Goal: Task Accomplishment & Management: Manage account settings

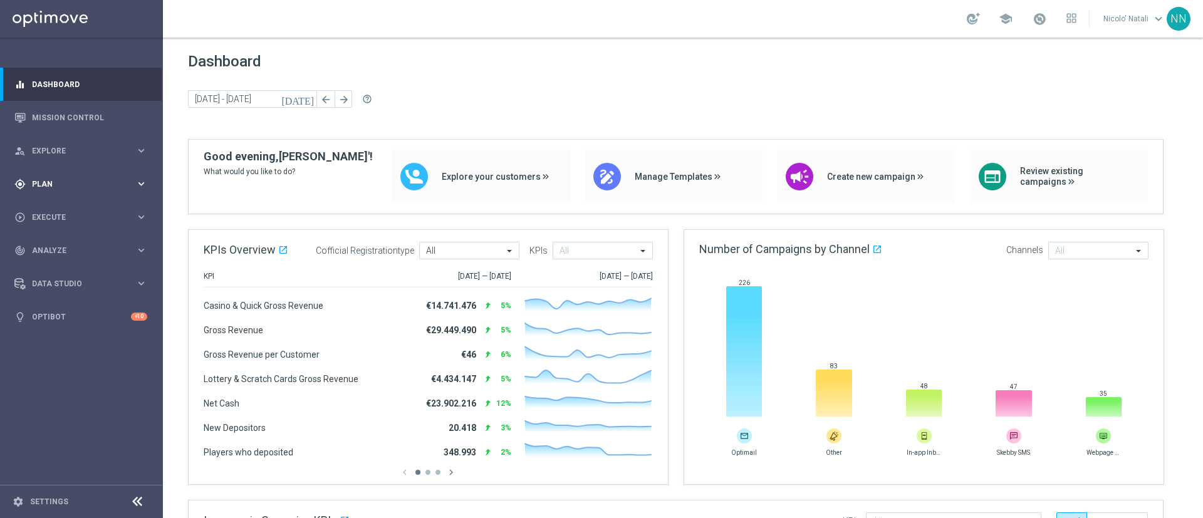
click at [43, 193] on div "gps_fixed Plan keyboard_arrow_right" at bounding box center [81, 183] width 162 height 33
click at [49, 246] on span "Templates" at bounding box center [78, 248] width 90 height 8
click at [47, 261] on link "Optimail" at bounding box center [84, 266] width 91 height 10
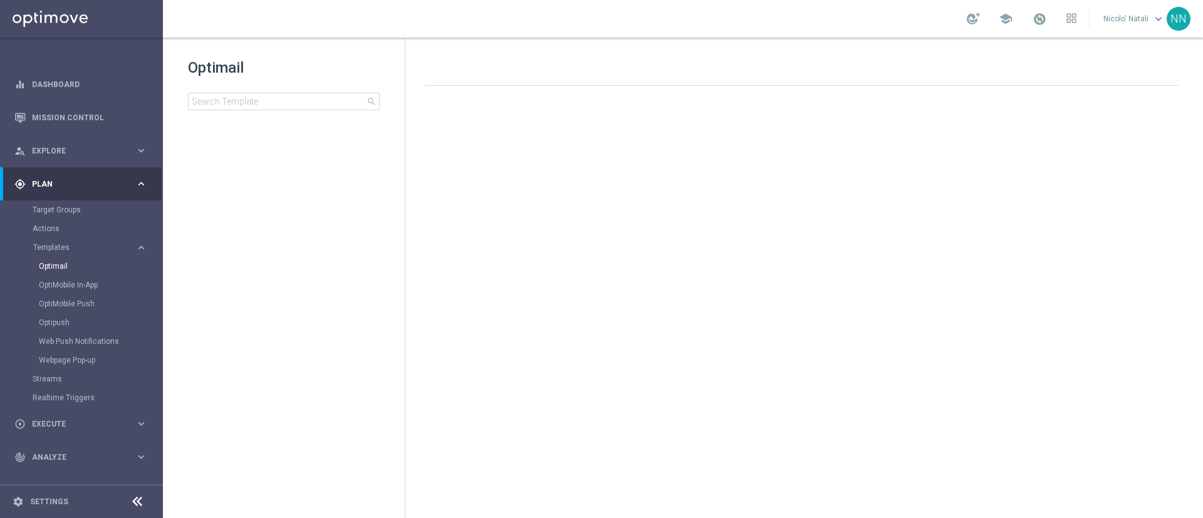
click at [301, 91] on div "Optimail search" at bounding box center [296, 84] width 217 height 53
click at [296, 101] on input at bounding box center [284, 102] width 192 height 18
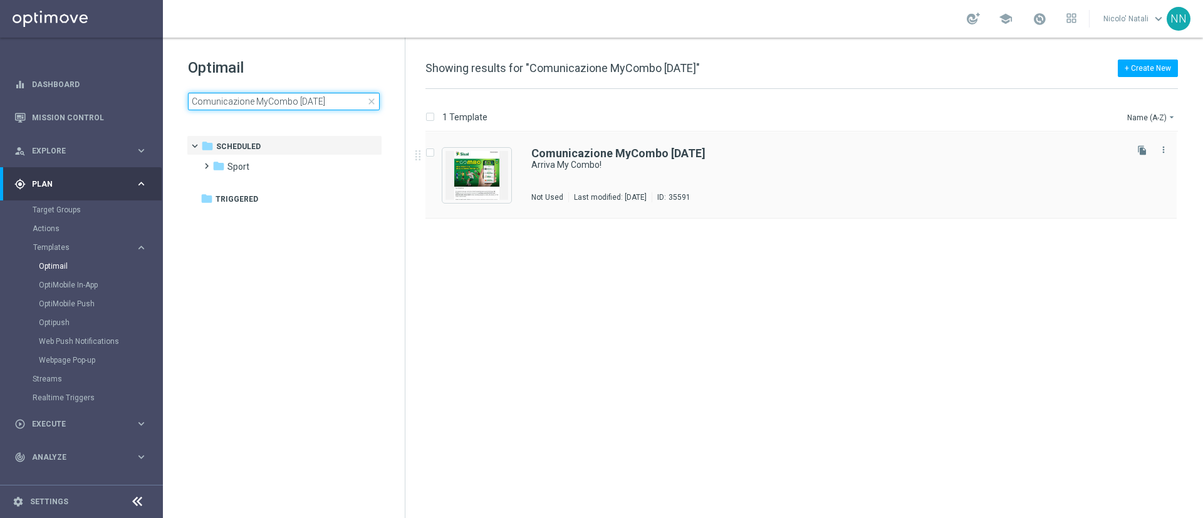
type input "Comunicazione MyCombo 23-08-2025"
click at [518, 148] on div "Comunicazione MyCombo 23-08-2025 Arriva My Combo! Not Used Last modified: Thurs…" at bounding box center [800, 175] width 751 height 86
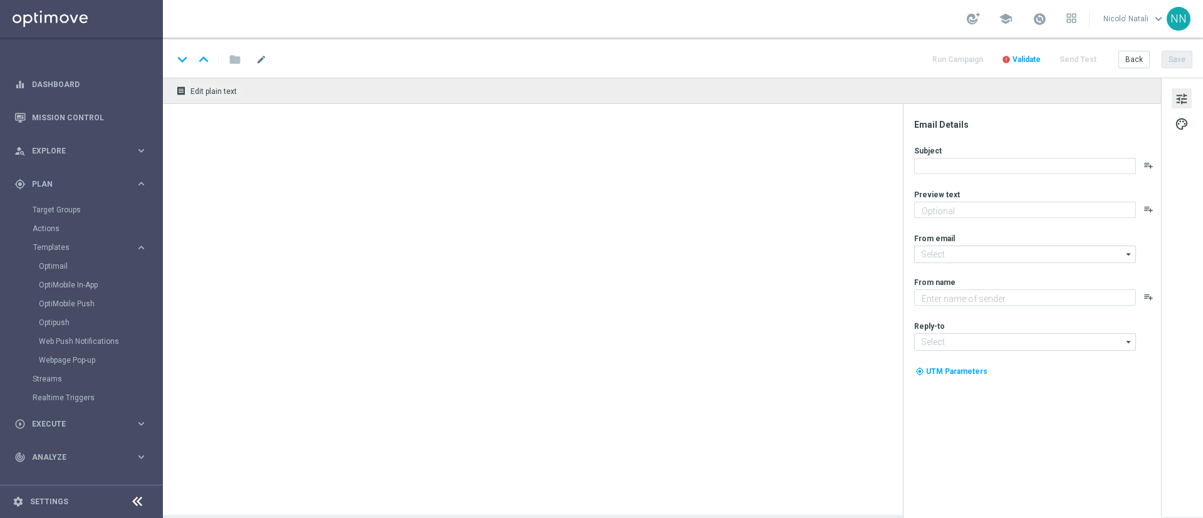
type textarea "Una partita, una combo infinita!"
type input "newsletter@comunicazioni.sisal.it"
type textarea "Sisal"
type input "info@sisal.it"
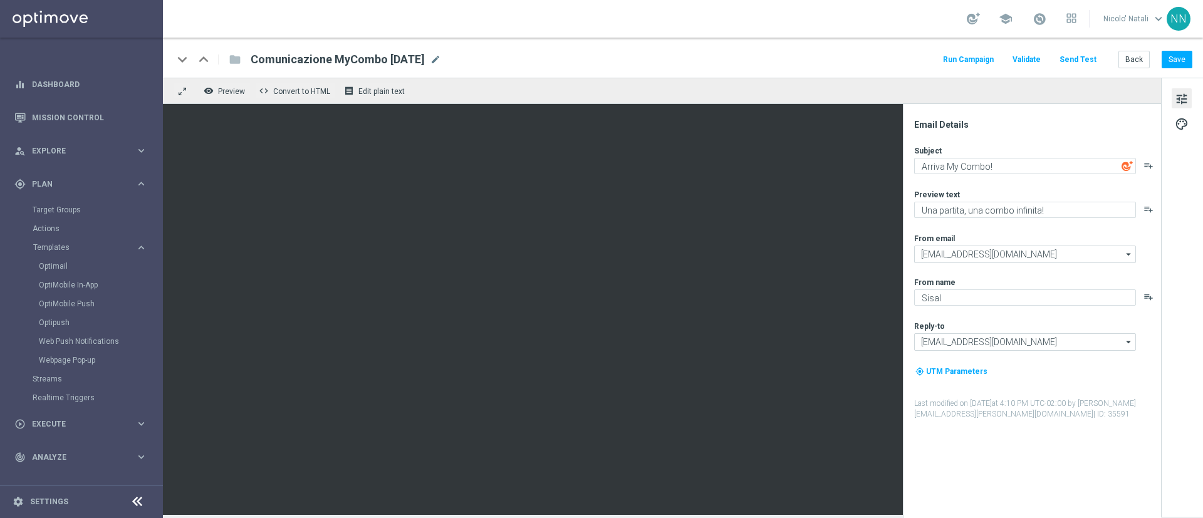
click at [68, 215] on div "Target Groups" at bounding box center [97, 209] width 129 height 19
click at [68, 209] on link "Target Groups" at bounding box center [82, 210] width 98 height 10
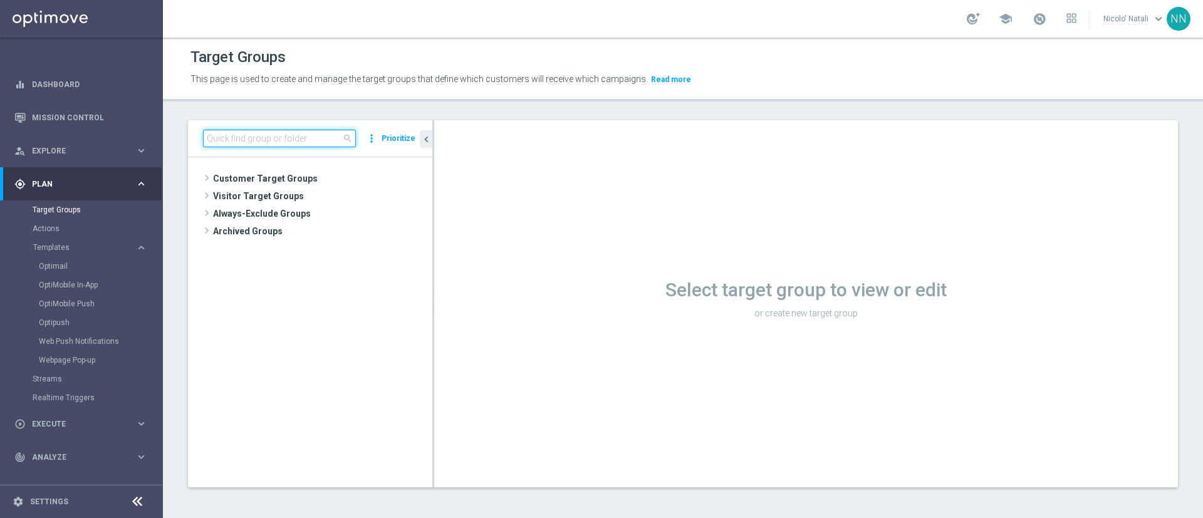
click at [254, 137] on input at bounding box center [279, 139] width 153 height 18
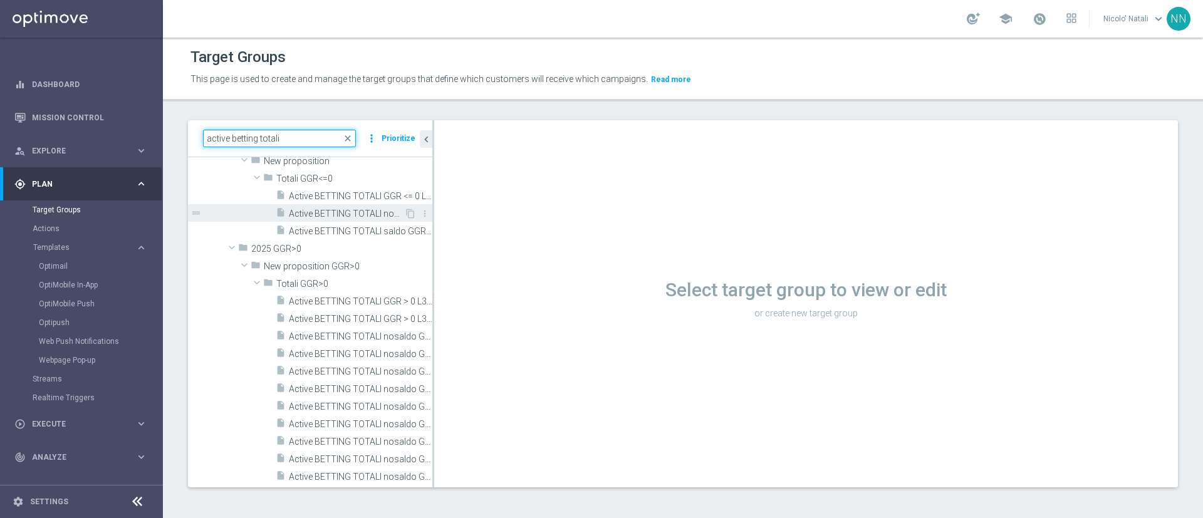
scroll to position [71, 0]
drag, startPoint x: 257, startPoint y: 137, endPoint x: 230, endPoint y: 131, distance: 28.3
click at [230, 131] on input "active betting totali" at bounding box center [279, 139] width 153 height 18
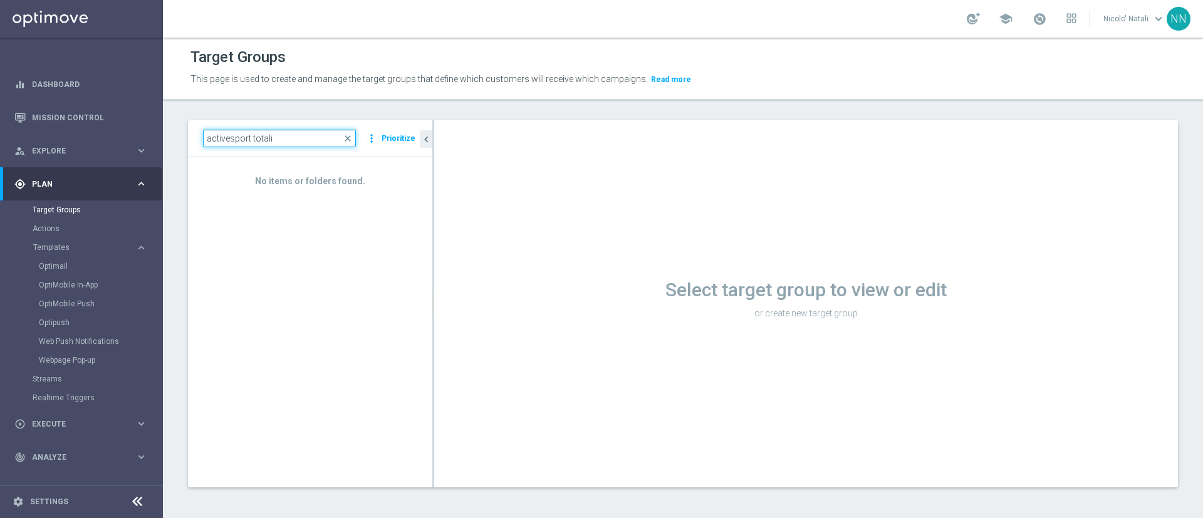
click at [229, 133] on input "activesport totali" at bounding box center [279, 139] width 153 height 18
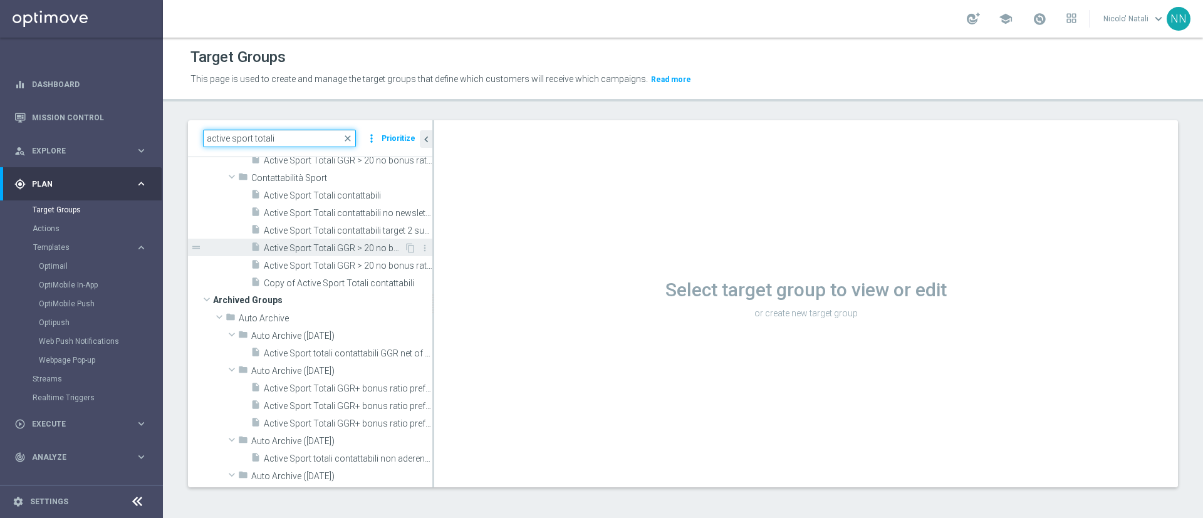
scroll to position [0, 0]
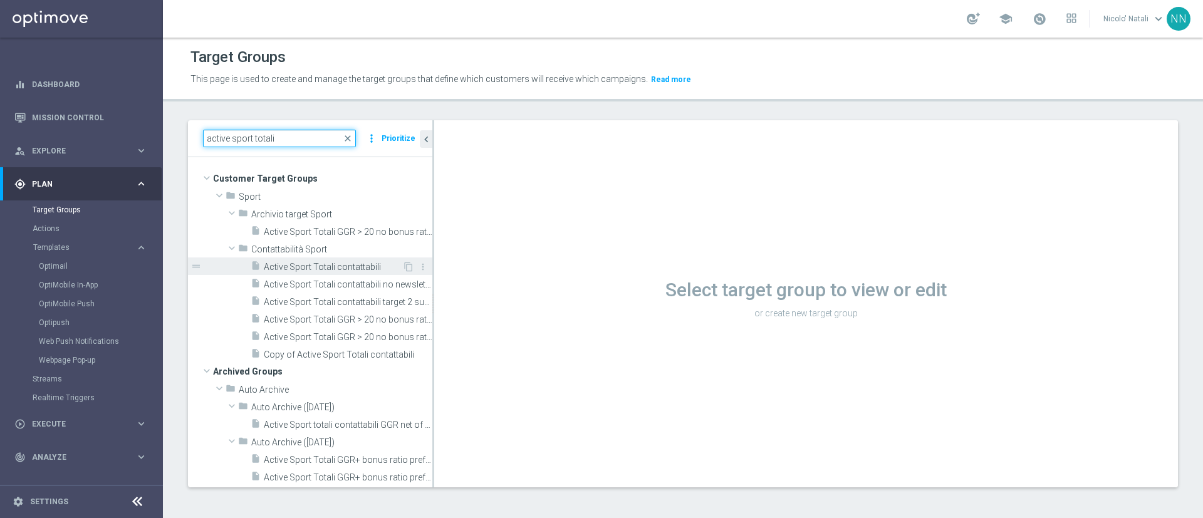
type input "active sport totali"
click at [323, 264] on span "Active Sport Totali contattabili" at bounding box center [333, 267] width 138 height 11
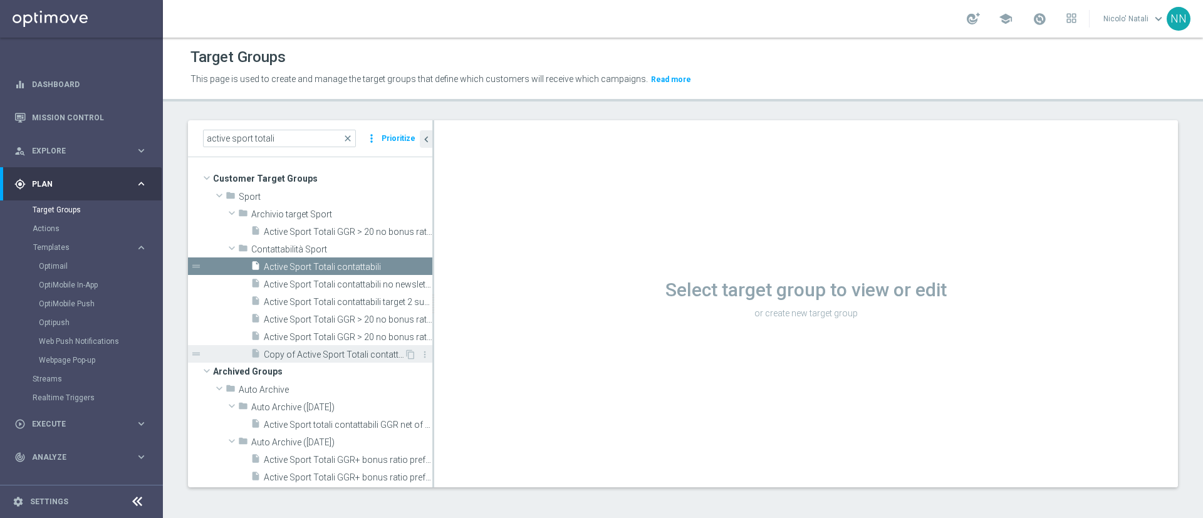
click at [335, 349] on span "Copy of Active Sport Totali contattabili" at bounding box center [334, 354] width 140 height 11
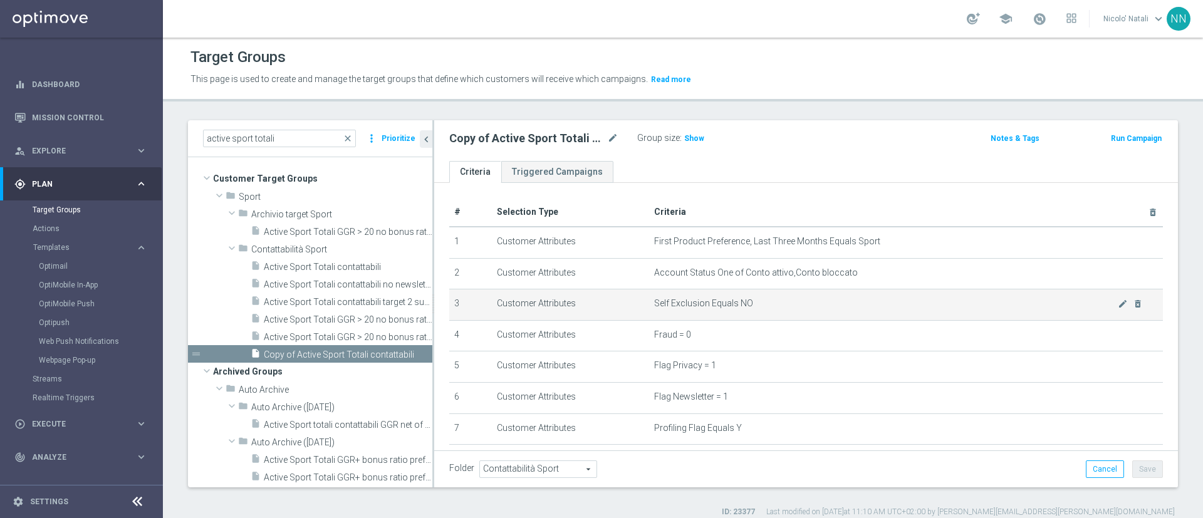
scroll to position [259, 0]
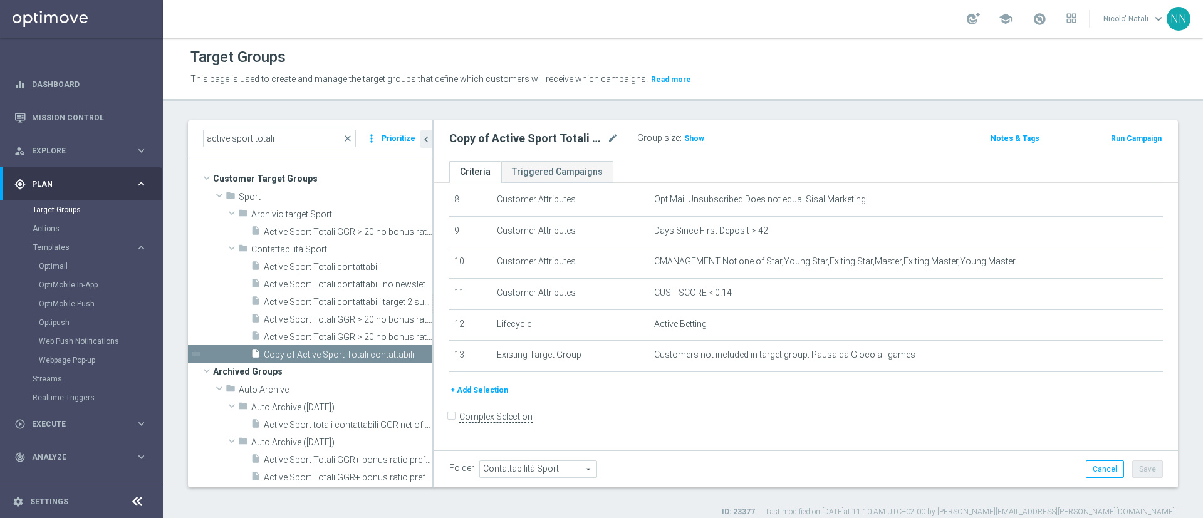
click at [458, 397] on button "+ Add Selection" at bounding box center [479, 390] width 60 height 14
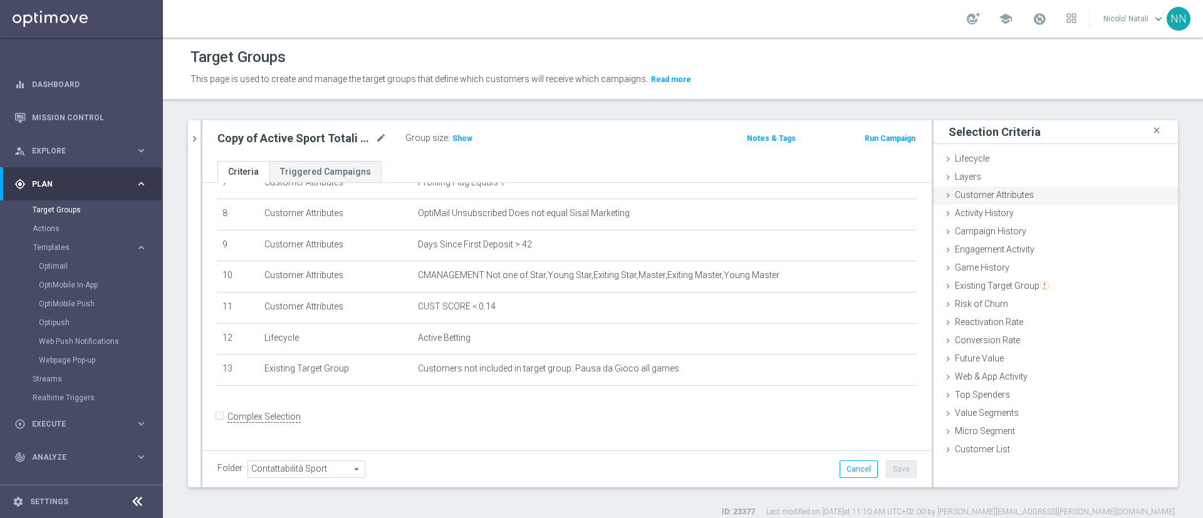
click at [1006, 200] on span "Customer Attributes" at bounding box center [993, 195] width 79 height 10
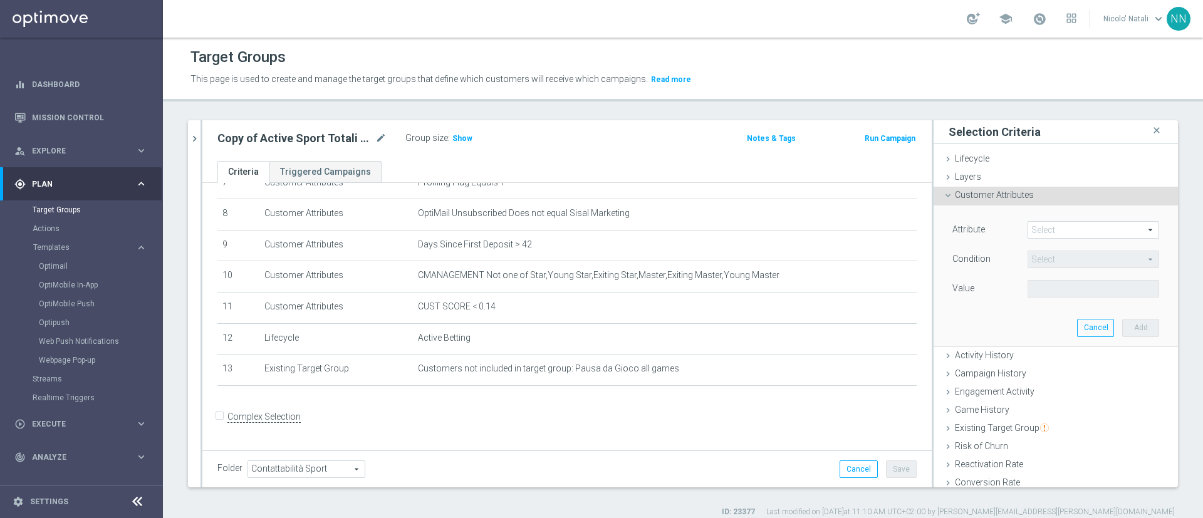
click at [1028, 224] on span at bounding box center [1093, 230] width 130 height 16
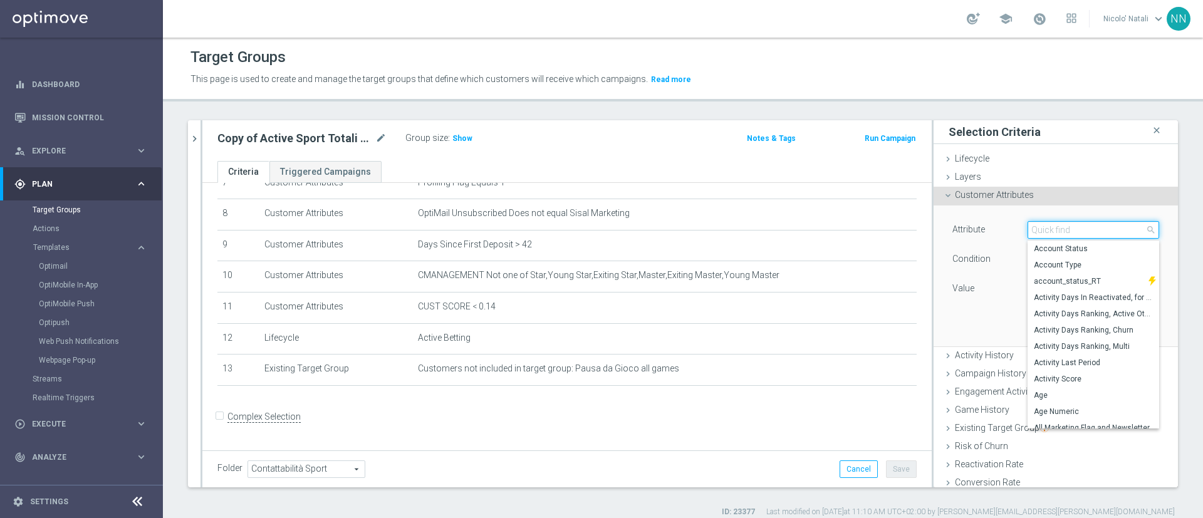
click at [1084, 235] on input "search" at bounding box center [1093, 230] width 132 height 18
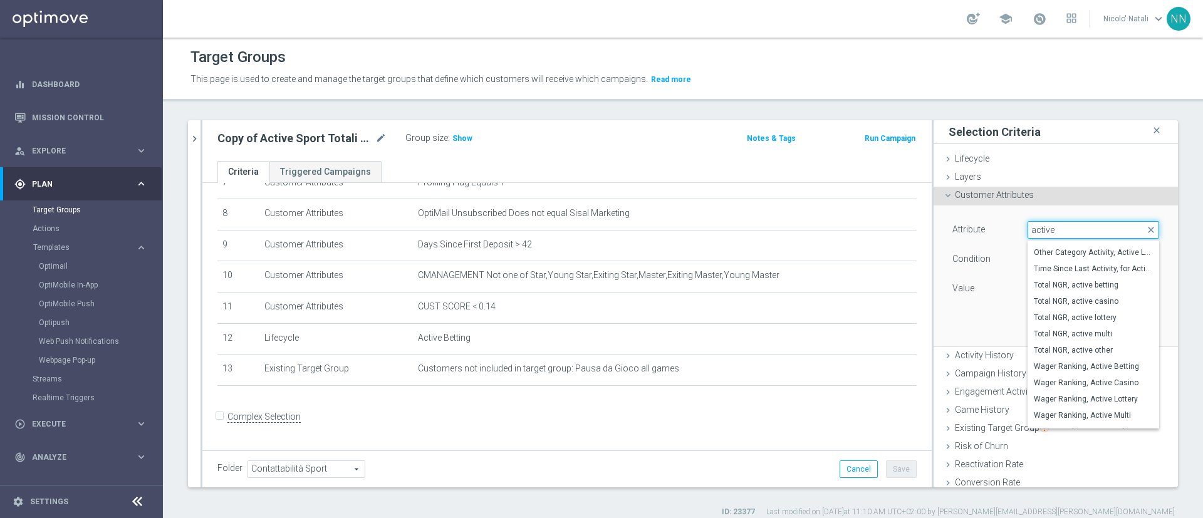
scroll to position [148, 0]
type input "a"
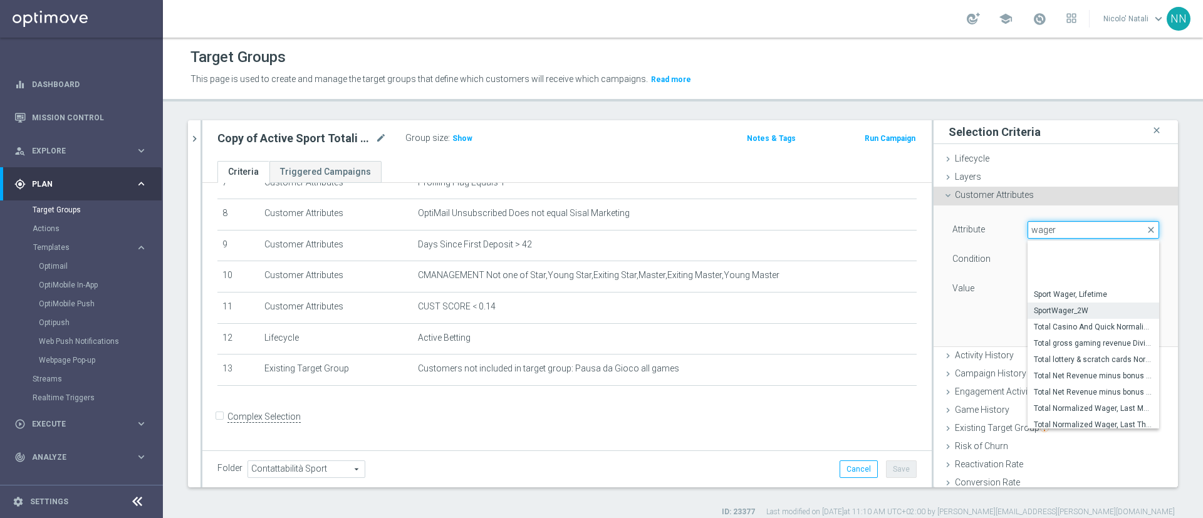
scroll to position [757, 0]
type input "wager"
click at [970, 308] on div "Attribute Select arrow_drop_down wager close Sport Wager, Lifetime SportWager_2…" at bounding box center [1055, 275] width 225 height 140
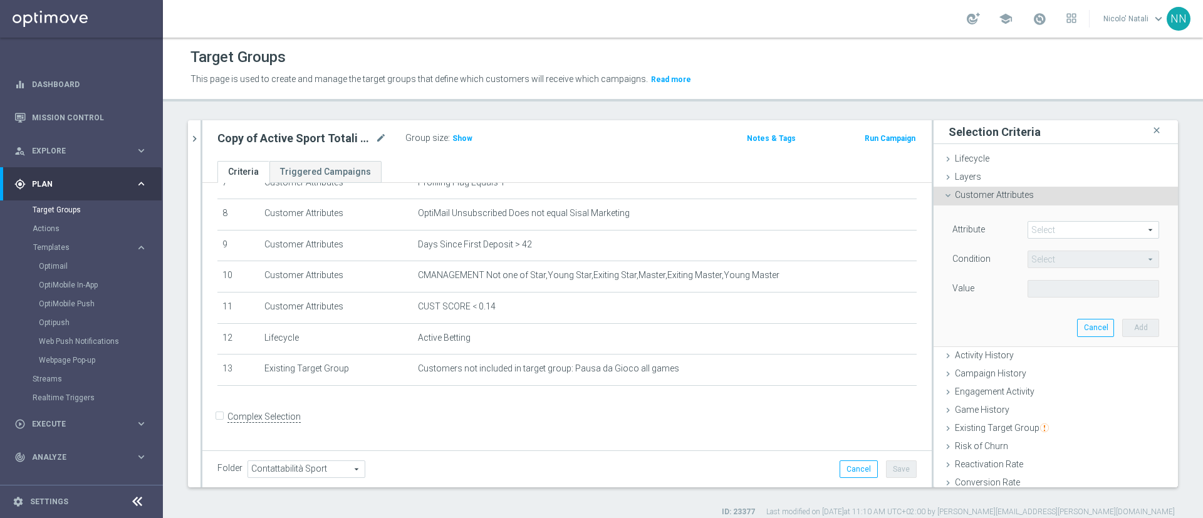
click at [954, 195] on span "Customer Attributes" at bounding box center [993, 195] width 79 height 10
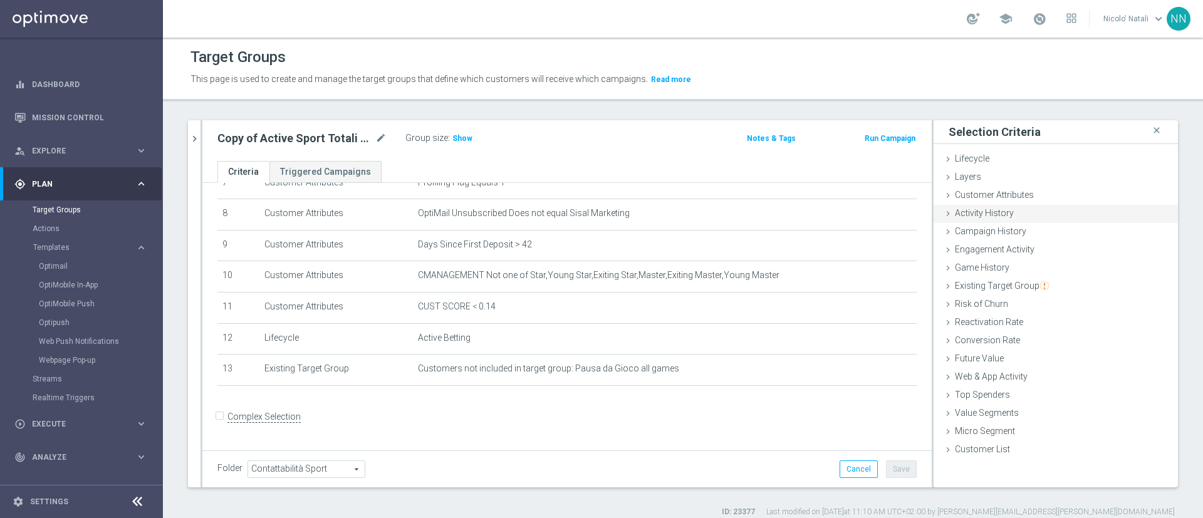
click at [965, 215] on span "Activity History" at bounding box center [983, 213] width 59 height 10
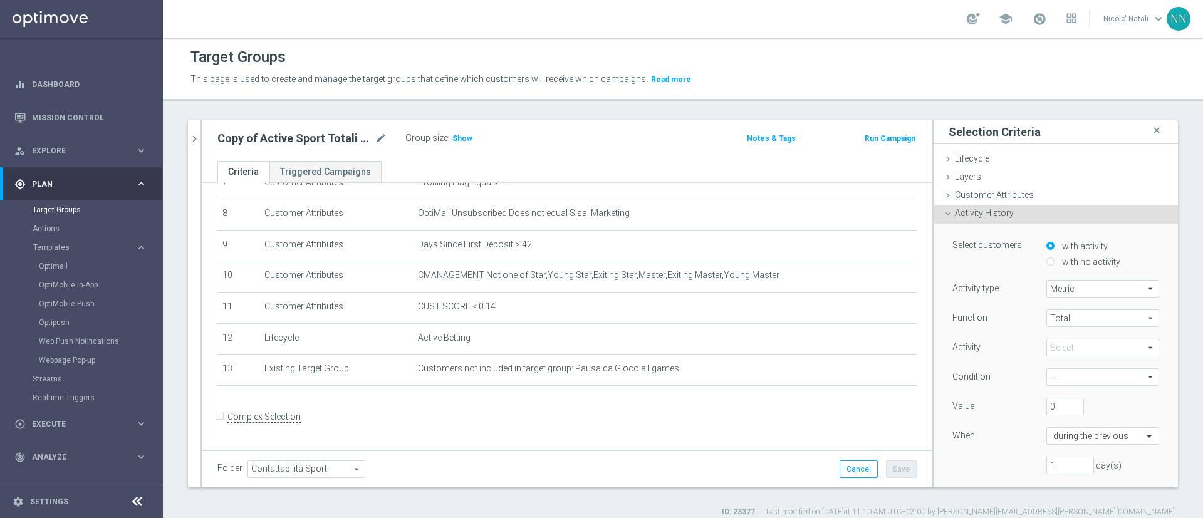
click at [1054, 285] on span "Metric" at bounding box center [1102, 289] width 111 height 16
click at [1053, 304] on span "Metric" at bounding box center [1102, 307] width 99 height 10
click at [1051, 317] on span "Total" at bounding box center [1102, 318] width 111 height 16
click at [1053, 332] on span "Total" at bounding box center [1102, 336] width 99 height 10
click at [1052, 348] on span at bounding box center [1102, 347] width 111 height 16
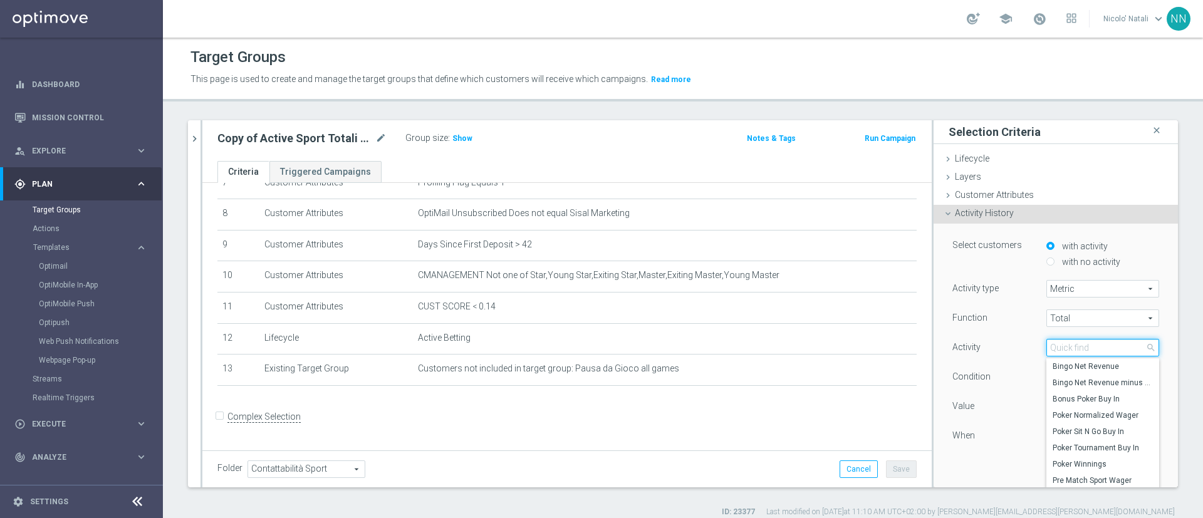
click at [1052, 348] on input "search" at bounding box center [1102, 348] width 113 height 18
type input "sport"
click at [1070, 423] on span "Sport Wager" at bounding box center [1102, 419] width 100 height 10
type input "Sport Wager"
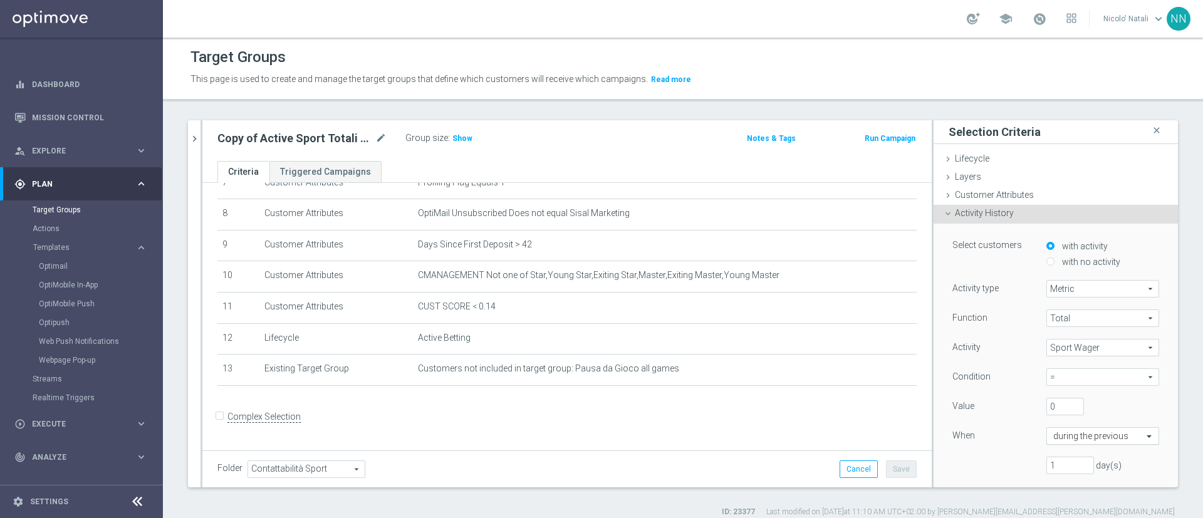
click at [1054, 437] on input "text" at bounding box center [1090, 436] width 74 height 11
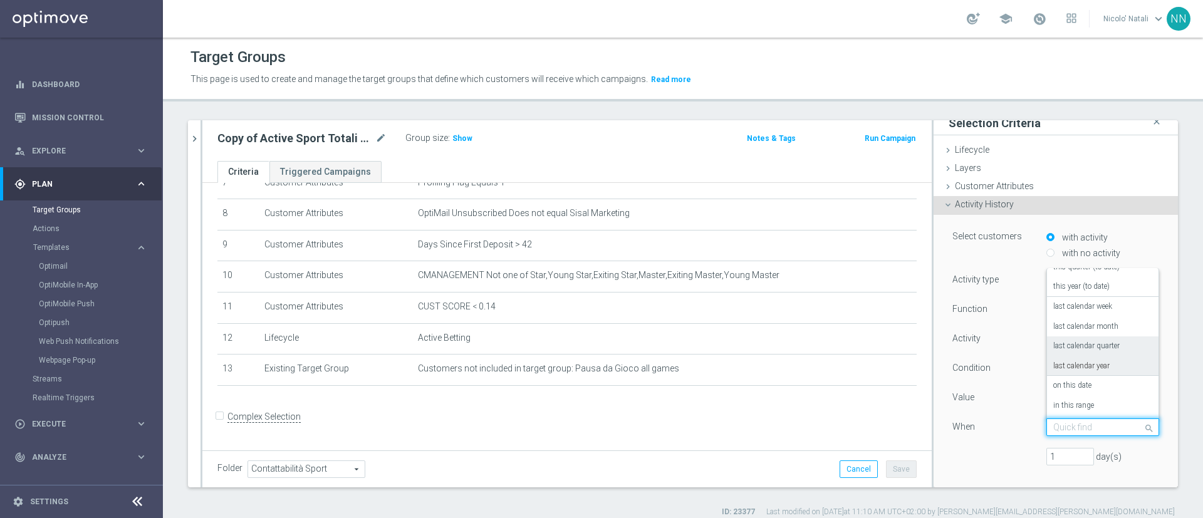
scroll to position [9, 0]
click at [1060, 360] on div "last calendar year" at bounding box center [1102, 366] width 99 height 20
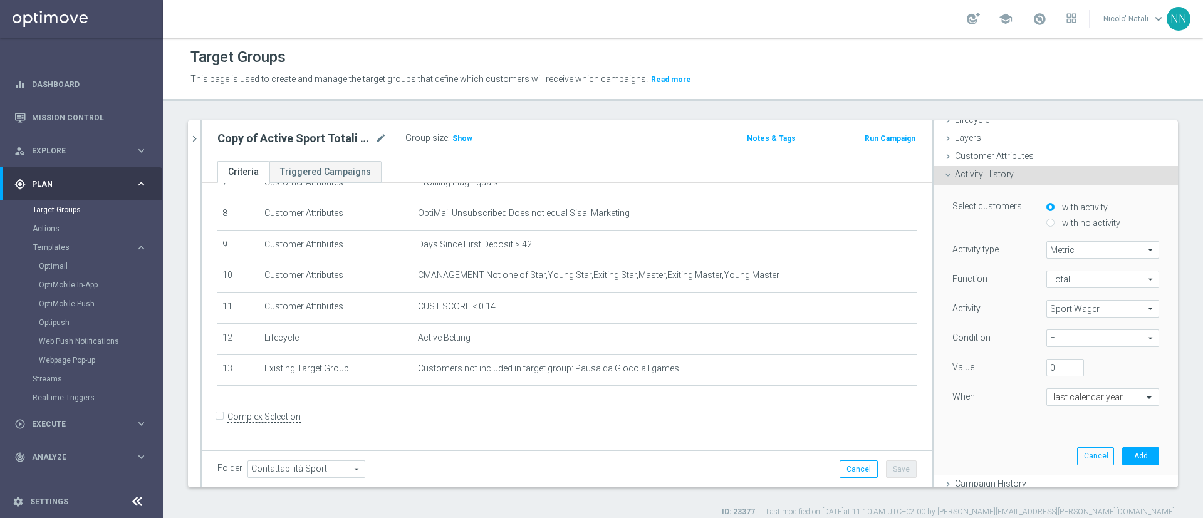
scroll to position [39, 0]
click at [1122, 452] on button "Add" at bounding box center [1140, 456] width 37 height 18
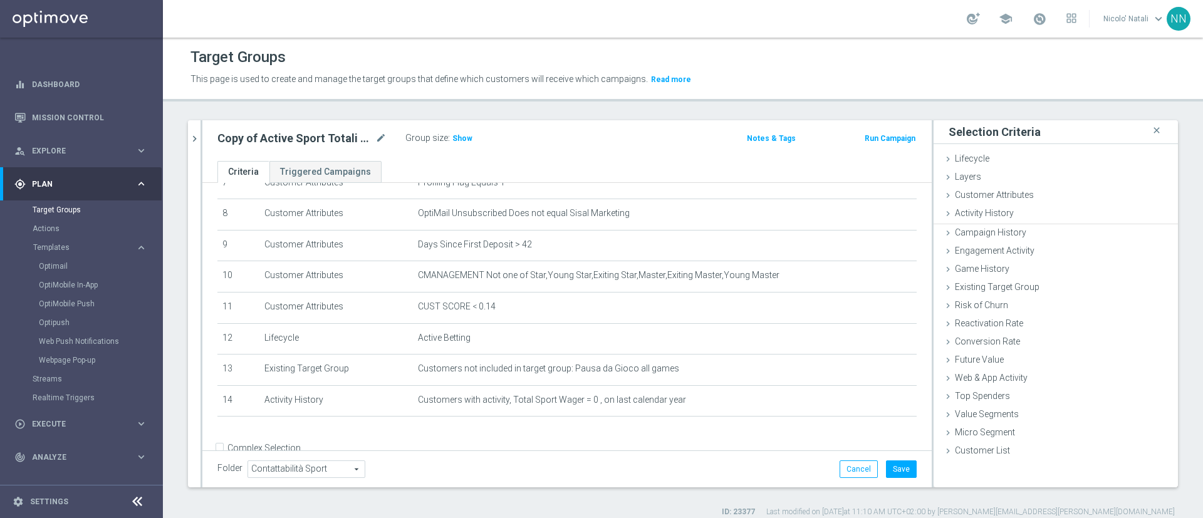
scroll to position [0, 0]
click at [891, 468] on button "Save" at bounding box center [901, 469] width 31 height 18
click at [450, 148] on div "Copy of Active Sport Totali contattabili mode_edit Group size : Show Notes & Ta…" at bounding box center [566, 140] width 729 height 41
click at [455, 142] on span "Show" at bounding box center [462, 138] width 20 height 9
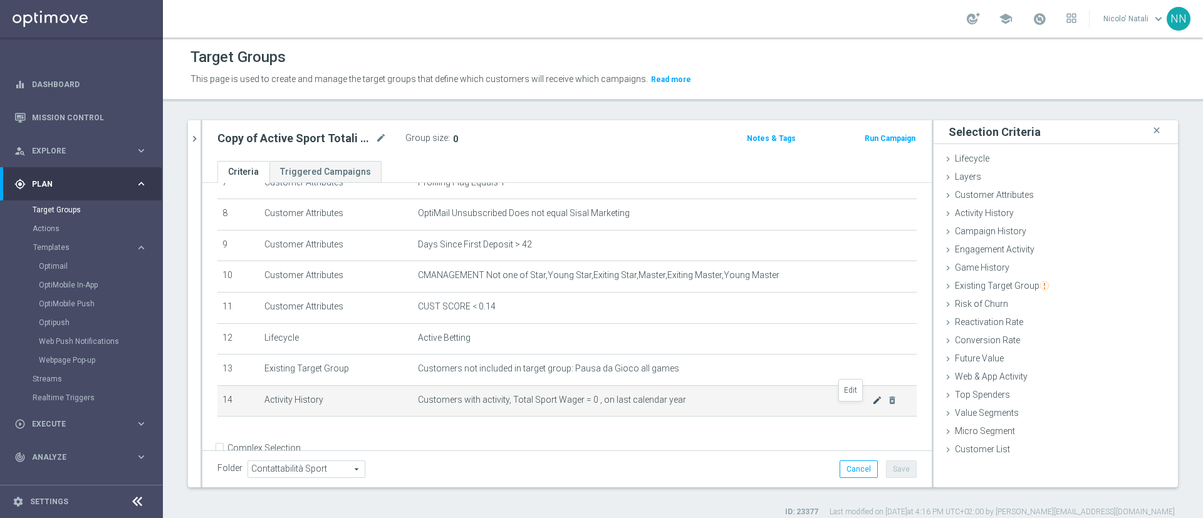
click at [872, 405] on icon "mode_edit" at bounding box center [877, 400] width 10 height 10
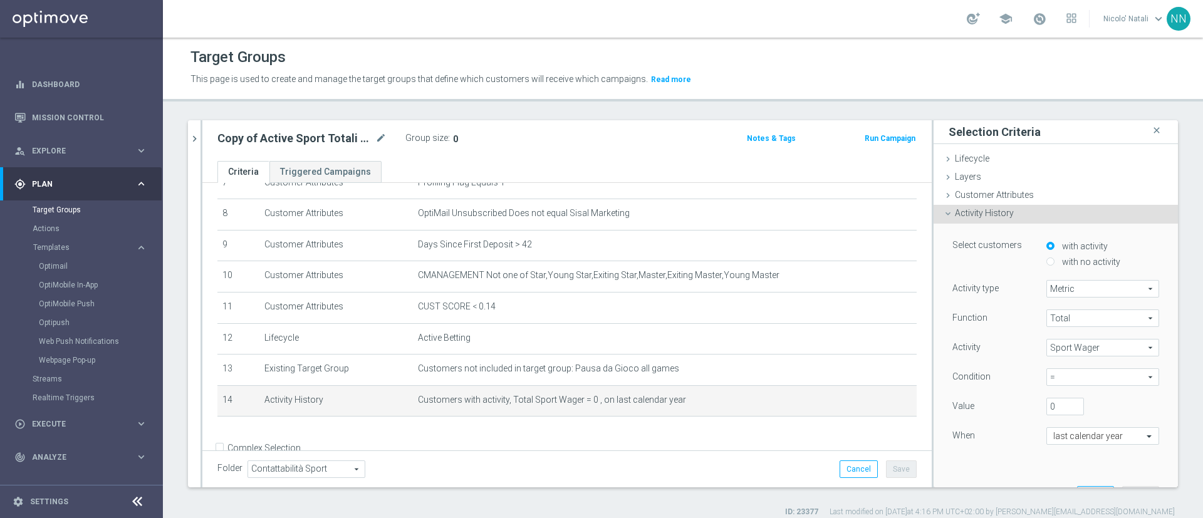
click at [1048, 381] on span "=" at bounding box center [1102, 377] width 111 height 16
click at [1001, 403] on div "Value" at bounding box center [990, 408] width 94 height 20
click at [1047, 378] on span "=" at bounding box center [1102, 377] width 111 height 16
click at [1052, 425] on span ">" at bounding box center [1102, 428] width 100 height 10
type input ">"
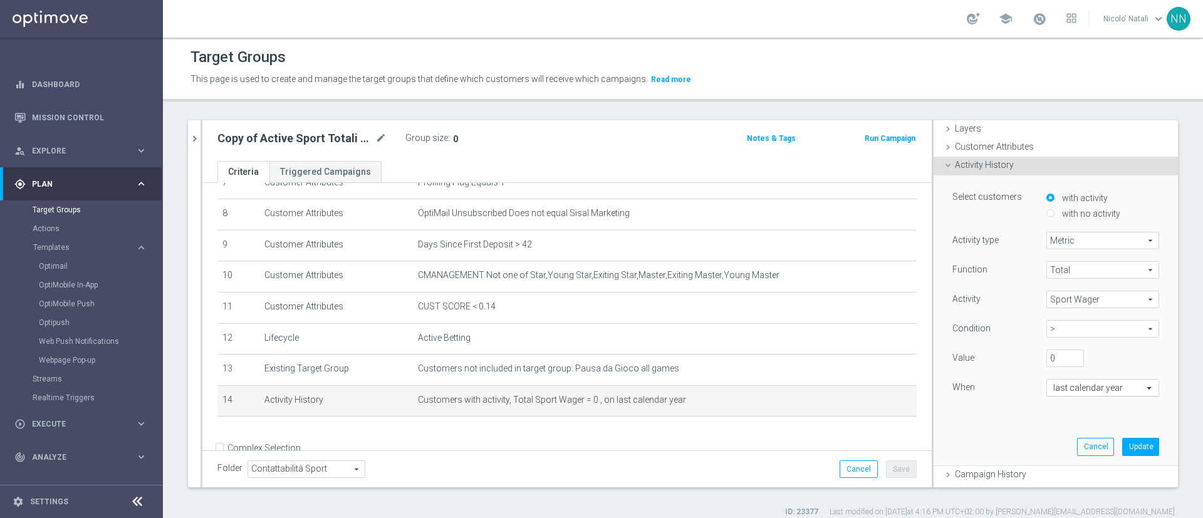
scroll to position [50, 0]
click at [1122, 447] on button "Update" at bounding box center [1140, 445] width 37 height 18
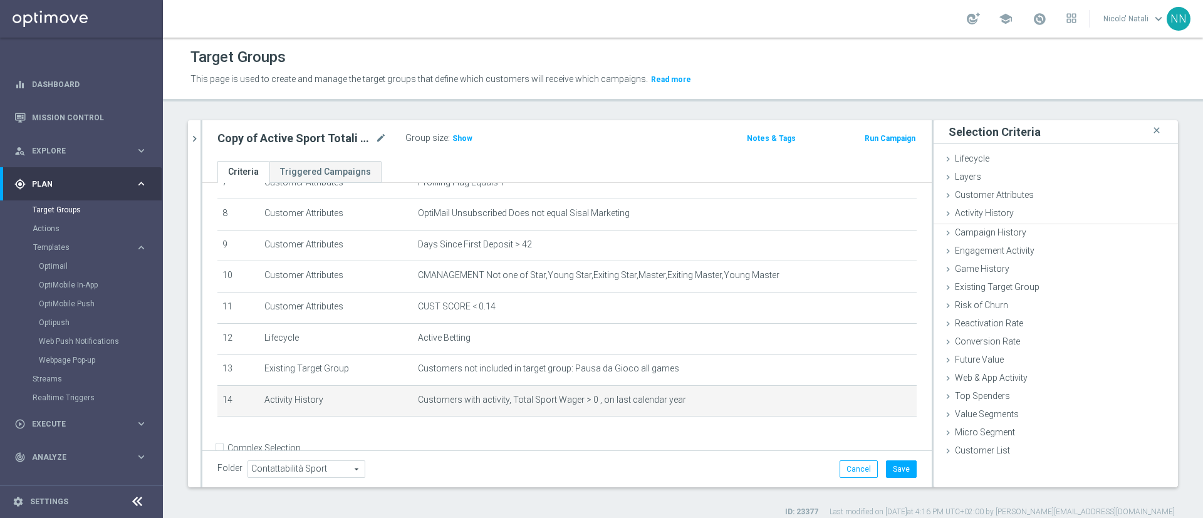
scroll to position [0, 0]
click at [894, 467] on button "Save" at bounding box center [901, 469] width 31 height 18
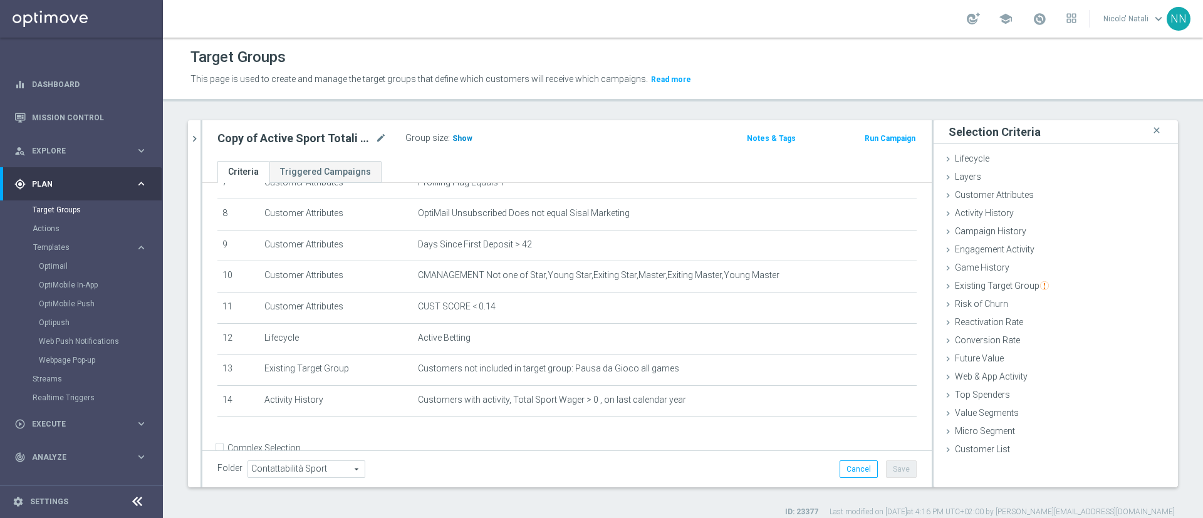
click at [455, 137] on span "Show" at bounding box center [462, 138] width 20 height 9
drag, startPoint x: 673, startPoint y: 514, endPoint x: 683, endPoint y: 489, distance: 27.2
click at [683, 489] on div "active sport totali close more_vert Prioritize Customer Target Groups library_a…" at bounding box center [683, 318] width 1040 height 397
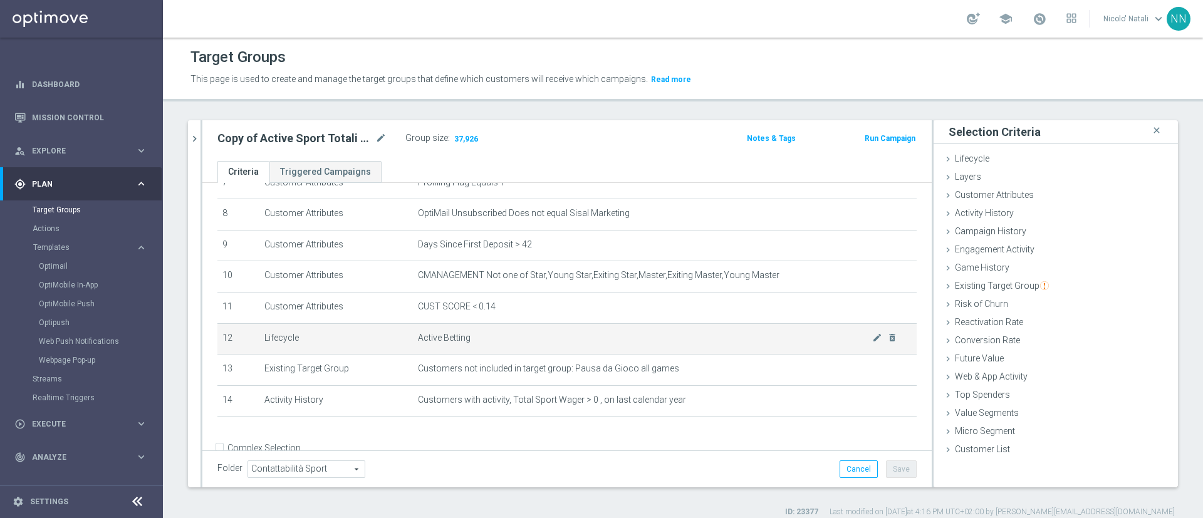
scroll to position [269, 0]
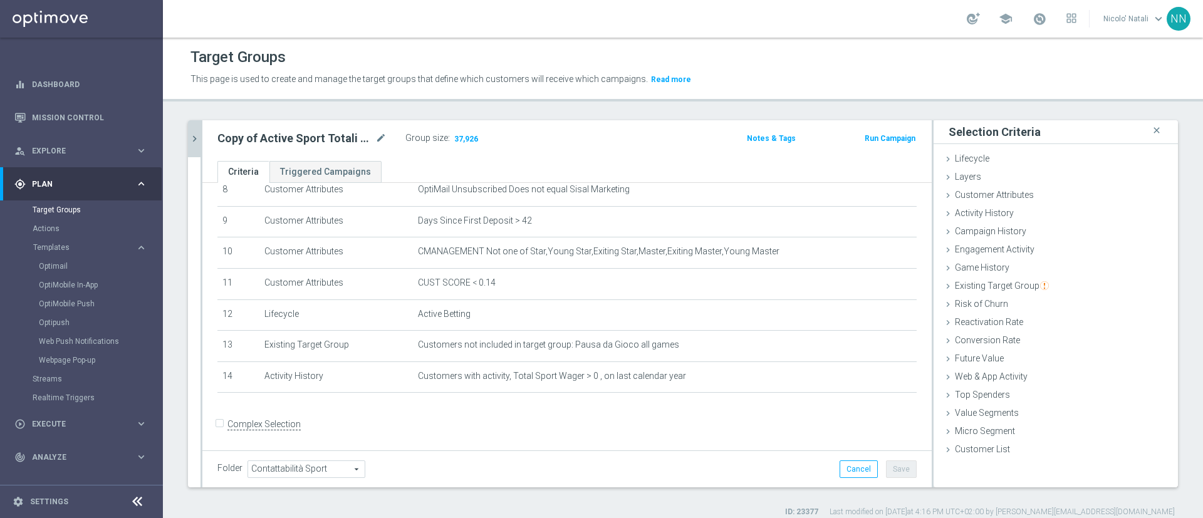
click at [199, 148] on button "chevron_right" at bounding box center [194, 138] width 13 height 37
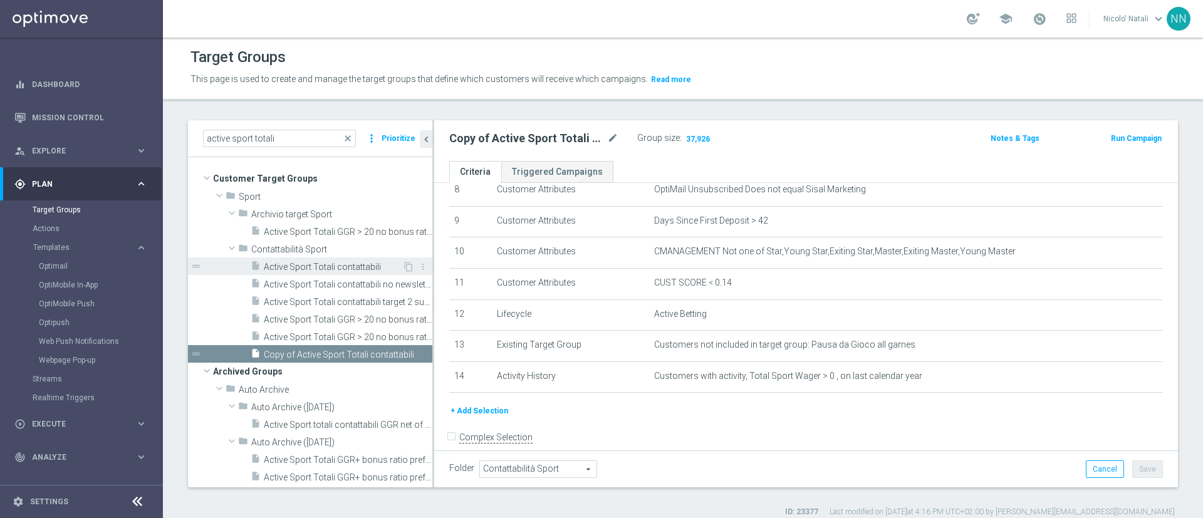
click at [313, 264] on span "Active Sport Totali contattabili" at bounding box center [333, 267] width 138 height 11
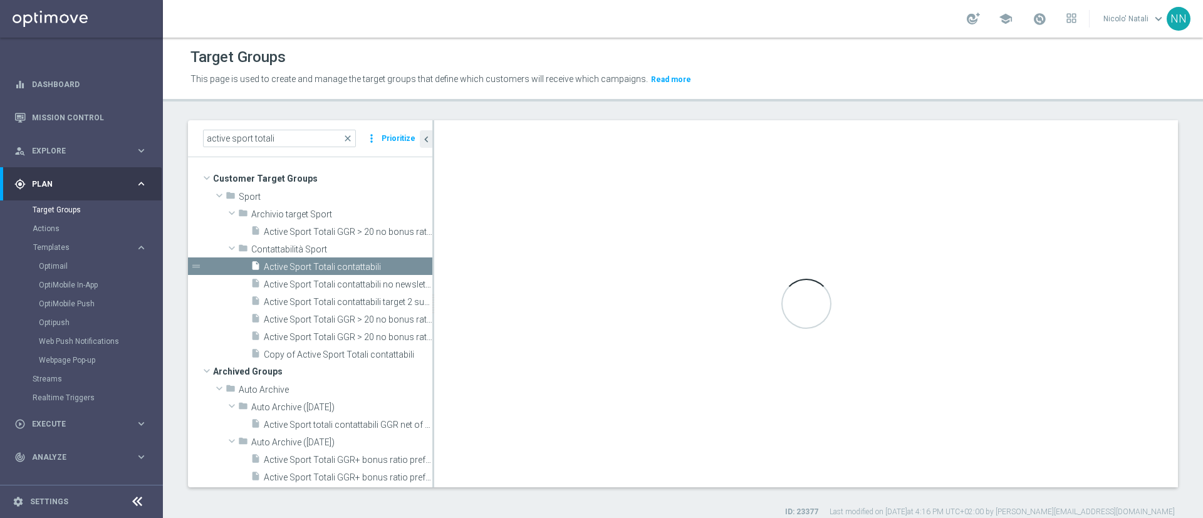
scroll to position [259, 0]
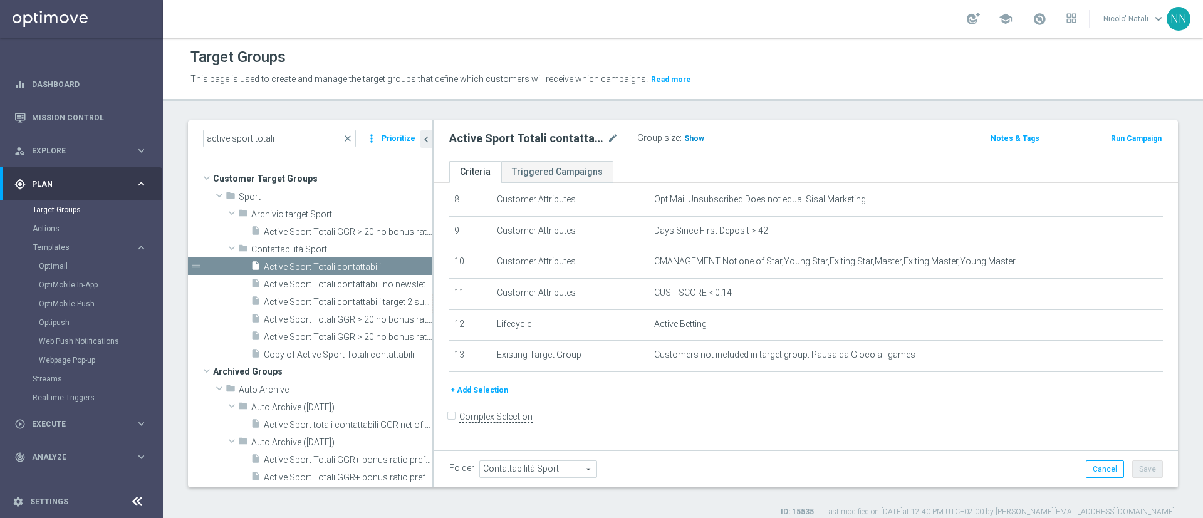
click at [684, 137] on span "Show" at bounding box center [694, 138] width 20 height 9
click at [337, 354] on span "Copy of Active Sport Totali contattabili" at bounding box center [334, 354] width 140 height 11
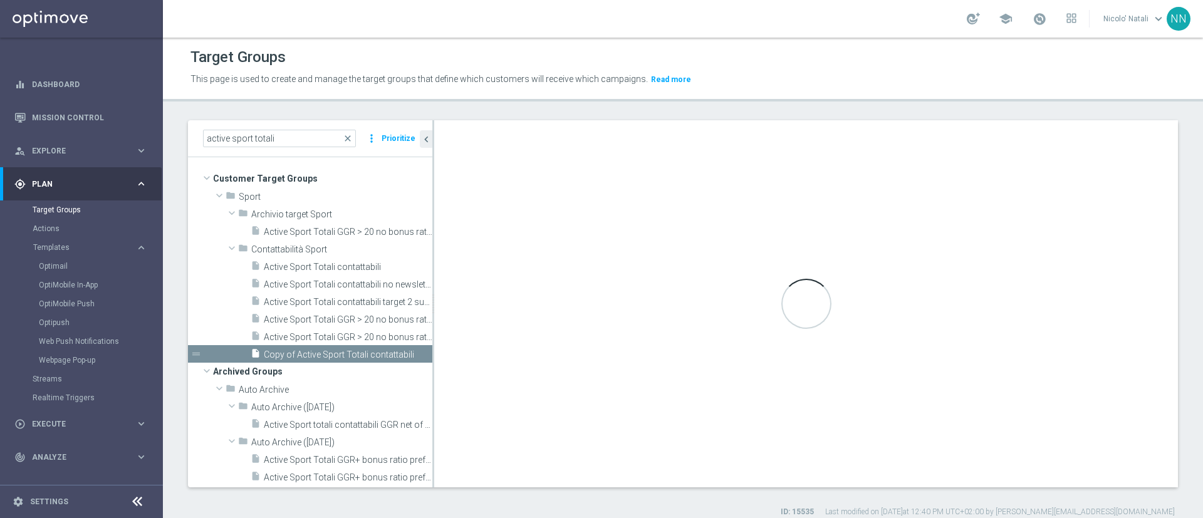
scroll to position [269, 0]
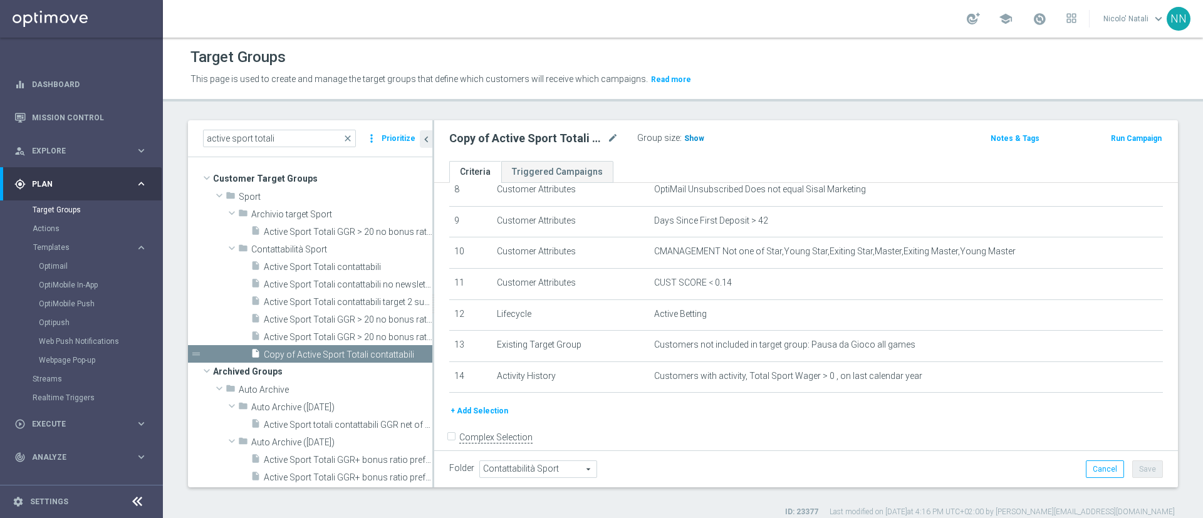
click at [697, 143] on h3 "Show" at bounding box center [694, 139] width 23 height 14
click at [697, 143] on span "37,926" at bounding box center [698, 140] width 26 height 12
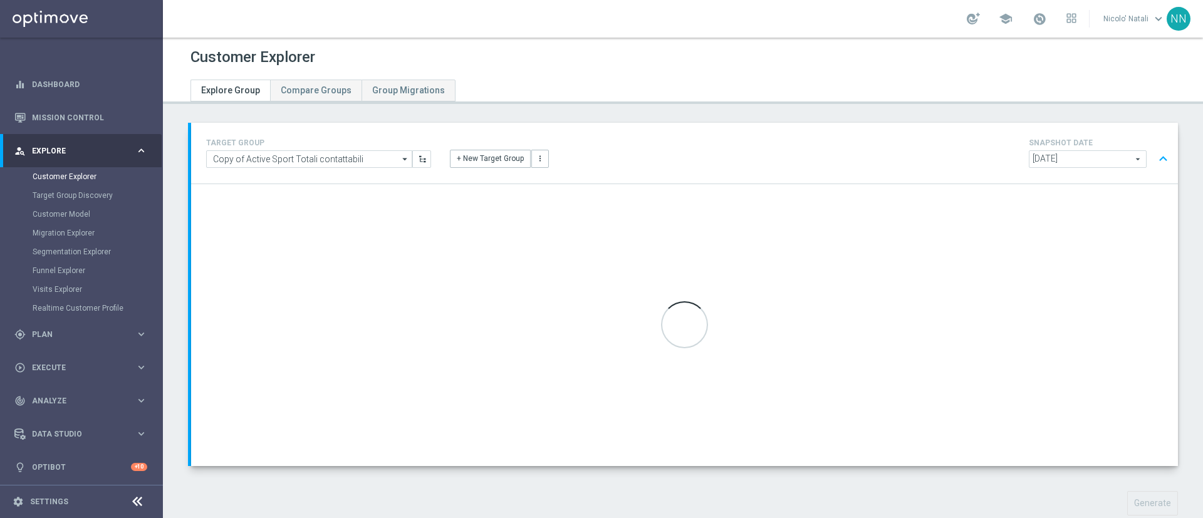
click at [1042, 159] on span "[DATE]" at bounding box center [1087, 159] width 116 height 16
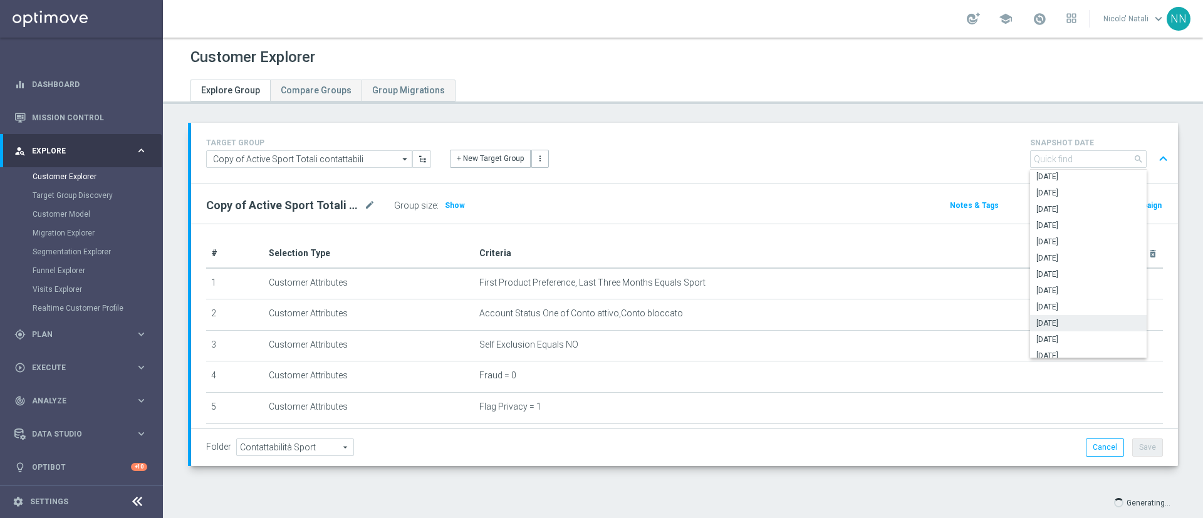
scroll to position [126, 0]
click at [1055, 197] on span "[DATE]" at bounding box center [1088, 194] width 104 height 10
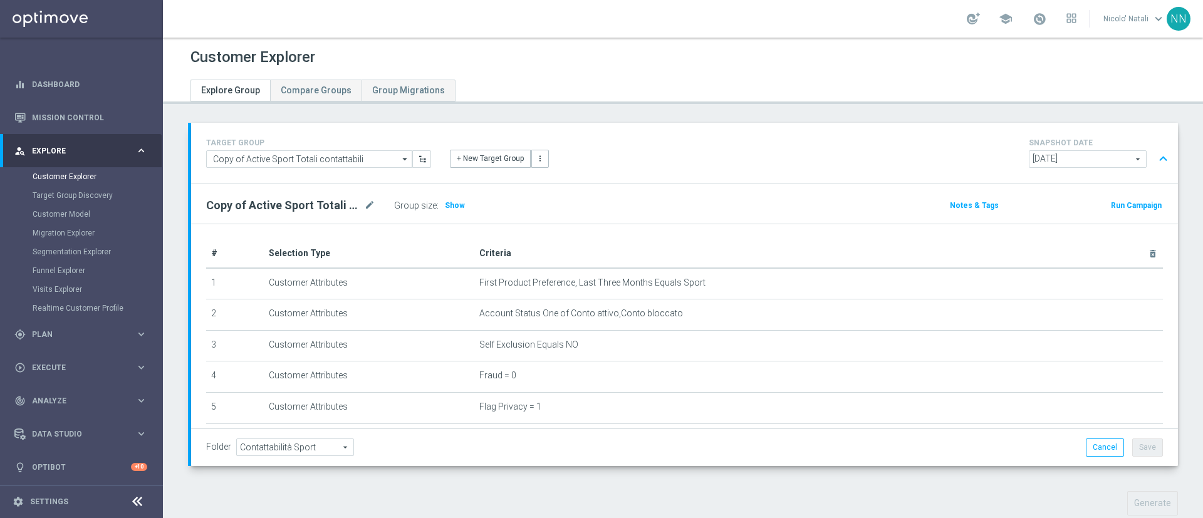
click at [1052, 158] on span "[DATE]" at bounding box center [1087, 159] width 116 height 16
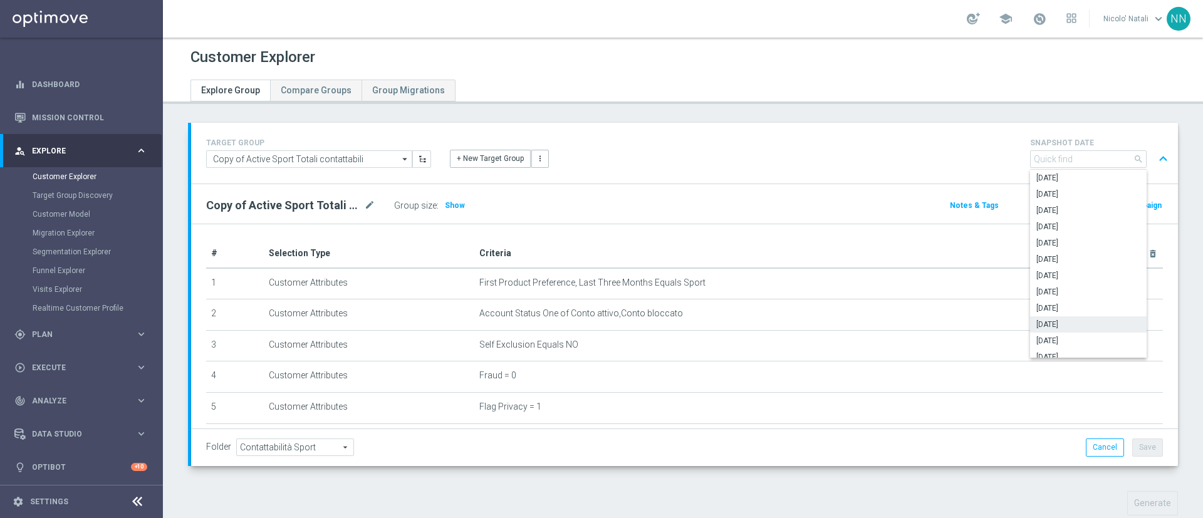
click at [965, 135] on div "TARGET GROUP Copy of Active Sport Totali contattabili Copy of Active Sport Tota…" at bounding box center [684, 153] width 975 height 36
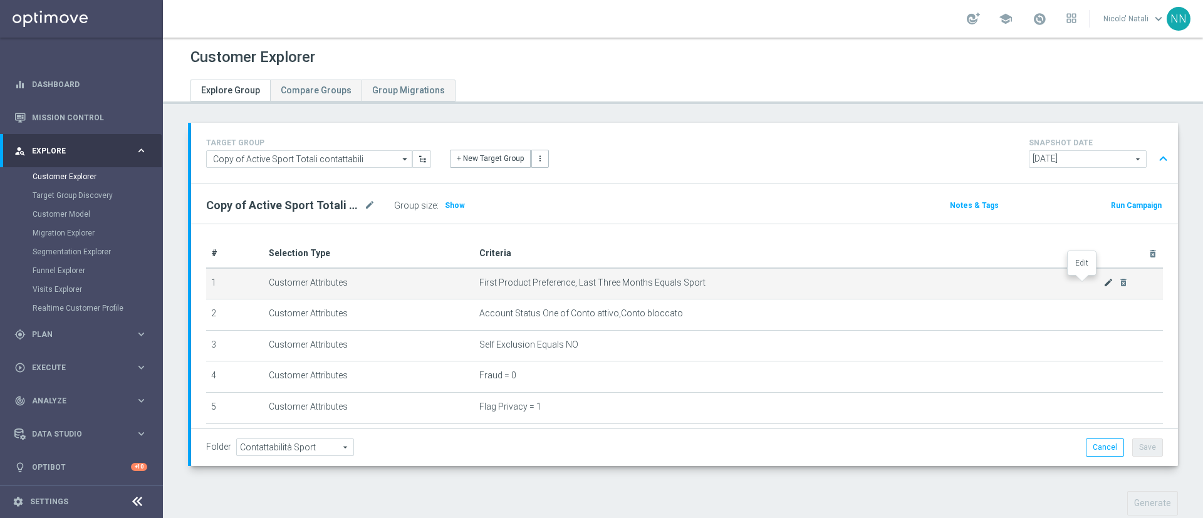
click at [1103, 279] on icon "mode_edit" at bounding box center [1108, 282] width 10 height 10
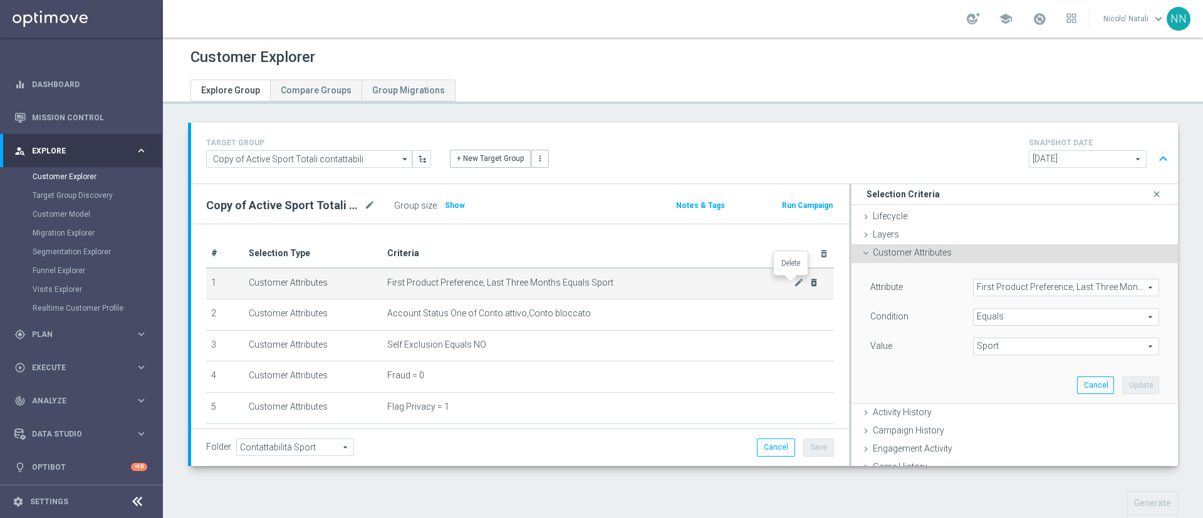
click at [809, 282] on icon "delete_forever" at bounding box center [814, 282] width 10 height 10
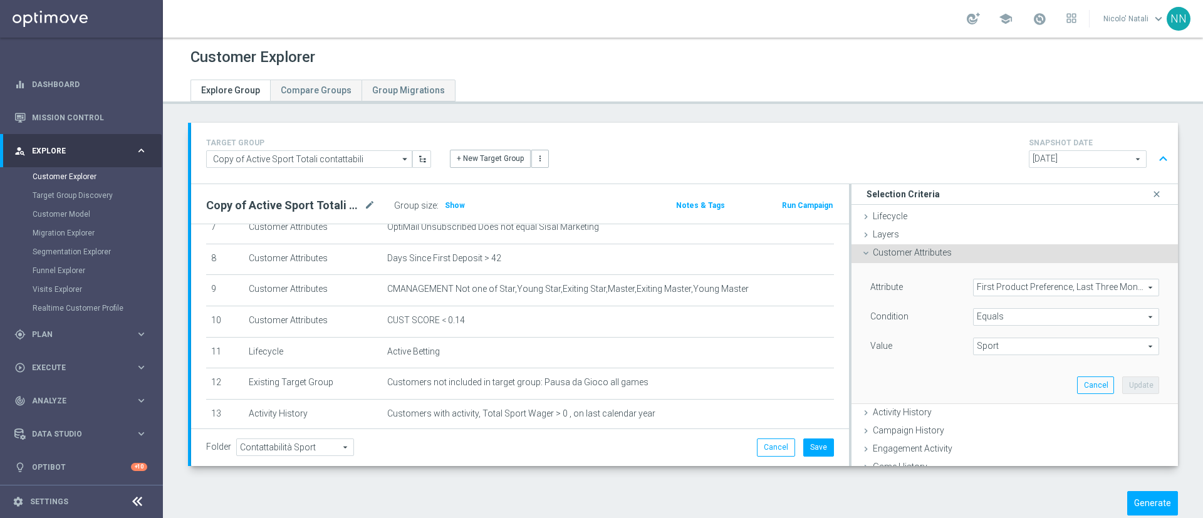
scroll to position [306, 0]
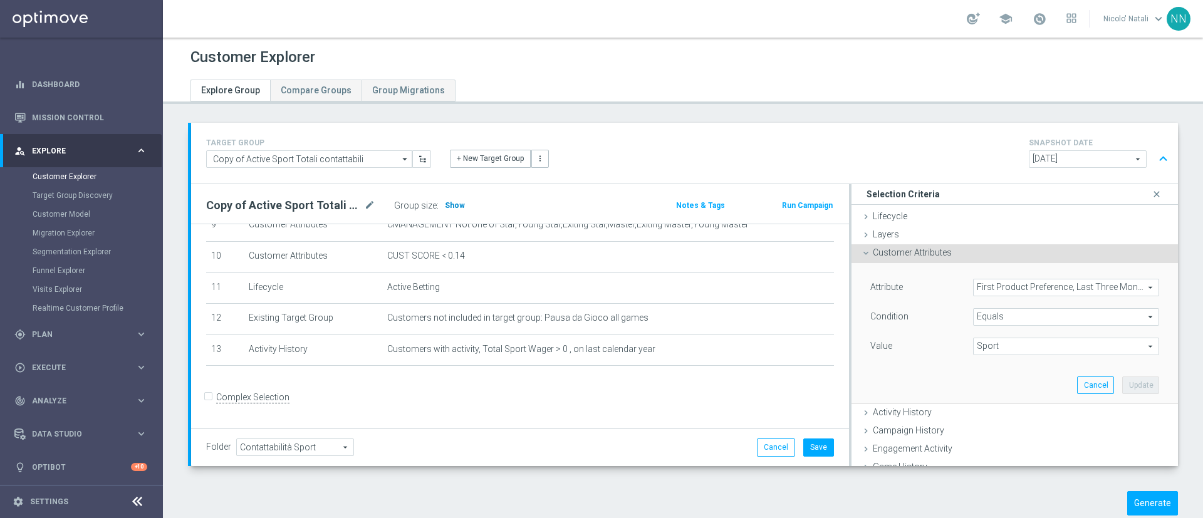
click at [448, 199] on h3 "Show" at bounding box center [454, 206] width 23 height 14
click at [805, 447] on button "Save" at bounding box center [818, 447] width 31 height 18
click at [1150, 195] on icon "close" at bounding box center [1156, 194] width 13 height 17
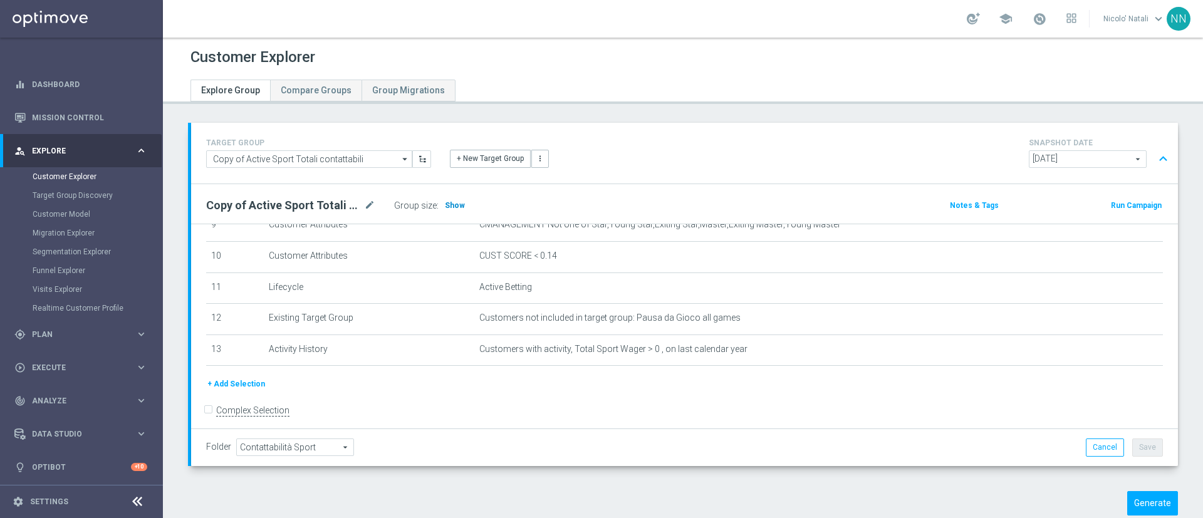
click at [448, 206] on span "Show" at bounding box center [455, 205] width 20 height 9
click at [1062, 152] on span "[DATE]" at bounding box center [1087, 159] width 116 height 16
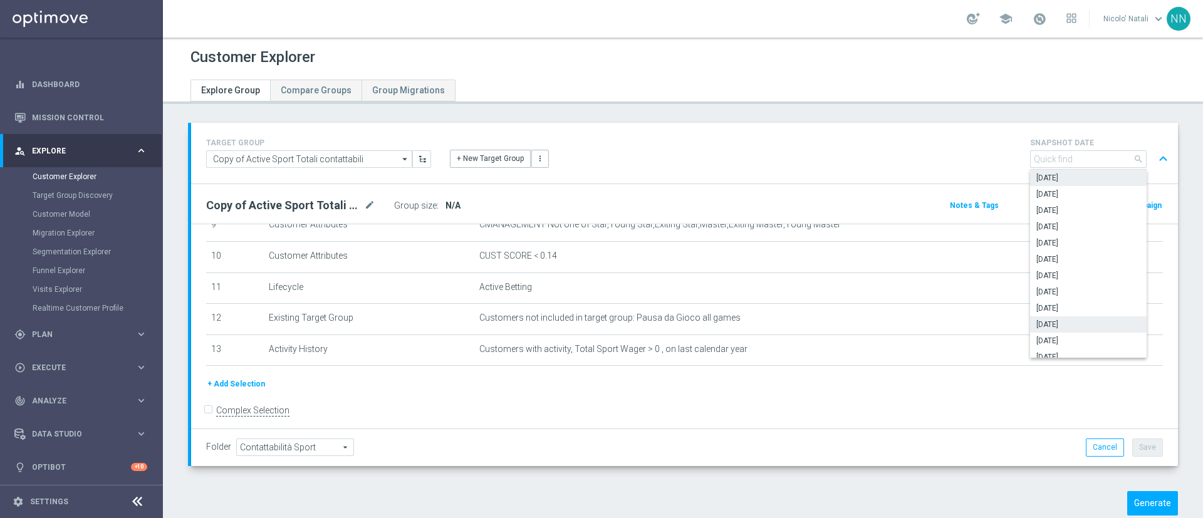
click at [1055, 177] on span "[DATE]" at bounding box center [1088, 178] width 104 height 10
type input "[DATE]"
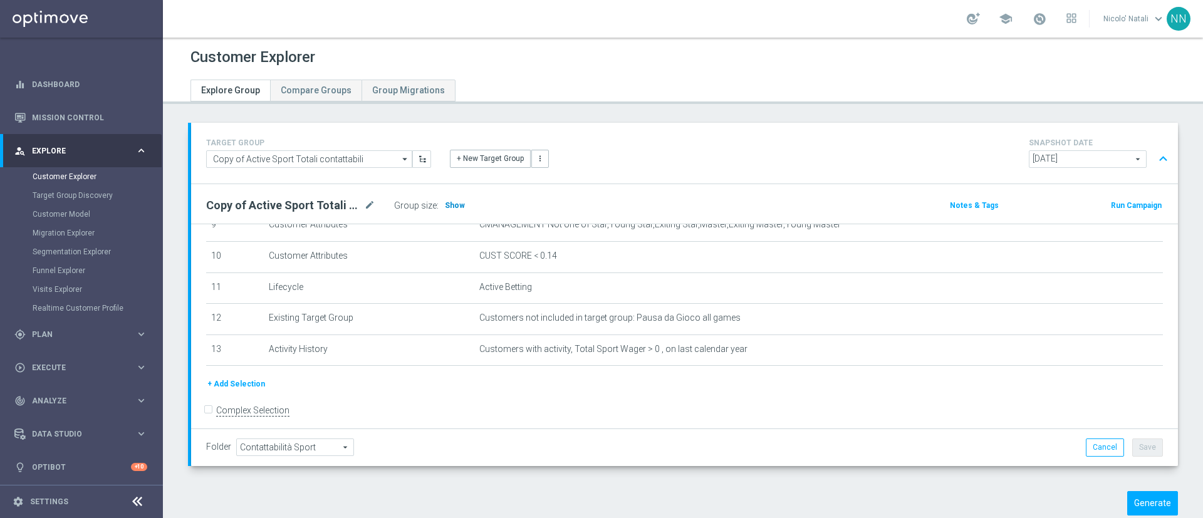
click at [456, 211] on h3 "Show" at bounding box center [454, 206] width 23 height 14
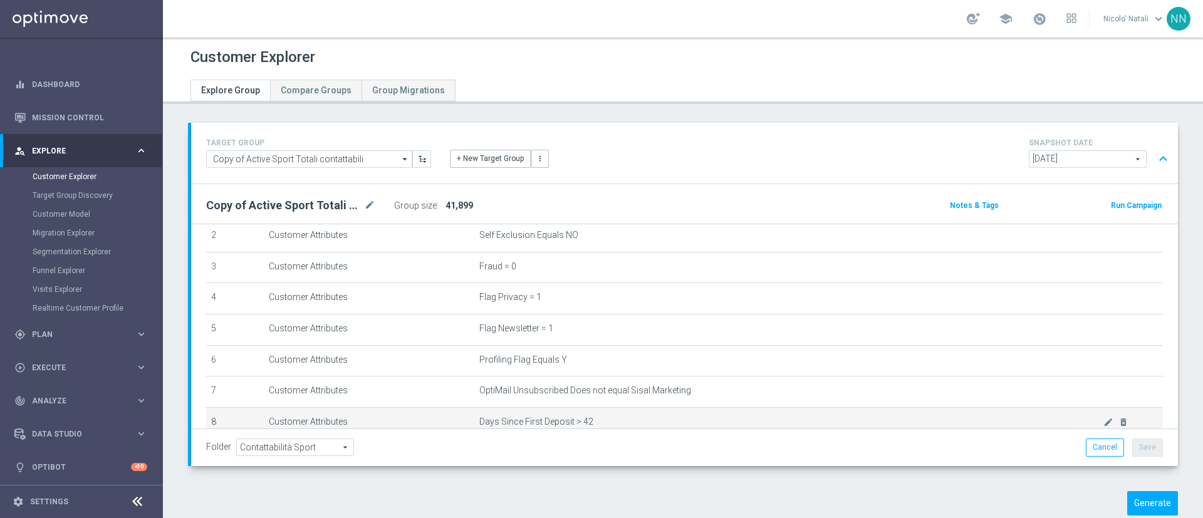
scroll to position [84, 0]
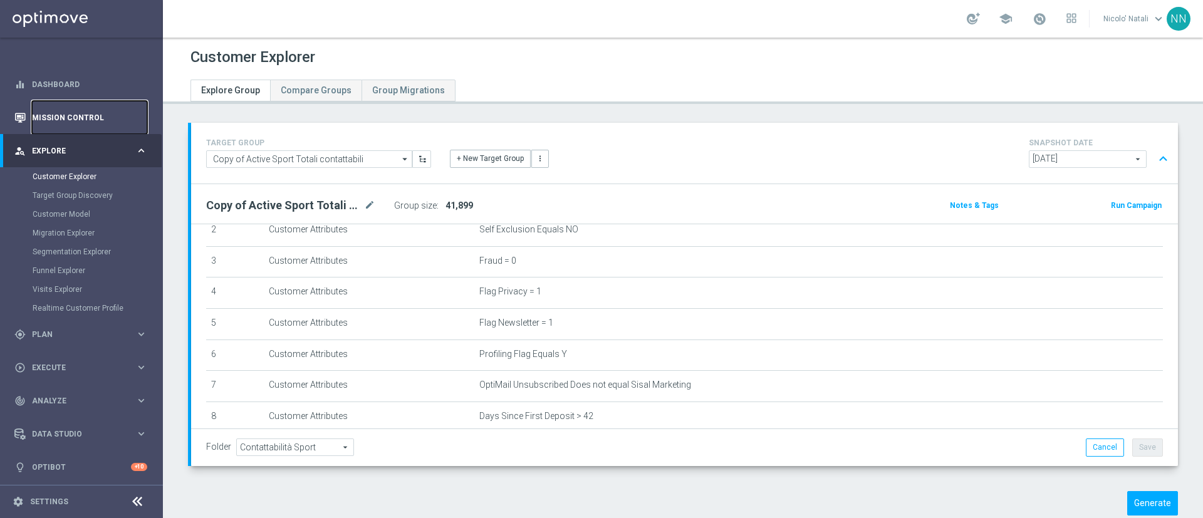
click at [84, 131] on link "Mission Control" at bounding box center [89, 117] width 115 height 33
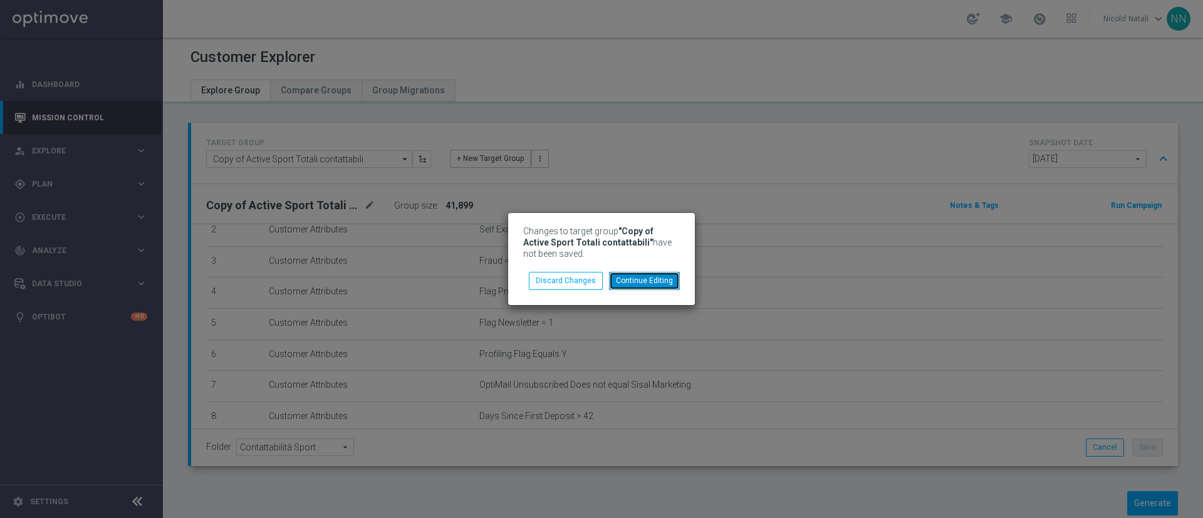
click at [620, 275] on button "Continue Editing" at bounding box center [644, 281] width 71 height 18
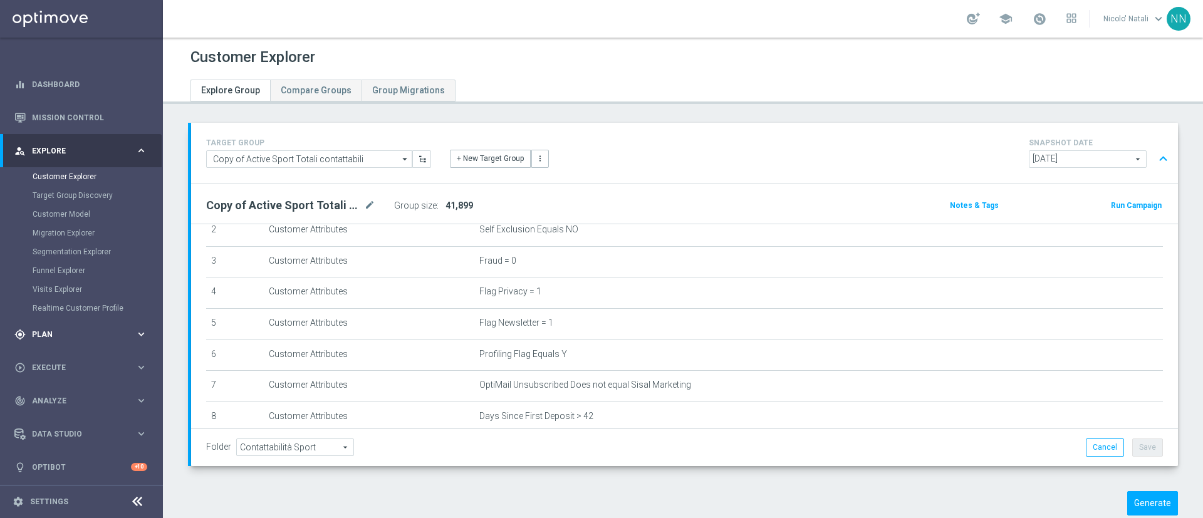
click at [69, 326] on div "gps_fixed Plan keyboard_arrow_right" at bounding box center [81, 334] width 162 height 33
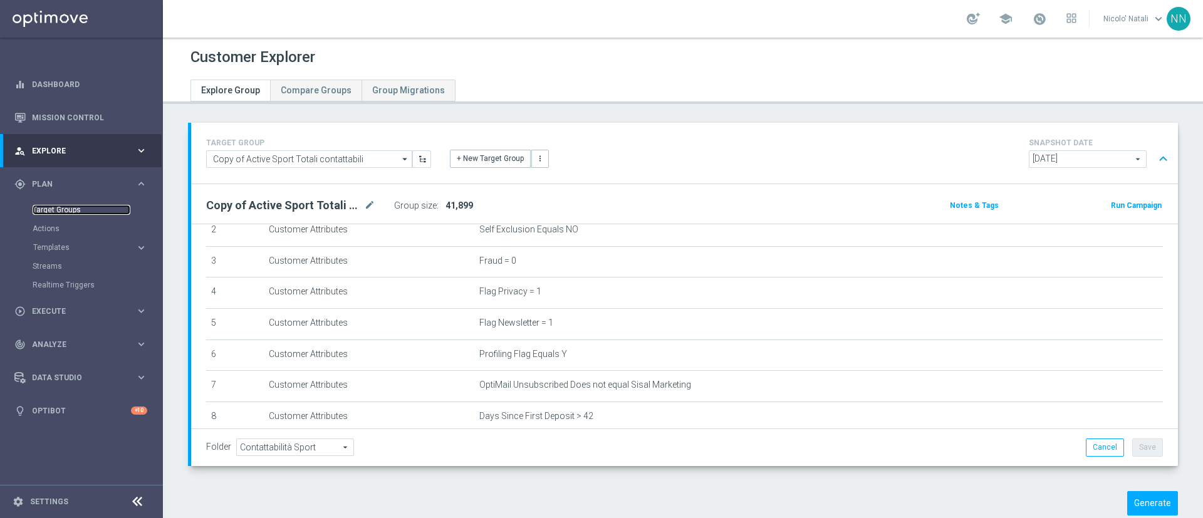
click at [63, 205] on link "Target Groups" at bounding box center [82, 210] width 98 height 10
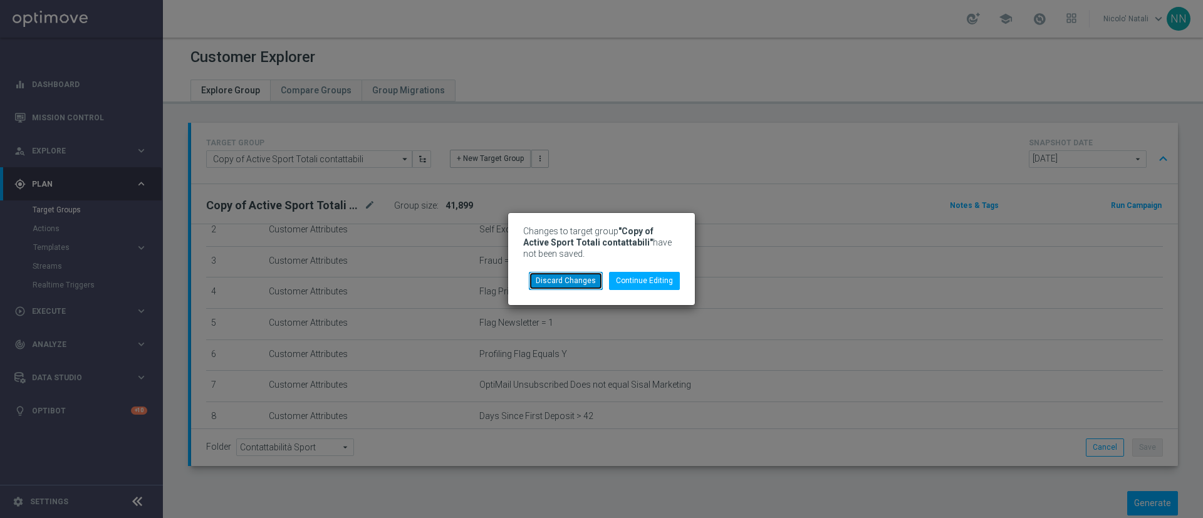
click at [584, 277] on button "Discard Changes" at bounding box center [566, 281] width 74 height 18
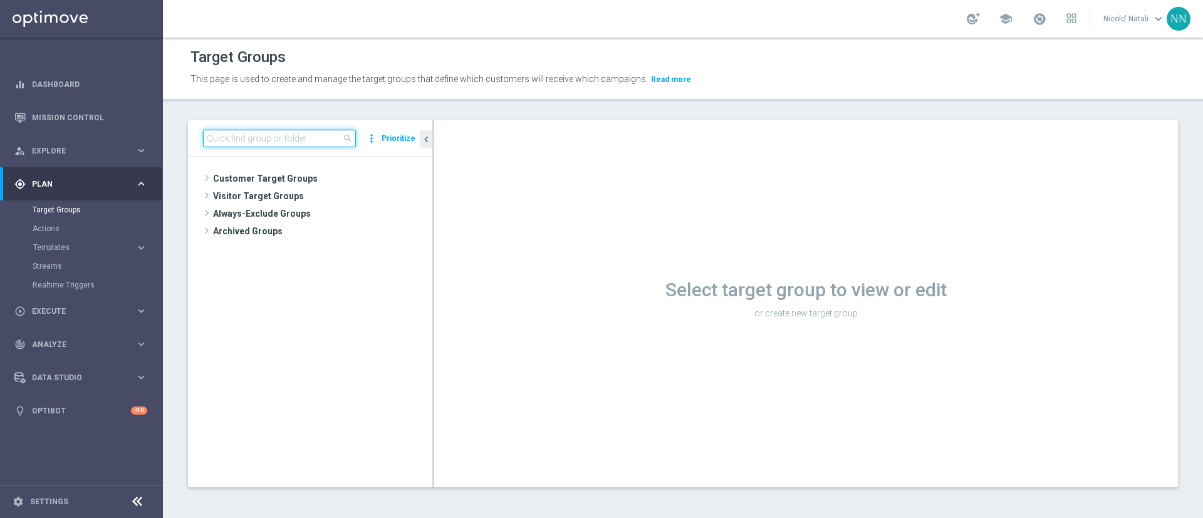
click at [264, 142] on input at bounding box center [279, 139] width 153 height 18
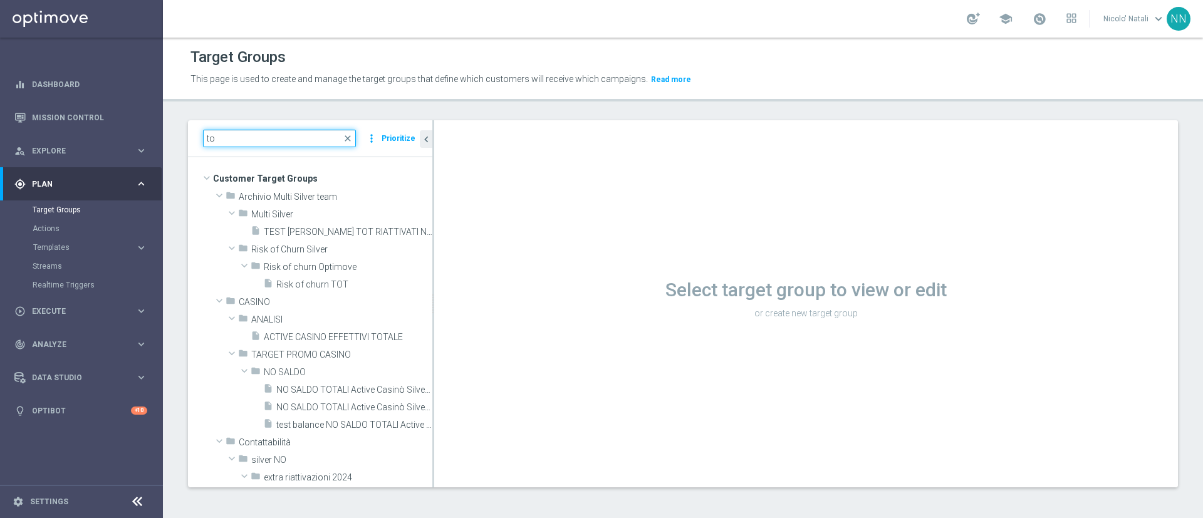
type input "t"
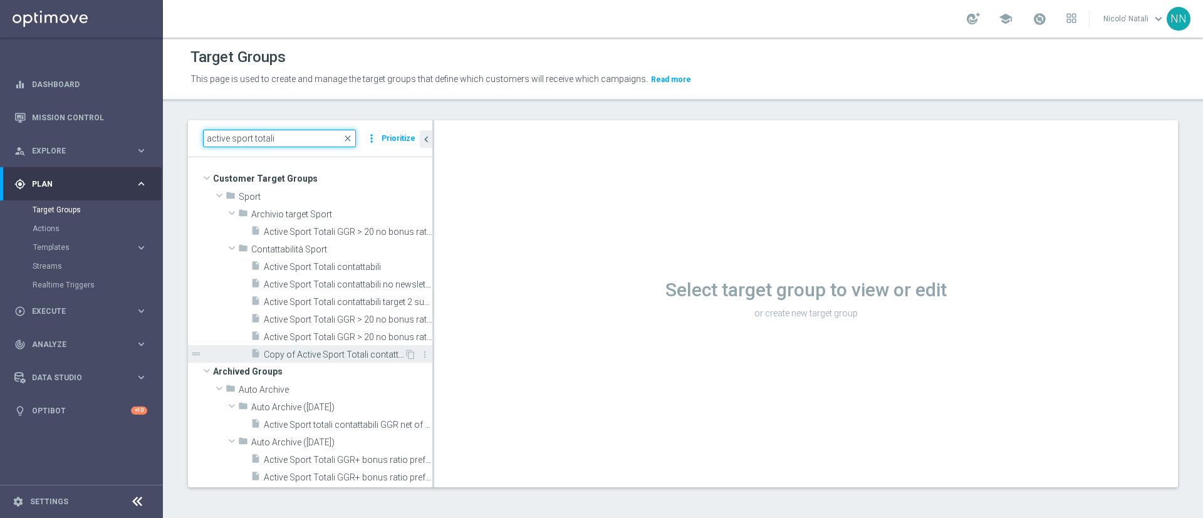
type input "active sport totali"
click at [313, 354] on span "Copy of Active Sport Totali contattabili" at bounding box center [334, 354] width 140 height 11
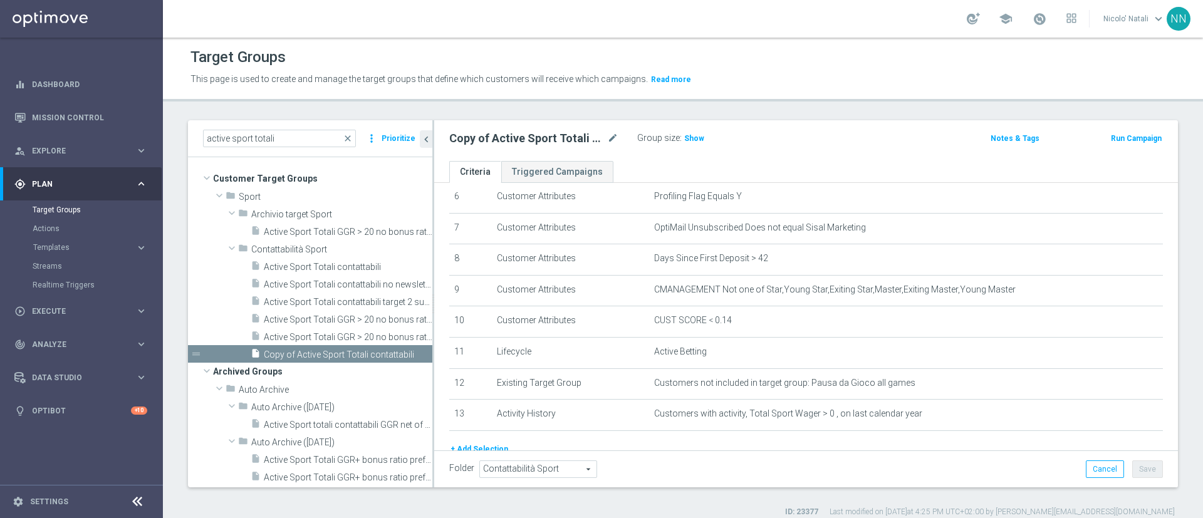
scroll to position [234, 0]
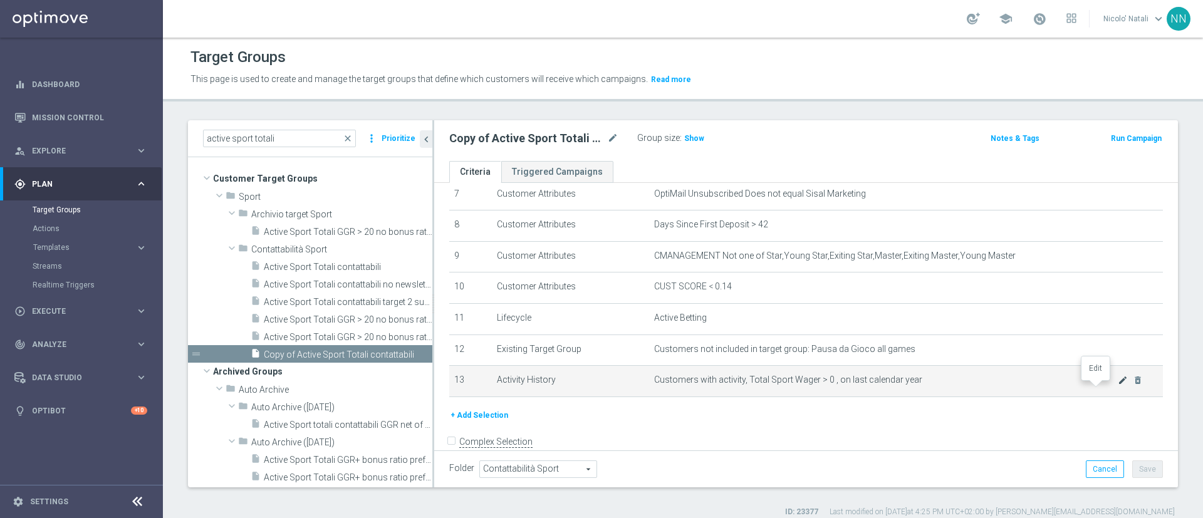
click at [1117, 385] on icon "mode_edit" at bounding box center [1122, 380] width 10 height 10
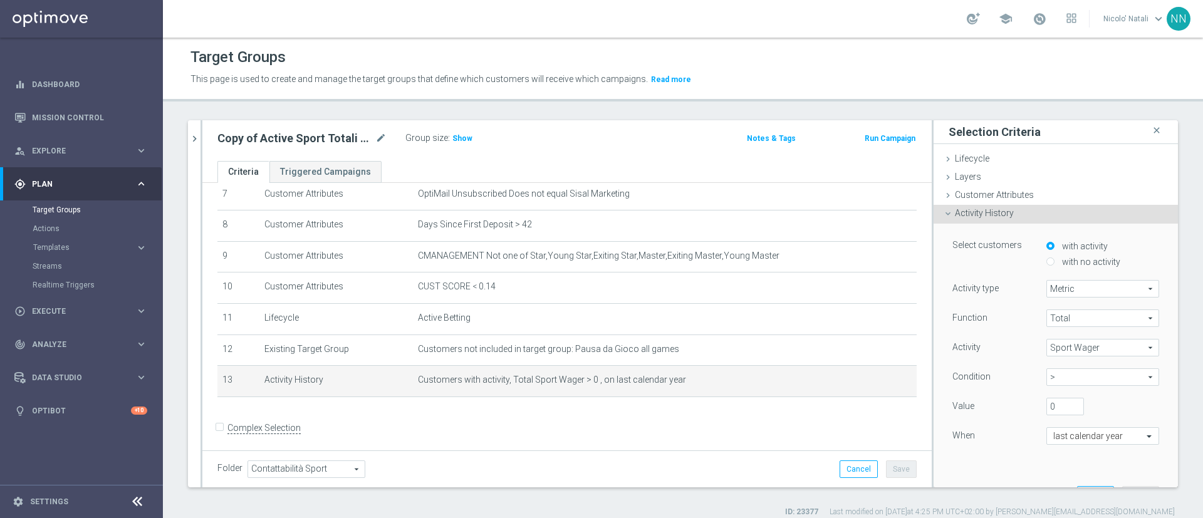
click at [1074, 314] on span "Total" at bounding box center [1102, 318] width 111 height 16
click at [1064, 331] on span "Total" at bounding box center [1102, 336] width 99 height 10
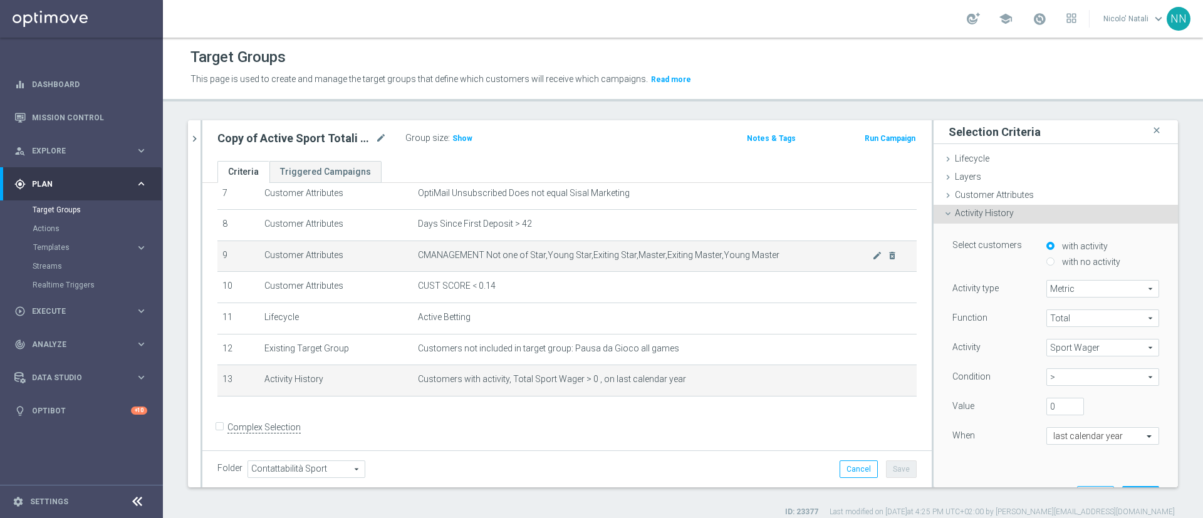
scroll to position [240, 0]
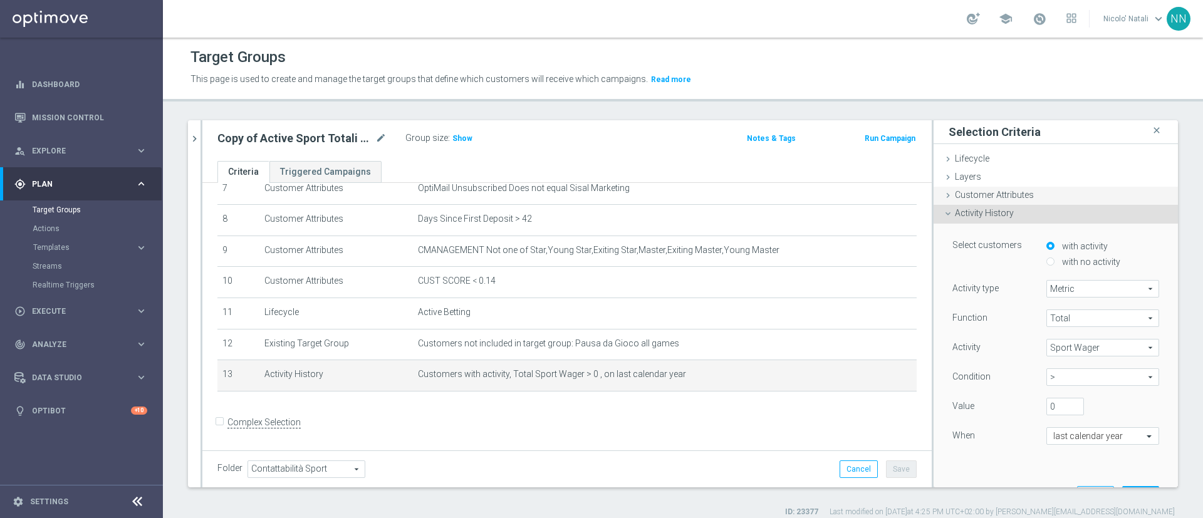
click at [1000, 189] on div "Customer Attributes done" at bounding box center [1055, 196] width 244 height 19
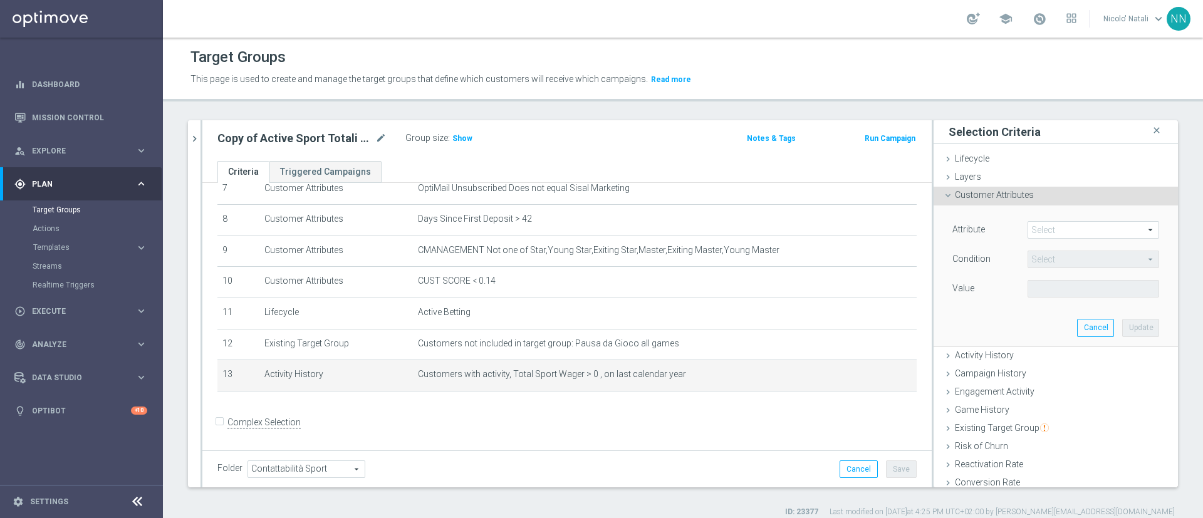
click at [1033, 226] on span at bounding box center [1093, 230] width 130 height 16
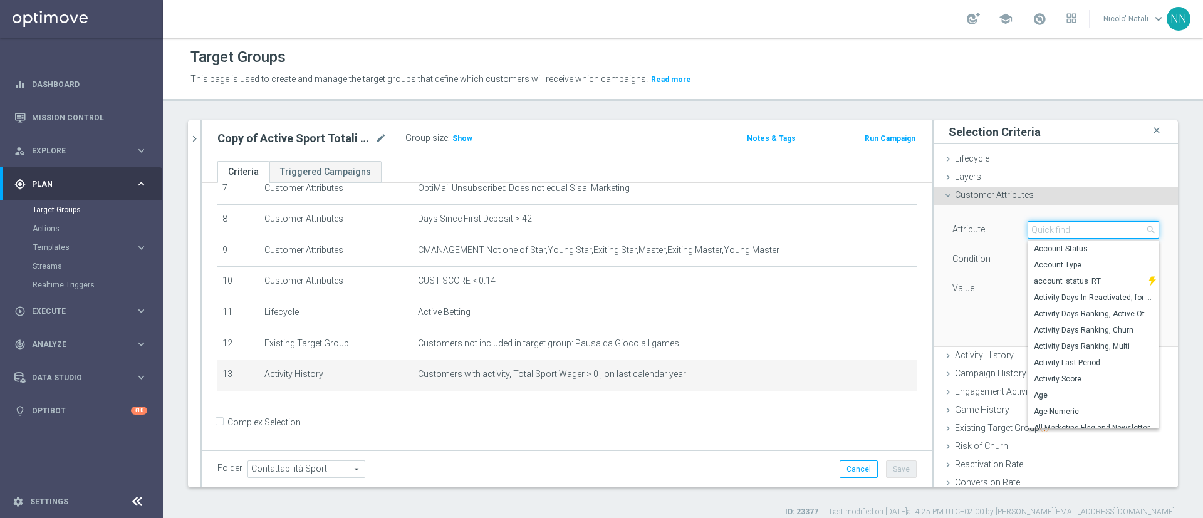
click at [1033, 226] on input "search" at bounding box center [1093, 230] width 132 height 18
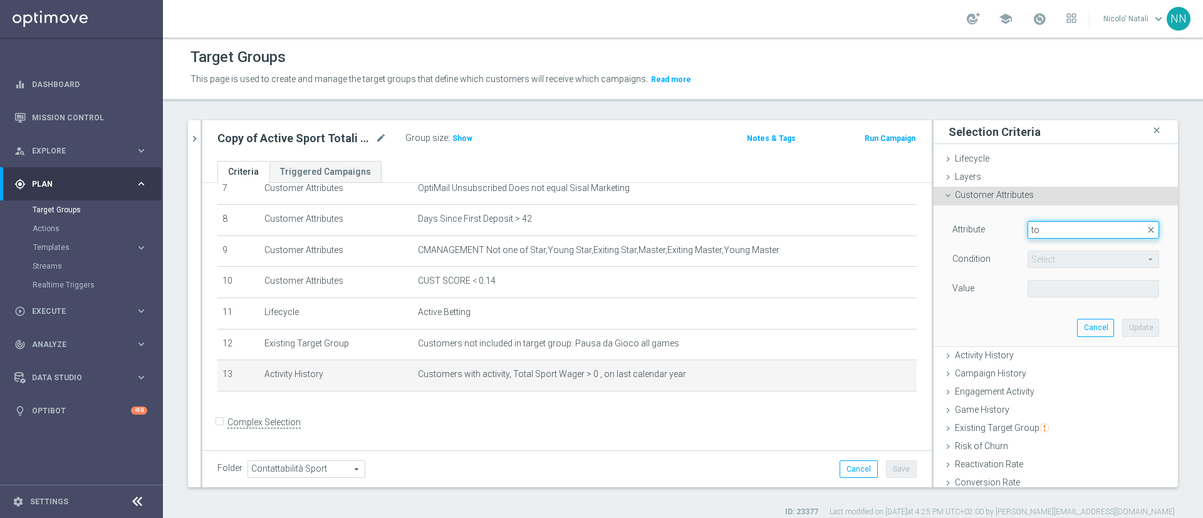
type input "t"
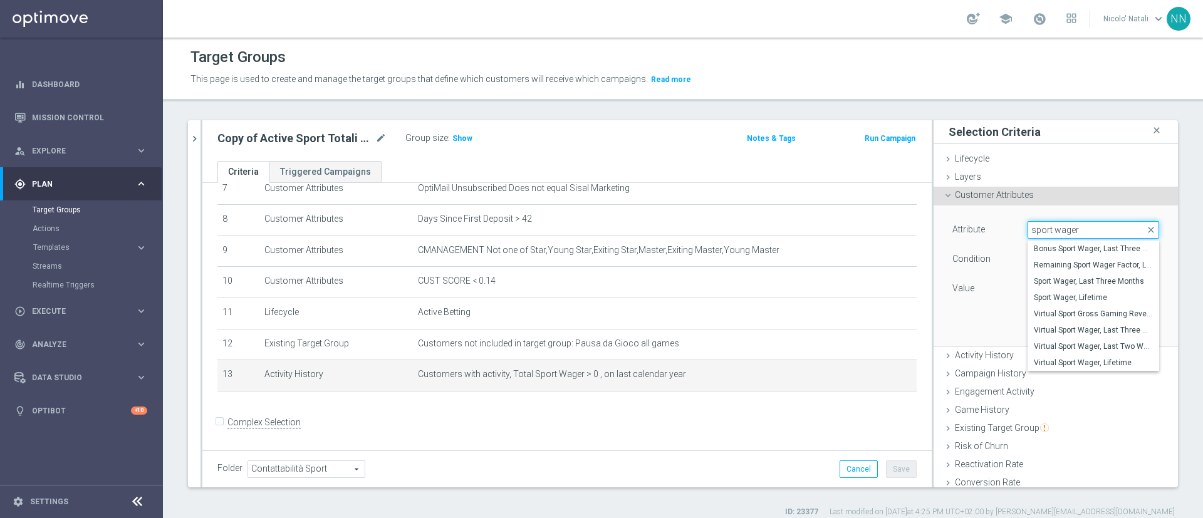
type input "sport wager"
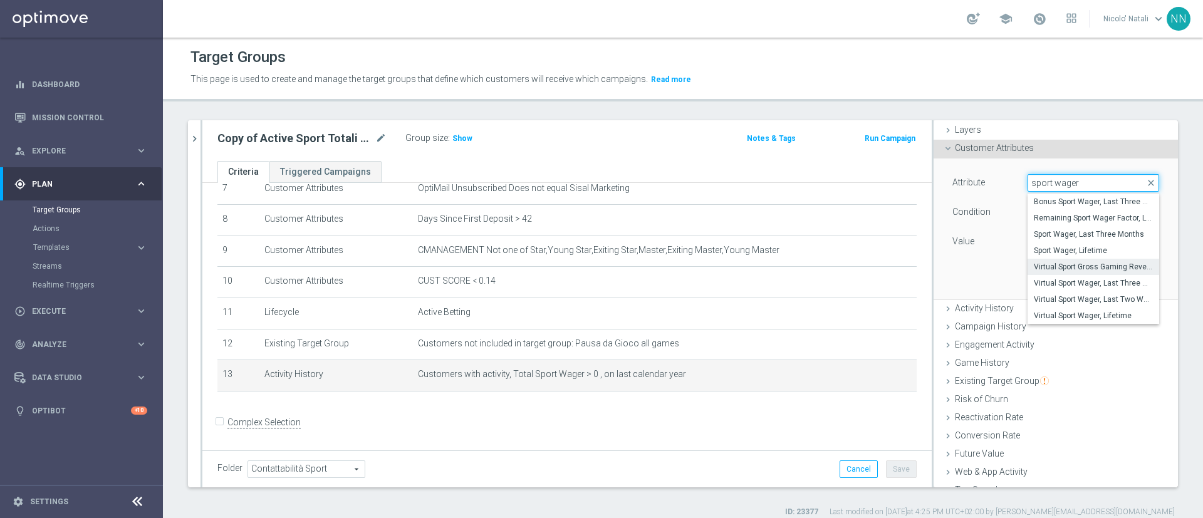
scroll to position [66, 0]
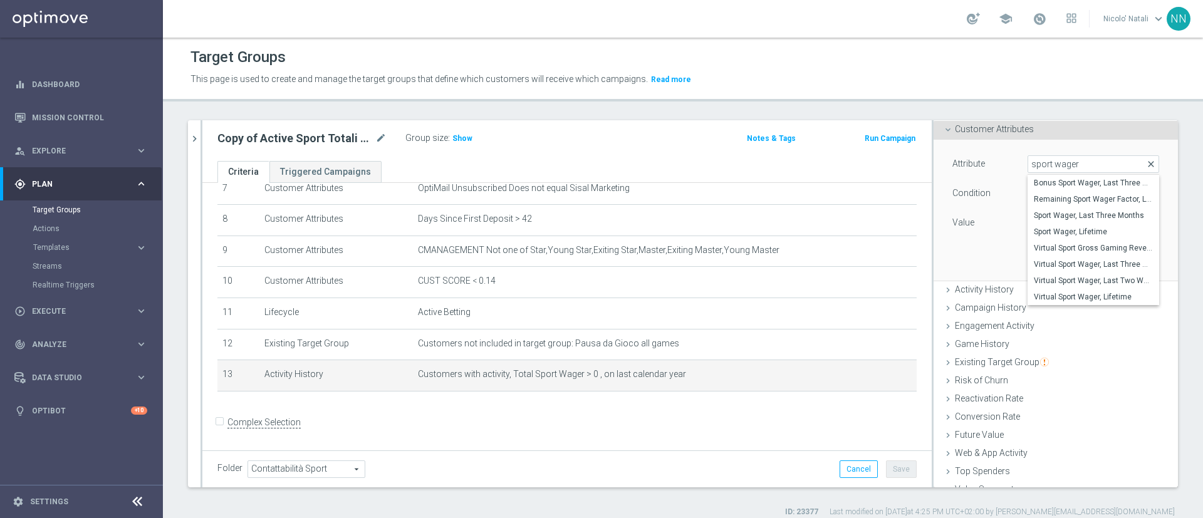
click at [1146, 165] on span "close" at bounding box center [1151, 164] width 10 height 10
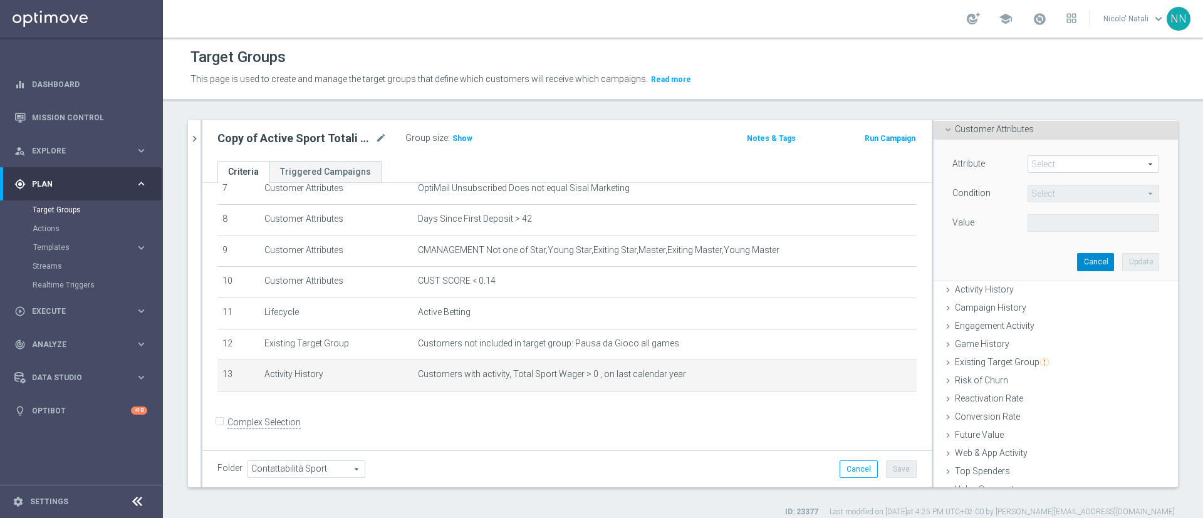
click at [1077, 257] on button "Cancel" at bounding box center [1095, 262] width 37 height 18
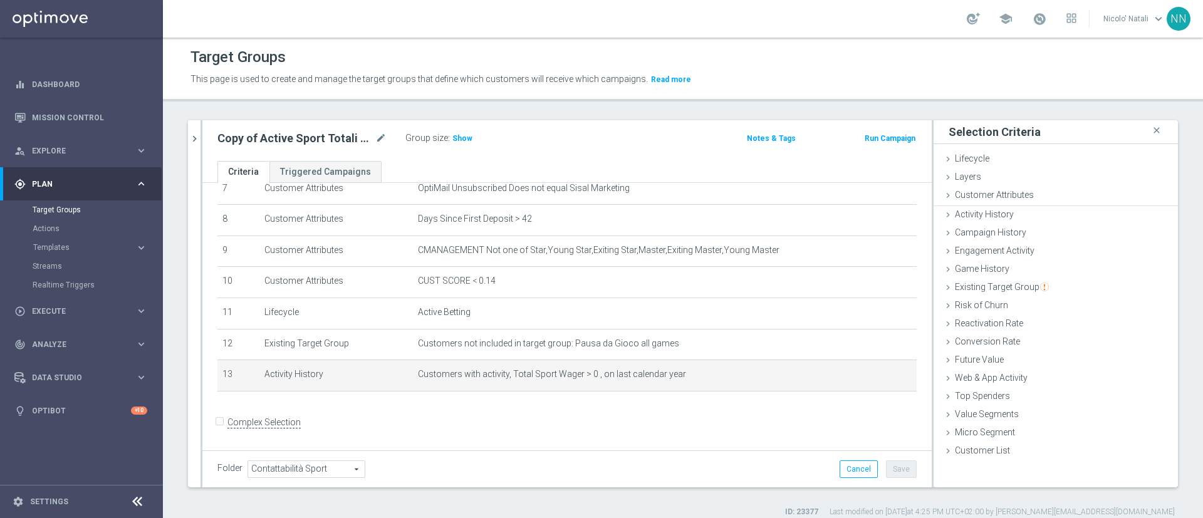
scroll to position [0, 0]
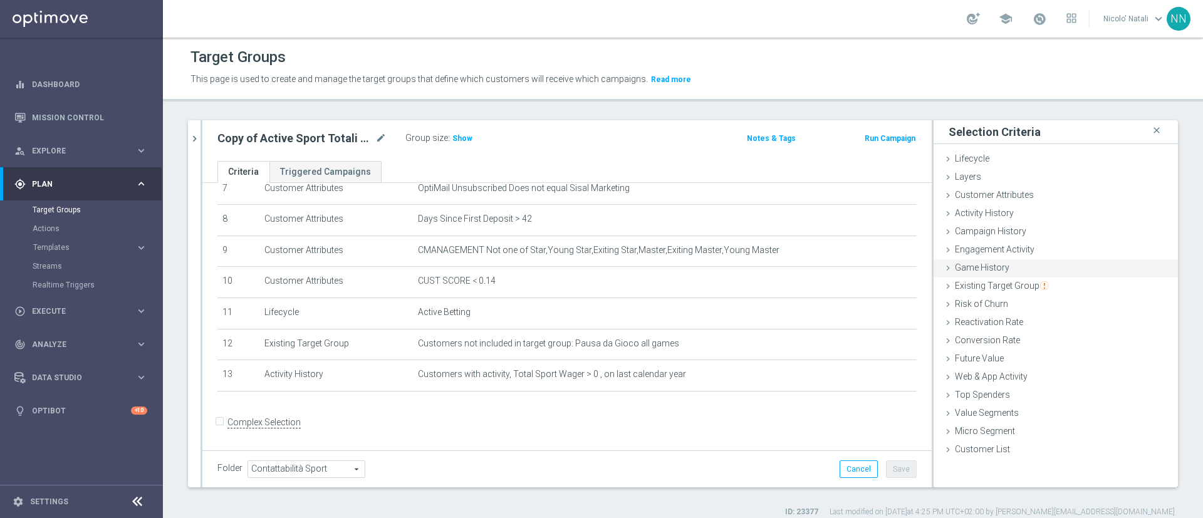
click at [1028, 263] on div "Game History done" at bounding box center [1055, 268] width 244 height 19
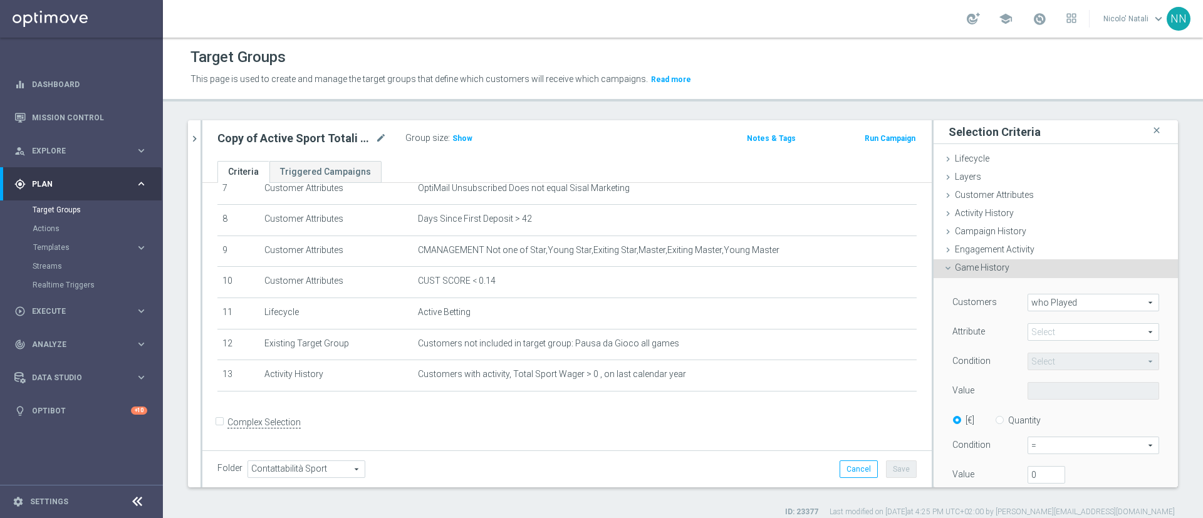
click at [1043, 324] on span at bounding box center [1093, 332] width 130 height 16
click at [1043, 349] on span "Sport Product Type" at bounding box center [1092, 351] width 119 height 10
type input "Sport Product Type"
type input "Equals"
click at [1037, 361] on span "Equals" at bounding box center [1093, 361] width 130 height 16
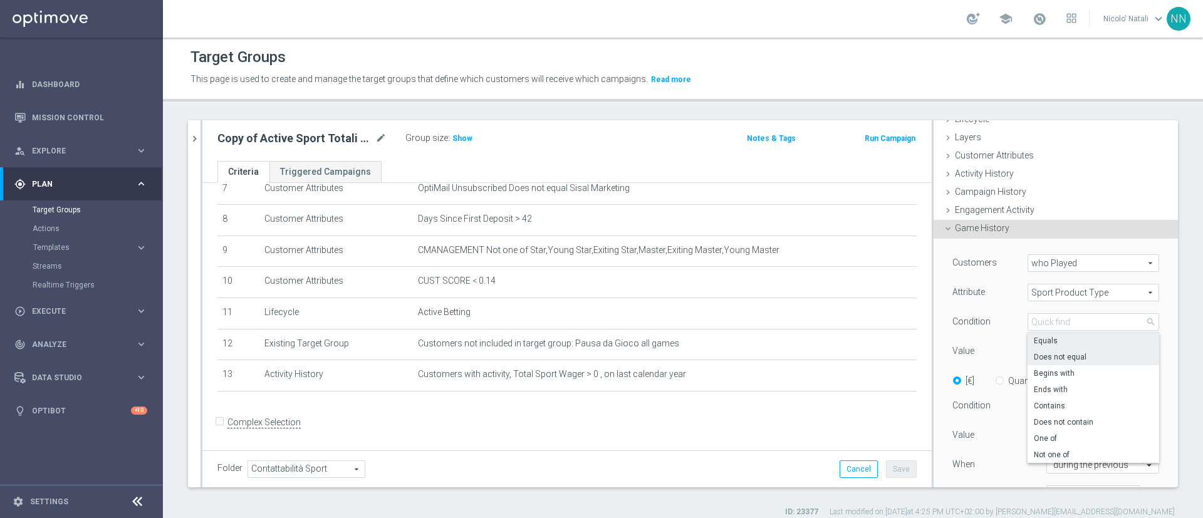
scroll to position [41, 0]
click at [1033, 343] on span "Equals" at bounding box center [1092, 339] width 119 height 10
click at [1033, 344] on span at bounding box center [1093, 350] width 130 height 16
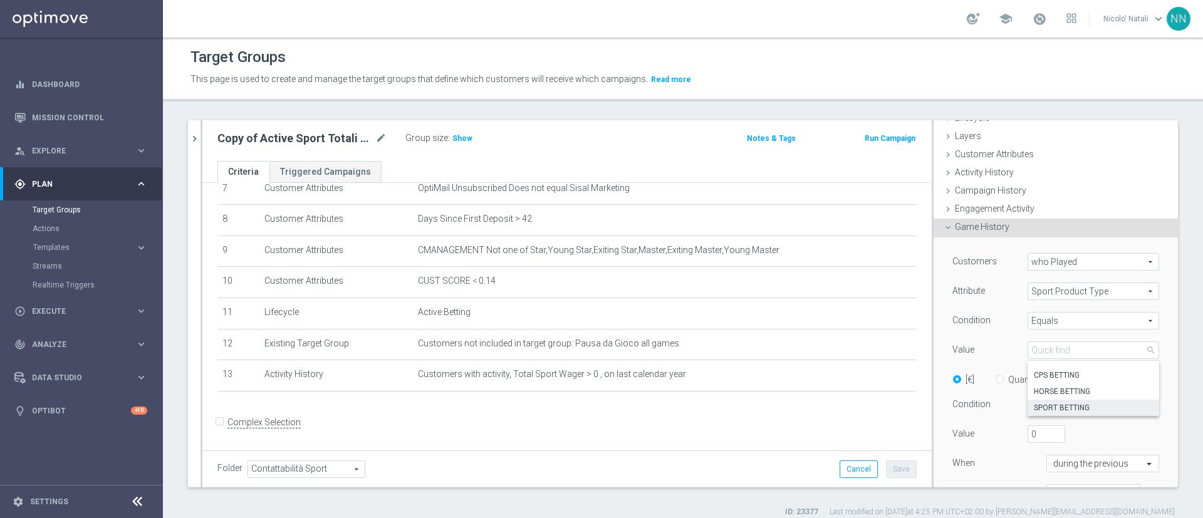
click at [1027, 400] on label "SPORT BETTING" at bounding box center [1093, 408] width 132 height 16
type input "SPORT BETTING"
click at [1028, 403] on span "=" at bounding box center [1093, 404] width 130 height 16
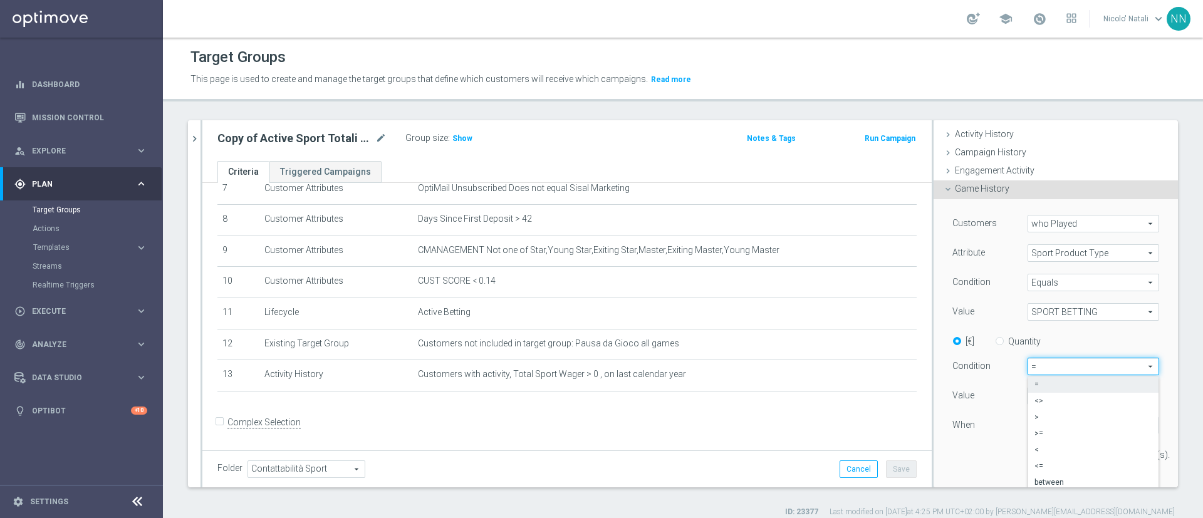
scroll to position [86, 0]
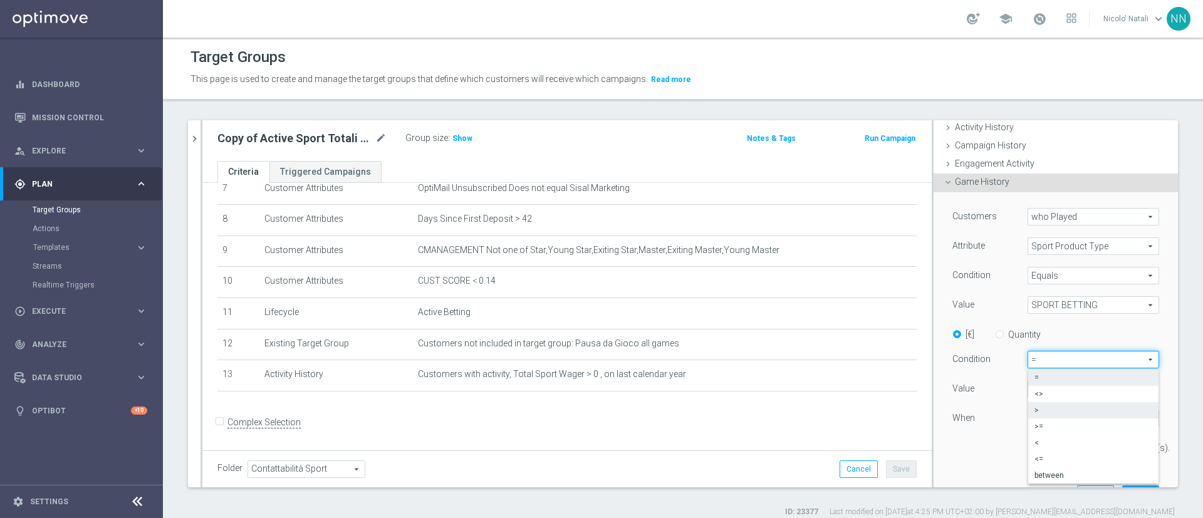
click at [1034, 408] on span ">" at bounding box center [1093, 410] width 118 height 10
type input ">"
click at [1075, 418] on input "text" at bounding box center [1090, 418] width 74 height 11
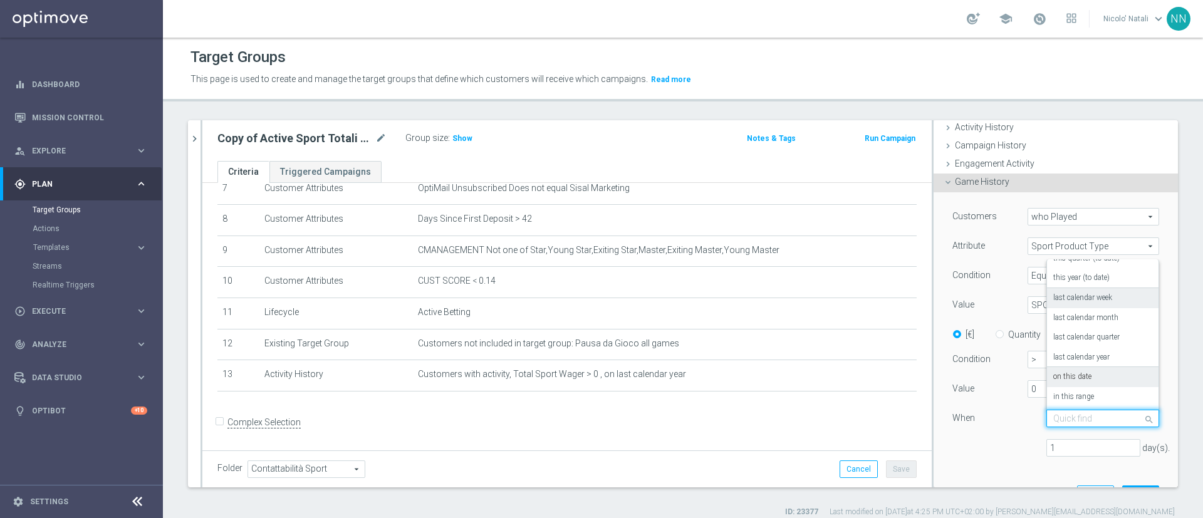
scroll to position [91, 0]
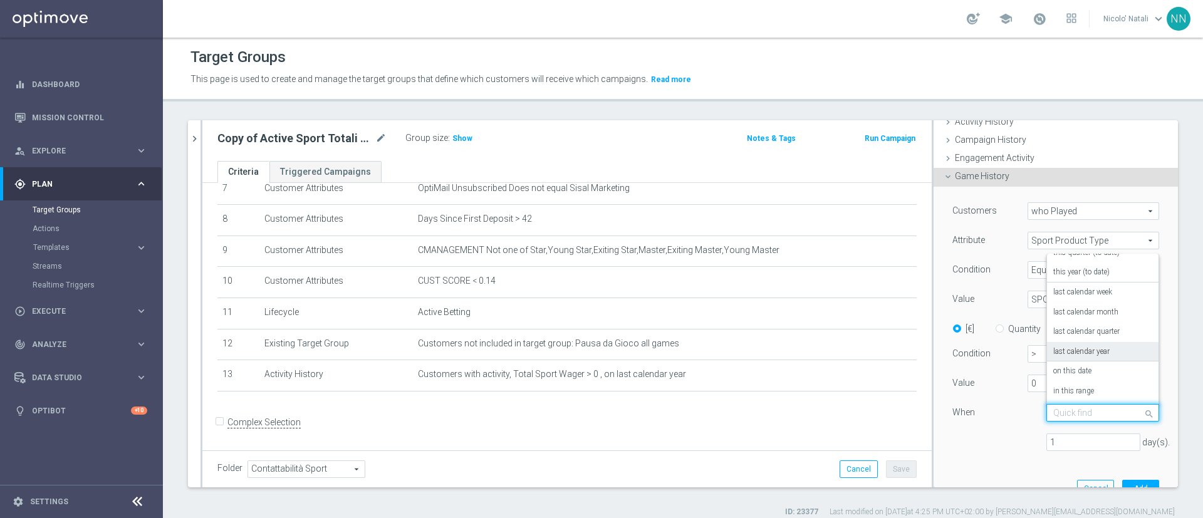
click at [1062, 350] on label "last calendar year" at bounding box center [1081, 352] width 56 height 10
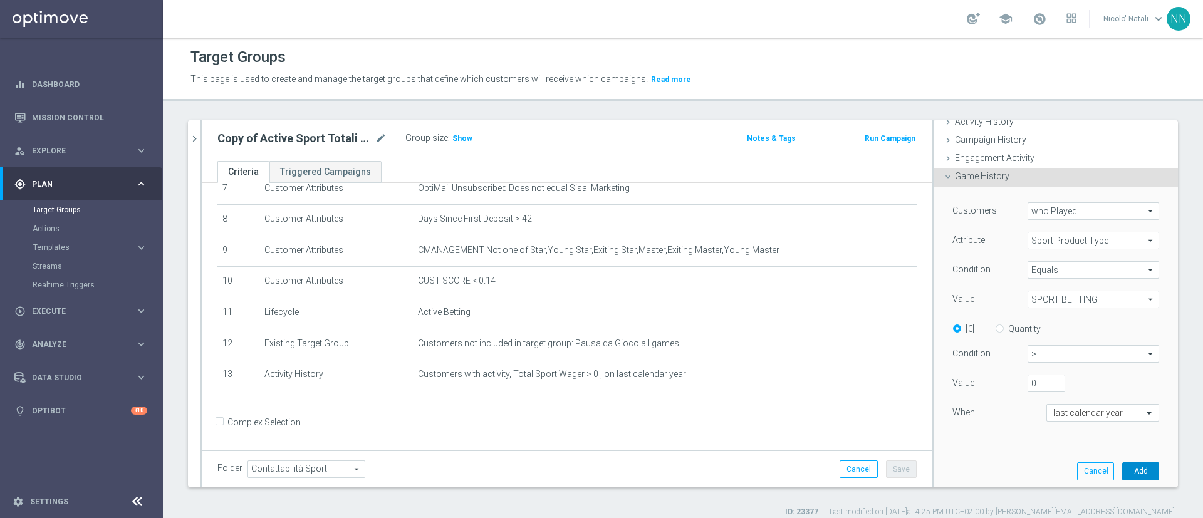
click at [1122, 469] on button "Add" at bounding box center [1140, 471] width 37 height 18
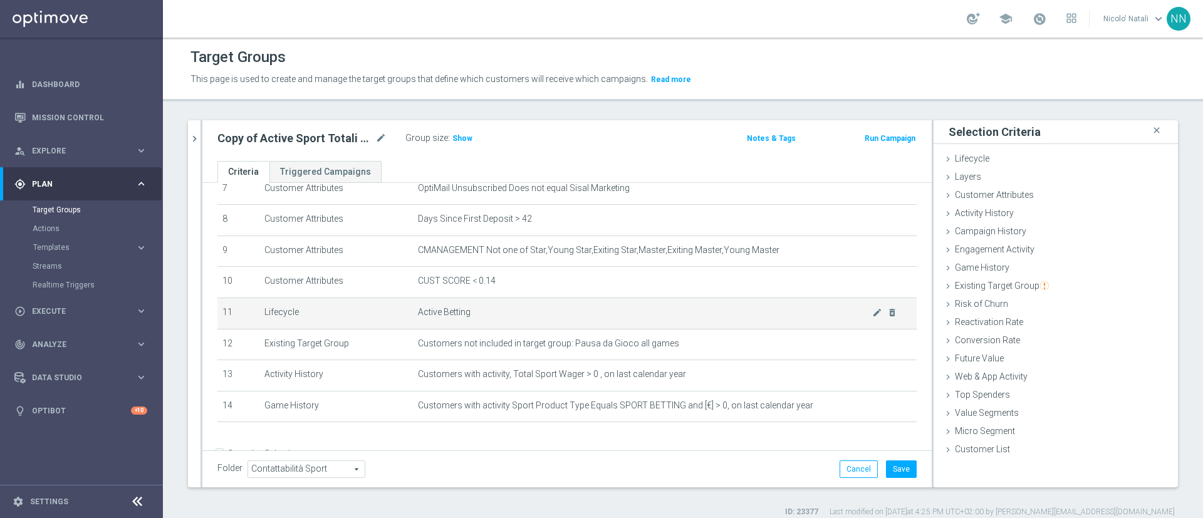
scroll to position [256, 0]
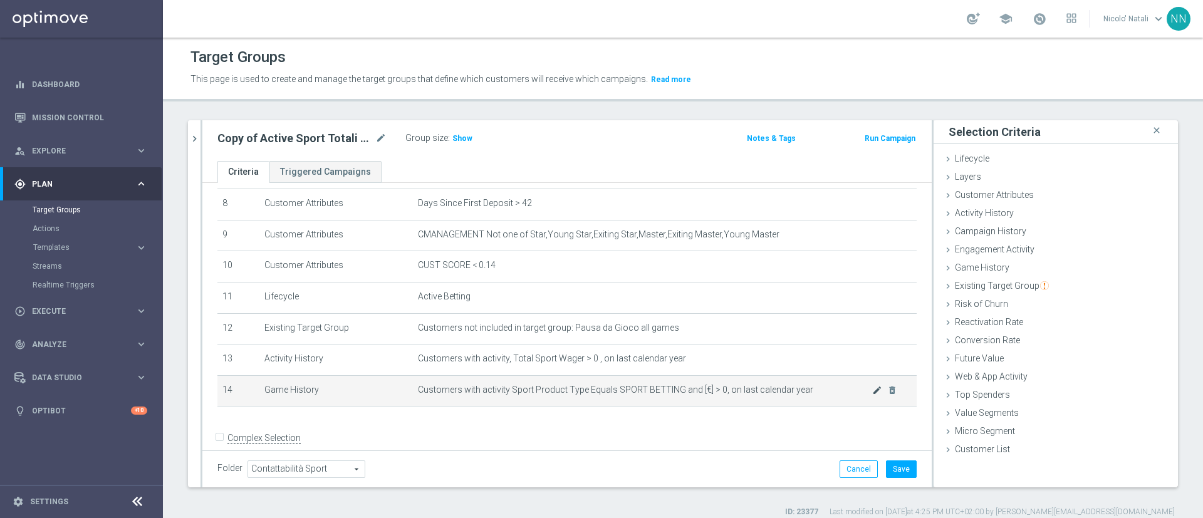
click at [872, 395] on icon "mode_edit" at bounding box center [877, 390] width 10 height 10
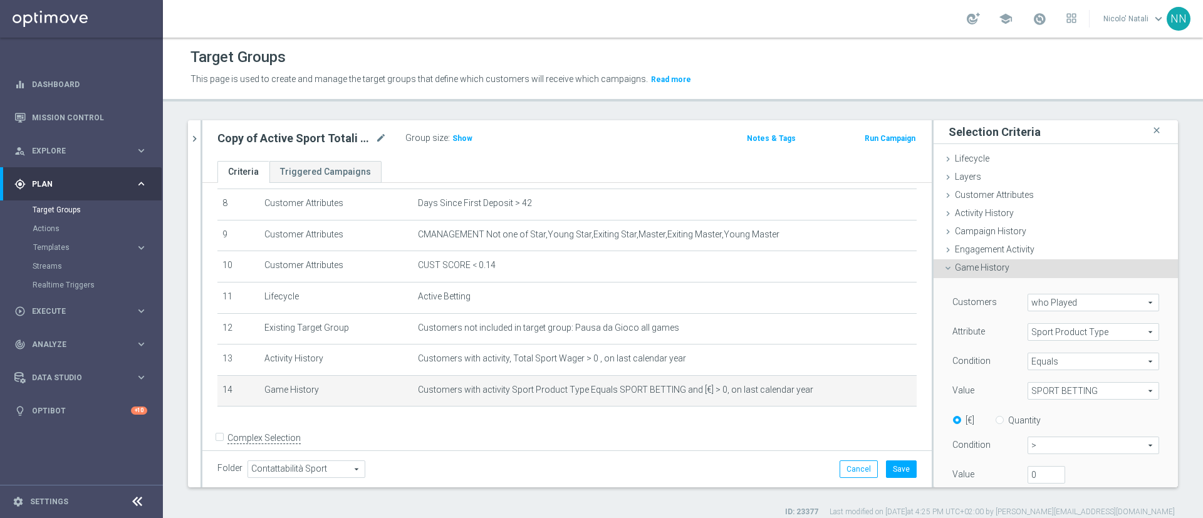
click at [1041, 391] on span "SPORT BETTING" at bounding box center [1093, 391] width 130 height 16
click at [1045, 447] on span "SPORT BETTING" at bounding box center [1092, 448] width 119 height 10
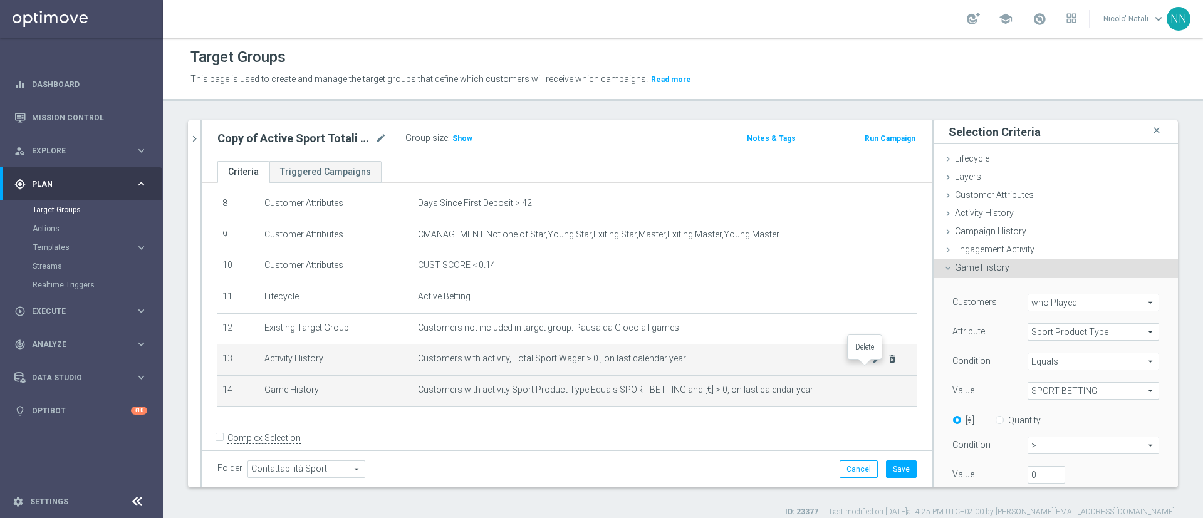
click at [887, 364] on icon "delete_forever" at bounding box center [892, 359] width 10 height 10
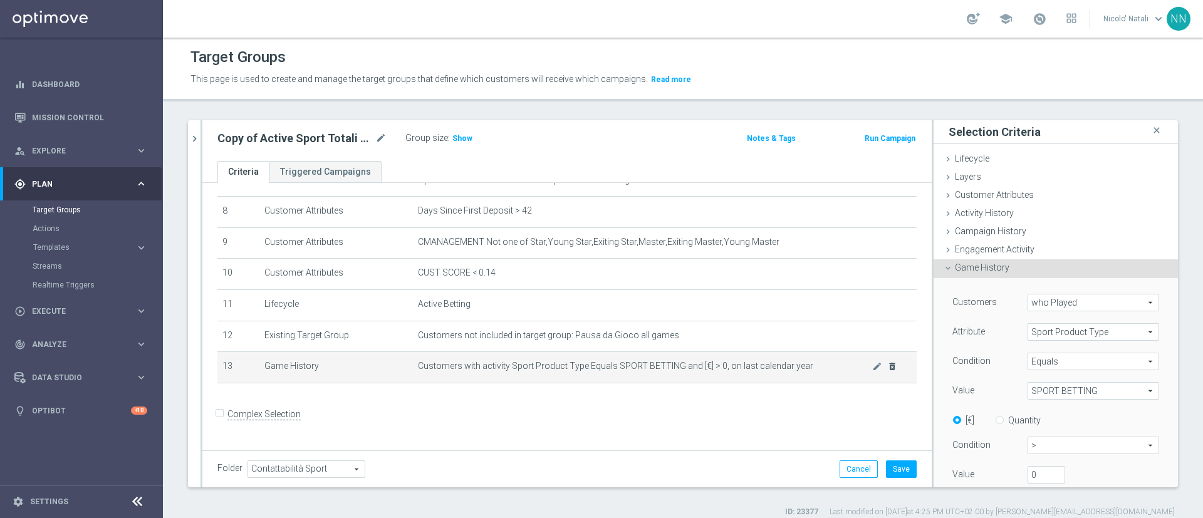
scroll to position [246, 0]
click at [886, 467] on button "Save" at bounding box center [901, 469] width 31 height 18
click at [466, 143] on h3 "Show" at bounding box center [462, 139] width 23 height 14
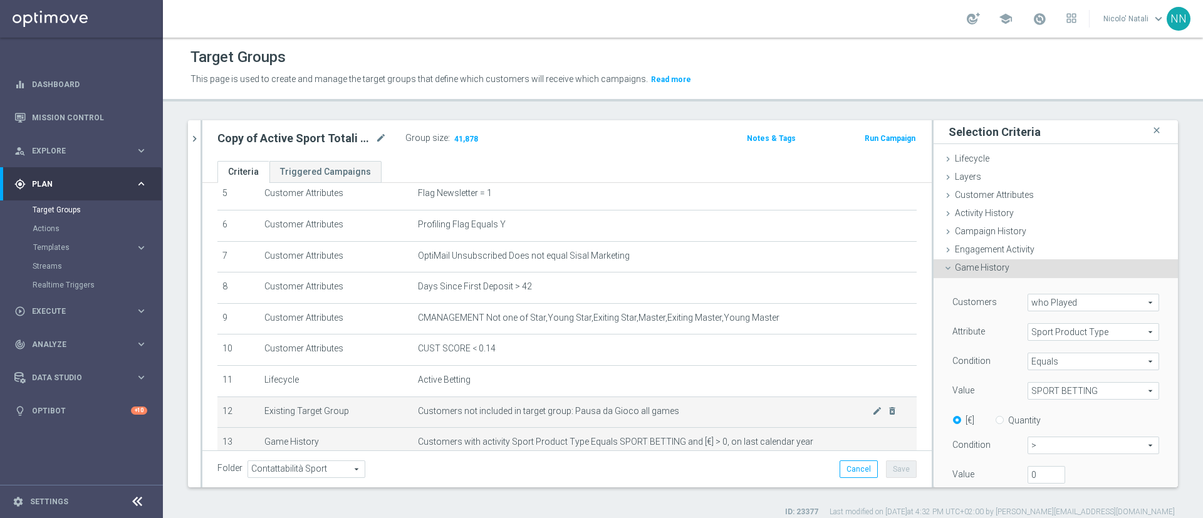
scroll to position [157, 0]
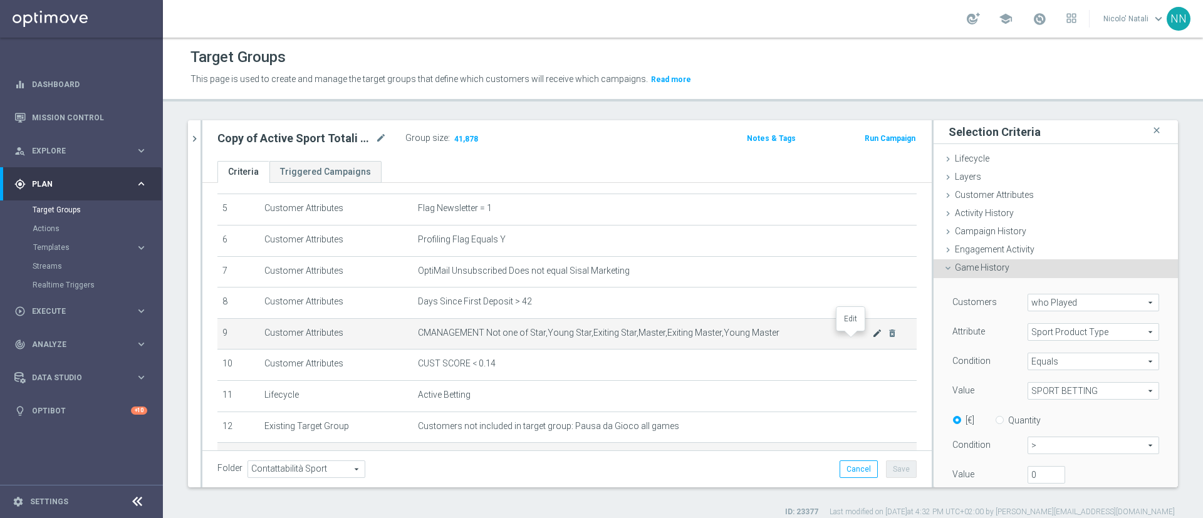
click at [872, 338] on icon "mode_edit" at bounding box center [877, 333] width 10 height 10
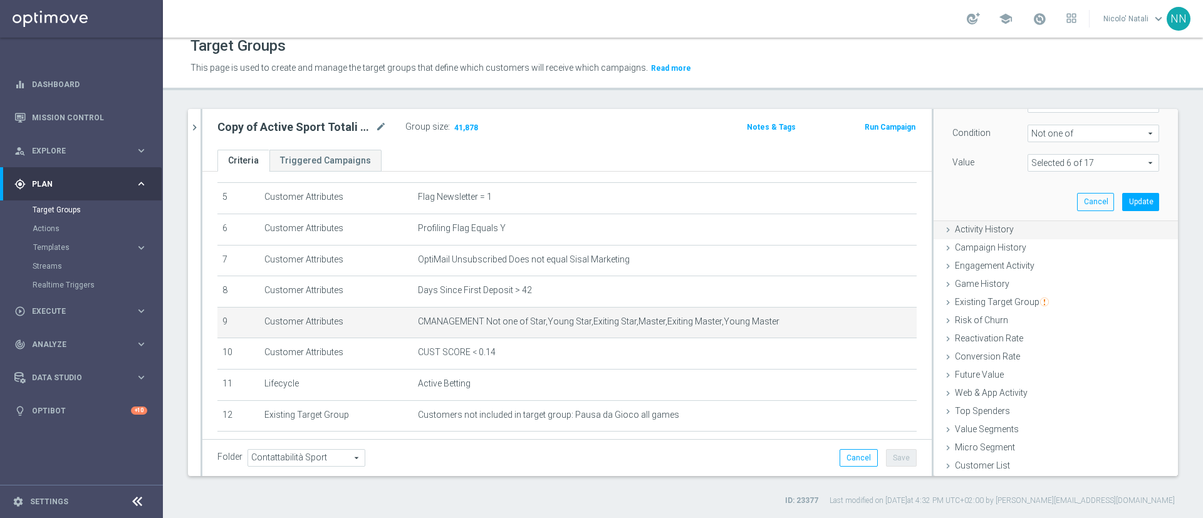
scroll to position [0, 0]
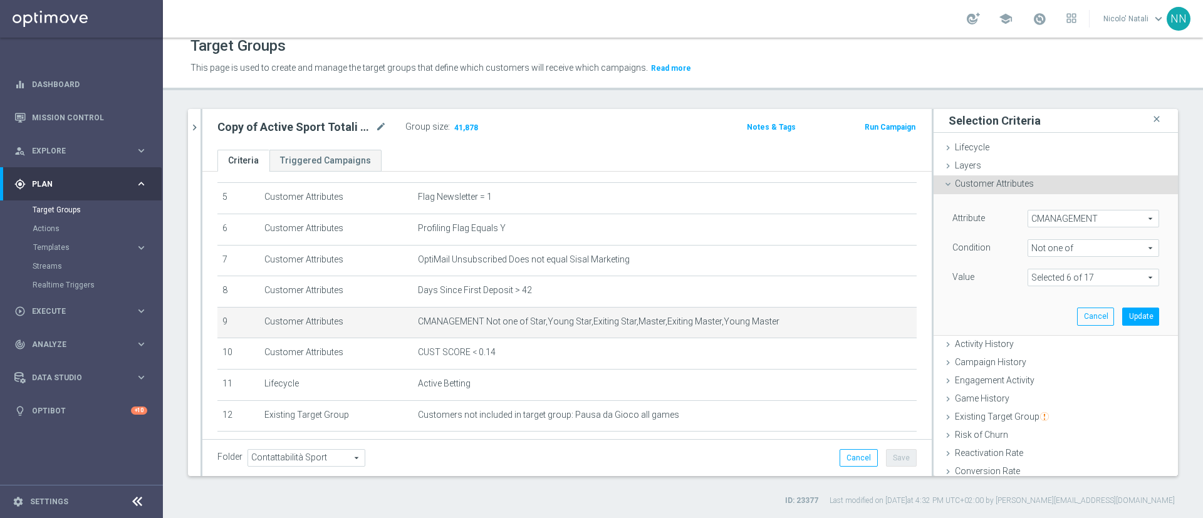
click at [1045, 276] on span at bounding box center [1093, 277] width 130 height 16
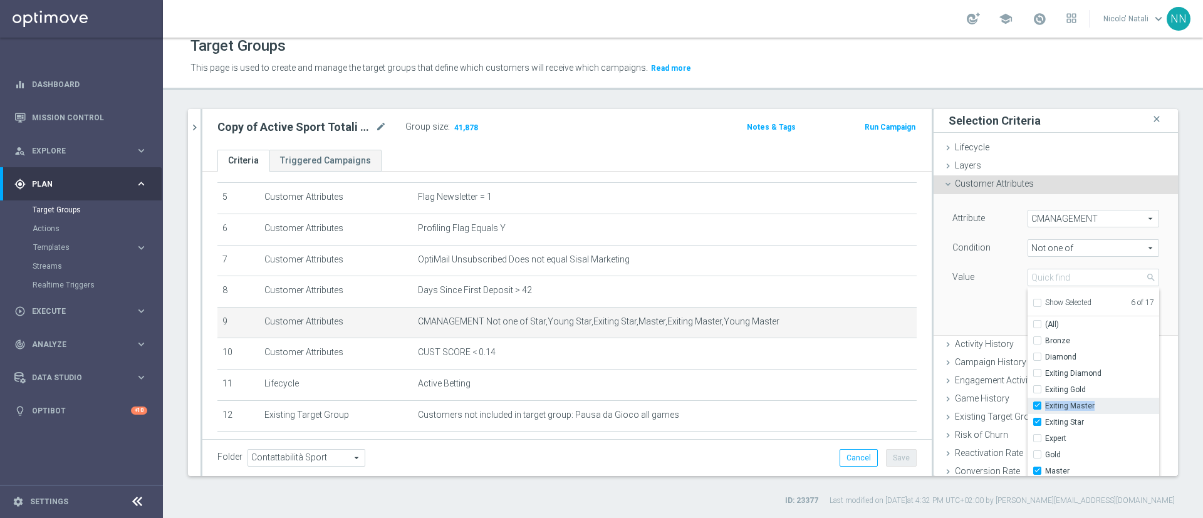
click at [1027, 406] on div "Exiting Master" at bounding box center [1093, 406] width 132 height 16
click at [1037, 406] on input "Exiting Master" at bounding box center [1041, 406] width 8 height 8
checkbox input "false"
type input "Selected 5 of 17"
click at [1037, 419] on input "Exiting Star" at bounding box center [1041, 422] width 8 height 8
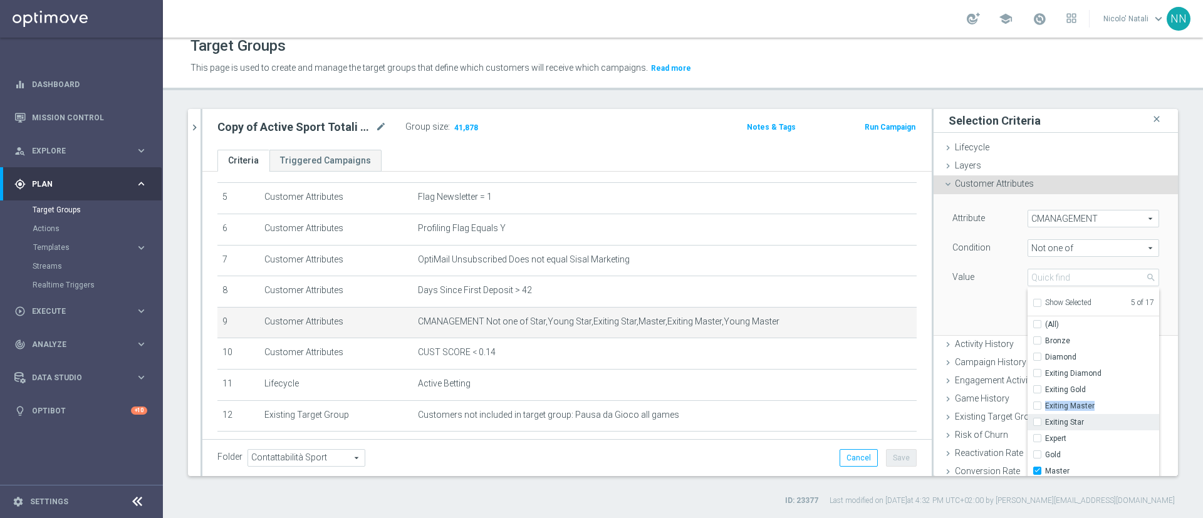
checkbox input "false"
type input "Selected 4 of 17"
click at [1037, 428] on input "Master" at bounding box center [1041, 432] width 8 height 8
checkbox input "false"
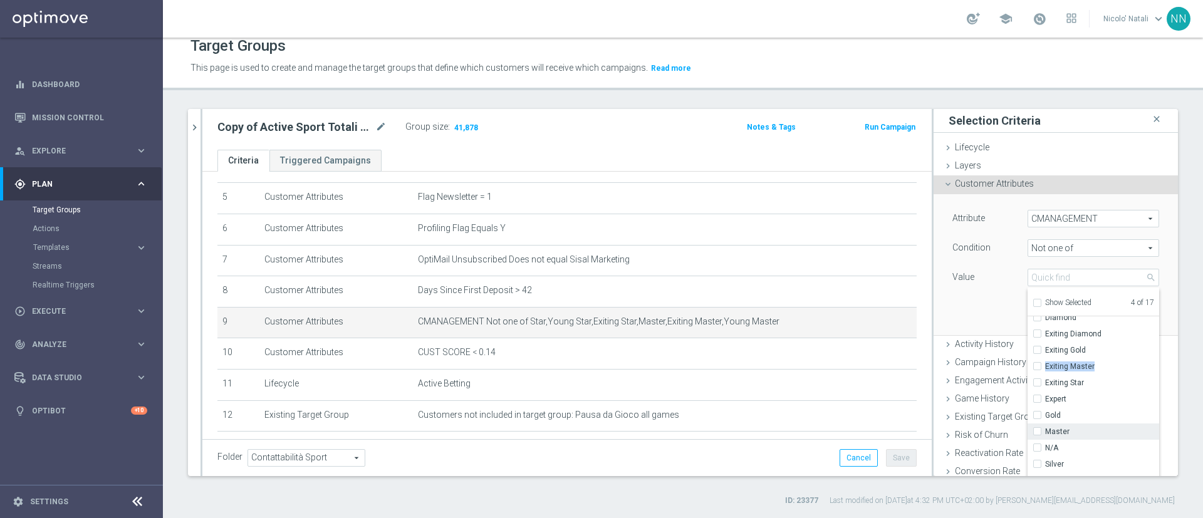
type input "Selected 3 of 17"
click at [1037, 414] on input "Star" at bounding box center [1041, 415] width 8 height 8
checkbox input "false"
type input "Selected 2 of 17"
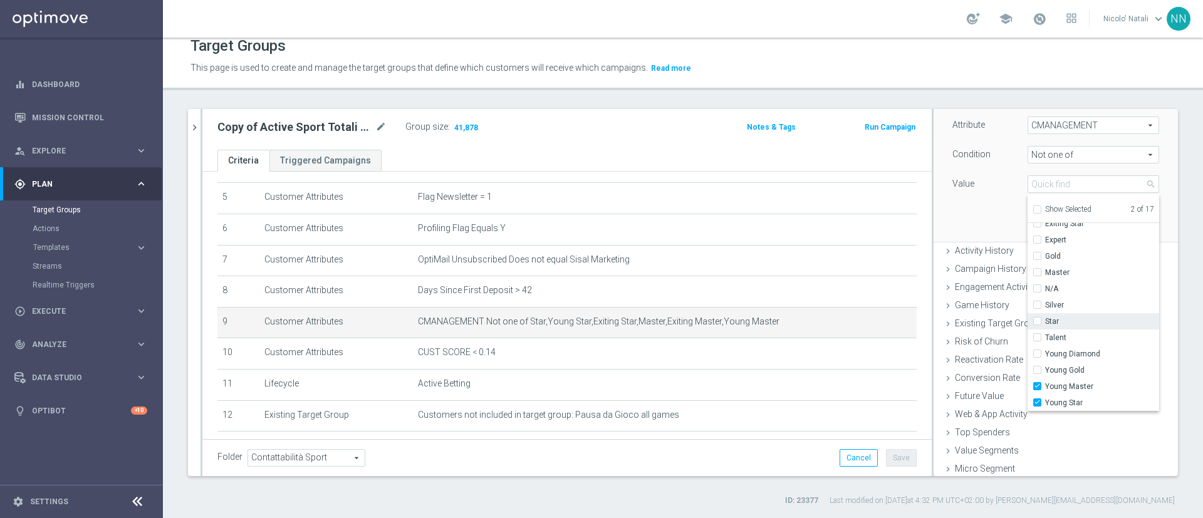
scroll to position [113, 0]
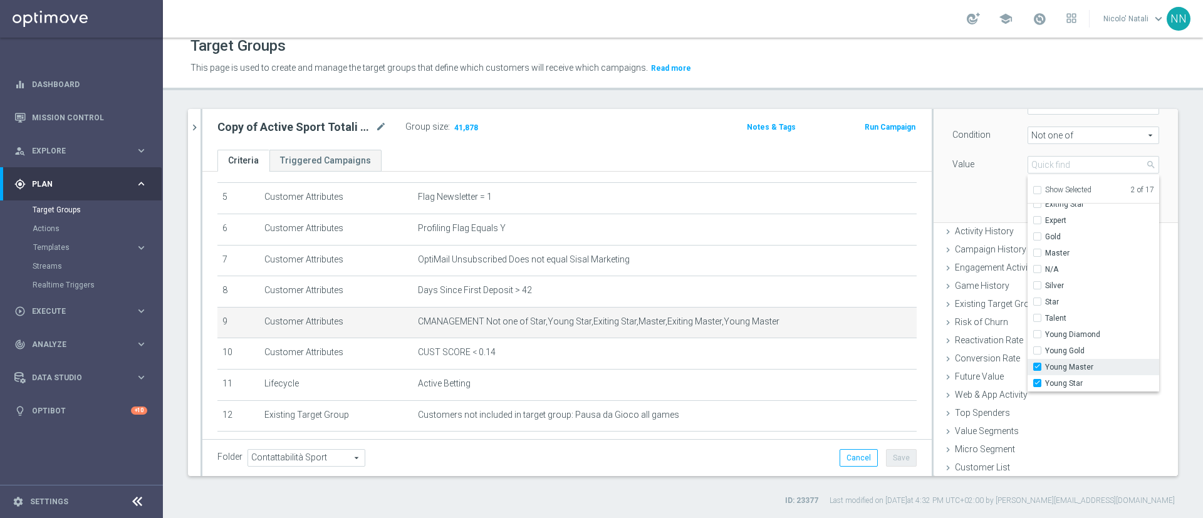
click at [1037, 366] on input "Young Master" at bounding box center [1041, 367] width 8 height 8
checkbox input "false"
type input "Young Star"
click at [1037, 383] on input "Young Star" at bounding box center [1041, 384] width 8 height 8
checkbox input "false"
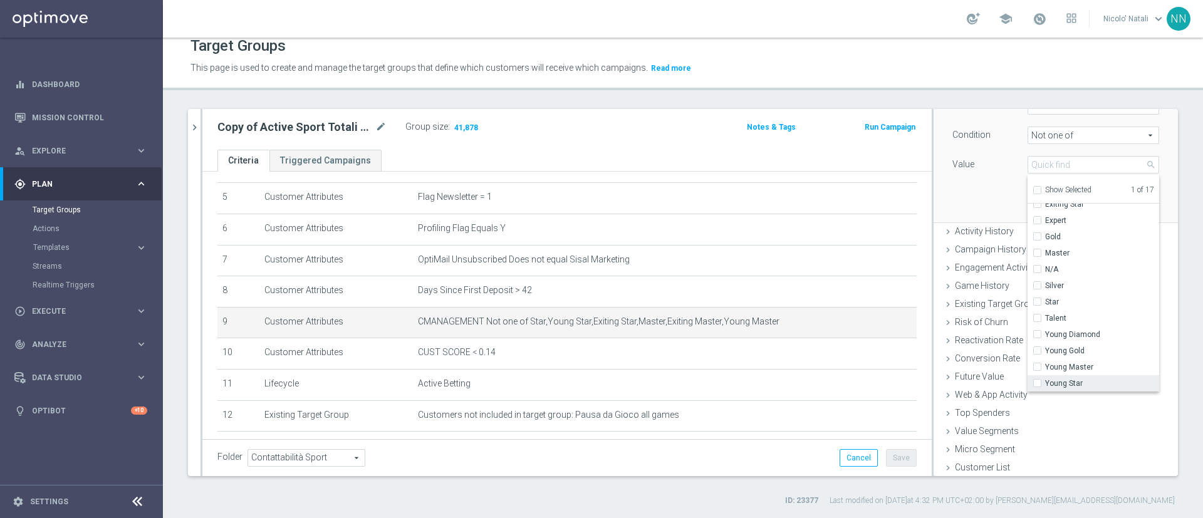
type input "Select"
click at [1052, 411] on div "Top Spenders done" at bounding box center [1055, 414] width 244 height 19
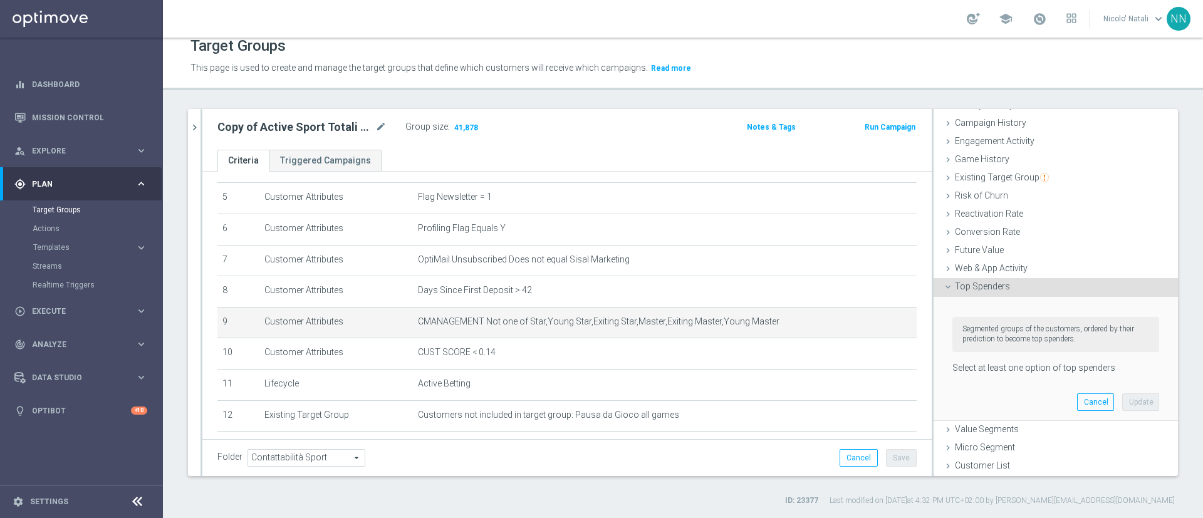
scroll to position [26, 0]
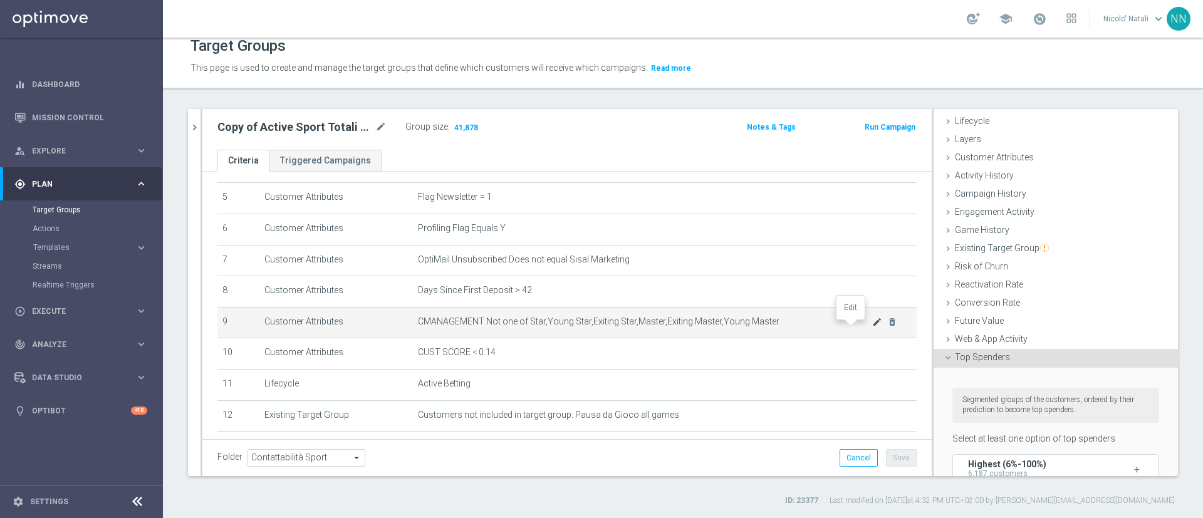
click at [872, 327] on icon "mode_edit" at bounding box center [877, 322] width 10 height 10
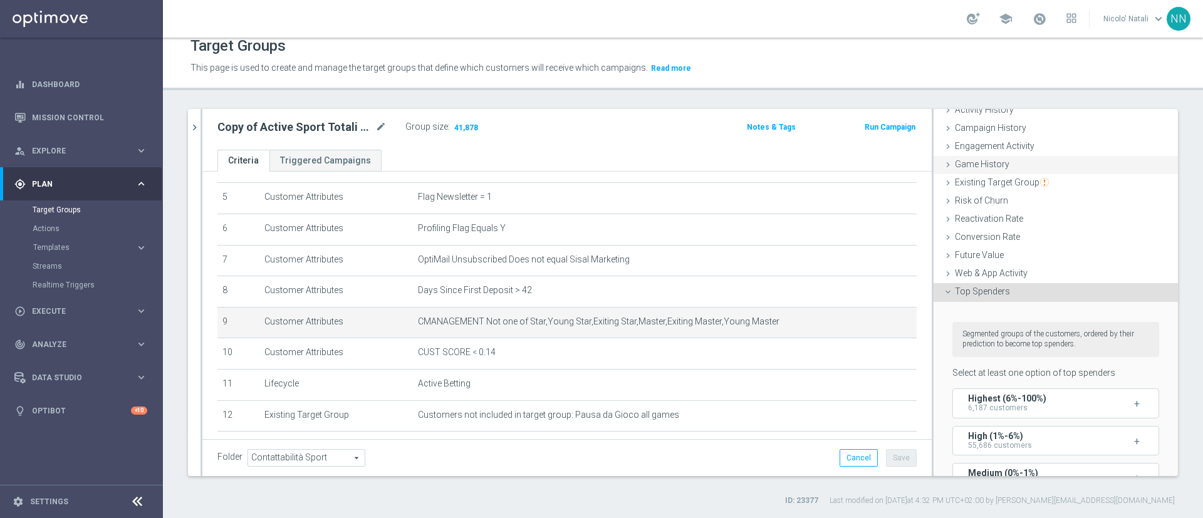
scroll to position [90, 0]
click at [968, 292] on span "Top Spenders" at bounding box center [981, 294] width 55 height 10
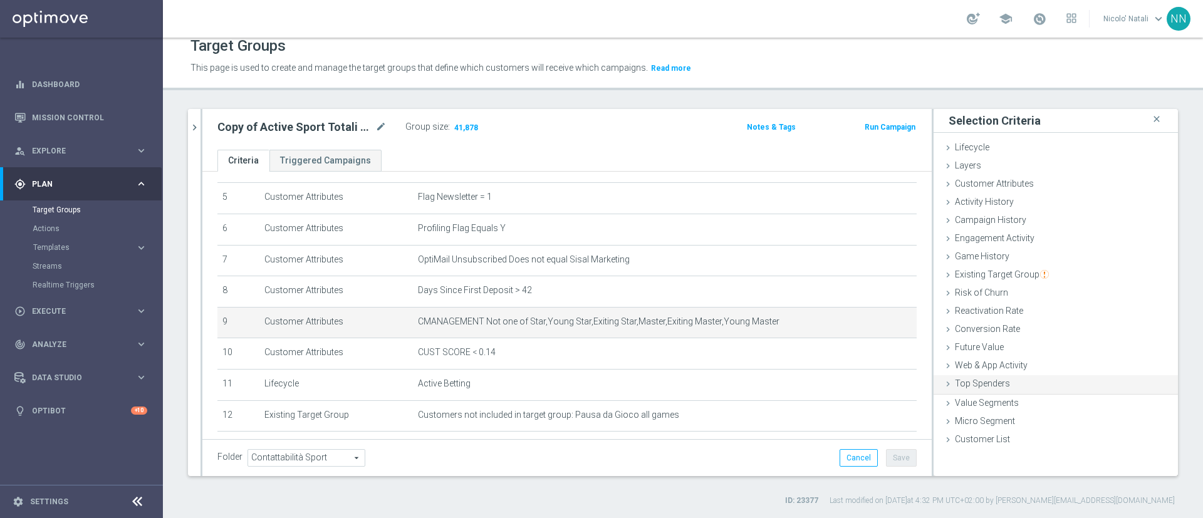
scroll to position [0, 0]
click at [872, 327] on icon "mode_edit" at bounding box center [877, 322] width 10 height 10
click at [803, 327] on span "CMANAGEMENT Not one of Star,Young Star,Exiting Star,Master,Exiting Master,Young…" at bounding box center [645, 321] width 454 height 11
click at [872, 327] on icon "mode_edit" at bounding box center [877, 322] width 10 height 10
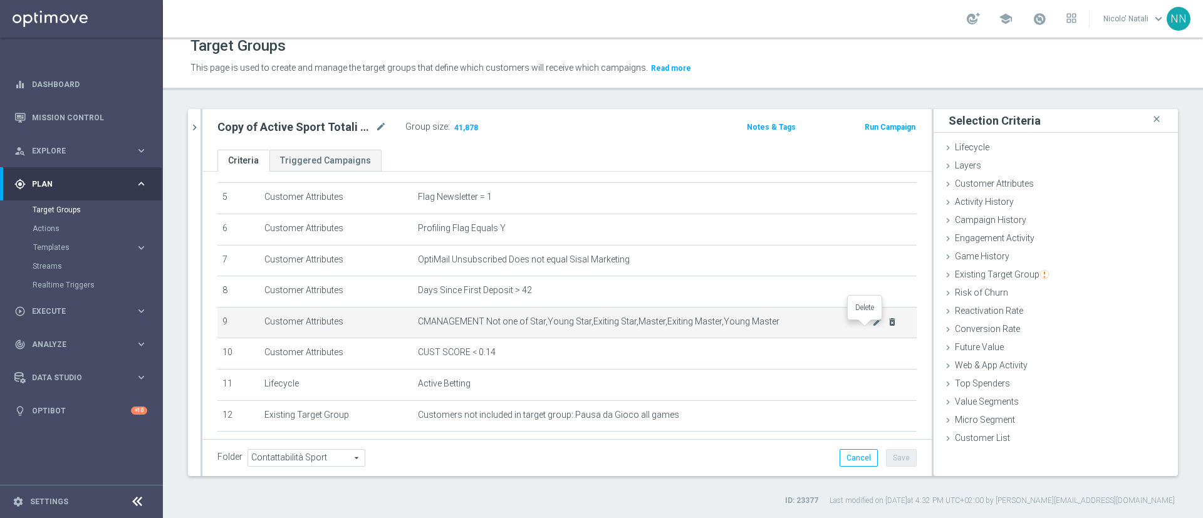
click at [887, 327] on icon "delete_forever" at bounding box center [892, 322] width 10 height 10
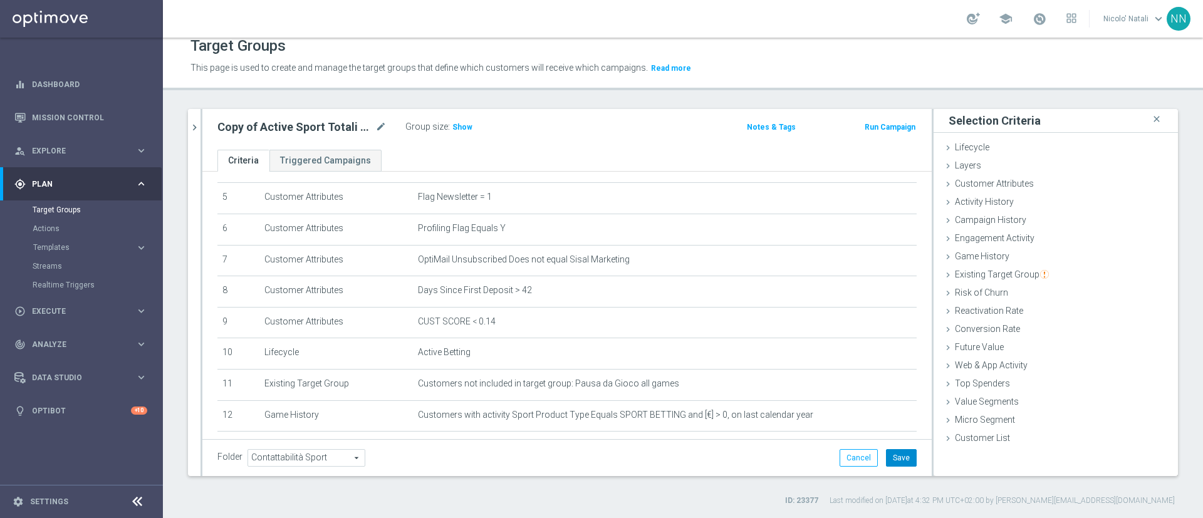
click at [889, 458] on button "Save" at bounding box center [901, 458] width 31 height 18
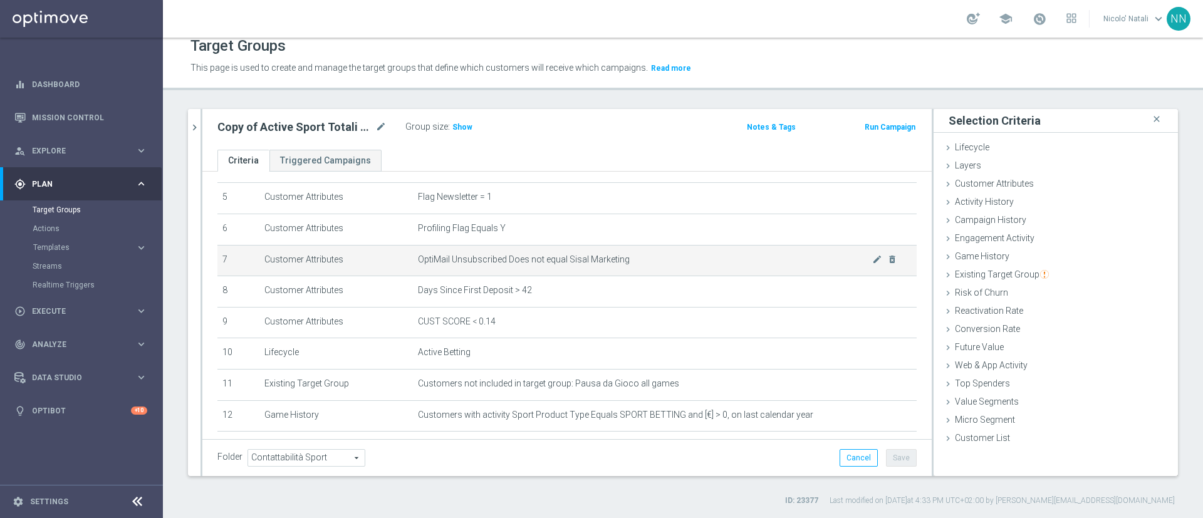
click at [324, 252] on td "Customer Attributes" at bounding box center [336, 260] width 154 height 31
click at [445, 118] on div "Group size : Show" at bounding box center [467, 125] width 125 height 15
click at [458, 127] on span "Show" at bounding box center [462, 127] width 20 height 9
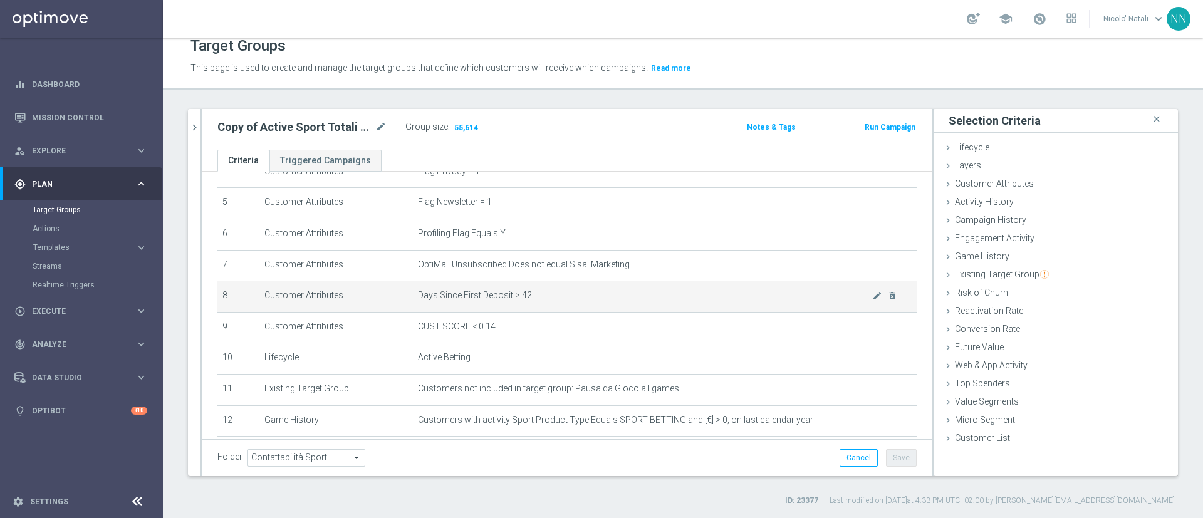
scroll to position [214, 0]
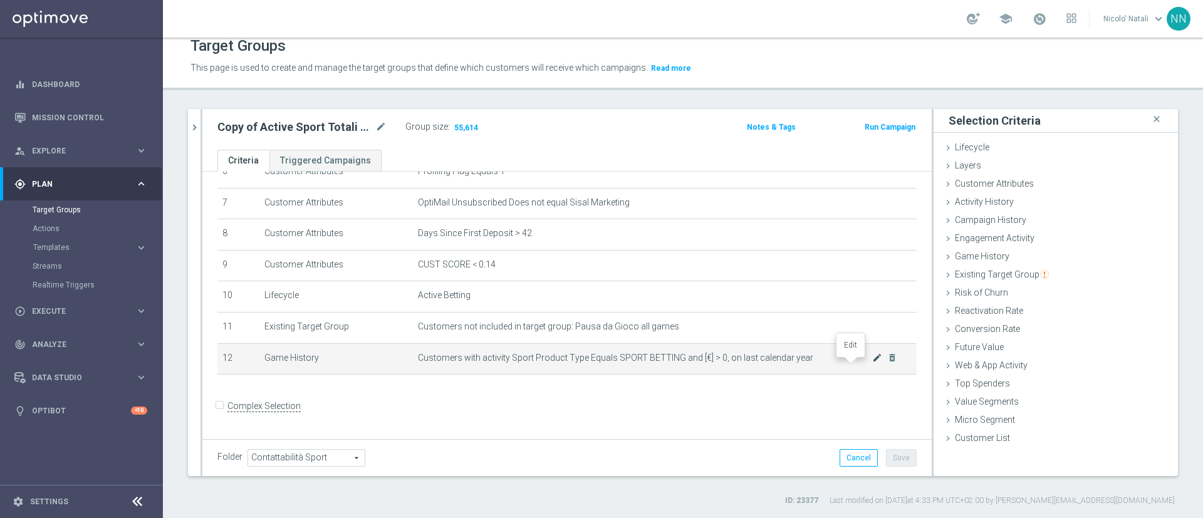
click at [872, 363] on icon "mode_edit" at bounding box center [877, 358] width 10 height 10
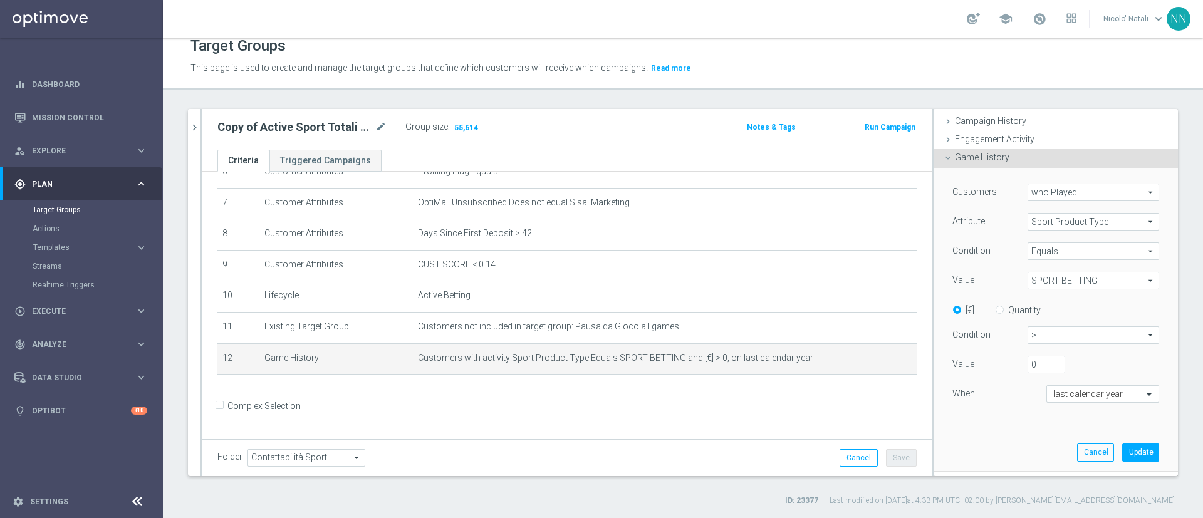
scroll to position [100, 0]
click at [998, 304] on input "Quantity" at bounding box center [1002, 307] width 8 height 8
radio input "true"
click at [1122, 449] on button "Update" at bounding box center [1140, 452] width 37 height 18
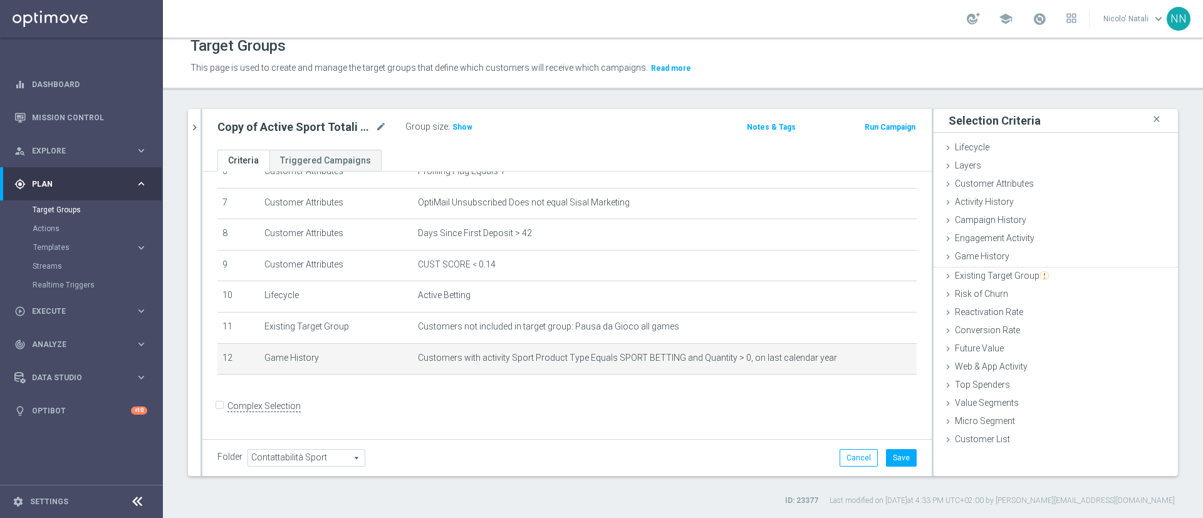
scroll to position [0, 0]
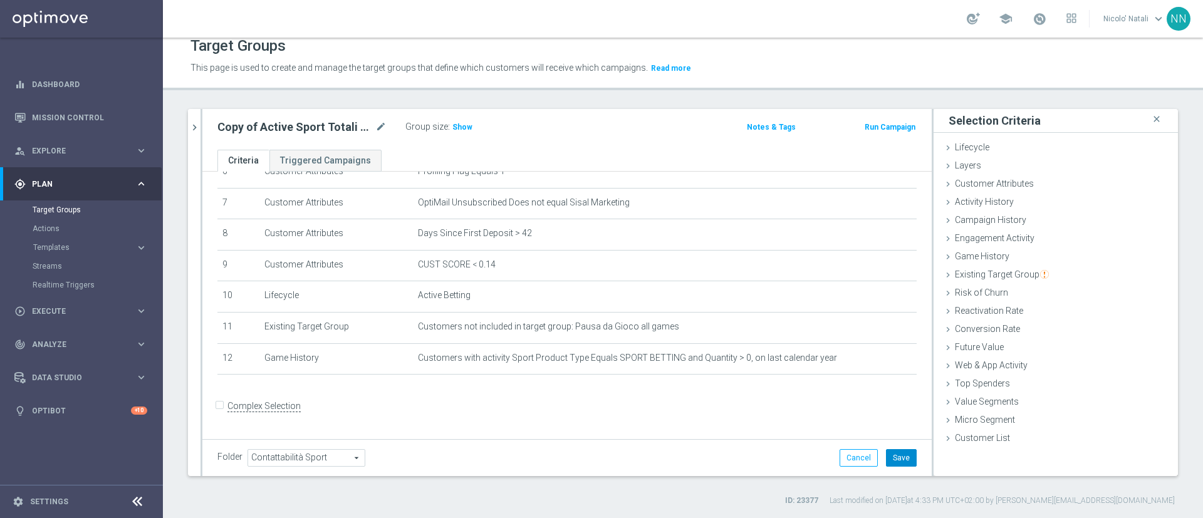
click at [886, 456] on button "Save" at bounding box center [901, 458] width 31 height 18
click at [463, 129] on span "Show" at bounding box center [462, 127] width 20 height 9
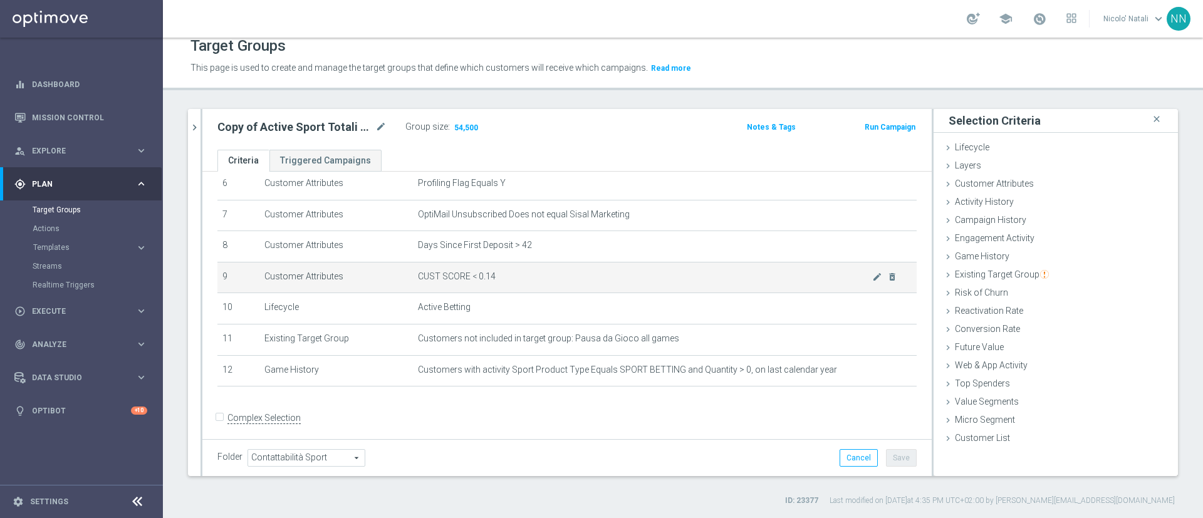
scroll to position [207, 0]
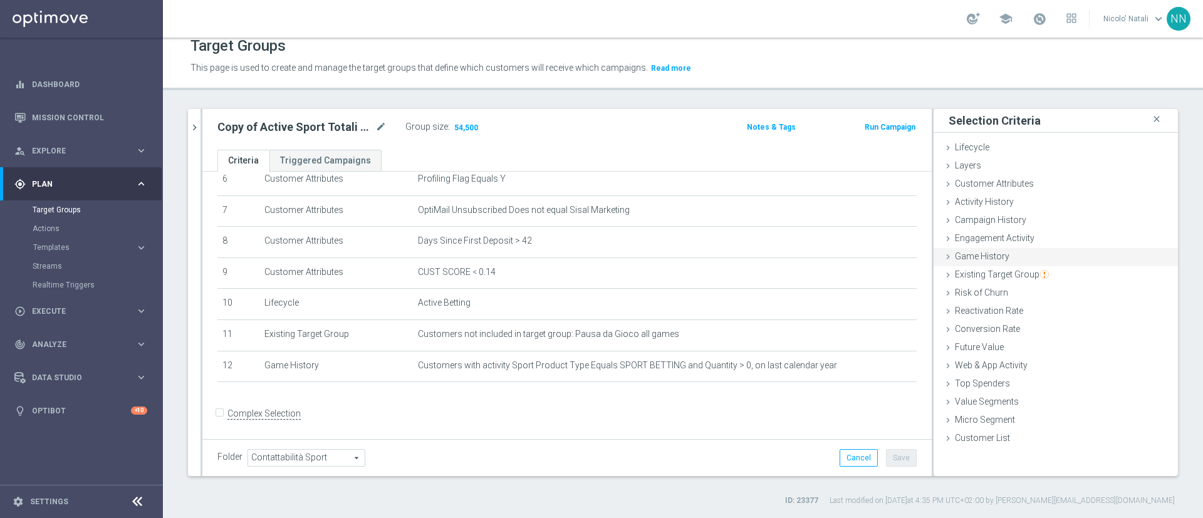
click at [971, 256] on span "Game History" at bounding box center [981, 256] width 54 height 10
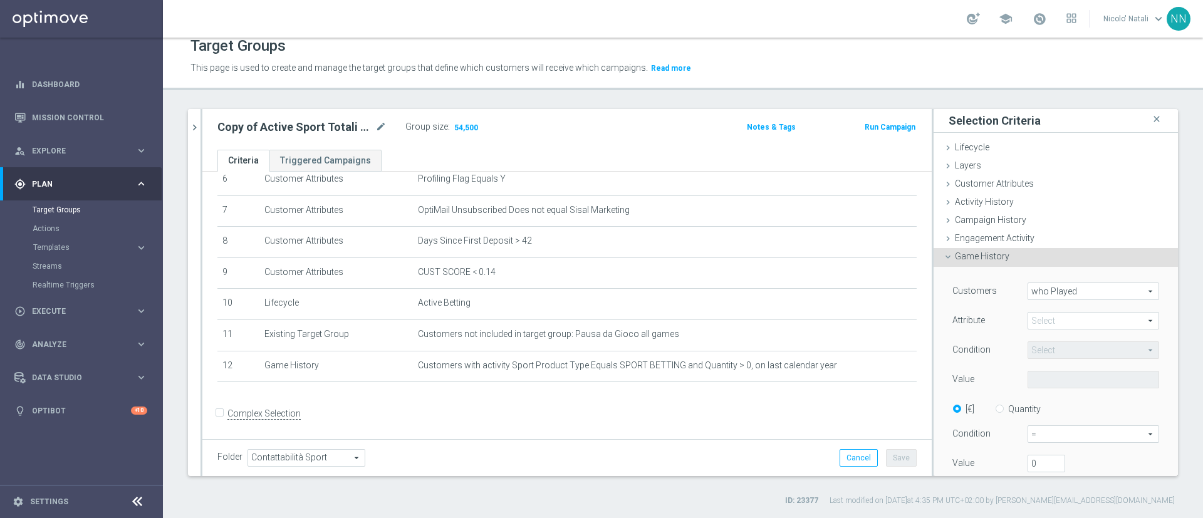
click at [1035, 314] on span at bounding box center [1093, 321] width 130 height 16
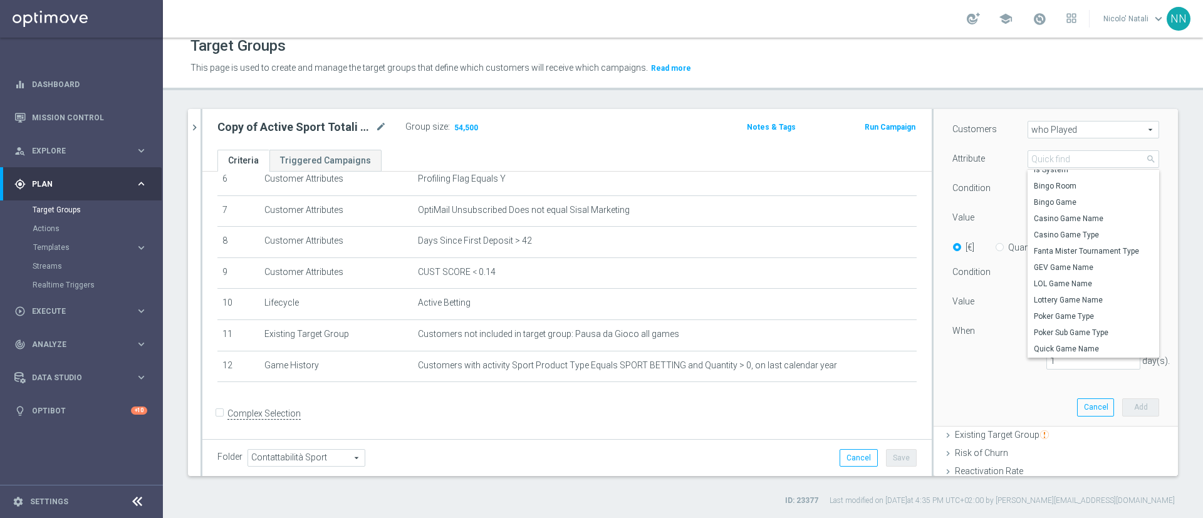
scroll to position [70, 0]
click at [973, 330] on div "When" at bounding box center [990, 333] width 94 height 20
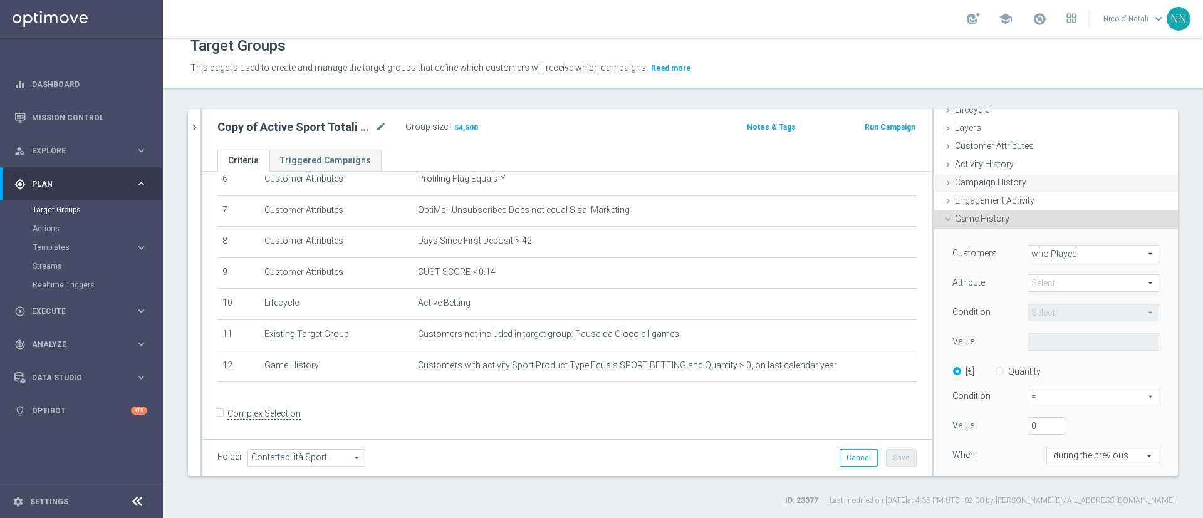
scroll to position [26, 0]
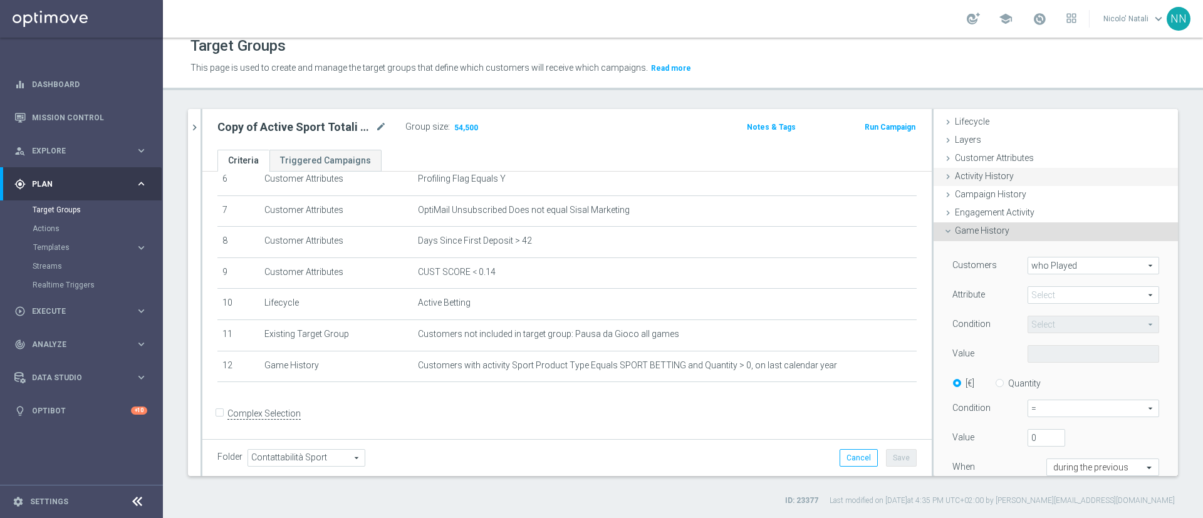
click at [1015, 180] on div "Activity History done" at bounding box center [1055, 177] width 244 height 19
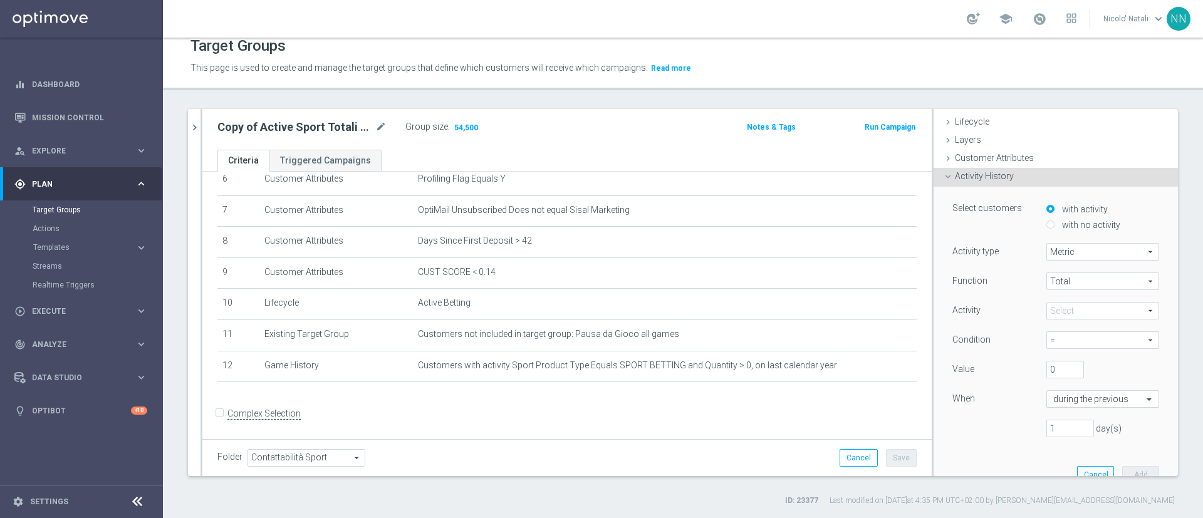
click at [1056, 304] on span at bounding box center [1102, 311] width 111 height 16
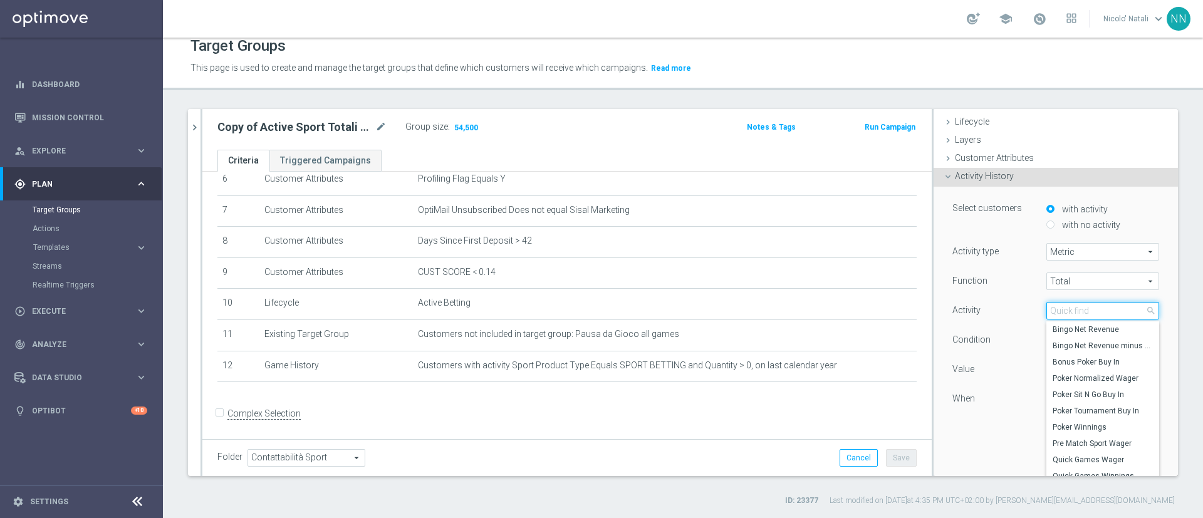
click at [1056, 304] on input "search" at bounding box center [1102, 311] width 113 height 18
type input "spo"
click at [1067, 344] on span "Real Sport Wager" at bounding box center [1102, 346] width 100 height 10
type input "Real Sport Wager"
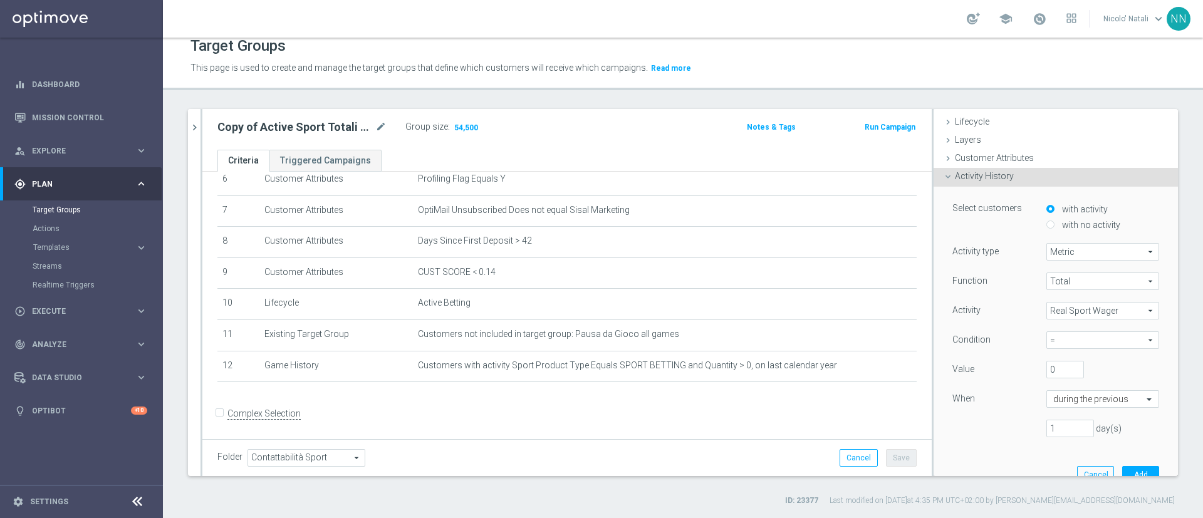
click at [1057, 341] on span "=" at bounding box center [1102, 340] width 111 height 16
click at [1052, 391] on span ">" at bounding box center [1102, 391] width 100 height 10
type input ">"
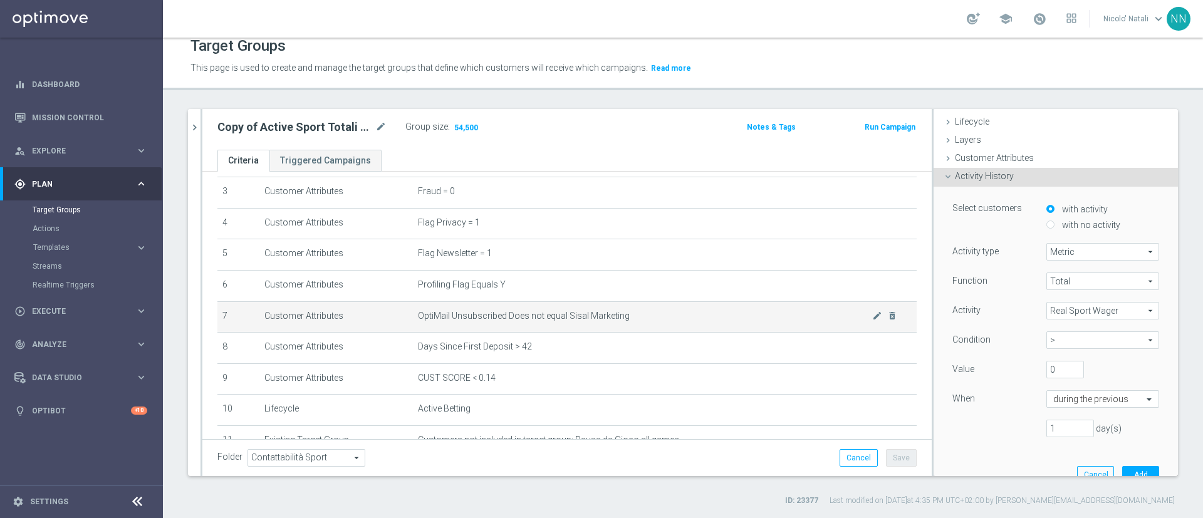
scroll to position [118, 0]
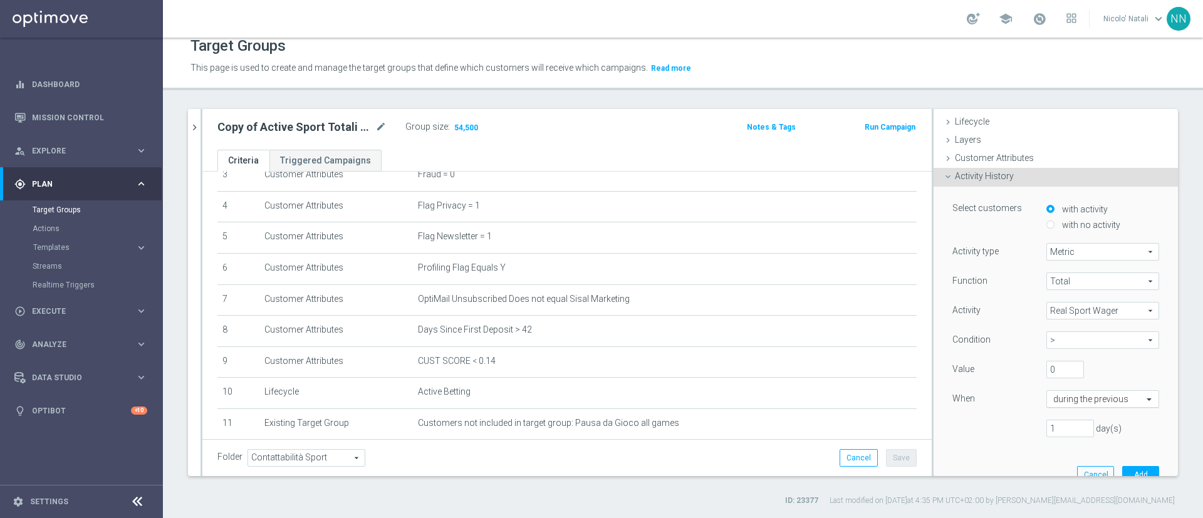
click at [1060, 396] on input "text" at bounding box center [1090, 399] width 74 height 11
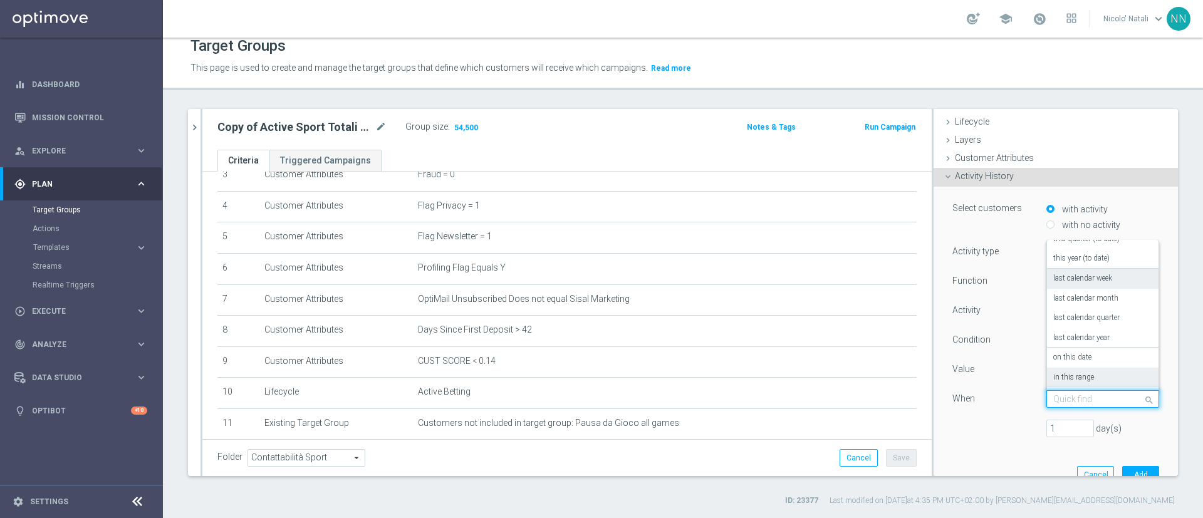
scroll to position [60, 0]
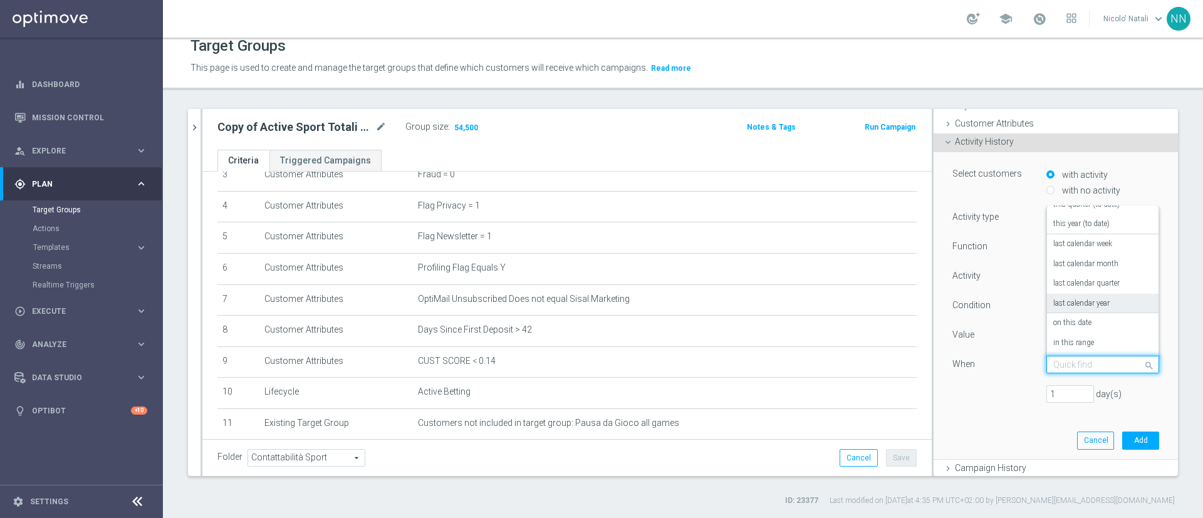
click at [1071, 307] on label "last calendar year" at bounding box center [1081, 304] width 56 height 10
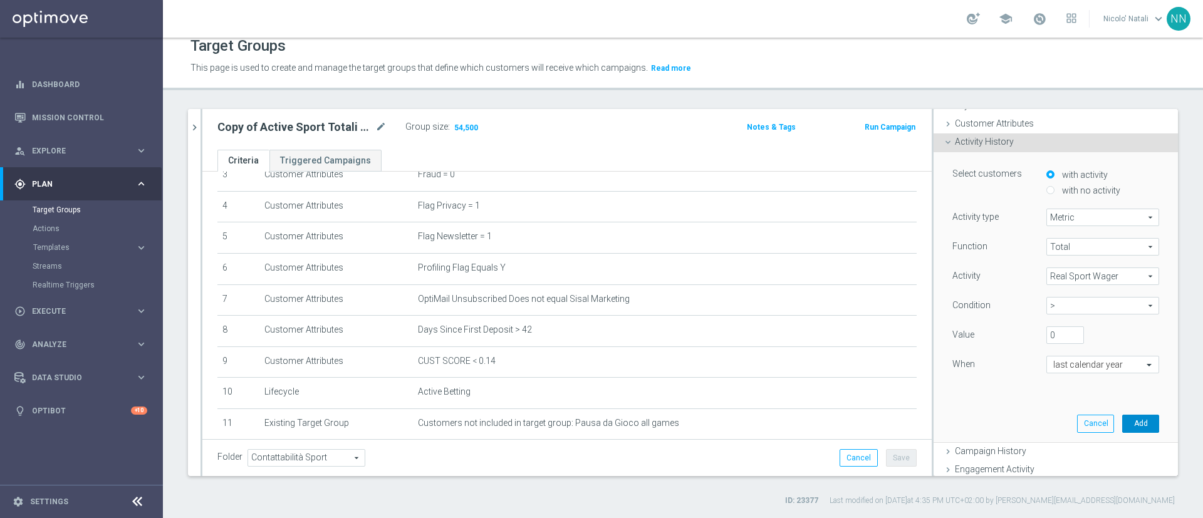
click at [1122, 426] on button "Add" at bounding box center [1140, 424] width 37 height 18
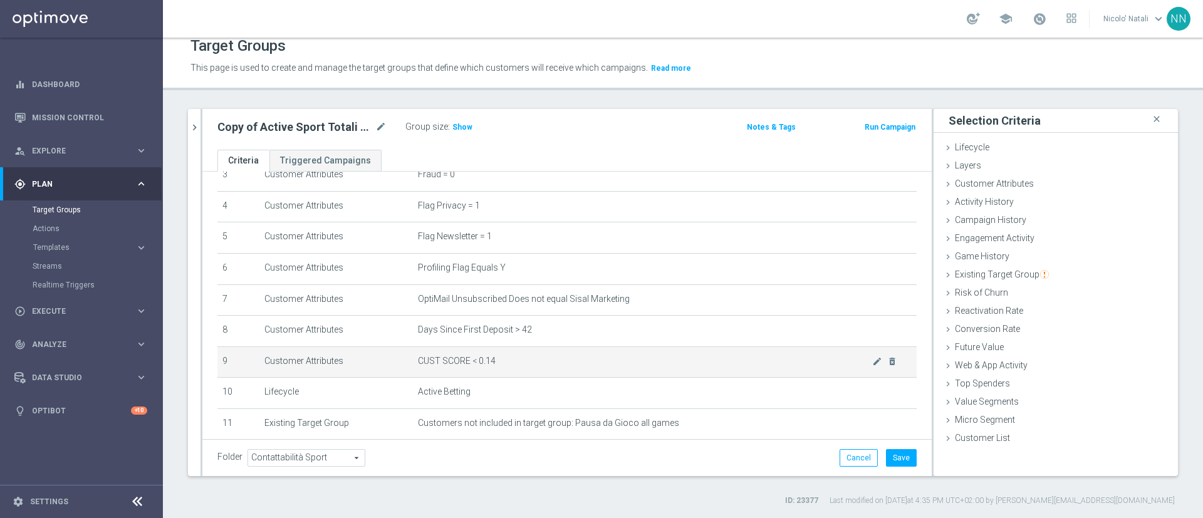
scroll to position [246, 0]
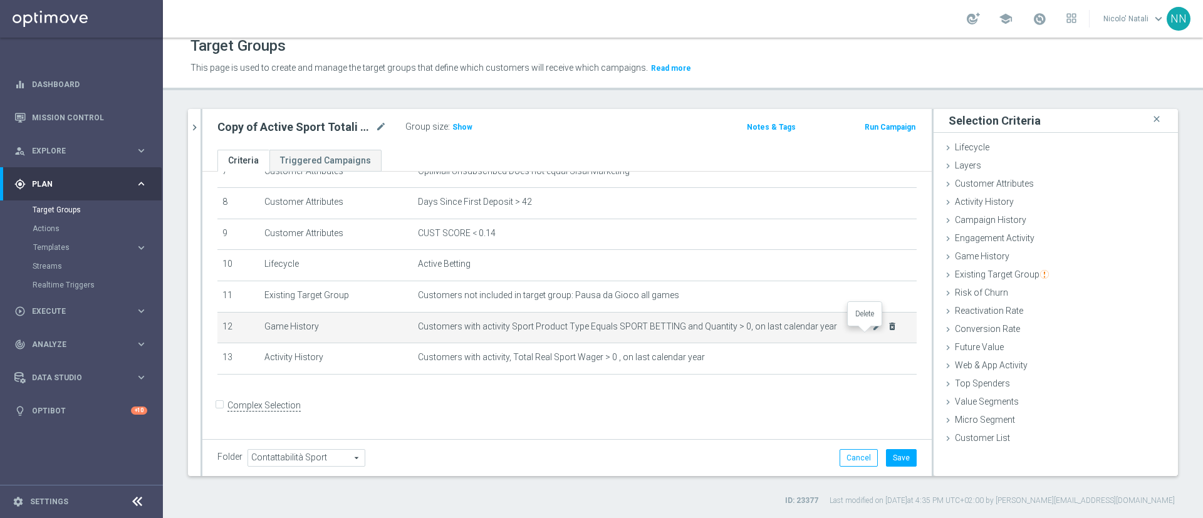
click at [887, 331] on icon "delete_forever" at bounding box center [892, 326] width 10 height 10
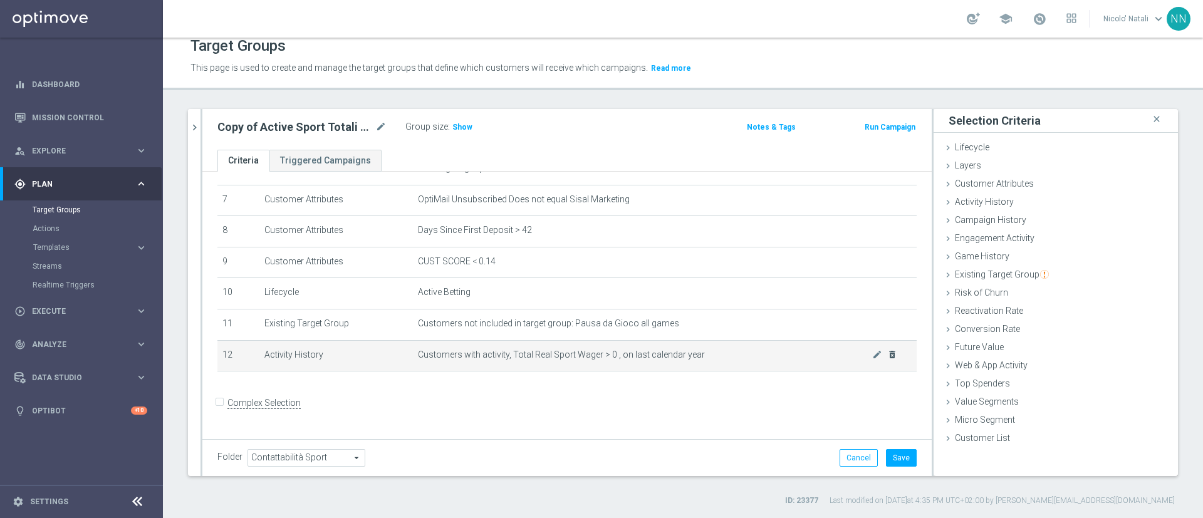
scroll to position [214, 0]
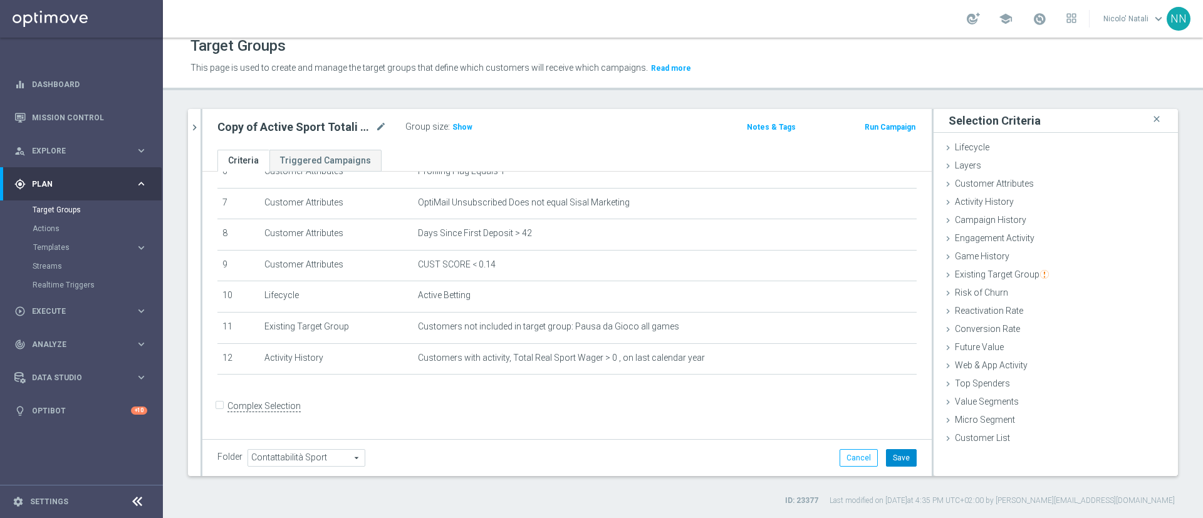
click at [892, 453] on button "Save" at bounding box center [901, 458] width 31 height 18
click at [465, 126] on span "Show" at bounding box center [462, 127] width 20 height 9
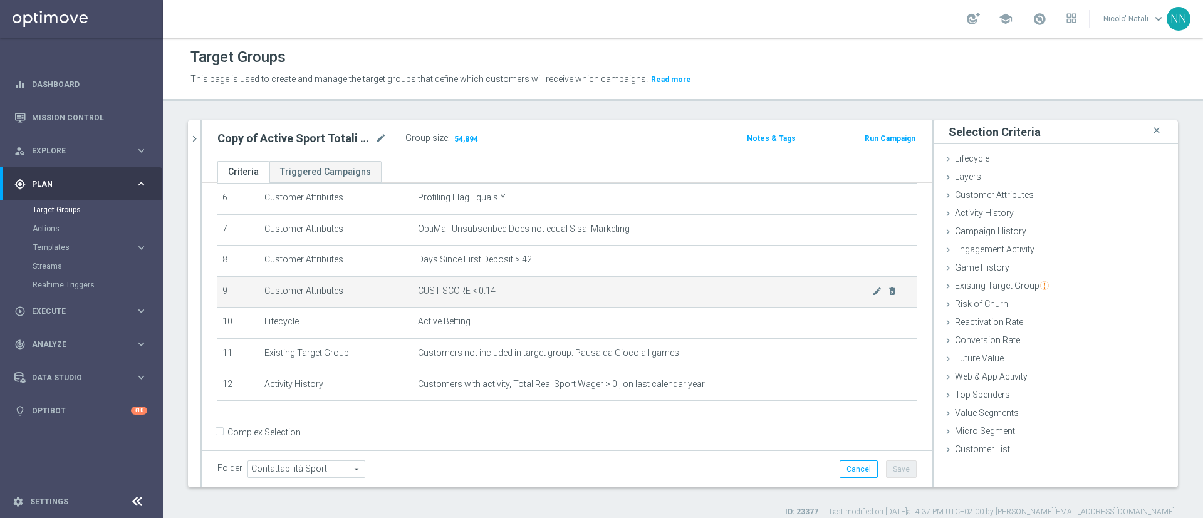
scroll to position [203, 0]
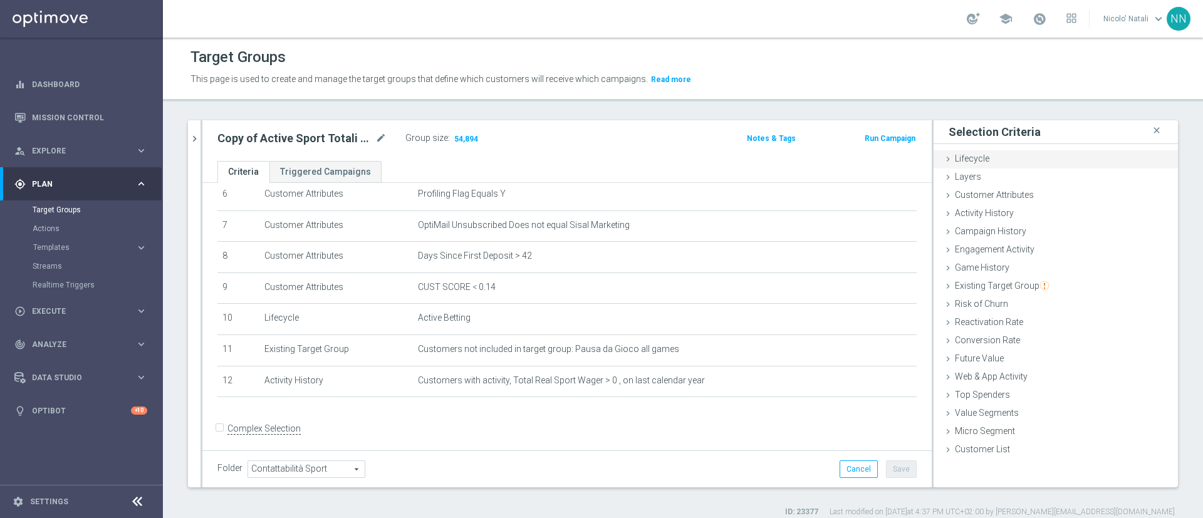
click at [979, 162] on div "Lifecycle done" at bounding box center [1055, 159] width 244 height 19
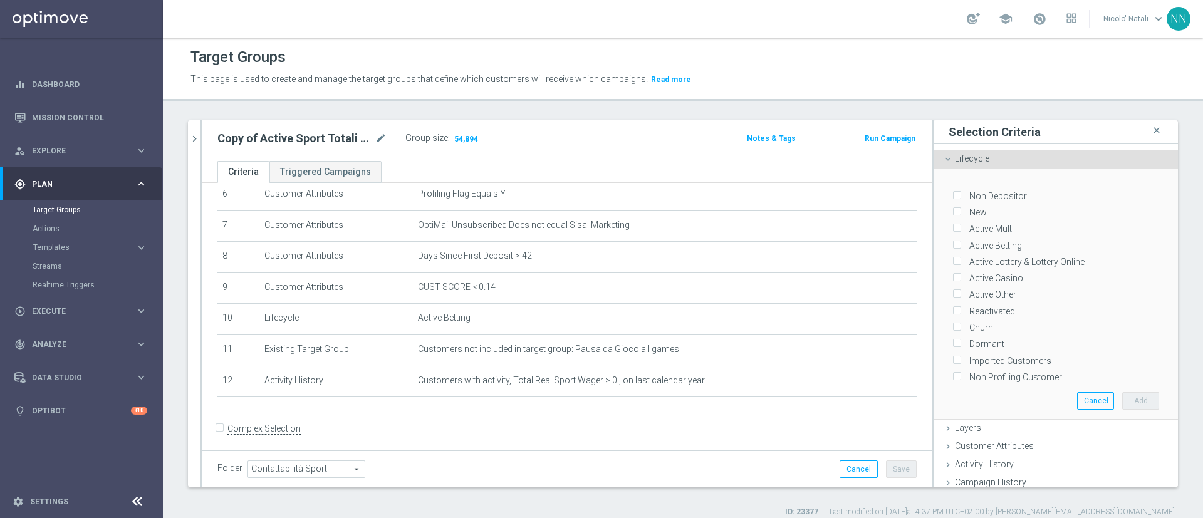
click at [981, 158] on div "Lifecycle done" at bounding box center [1055, 159] width 244 height 19
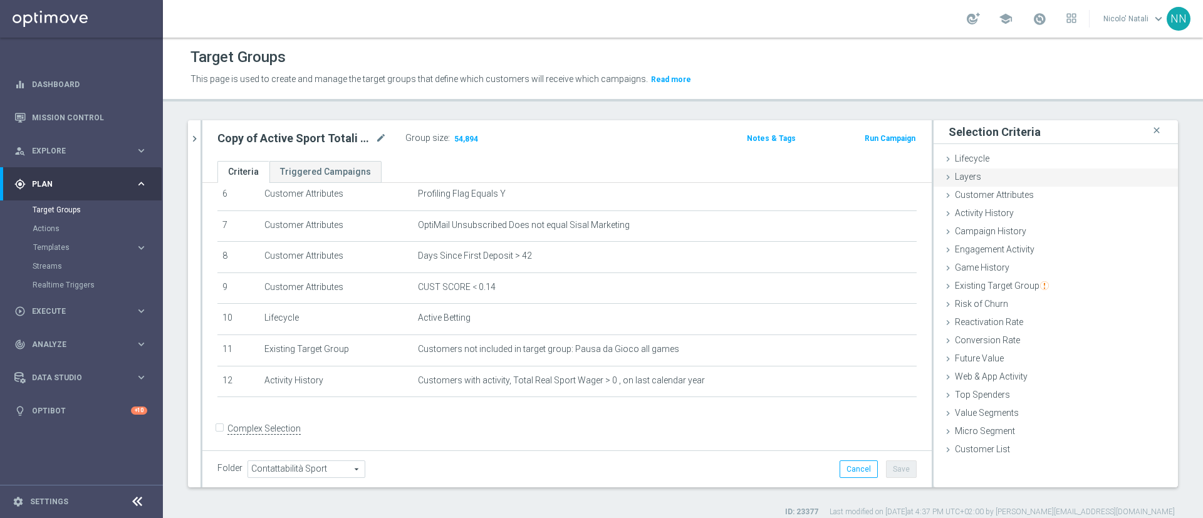
click at [976, 181] on div "Layers done" at bounding box center [1055, 177] width 244 height 19
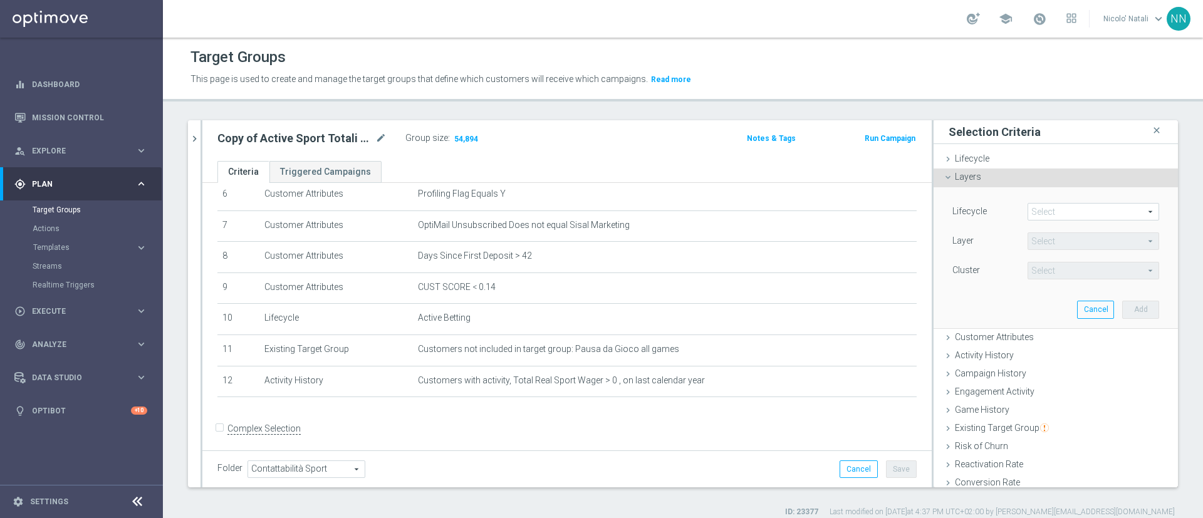
click at [976, 181] on div "Layers done" at bounding box center [1055, 177] width 244 height 19
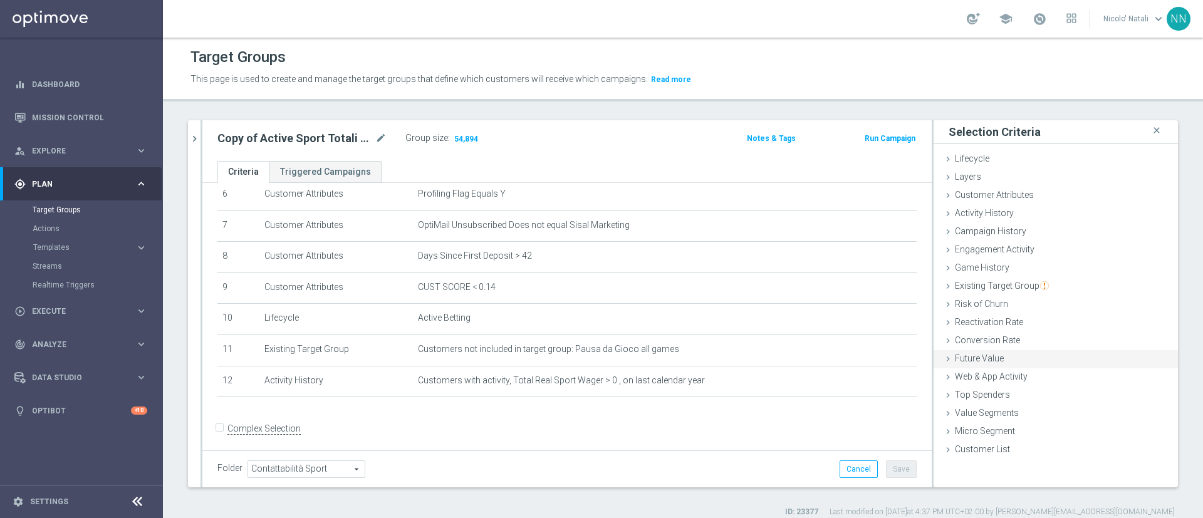
scroll to position [11, 0]
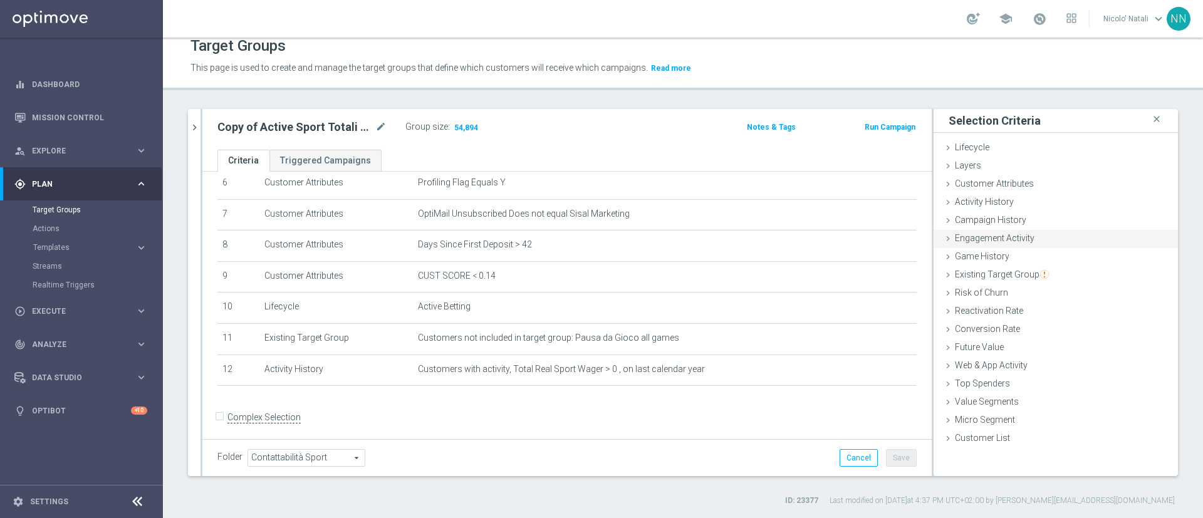
click at [1006, 232] on div "Engagement Activity done" at bounding box center [1055, 239] width 244 height 19
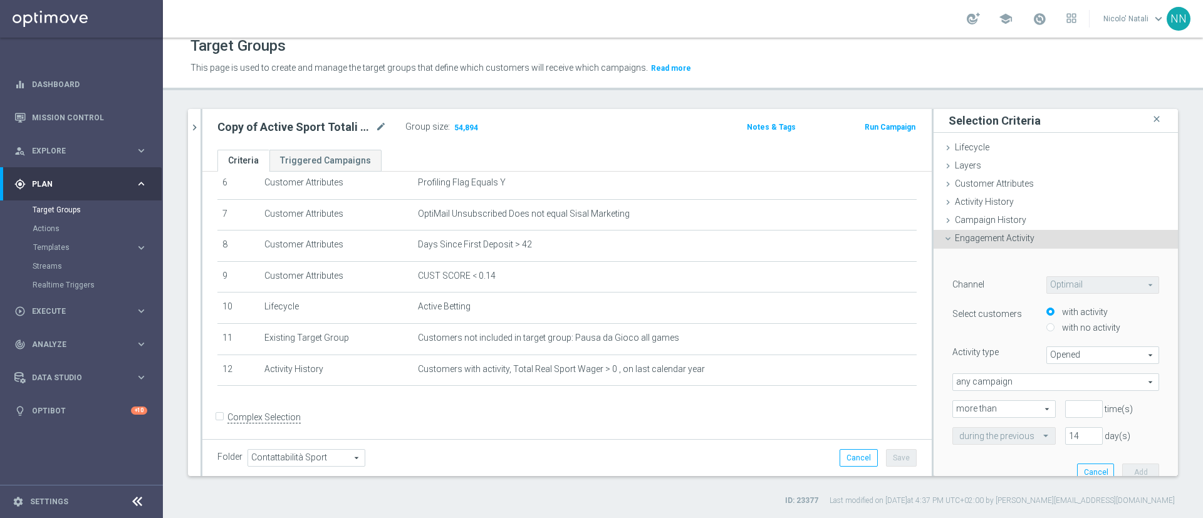
click at [1072, 355] on span "Opened" at bounding box center [1102, 355] width 111 height 16
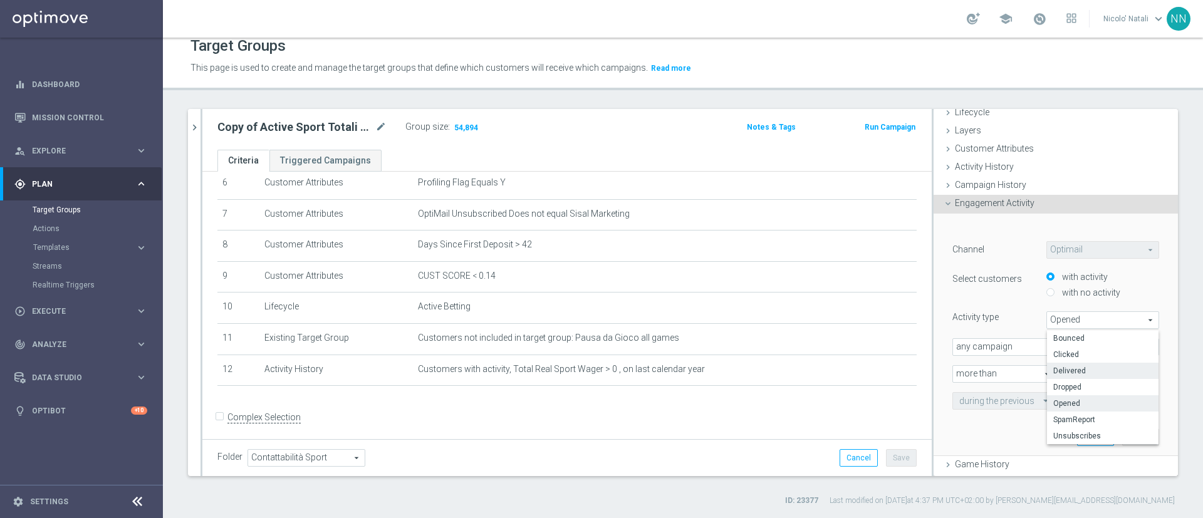
scroll to position [37, 0]
click at [1088, 193] on div "Engagement Activity done" at bounding box center [1055, 202] width 244 height 19
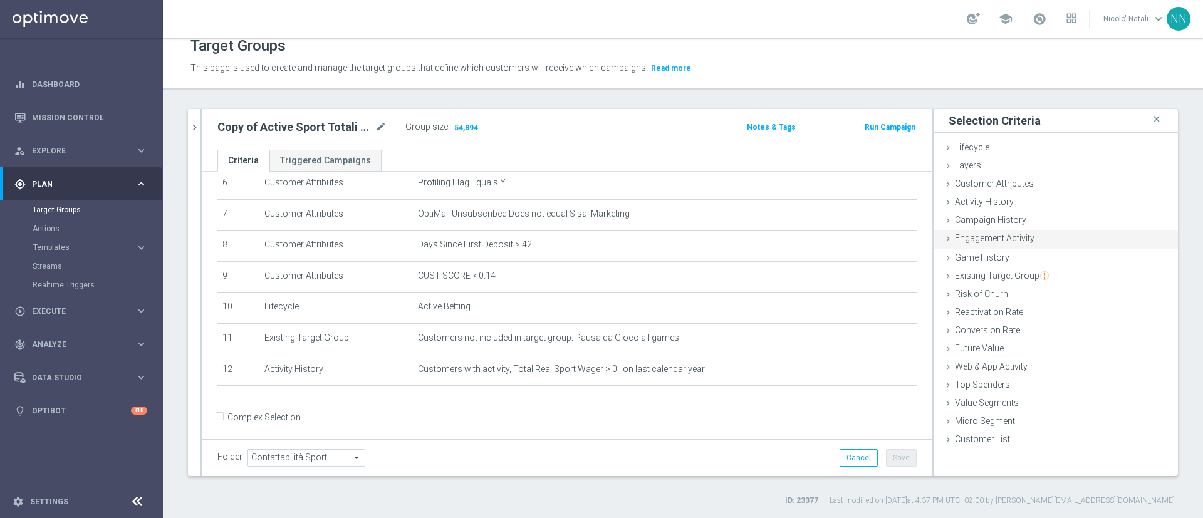
scroll to position [0, 0]
click at [1013, 192] on div "Customer Attributes done" at bounding box center [1055, 184] width 244 height 19
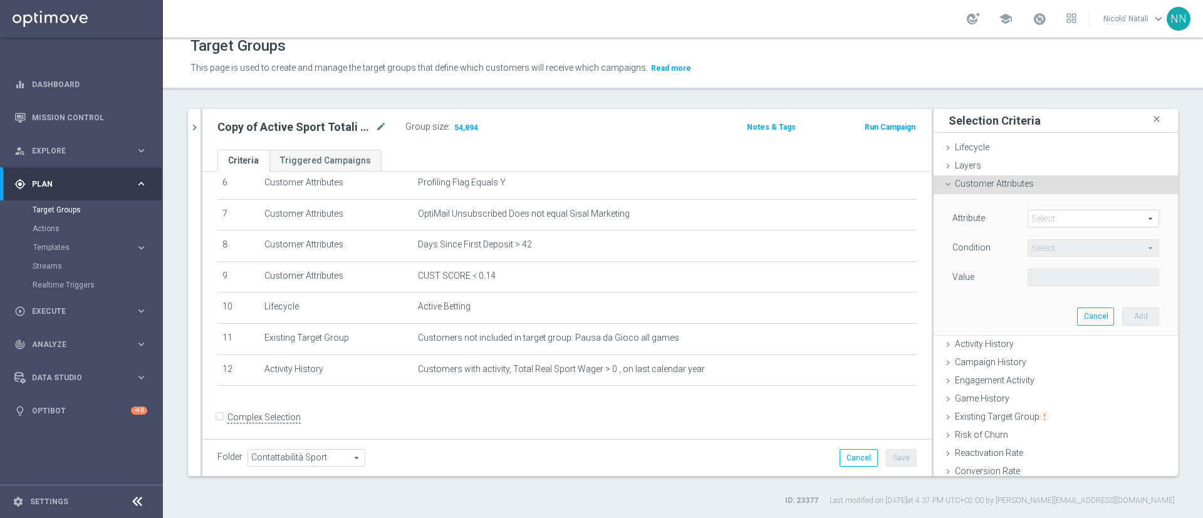
click at [1038, 217] on span at bounding box center [1093, 218] width 130 height 16
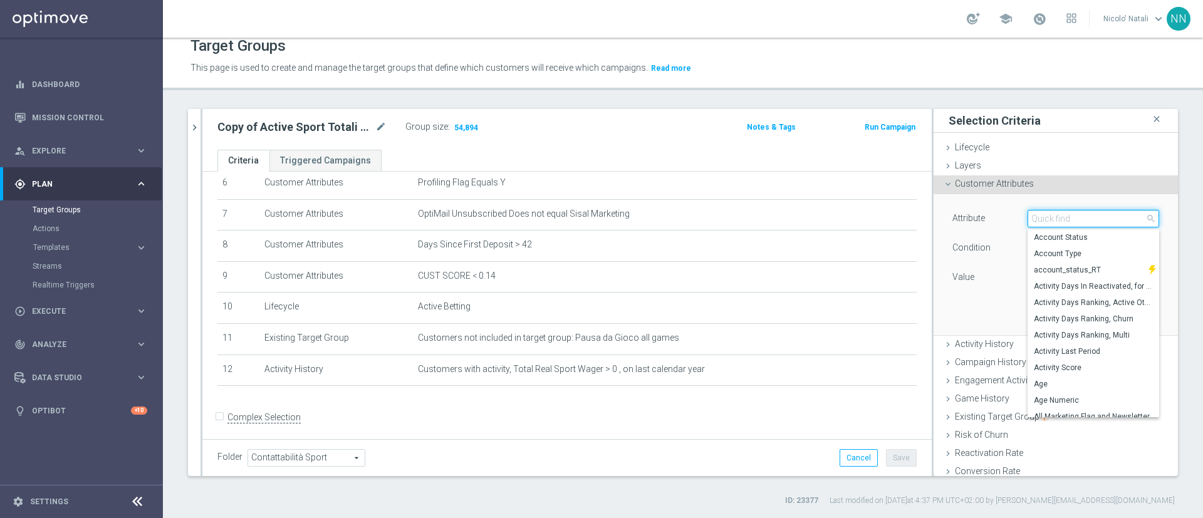
click at [1038, 217] on input "search" at bounding box center [1093, 219] width 132 height 18
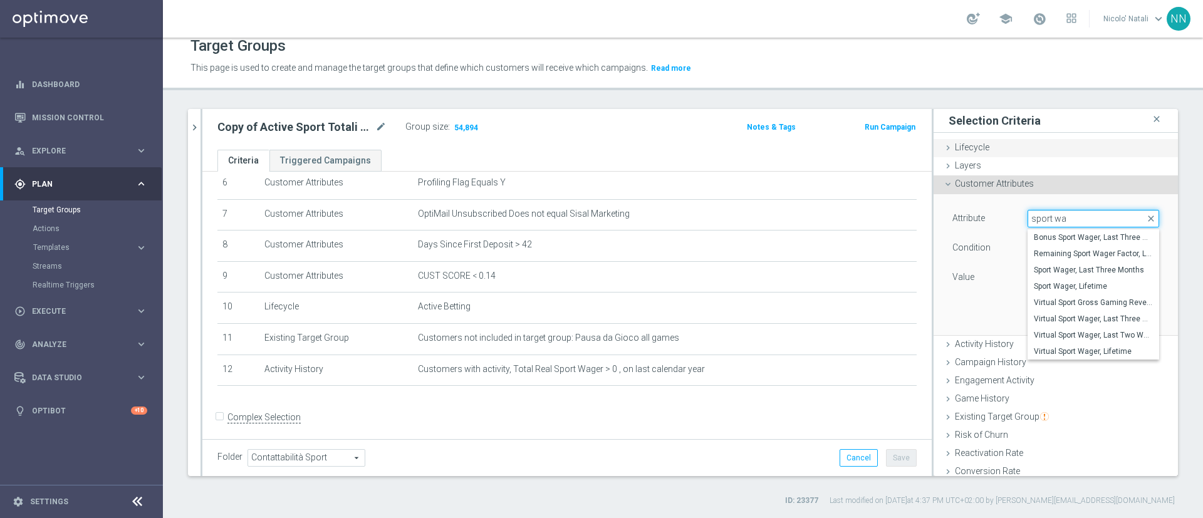
type input "sport wa"
click at [1062, 143] on div "Lifecycle done" at bounding box center [1055, 148] width 244 height 19
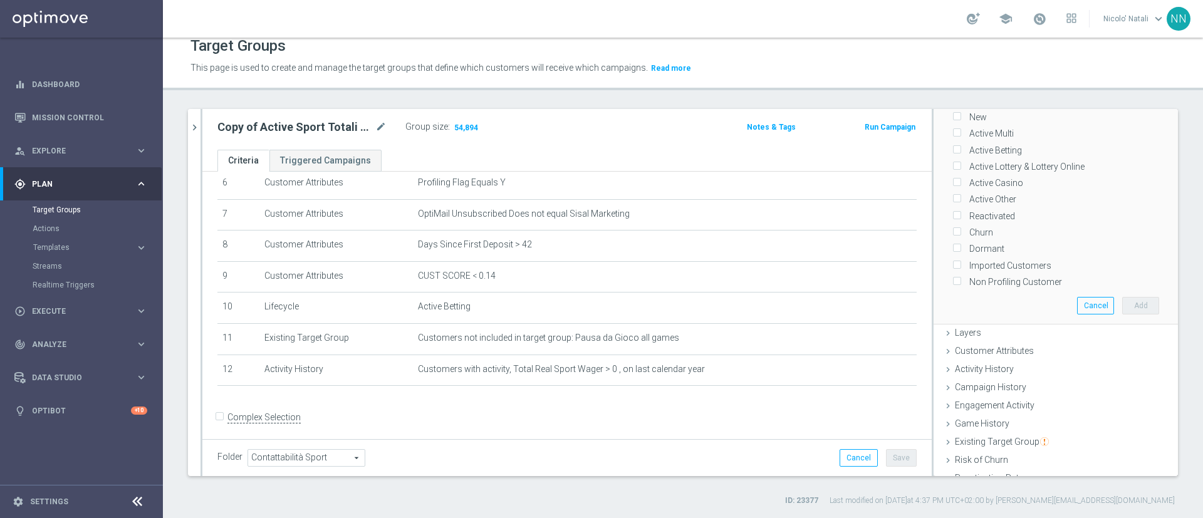
scroll to position [101, 0]
click at [988, 308] on div "Layers done" at bounding box center [1055, 317] width 244 height 19
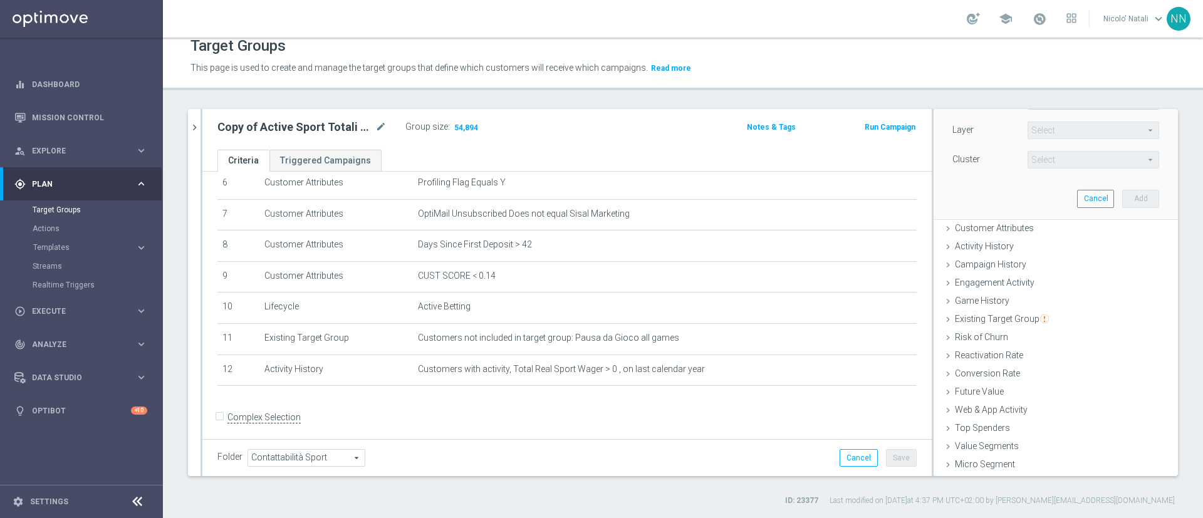
scroll to position [26, 0]
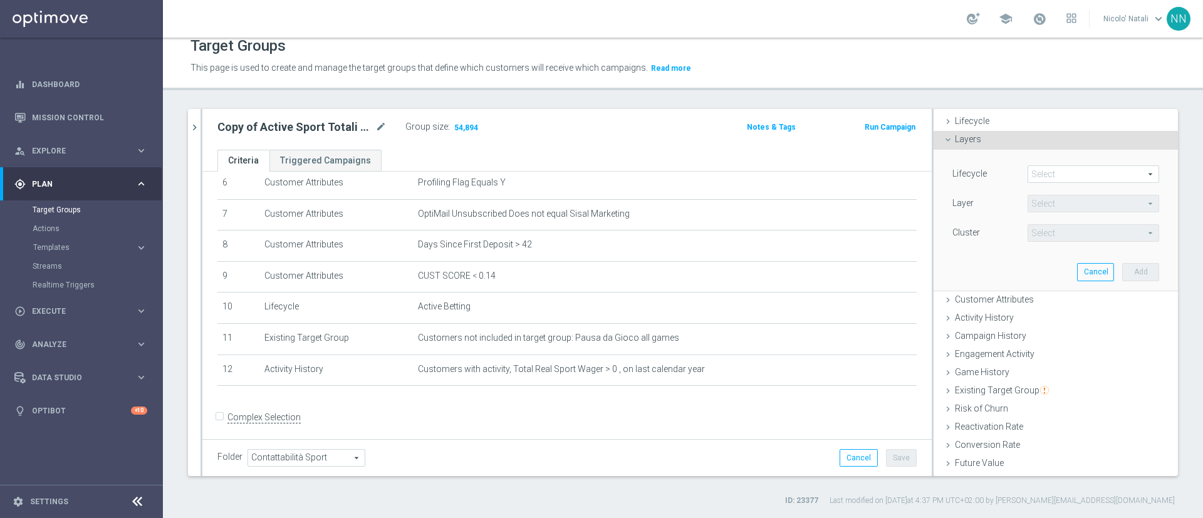
click at [1040, 170] on span at bounding box center [1093, 174] width 130 height 16
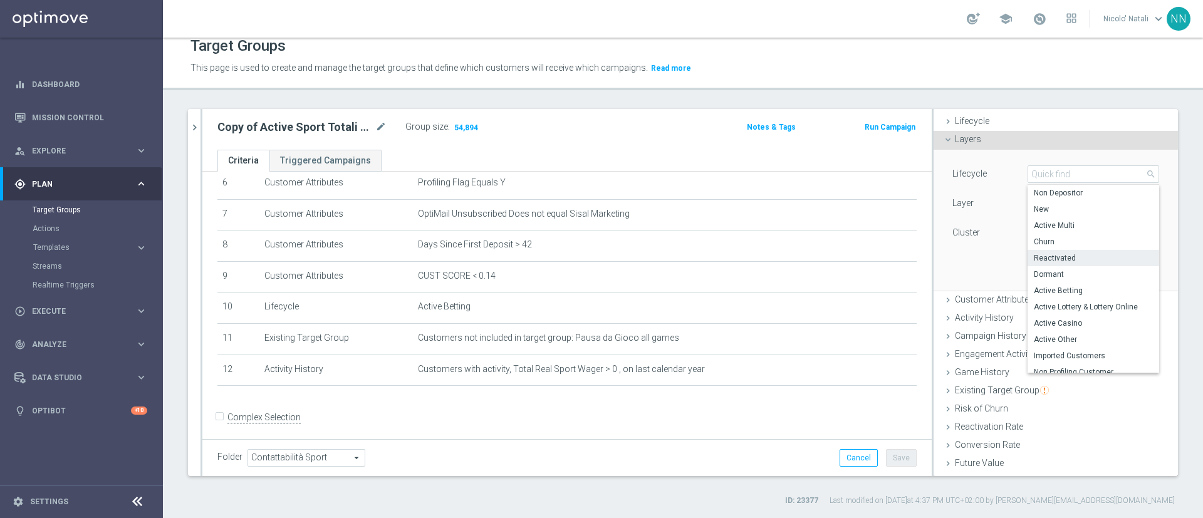
scroll to position [8, 0]
click at [1077, 428] on div "Reactivation Rate done" at bounding box center [1055, 427] width 244 height 19
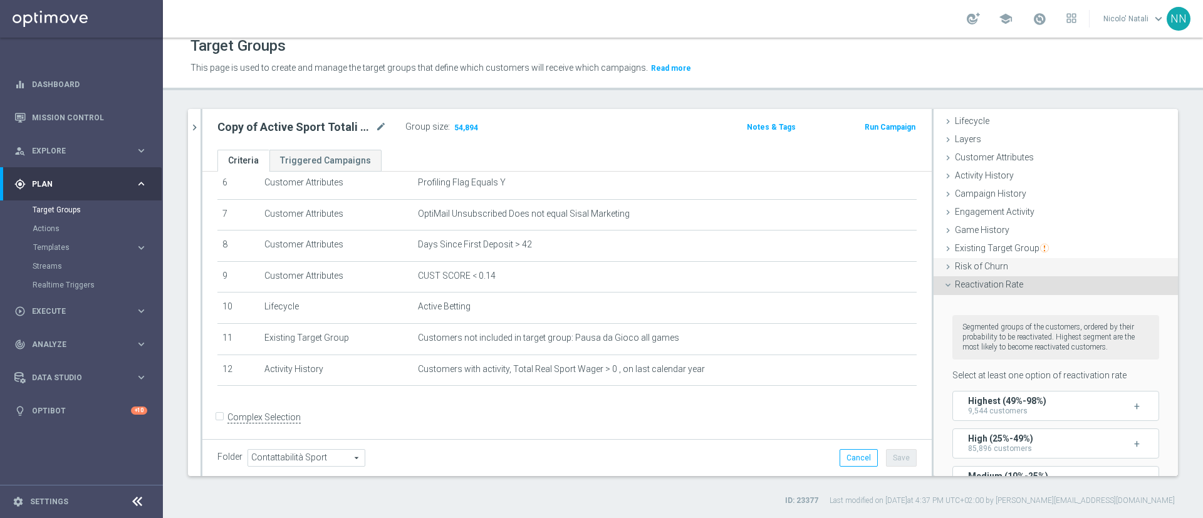
click at [981, 267] on span "Risk of Churn" at bounding box center [980, 266] width 53 height 10
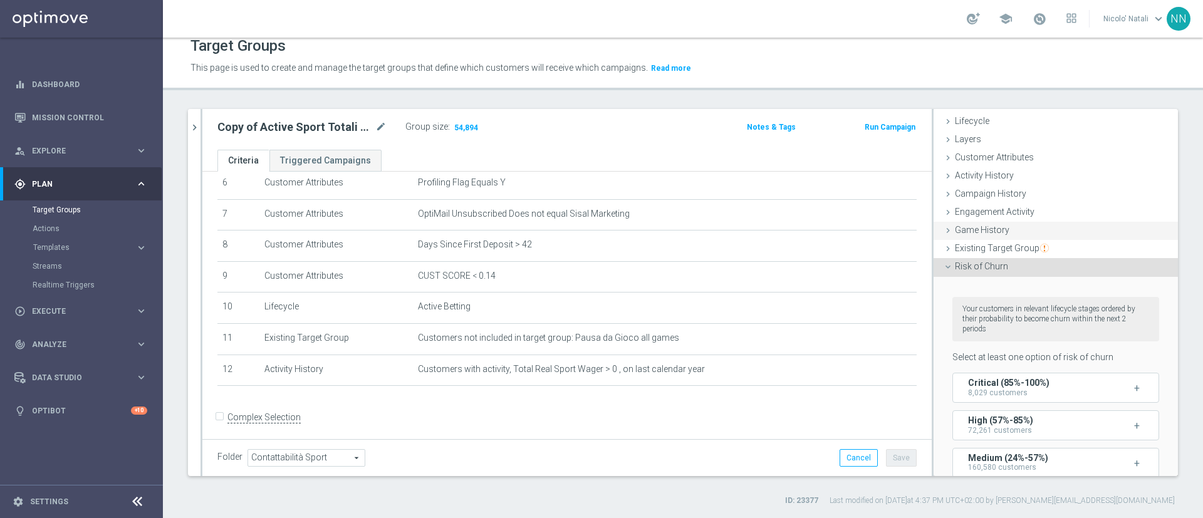
click at [977, 237] on div "Game History done selection updated" at bounding box center [1055, 231] width 244 height 19
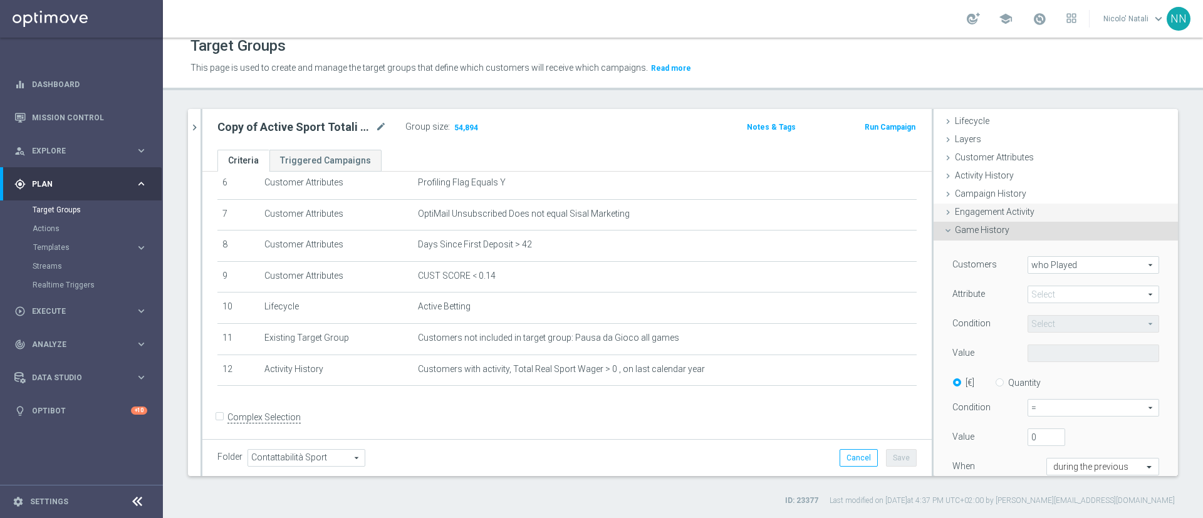
click at [978, 205] on div "Engagement Activity done" at bounding box center [1055, 213] width 244 height 19
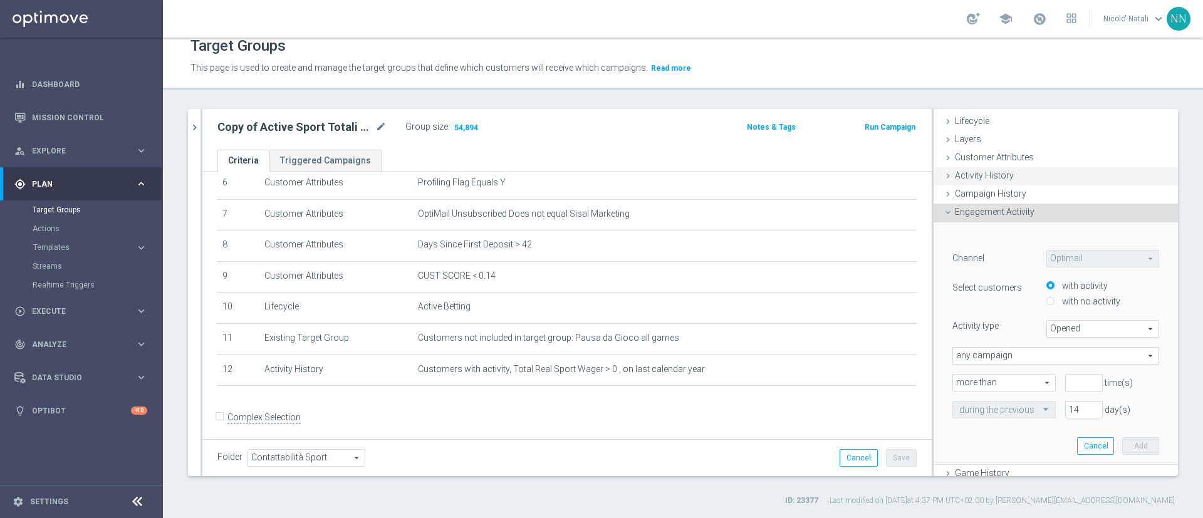
click at [973, 184] on div "Activity History done selection saved" at bounding box center [1055, 176] width 244 height 19
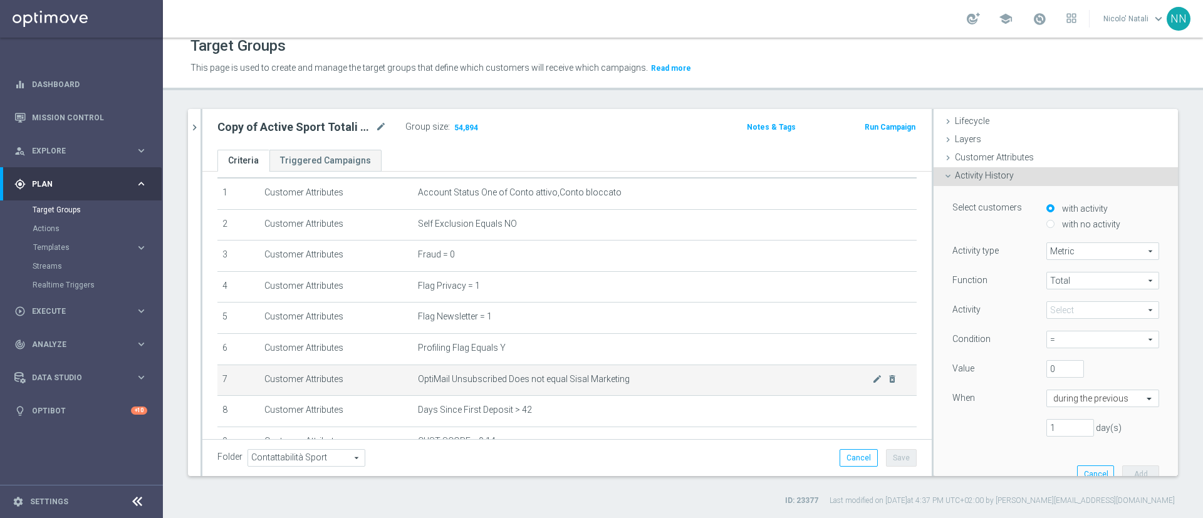
scroll to position [28, 0]
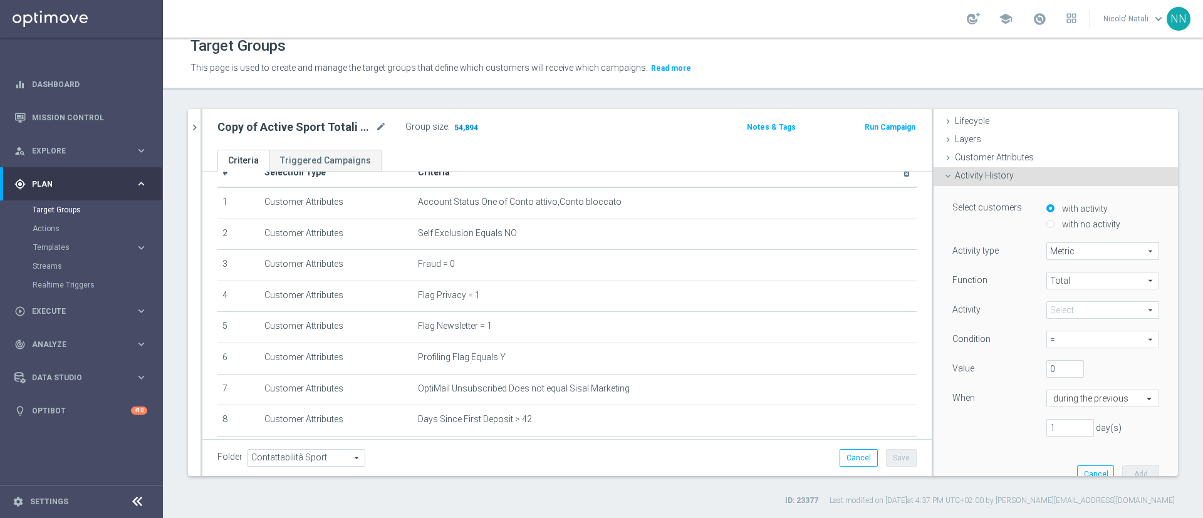
click at [473, 123] on span "54,894" at bounding box center [466, 129] width 26 height 12
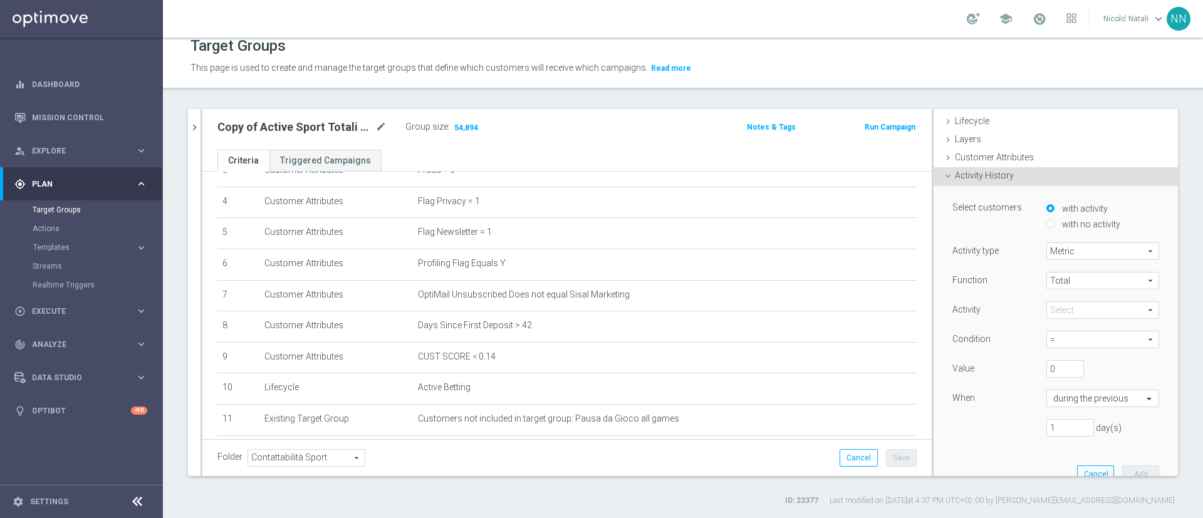
scroll to position [195, 0]
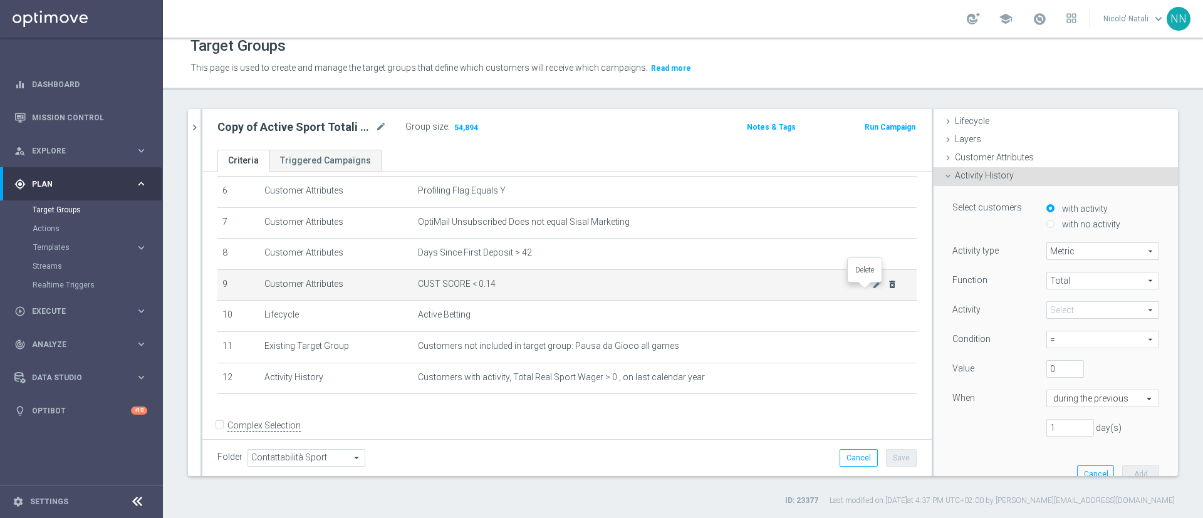
click at [887, 289] on icon "delete_forever" at bounding box center [892, 284] width 10 height 10
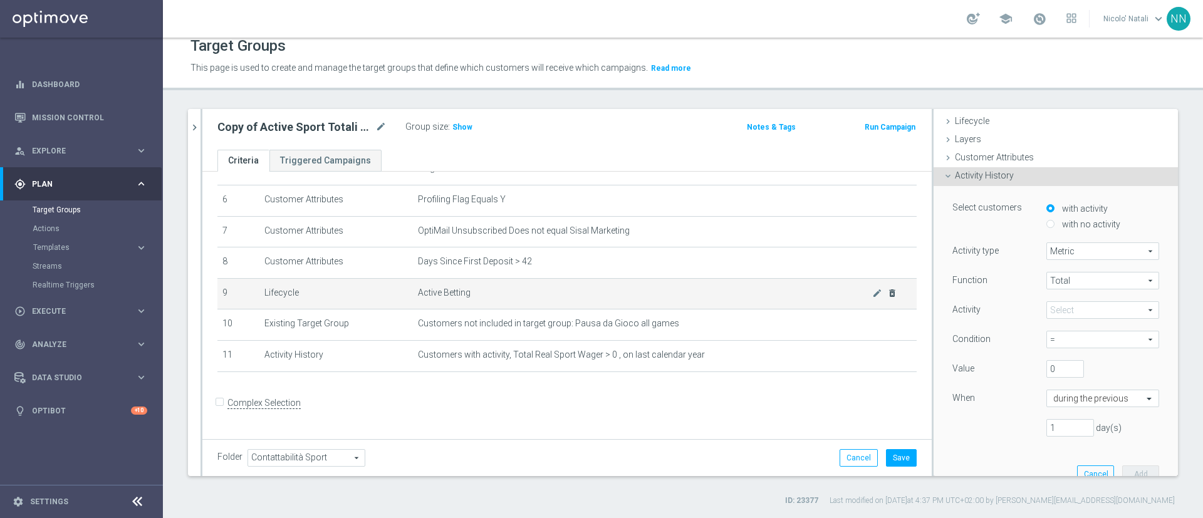
scroll to position [182, 0]
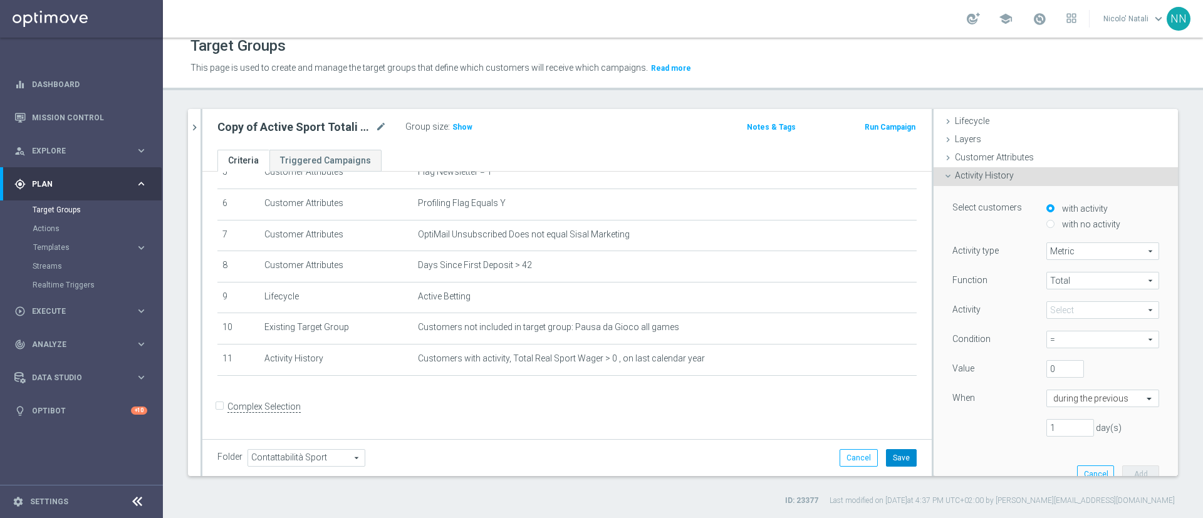
click at [886, 455] on button "Save" at bounding box center [901, 458] width 31 height 18
click at [453, 132] on h3 "Show" at bounding box center [462, 127] width 23 height 14
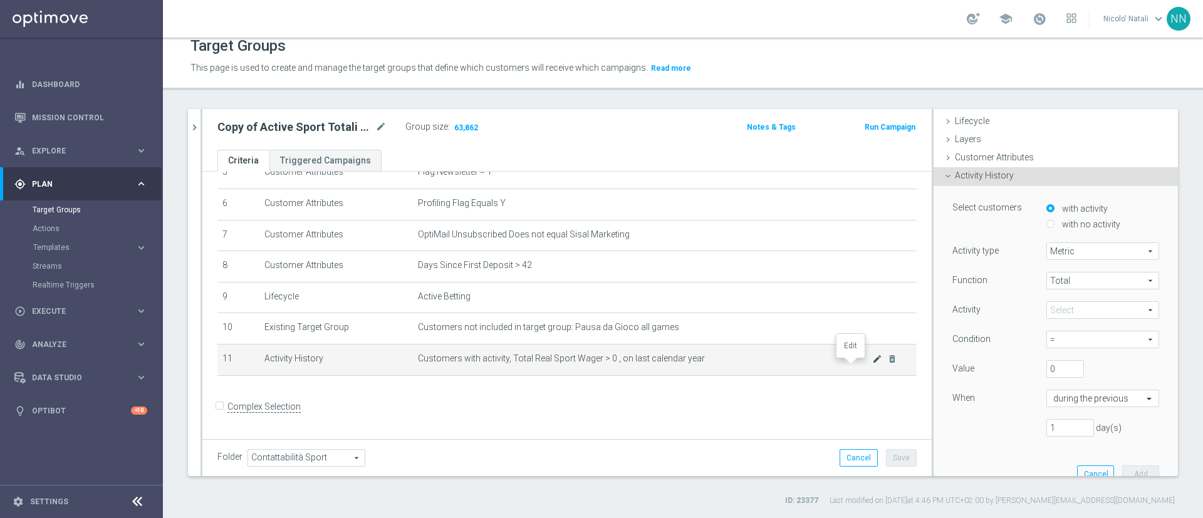
click at [872, 361] on icon "mode_edit" at bounding box center [877, 359] width 10 height 10
click at [1078, 302] on span "Real Sport Wager" at bounding box center [1102, 310] width 111 height 16
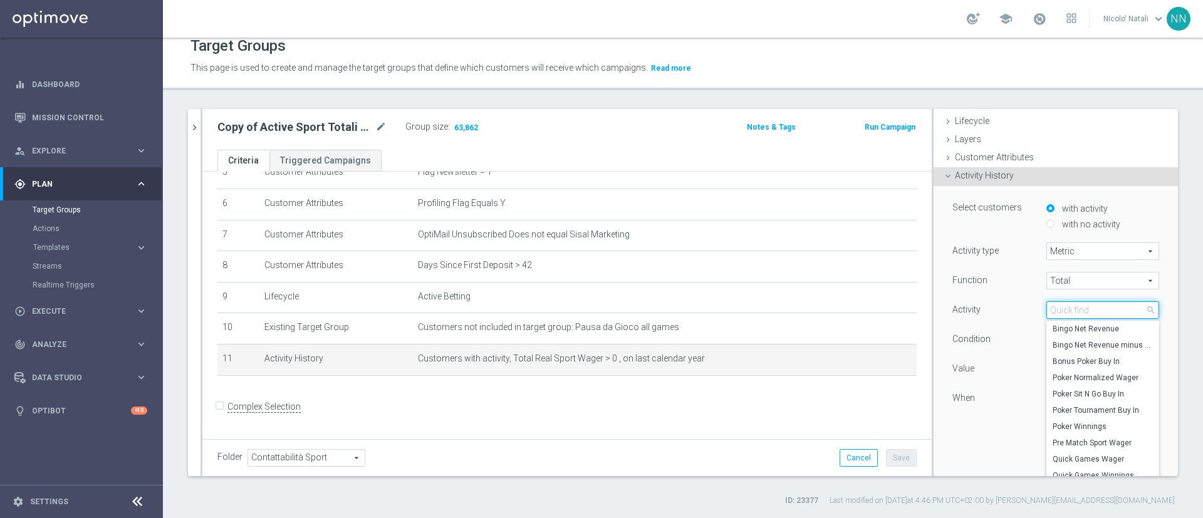
click at [1078, 301] on input "search" at bounding box center [1102, 310] width 113 height 18
type input "t"
click at [1018, 160] on div "Customer Attributes done" at bounding box center [1055, 158] width 244 height 19
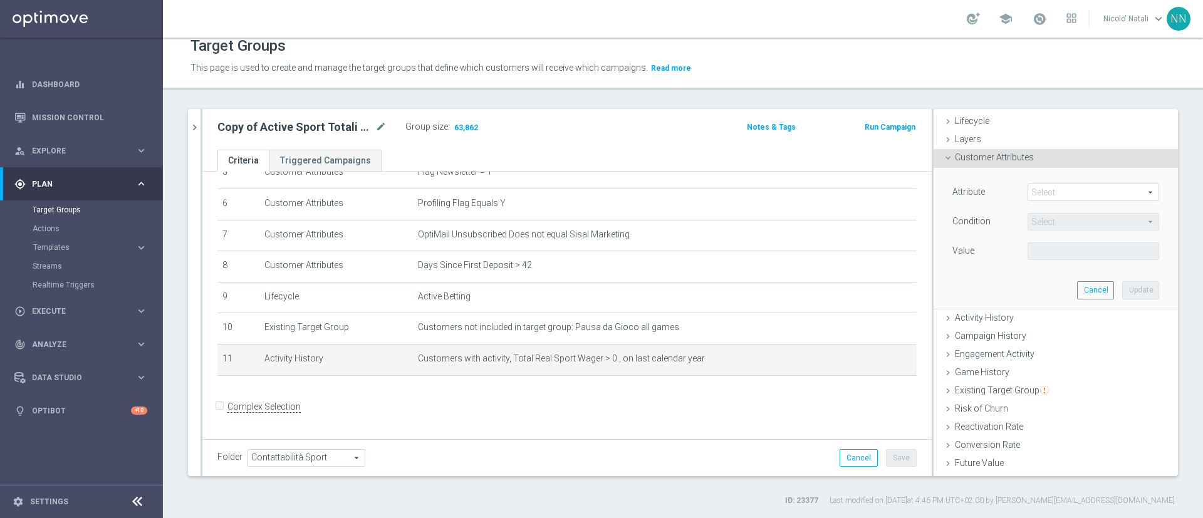
click at [1035, 194] on span at bounding box center [1093, 192] width 130 height 16
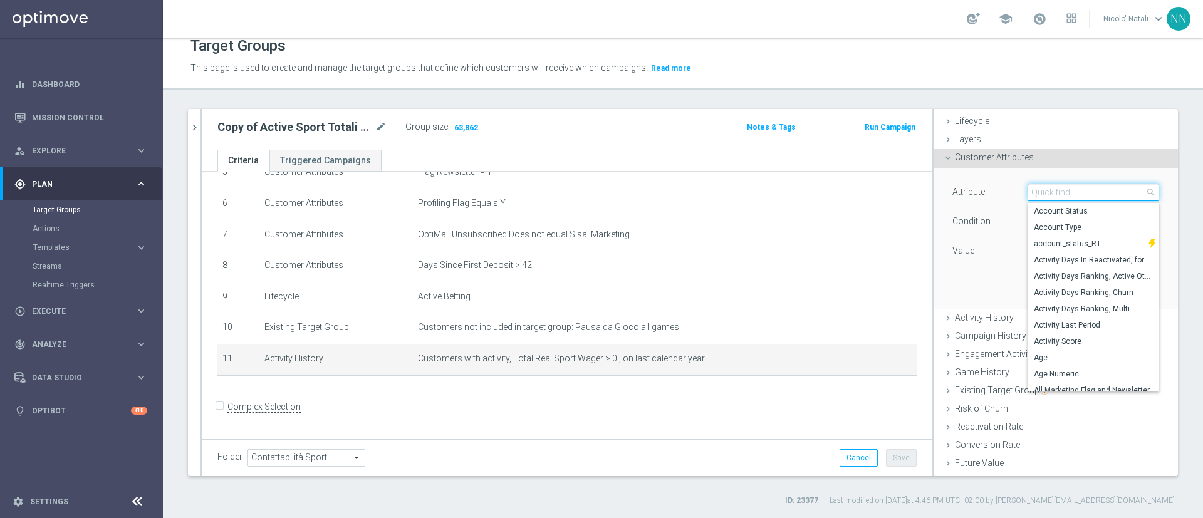
click at [1035, 194] on input "search" at bounding box center [1093, 193] width 132 height 18
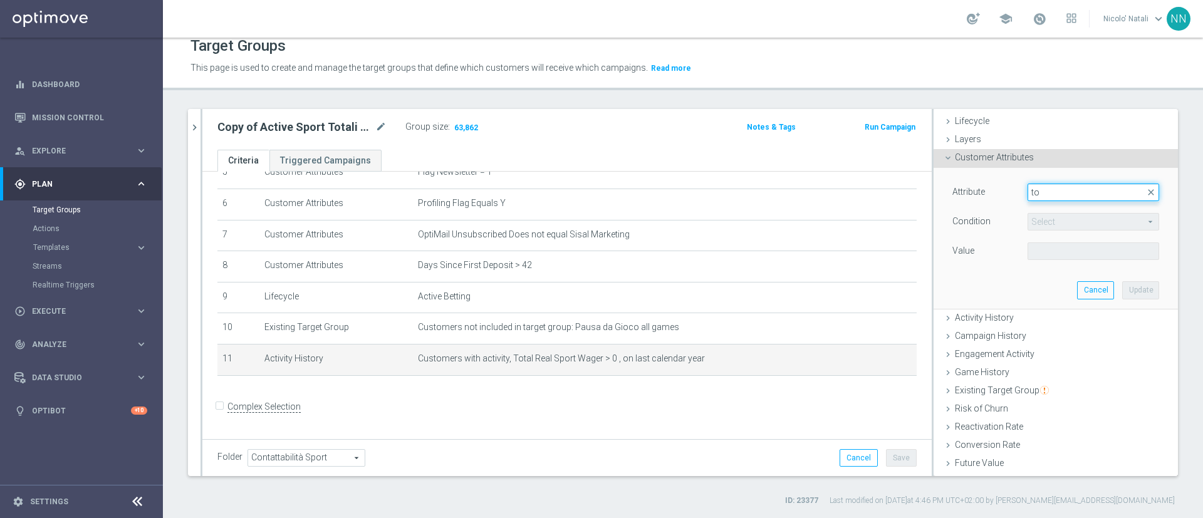
type input "t"
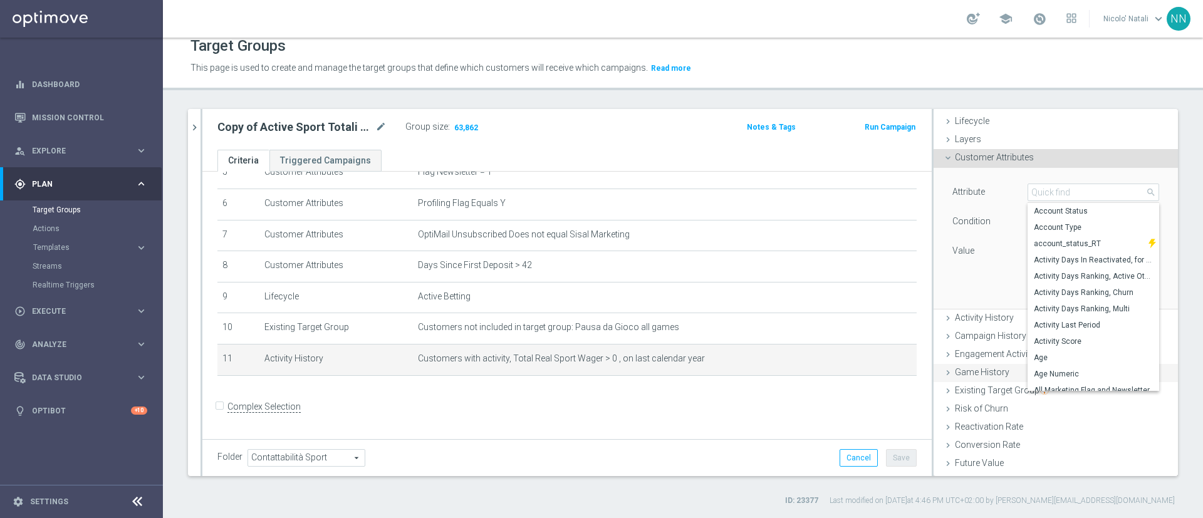
click at [974, 368] on span "Game History" at bounding box center [981, 372] width 54 height 10
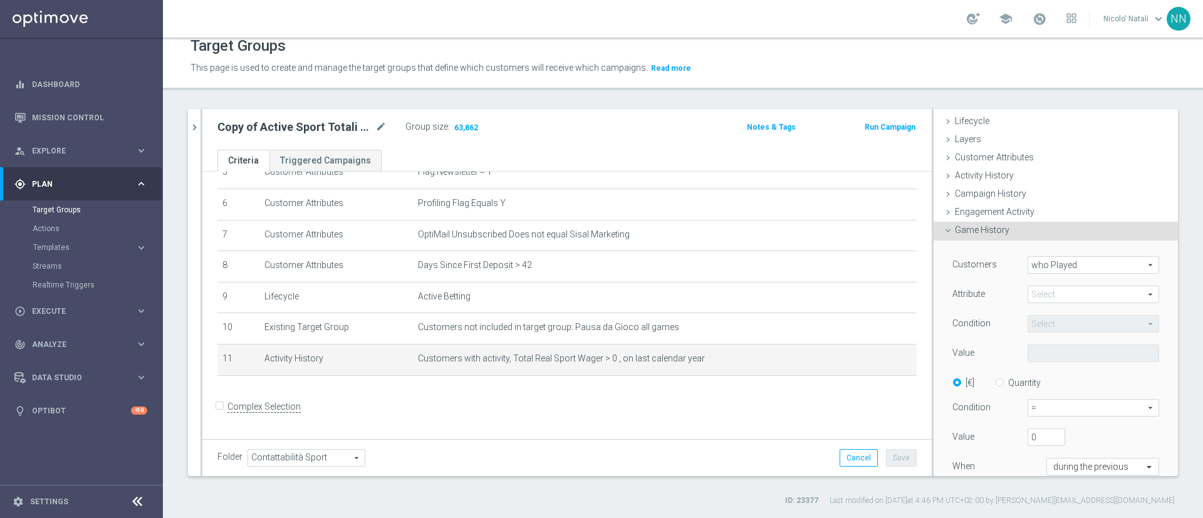
click at [1028, 291] on span at bounding box center [1093, 294] width 130 height 16
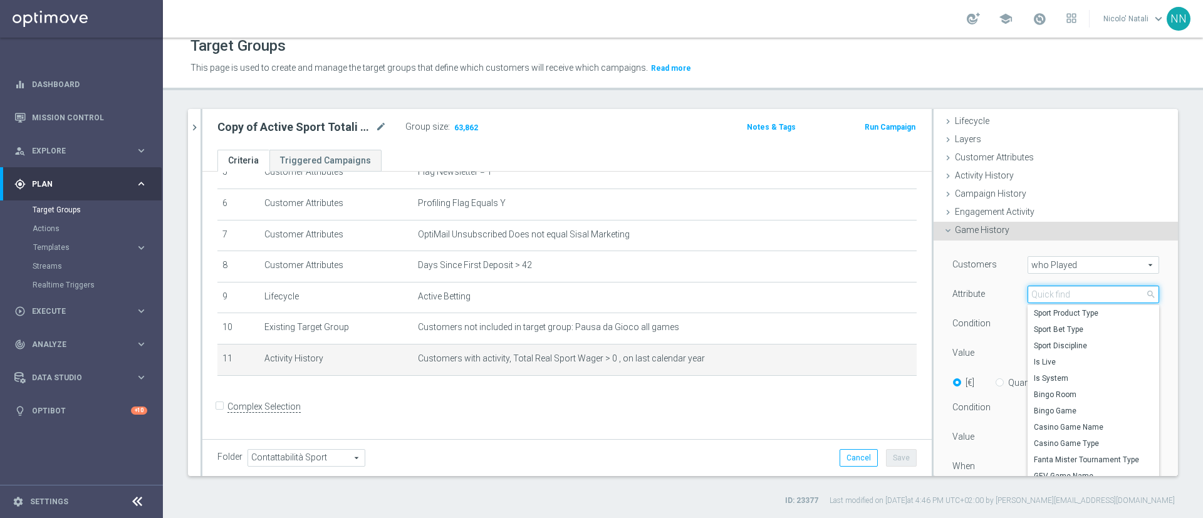
click at [1027, 291] on input "search" at bounding box center [1093, 295] width 132 height 18
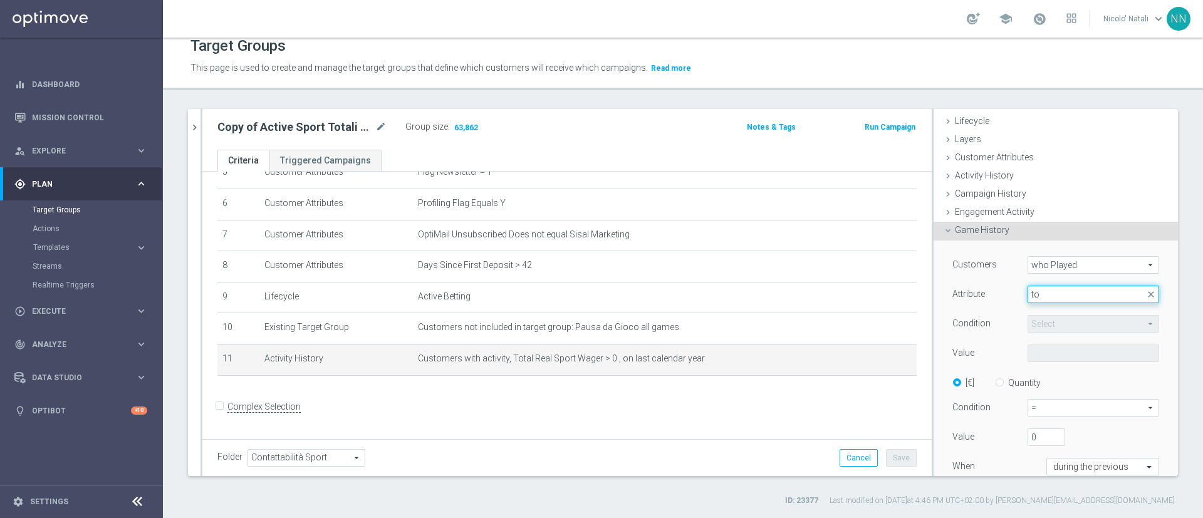
type input "t"
type input "sport"
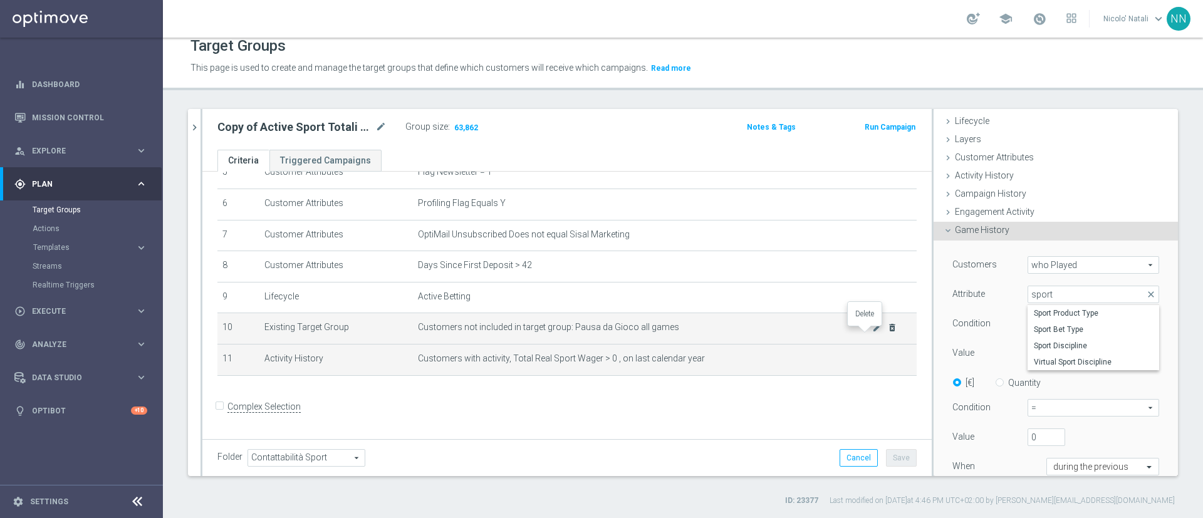
click at [887, 333] on icon "delete_forever" at bounding box center [892, 328] width 10 height 10
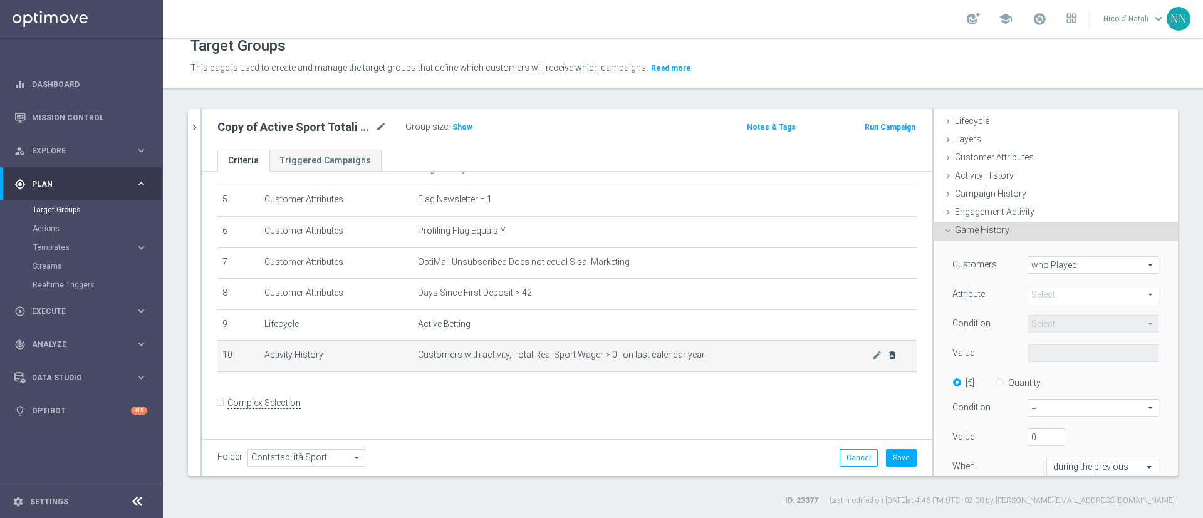
scroll to position [151, 0]
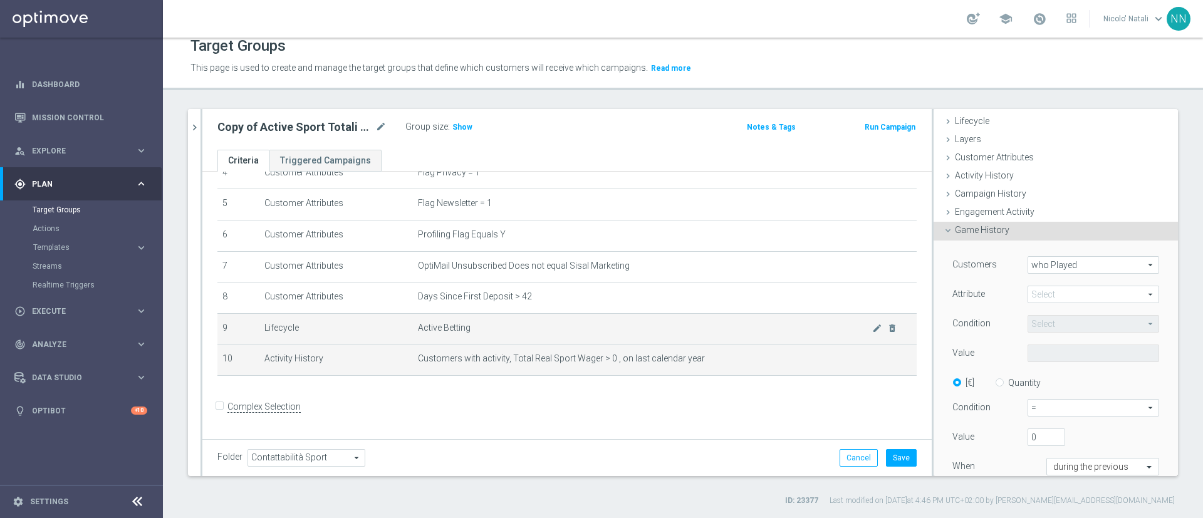
click at [872, 328] on td "Active Betting mode_edit delete_forever" at bounding box center [665, 328] width 504 height 31
click at [887, 330] on icon "delete_forever" at bounding box center [892, 328] width 10 height 10
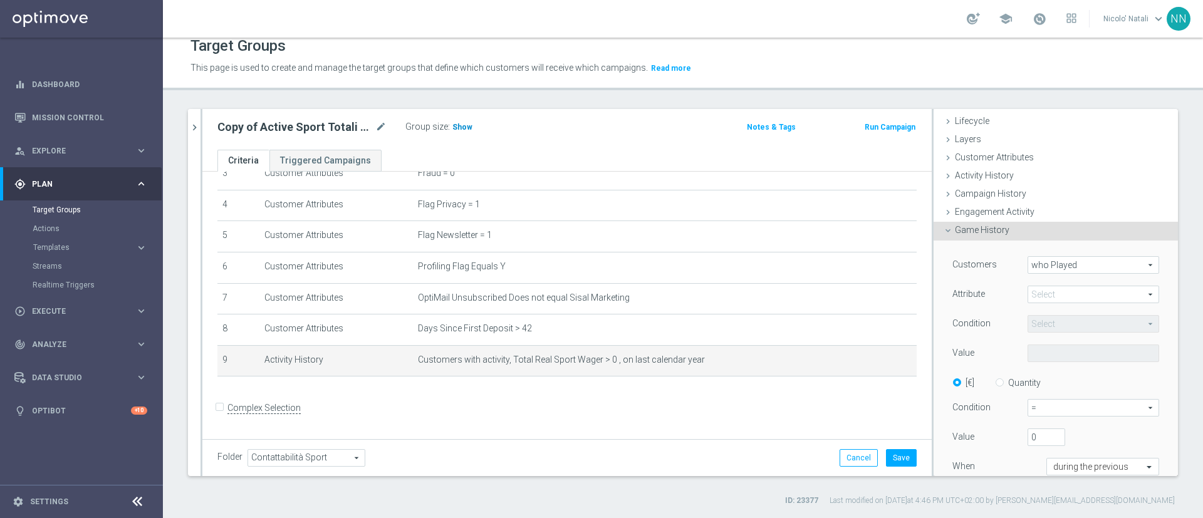
click at [458, 133] on h3 "Show" at bounding box center [462, 127] width 23 height 14
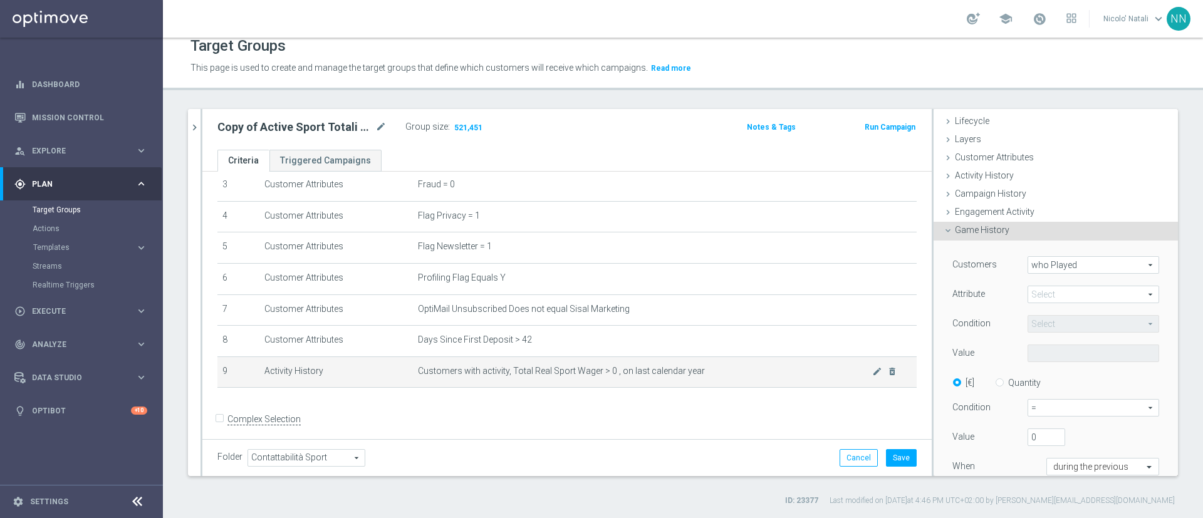
scroll to position [111, 0]
click at [964, 180] on span "Activity History" at bounding box center [983, 175] width 59 height 10
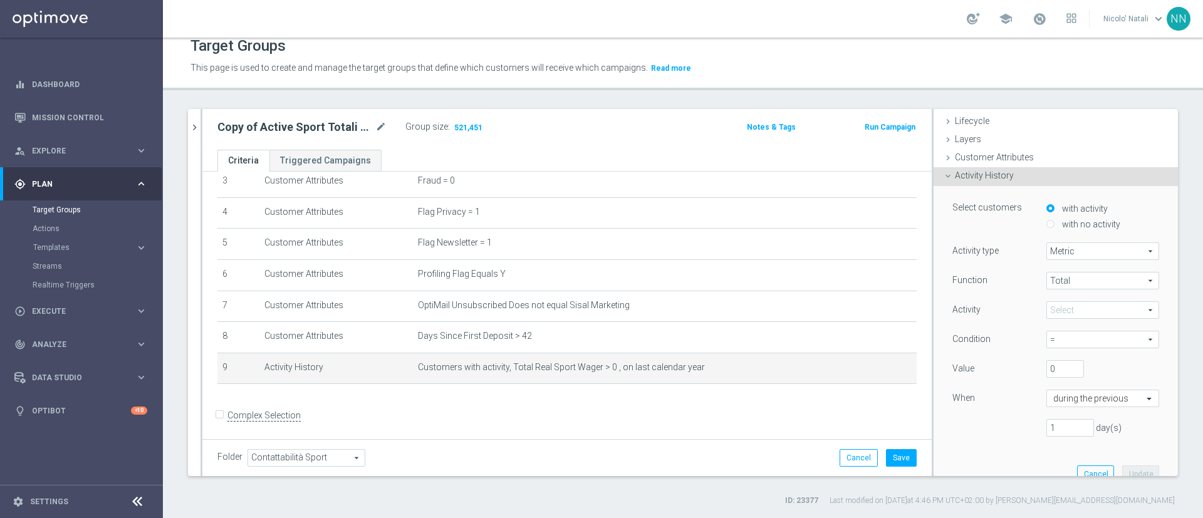
click at [1052, 309] on span at bounding box center [1102, 310] width 111 height 16
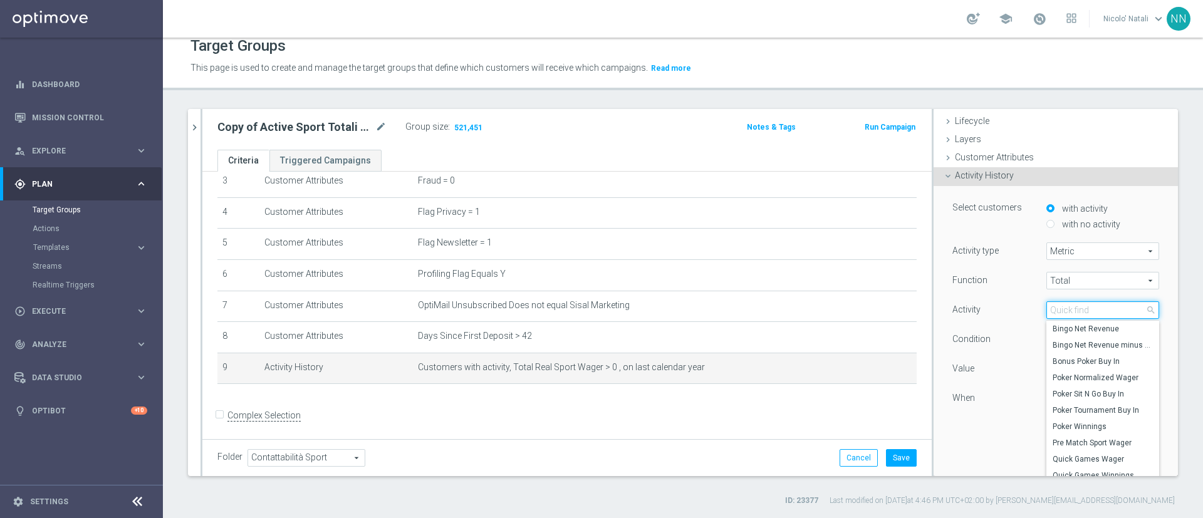
click at [1052, 309] on input "search" at bounding box center [1102, 310] width 113 height 18
type input "sport"
click at [1062, 435] on label "Sport Wager" at bounding box center [1102, 443] width 113 height 16
type input "Sport Wager"
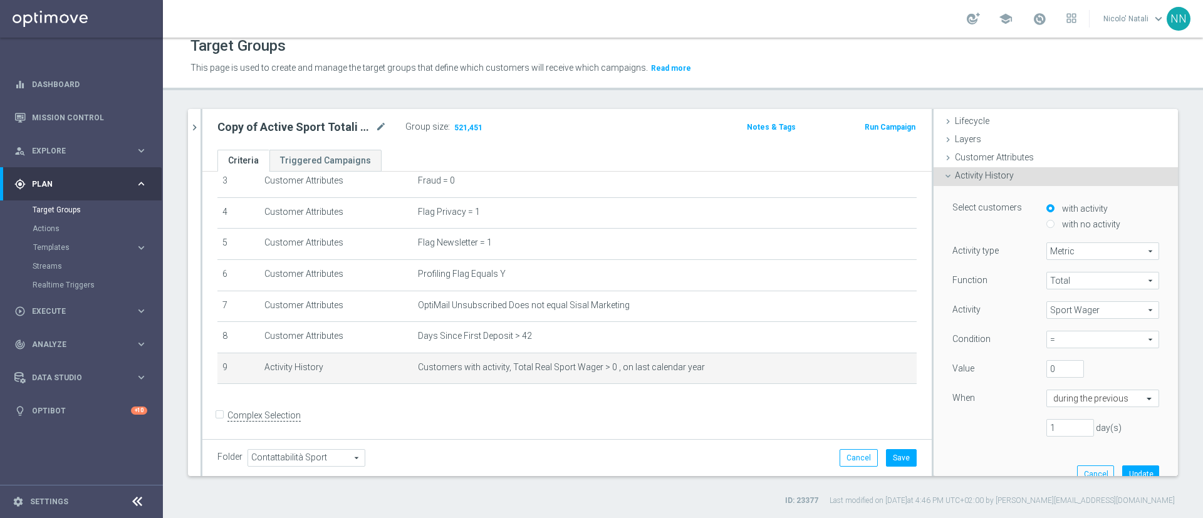
click at [1084, 339] on span "=" at bounding box center [1102, 339] width 111 height 16
click at [1060, 391] on span ">" at bounding box center [1102, 391] width 100 height 10
type input ">"
click at [1053, 401] on input "text" at bounding box center [1090, 398] width 74 height 11
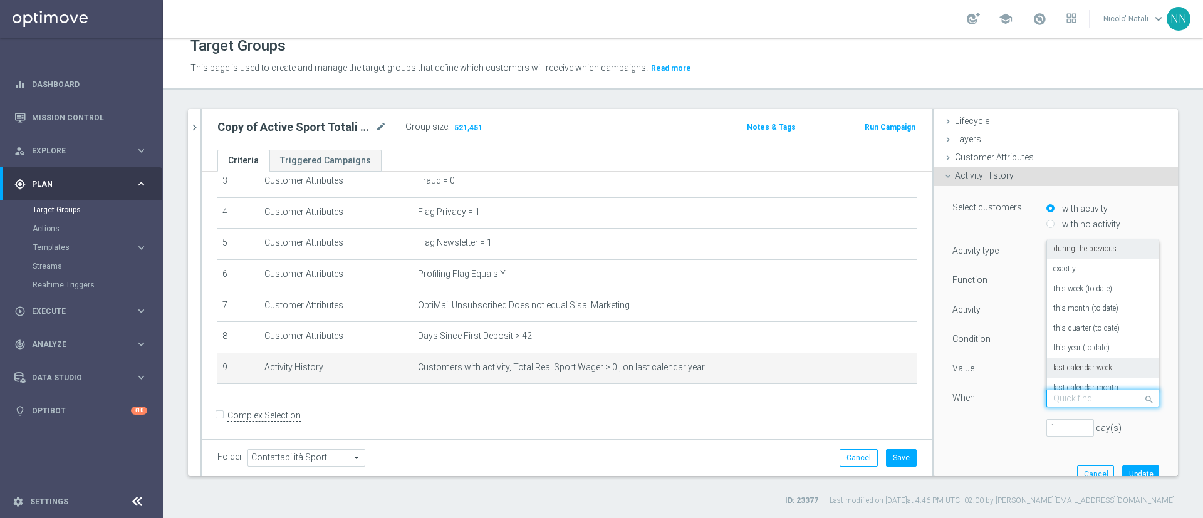
scroll to position [90, 0]
click at [1067, 374] on label "in this range" at bounding box center [1073, 377] width 41 height 10
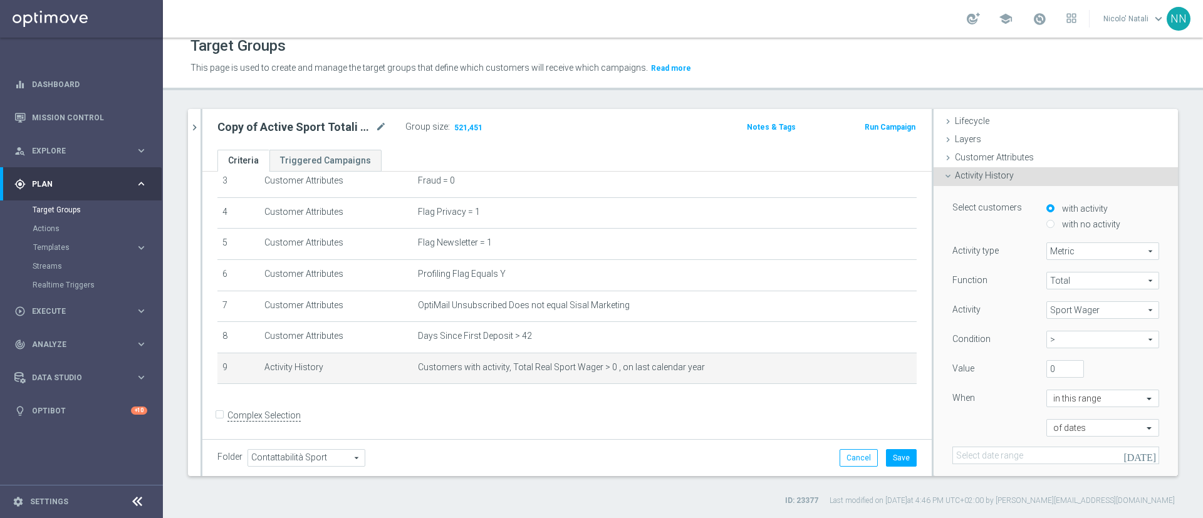
scroll to position [57, 0]
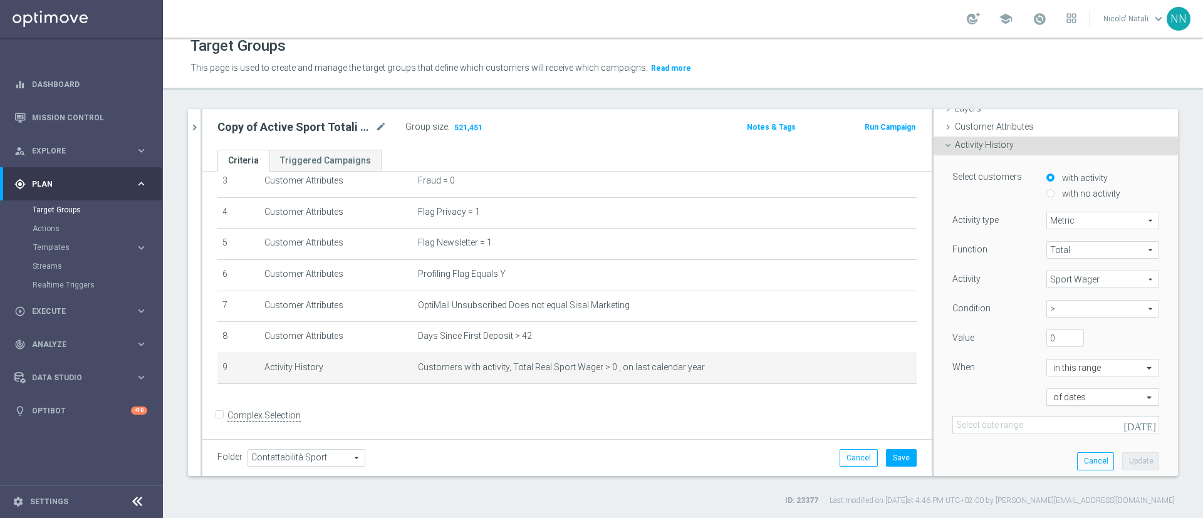
click at [1057, 394] on input "text" at bounding box center [1090, 397] width 74 height 11
click at [1053, 411] on label "of dates" at bounding box center [1066, 416] width 26 height 10
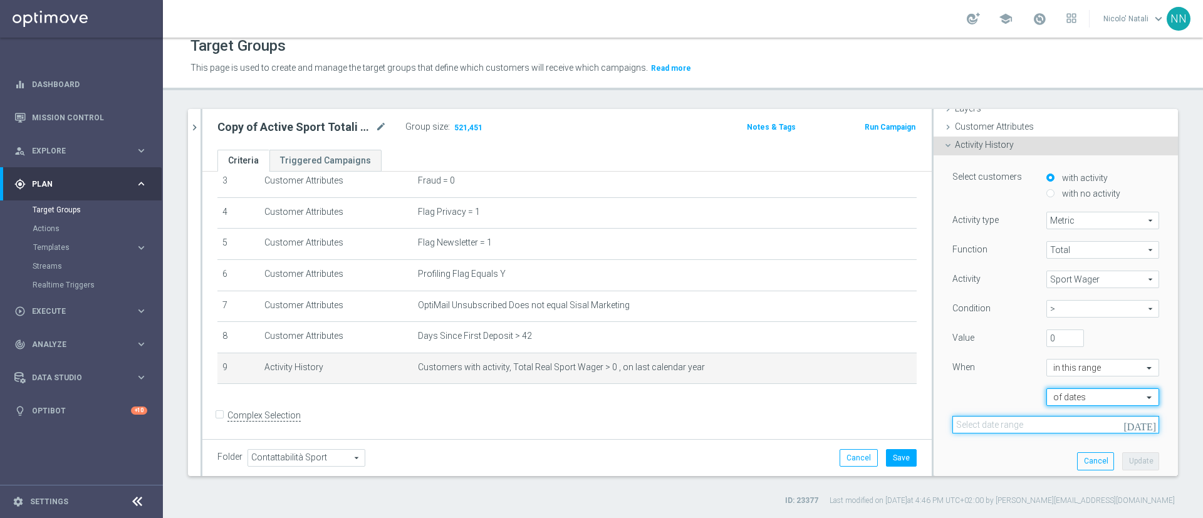
click at [1015, 423] on input at bounding box center [1055, 425] width 207 height 18
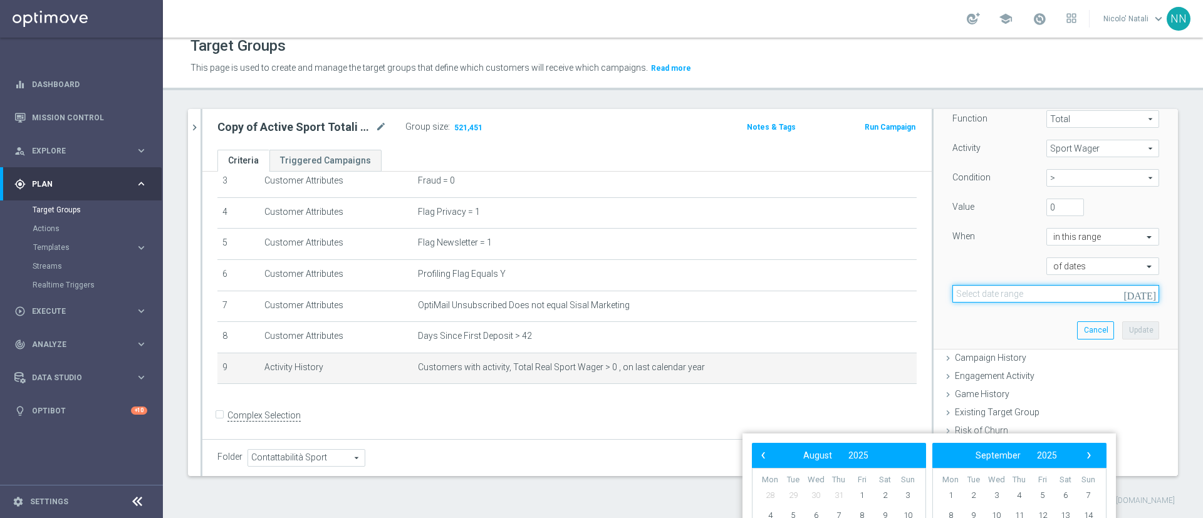
scroll to position [189, 0]
click at [767, 457] on bs-calendar-layout "‹ ​ August ​ 2025 ​ › Mon Tue Wed Thu Fri Sat Sun 28 29 30 31 1 2" at bounding box center [839, 528] width 174 height 170
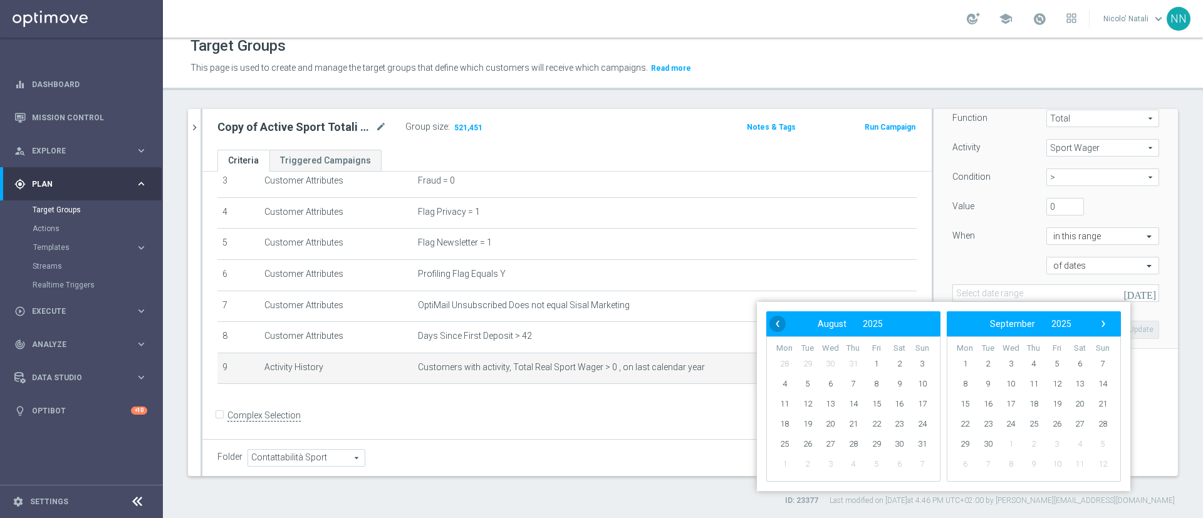
click at [775, 323] on span "‹" at bounding box center [777, 324] width 16 height 16
click at [779, 324] on span "‹" at bounding box center [777, 324] width 16 height 16
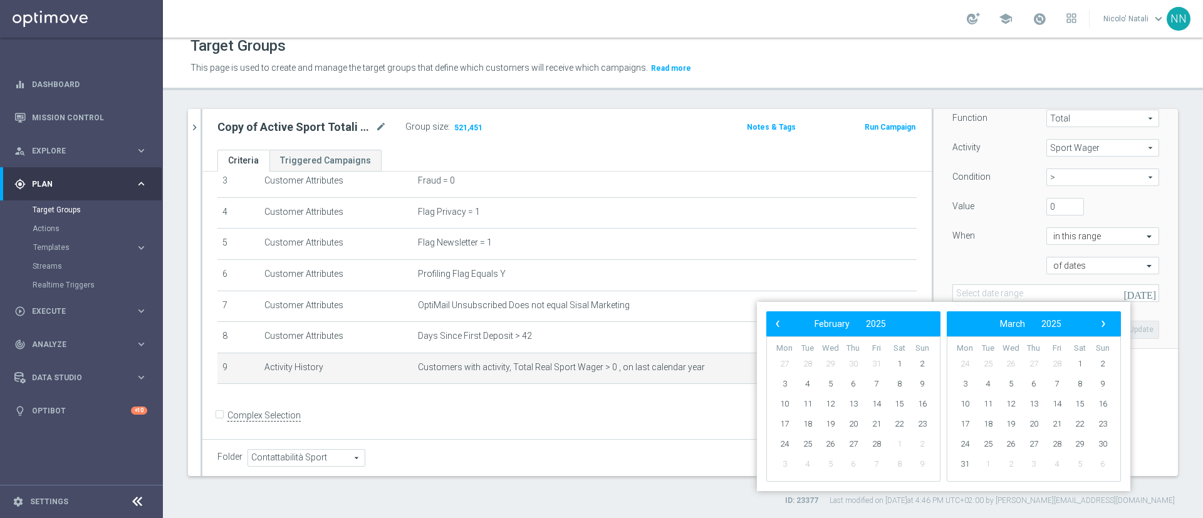
click at [779, 324] on span "‹" at bounding box center [777, 324] width 16 height 16
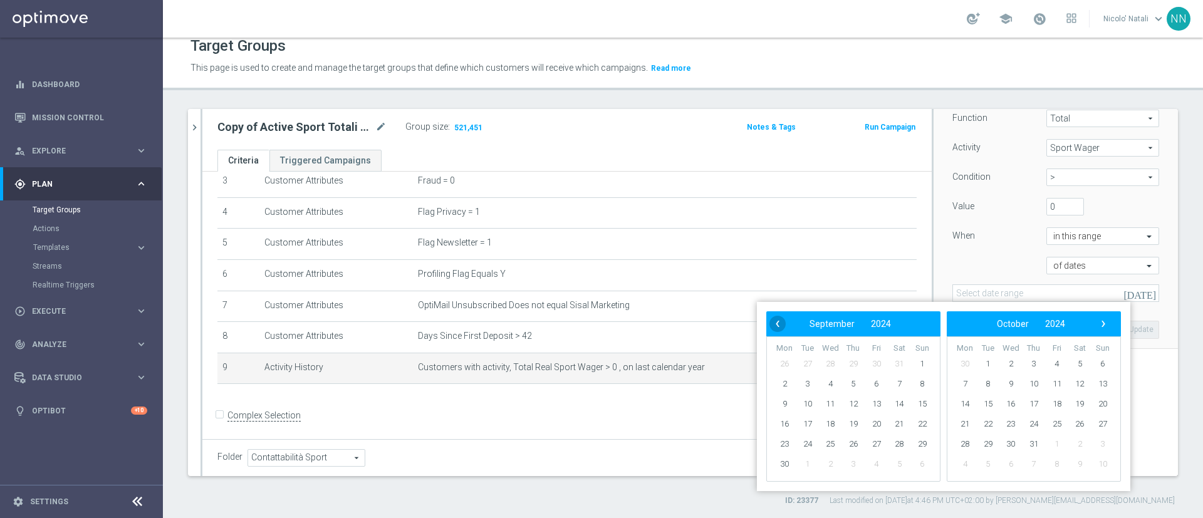
click at [775, 323] on span "‹" at bounding box center [777, 324] width 16 height 16
click at [850, 365] on span "1" at bounding box center [853, 364] width 20 height 20
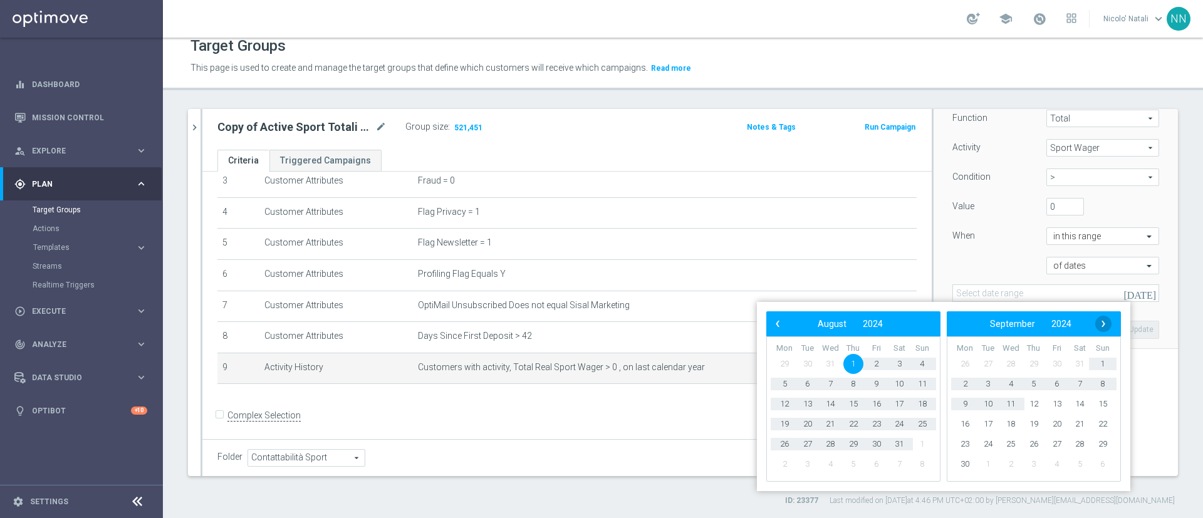
click at [1108, 318] on span "›" at bounding box center [1103, 324] width 16 height 16
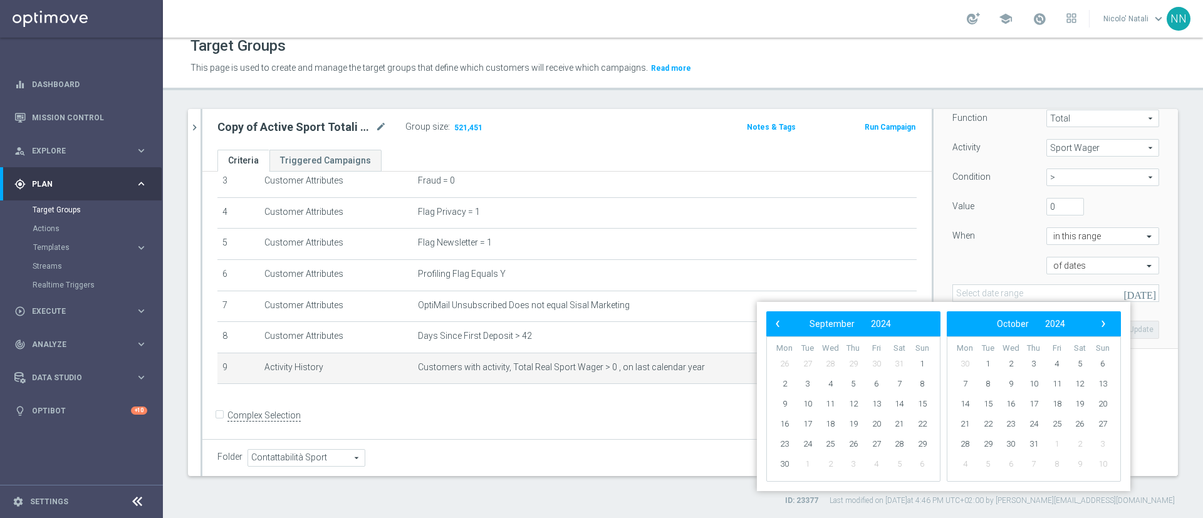
click at [1108, 318] on span "›" at bounding box center [1103, 324] width 16 height 16
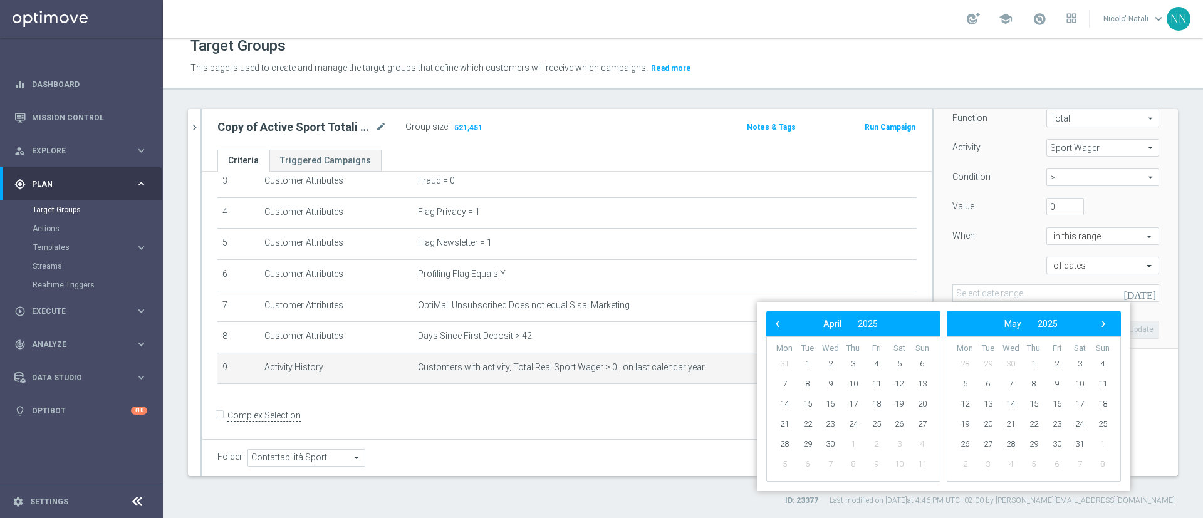
click at [1108, 318] on span "›" at bounding box center [1103, 324] width 16 height 16
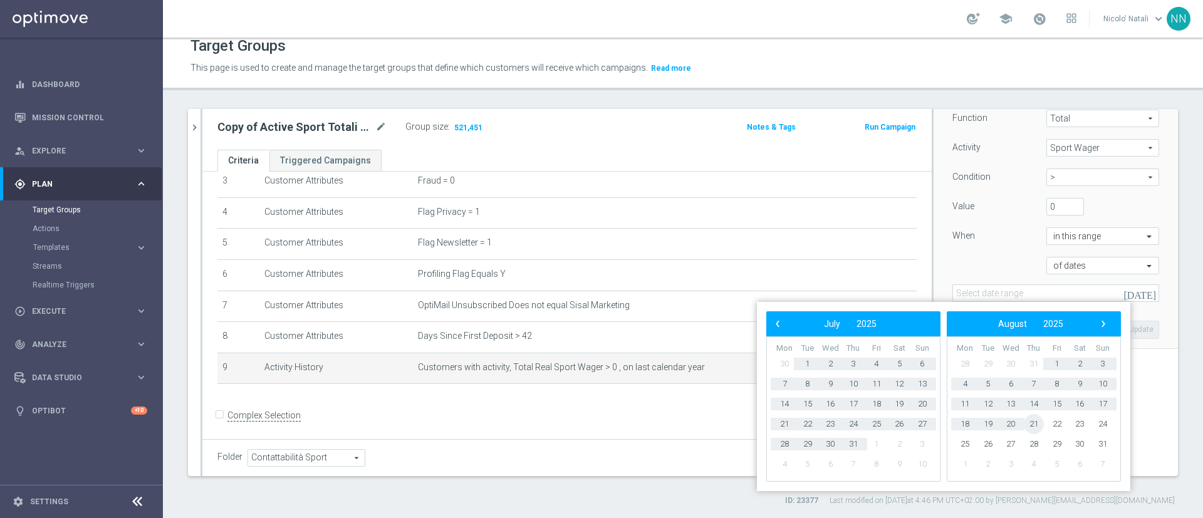
click at [1036, 425] on span "21" at bounding box center [1033, 424] width 20 height 20
type input "[DATE] - [DATE]"
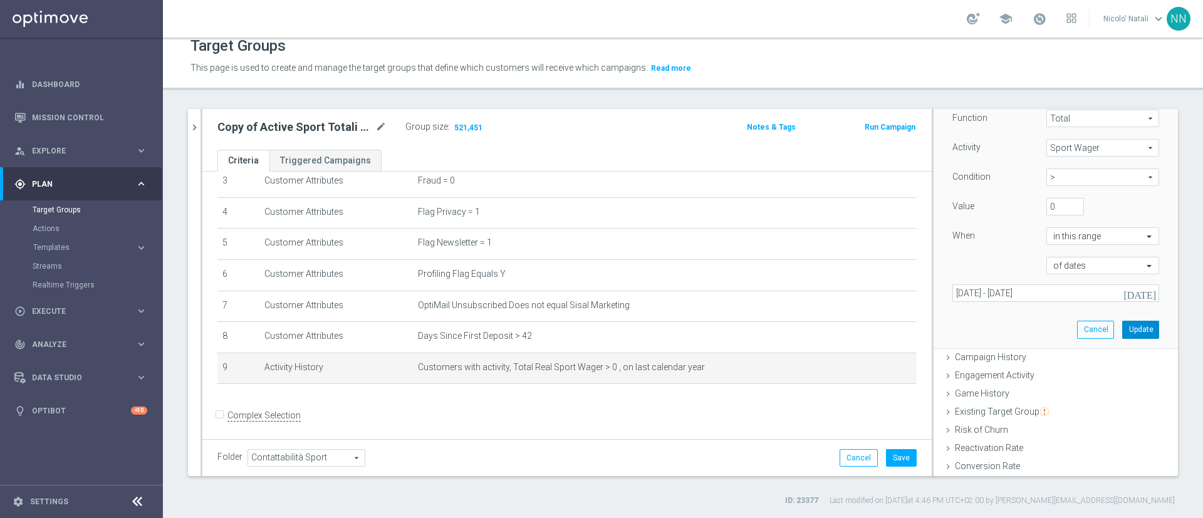
click at [1122, 334] on button "Update" at bounding box center [1140, 330] width 37 height 18
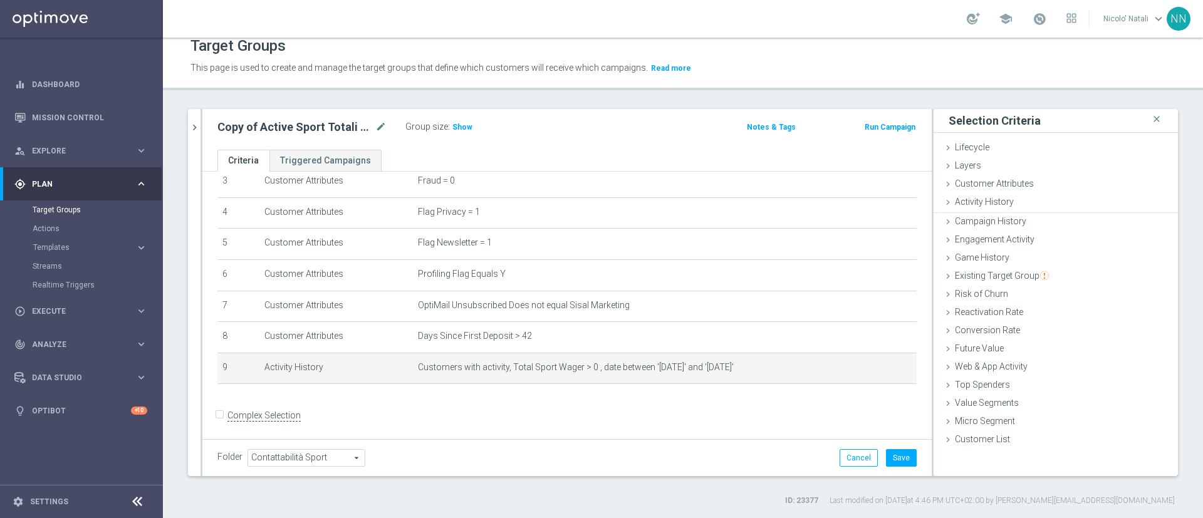
scroll to position [0, 0]
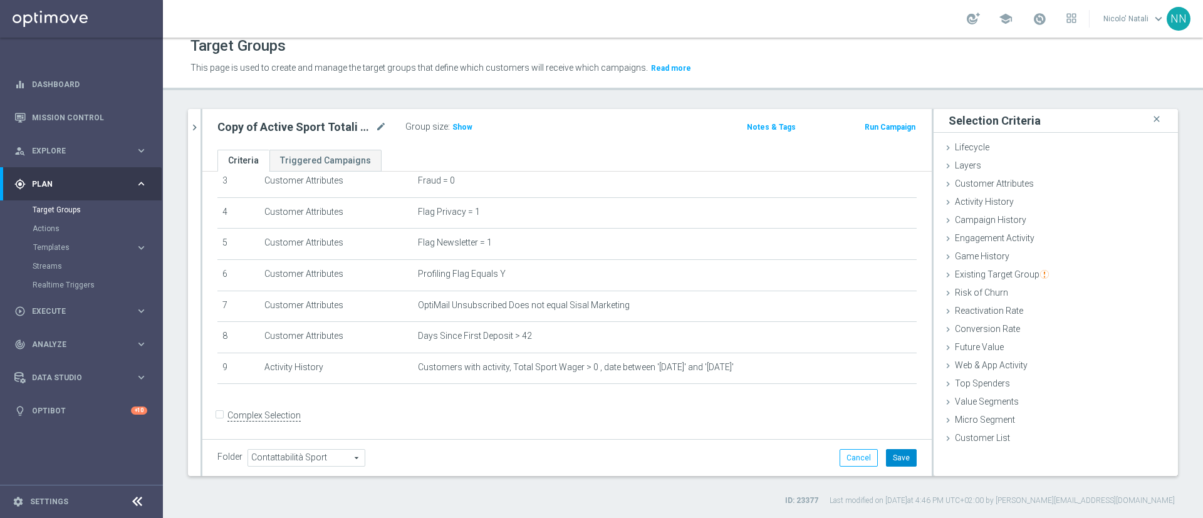
click at [889, 453] on button "Save" at bounding box center [901, 458] width 31 height 18
click at [465, 130] on span "Show" at bounding box center [462, 127] width 20 height 9
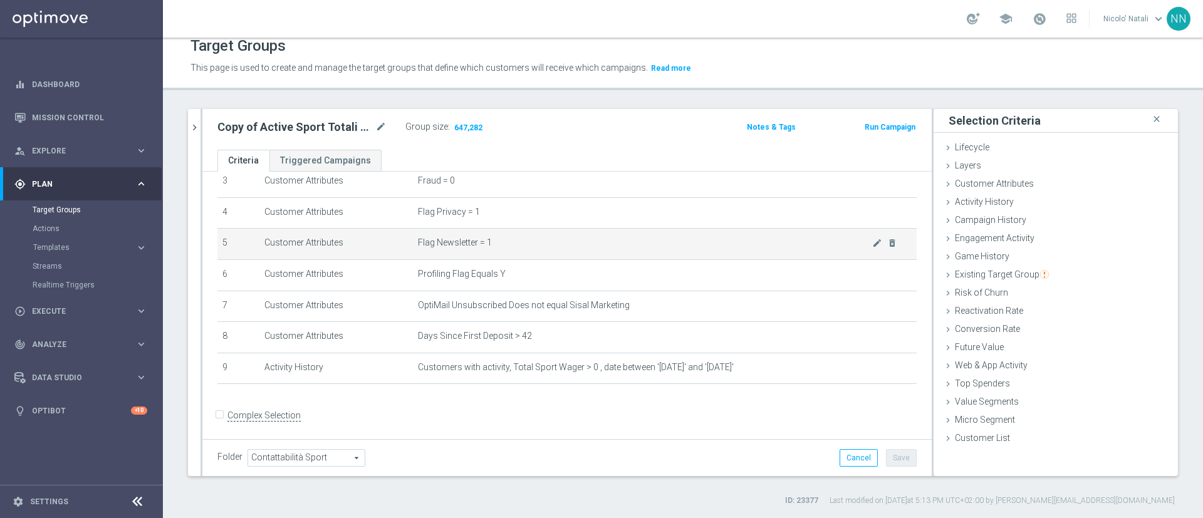
scroll to position [96, 0]
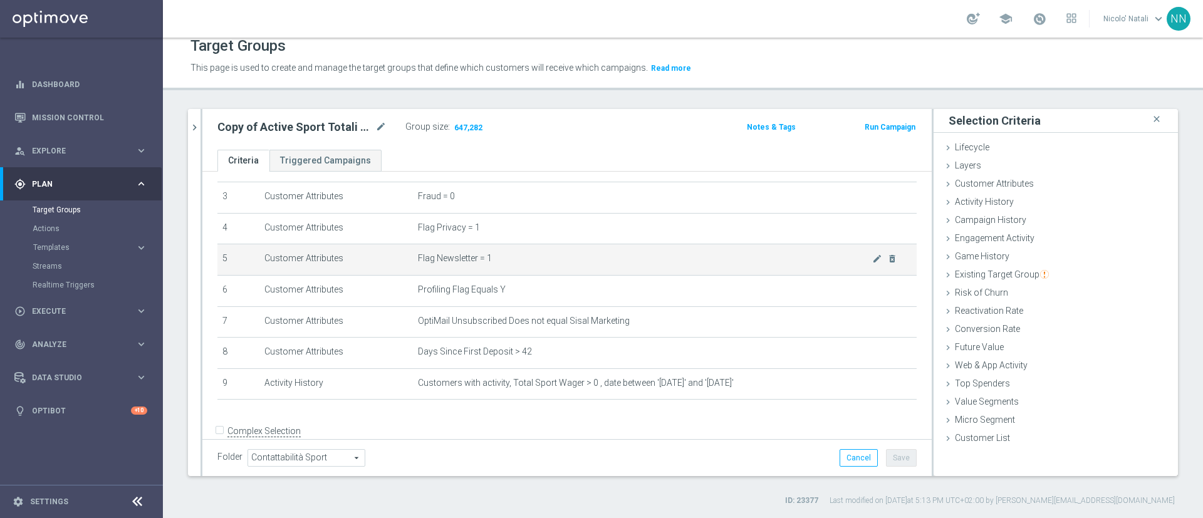
click at [610, 246] on td "Flag Newsletter = 1 mode_edit delete_forever" at bounding box center [665, 259] width 504 height 31
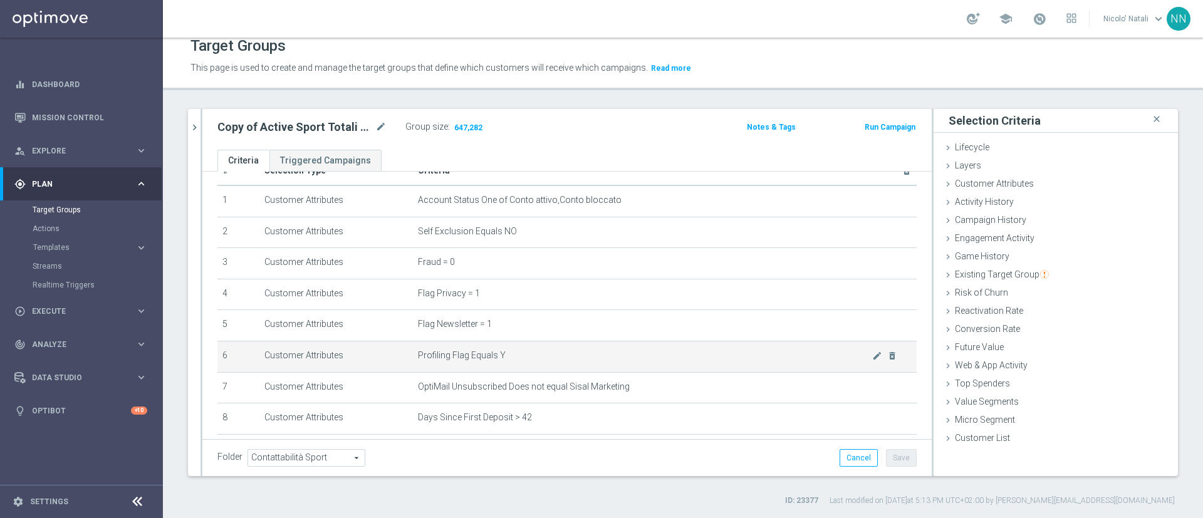
scroll to position [0, 0]
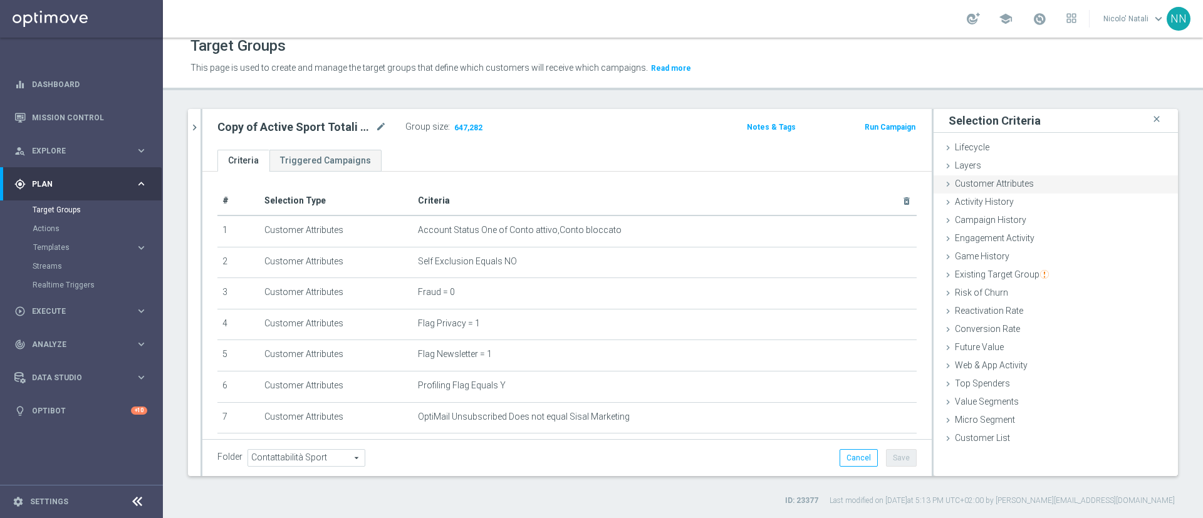
click at [996, 189] on div "Customer Attributes done" at bounding box center [1055, 184] width 244 height 19
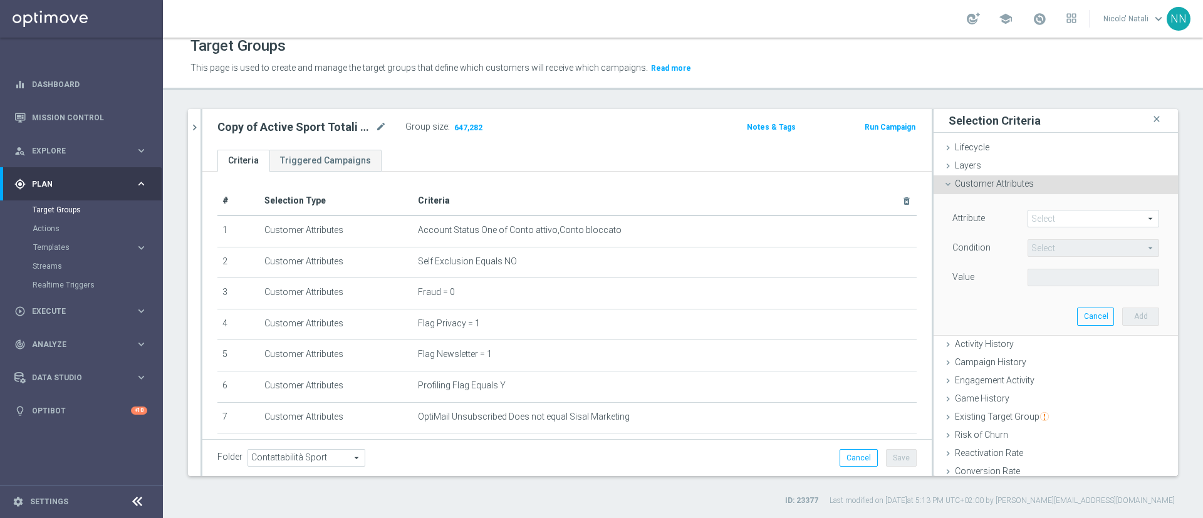
click at [1033, 217] on span at bounding box center [1093, 218] width 130 height 16
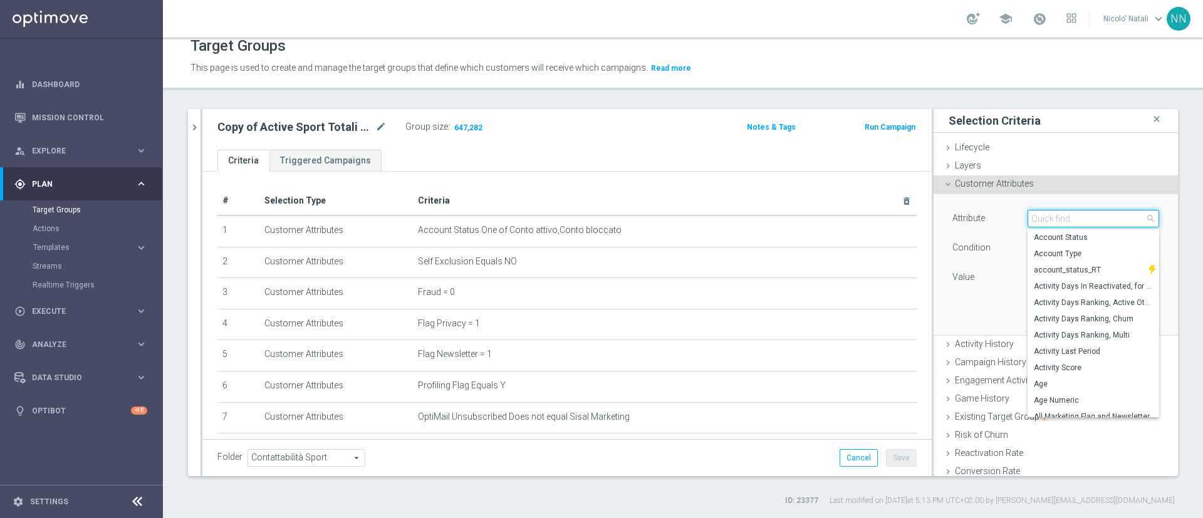
click at [1033, 217] on input "search" at bounding box center [1093, 219] width 132 height 18
type input "cust"
click at [1038, 237] on span "CUST SCORE" at bounding box center [1092, 237] width 119 height 10
type input "CUST SCORE"
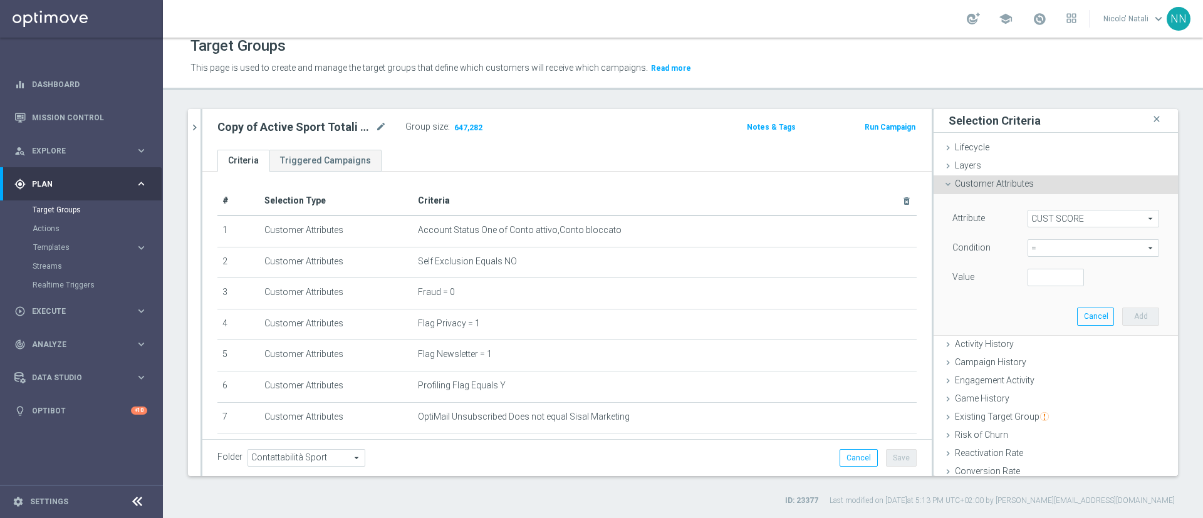
click at [1043, 246] on span "=" at bounding box center [1093, 248] width 130 height 16
click at [1033, 271] on span "<" at bounding box center [1092, 267] width 119 height 10
type input "<"
click at [1027, 277] on input "number" at bounding box center [1055, 278] width 56 height 18
type input "0.14"
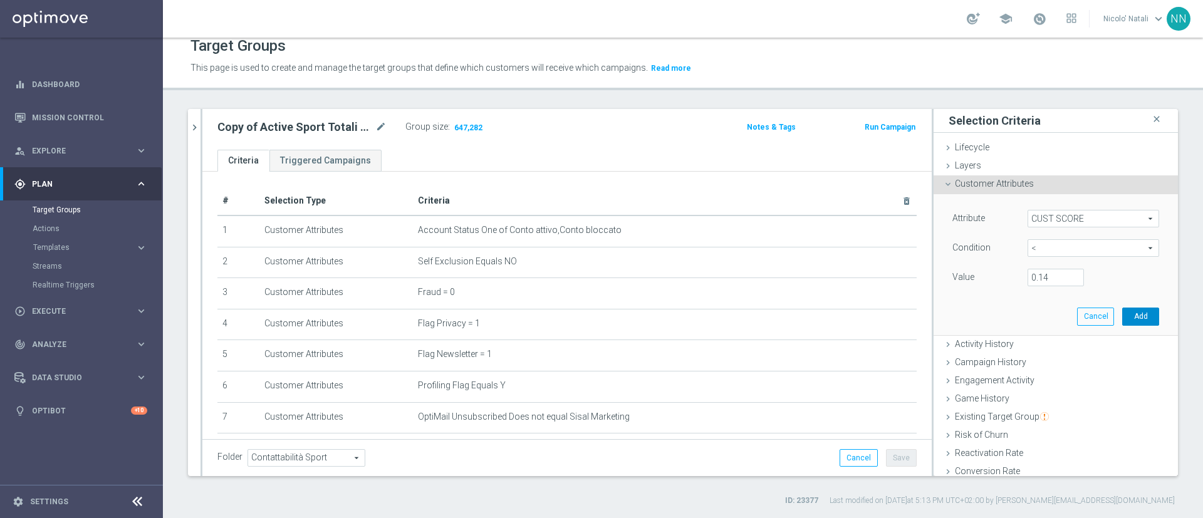
click at [1122, 318] on button "Add" at bounding box center [1140, 317] width 37 height 18
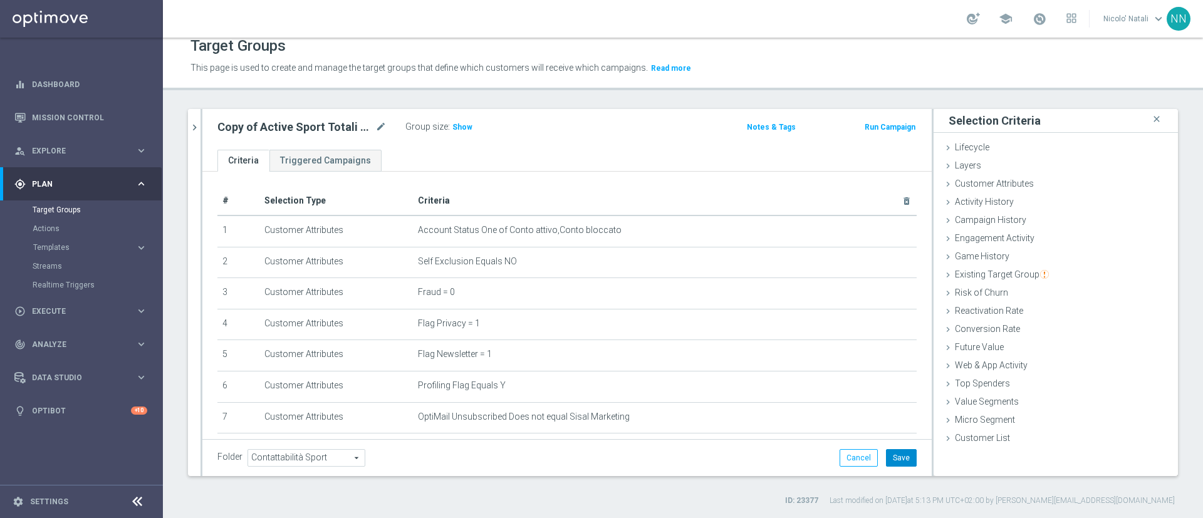
click at [896, 454] on button "Save" at bounding box center [901, 458] width 31 height 18
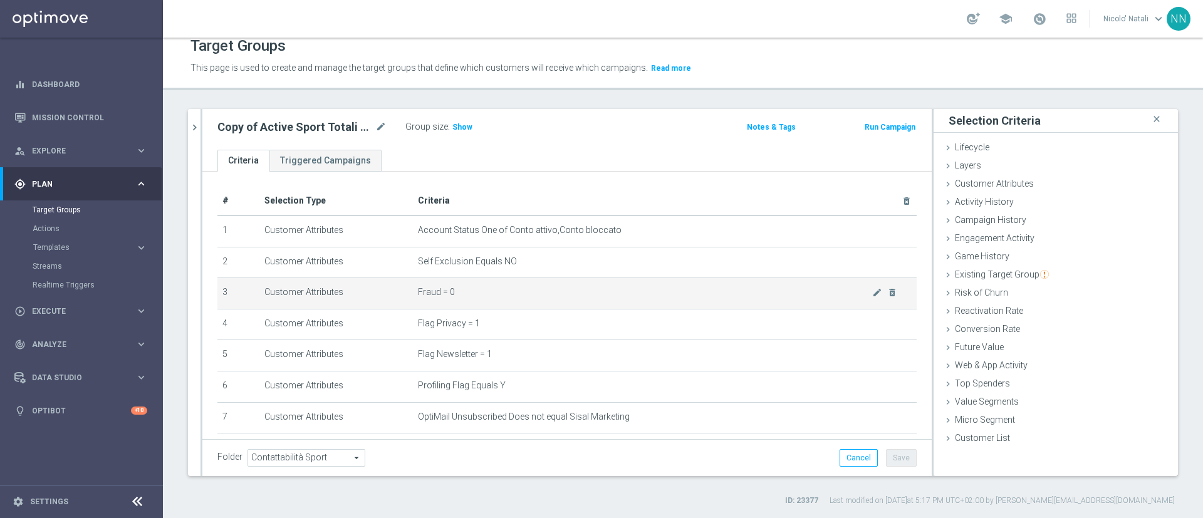
scroll to position [151, 0]
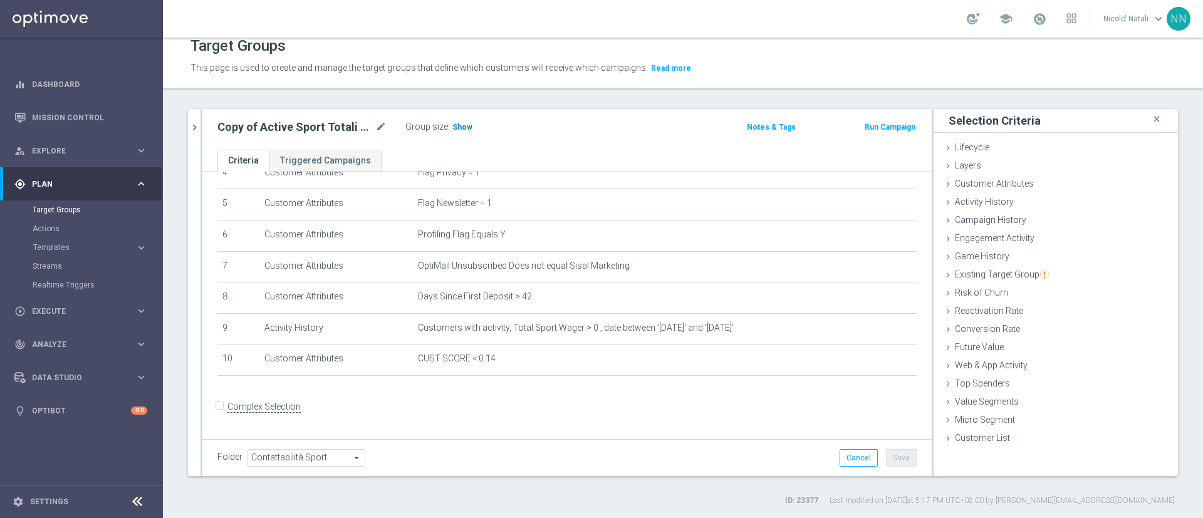
click at [464, 125] on span "Show" at bounding box center [462, 127] width 20 height 9
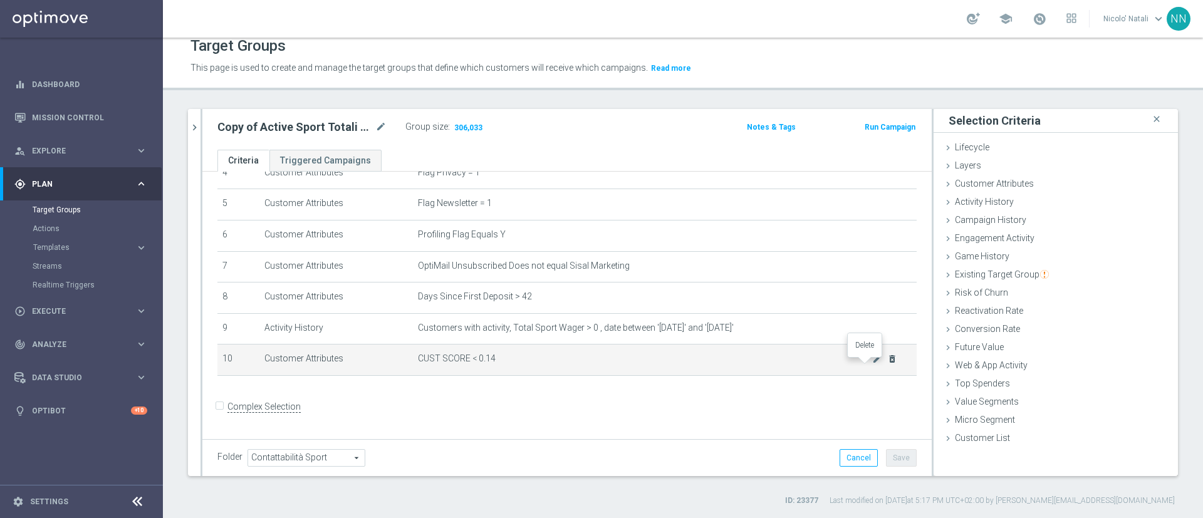
click at [887, 364] on icon "delete_forever" at bounding box center [892, 359] width 10 height 10
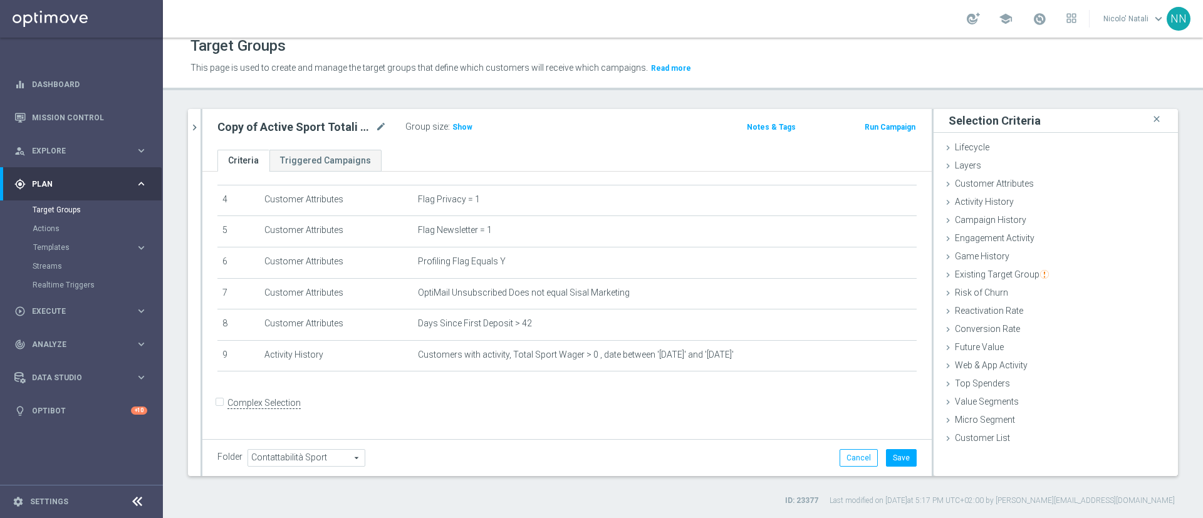
scroll to position [119, 0]
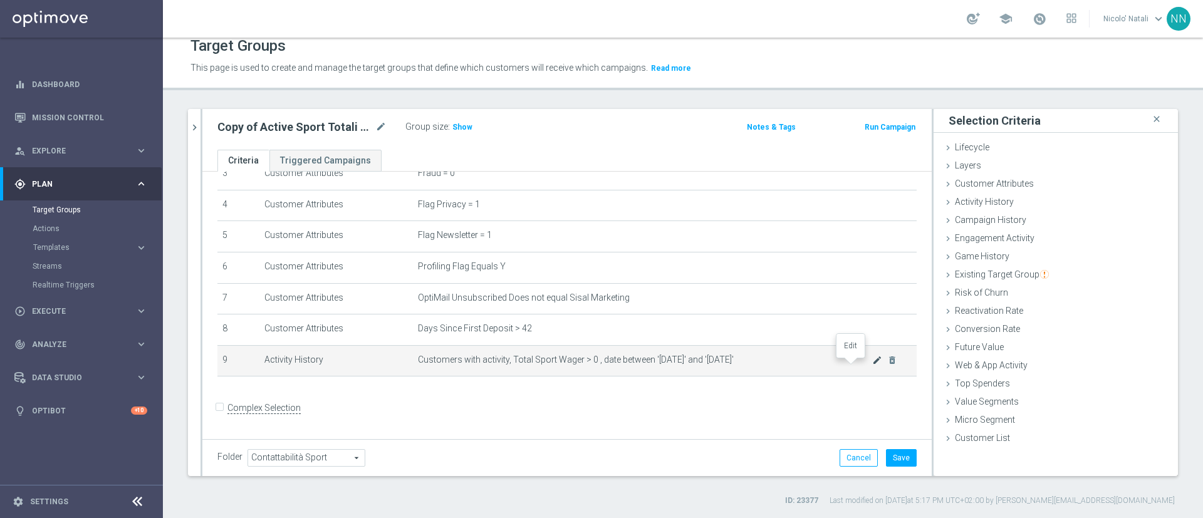
click at [872, 365] on icon "mode_edit" at bounding box center [877, 360] width 10 height 10
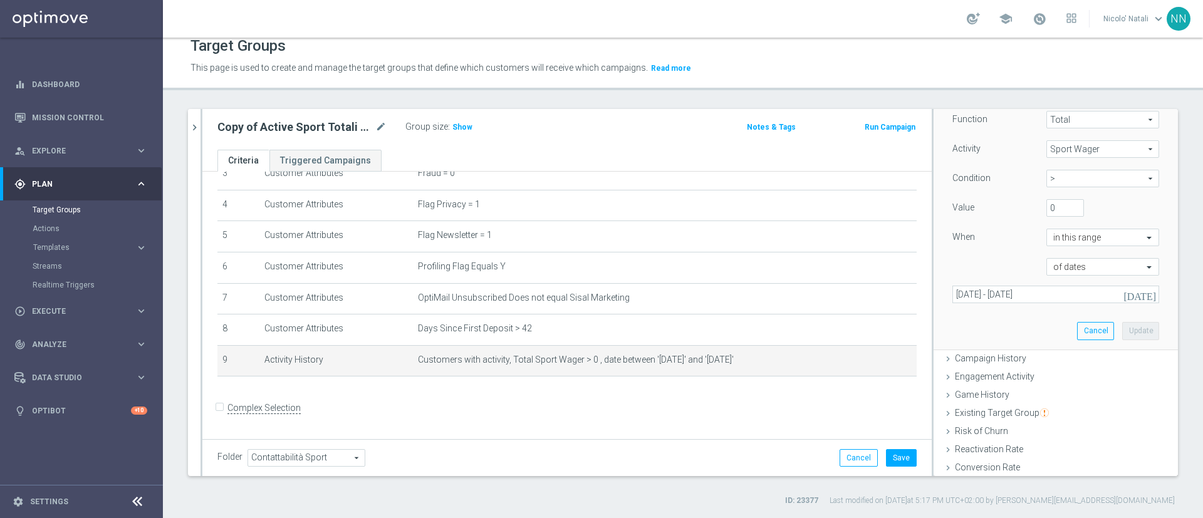
scroll to position [193, 0]
click at [1123, 287] on icon "[DATE]" at bounding box center [1140, 288] width 34 height 11
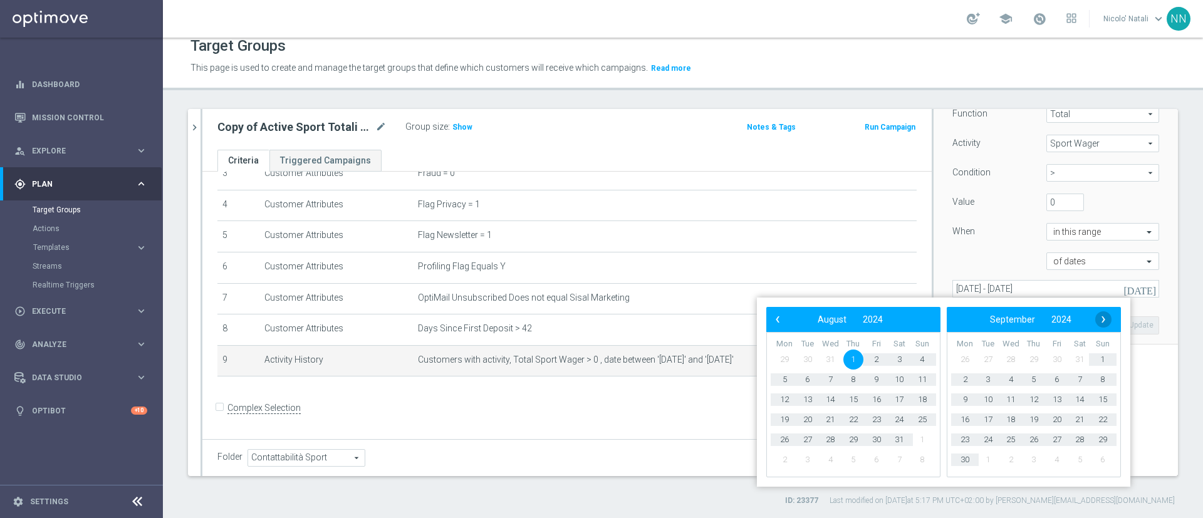
click at [1107, 324] on span "›" at bounding box center [1103, 319] width 16 height 16
click at [987, 354] on span "1" at bounding box center [988, 359] width 20 height 20
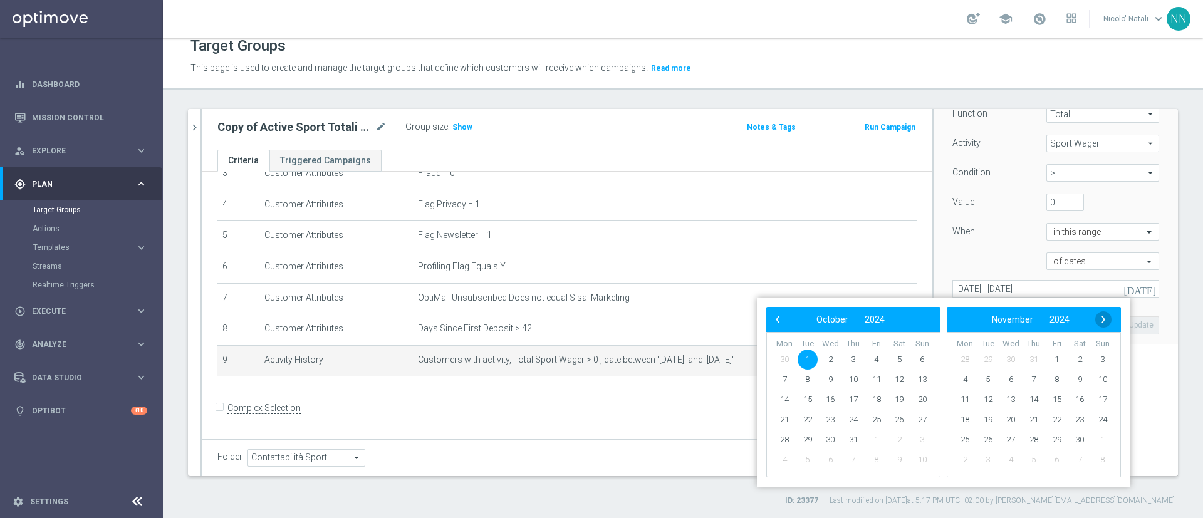
click at [1097, 322] on span "›" at bounding box center [1103, 319] width 16 height 16
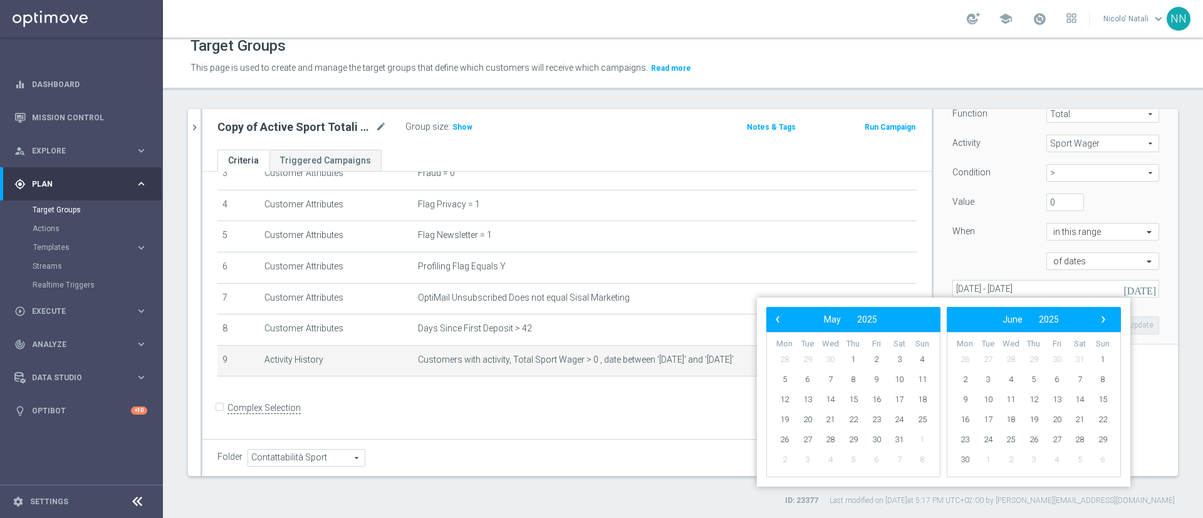
click at [1097, 322] on span "›" at bounding box center [1103, 319] width 16 height 16
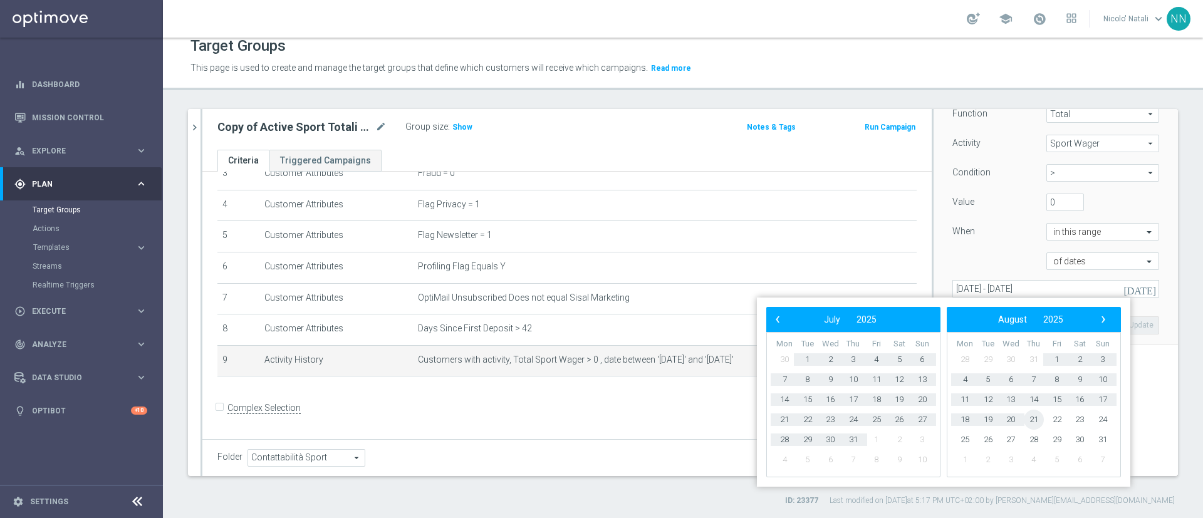
click at [1028, 421] on span "21" at bounding box center [1033, 420] width 20 height 20
type input "[DATE] - [DATE]"
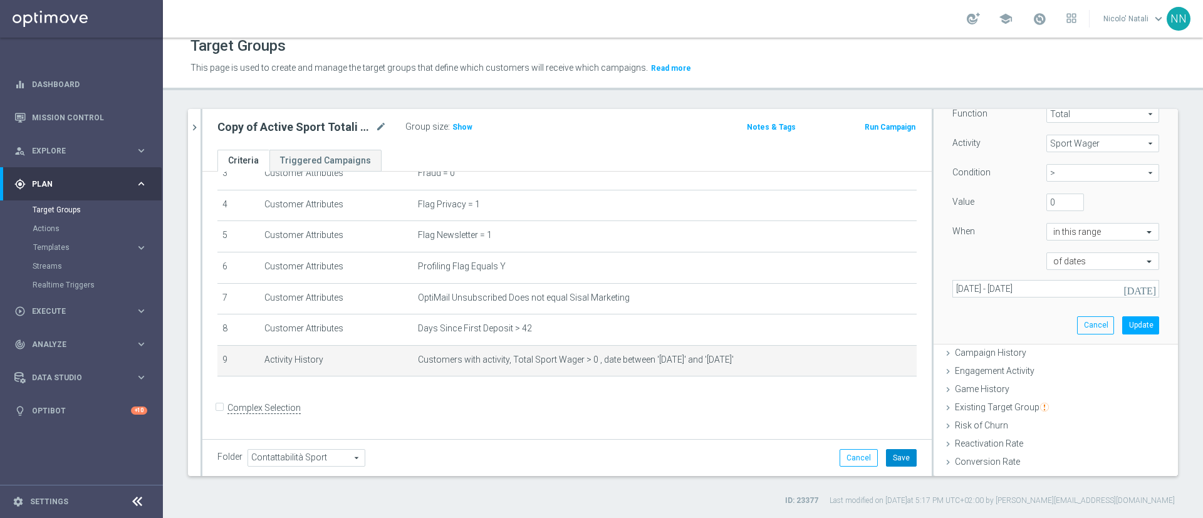
click at [892, 457] on button "Save" at bounding box center [901, 458] width 31 height 18
click at [465, 130] on span "Show" at bounding box center [462, 127] width 20 height 9
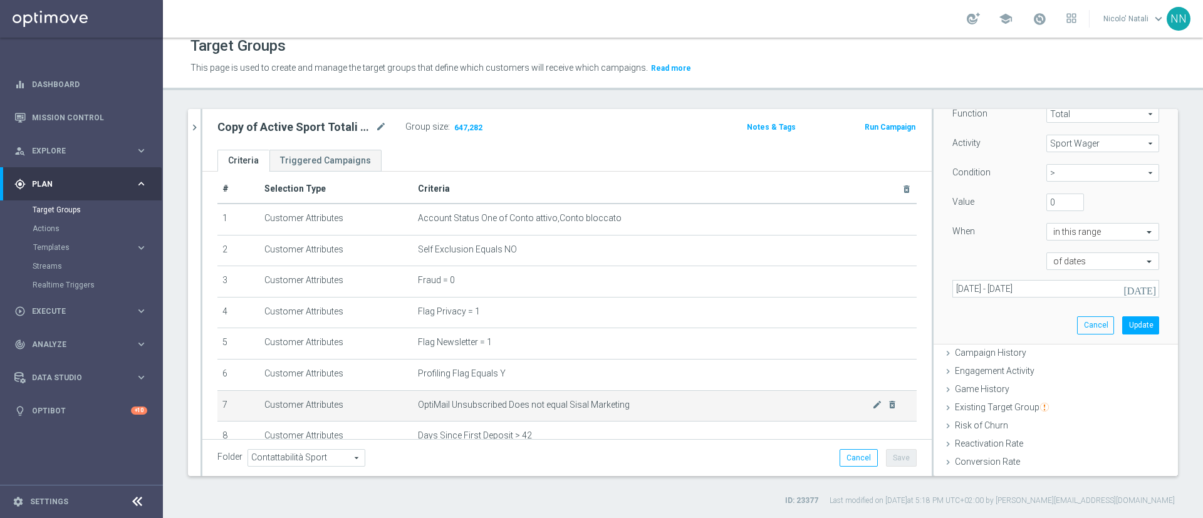
scroll to position [0, 0]
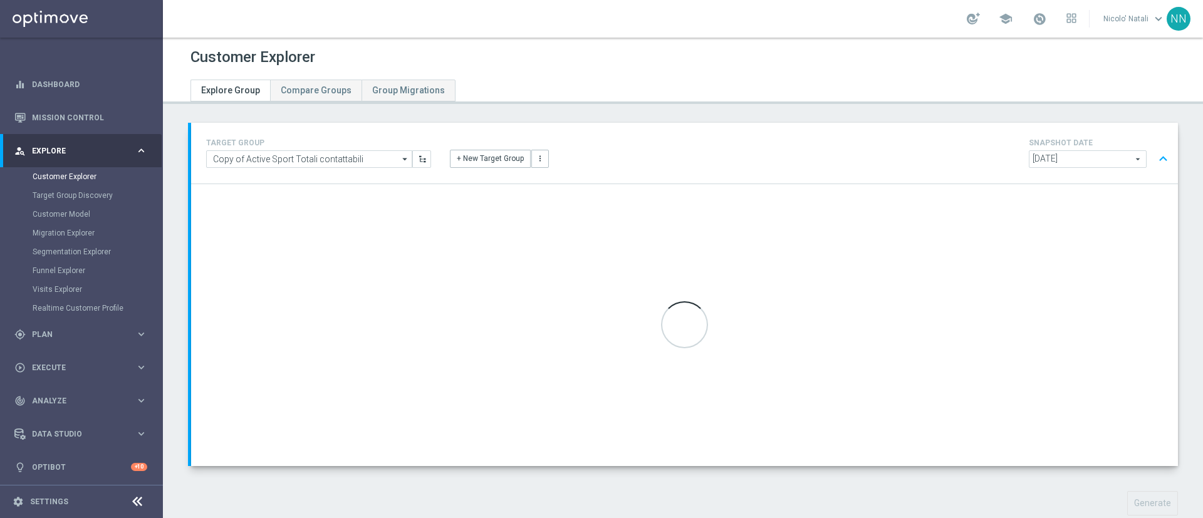
click at [1057, 158] on span "2025-08-20" at bounding box center [1087, 159] width 116 height 16
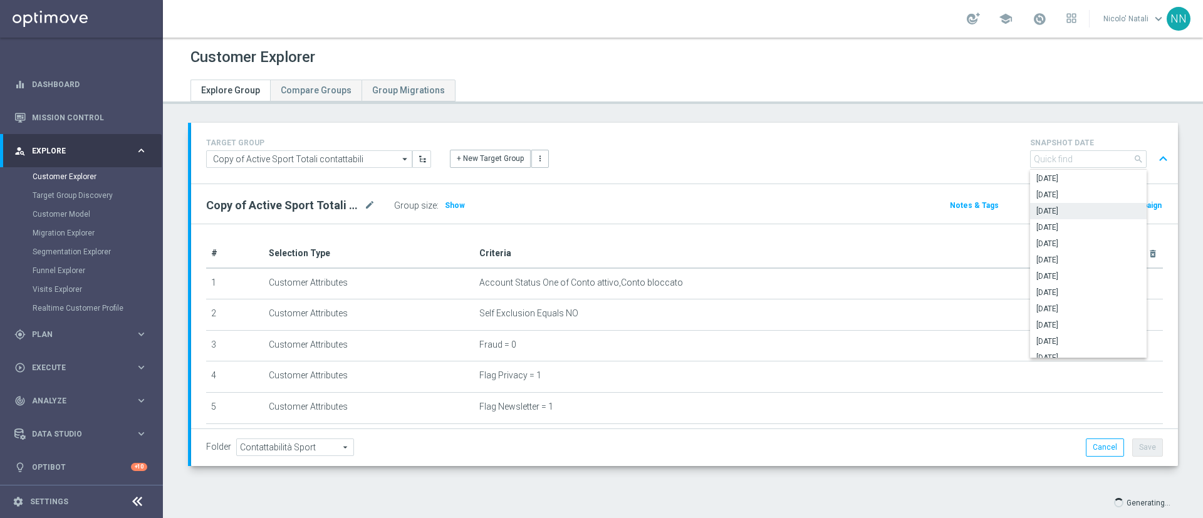
scroll to position [63, 0]
click at [1052, 230] on span "2025-05-17" at bounding box center [1088, 227] width 104 height 10
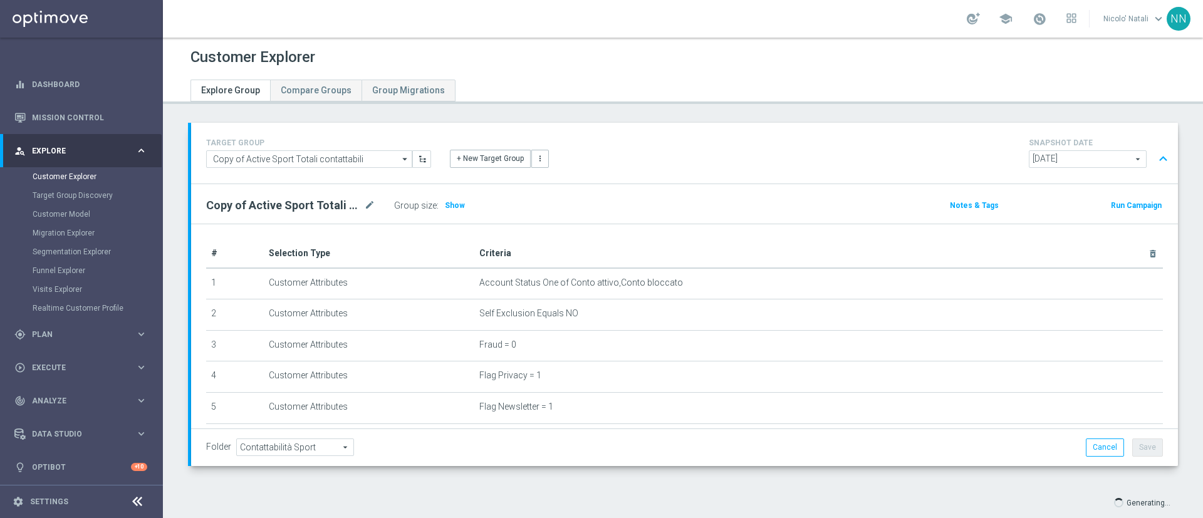
click at [1051, 160] on span "2025-05-17" at bounding box center [1087, 159] width 116 height 16
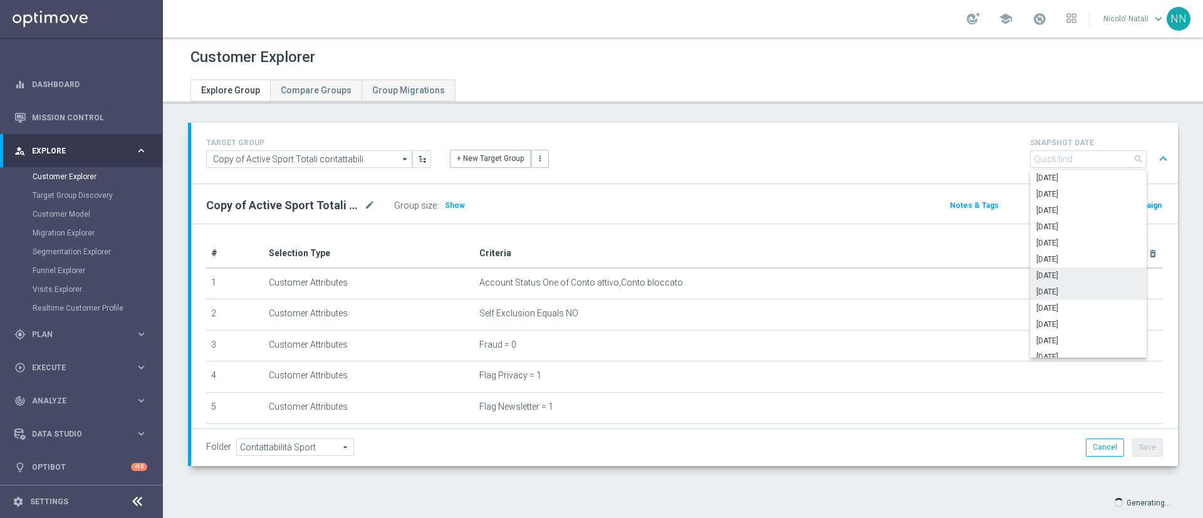
click at [1048, 271] on span "2025-05-31" at bounding box center [1088, 276] width 104 height 10
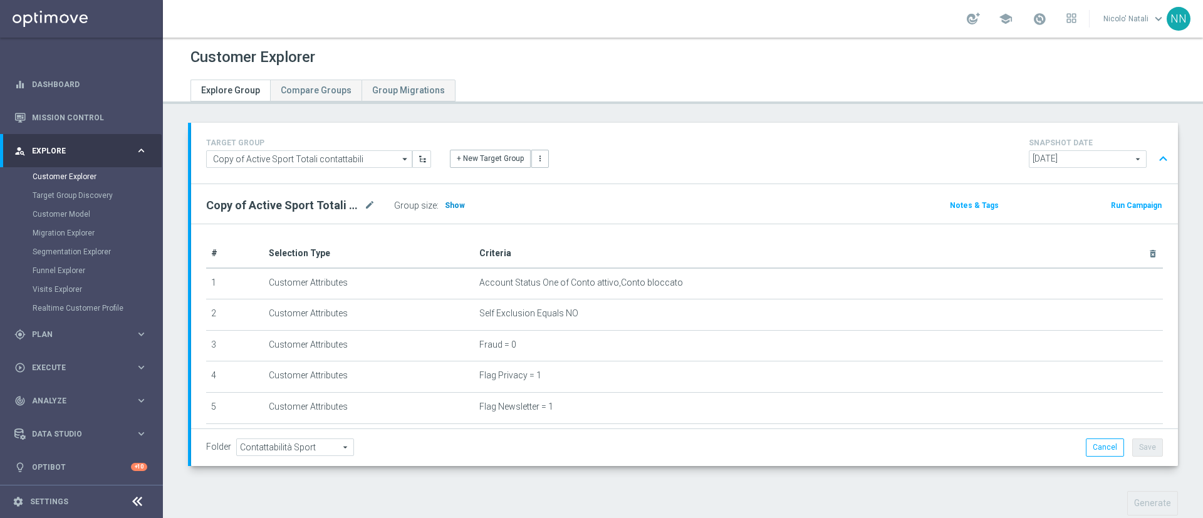
click at [462, 204] on h3 "Show" at bounding box center [454, 206] width 23 height 14
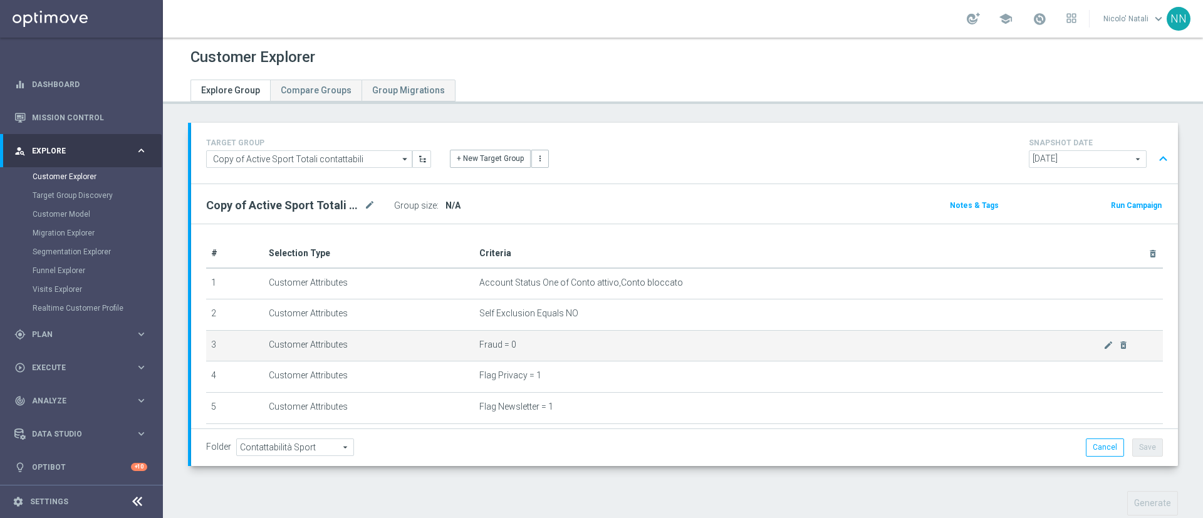
scroll to position [101, 0]
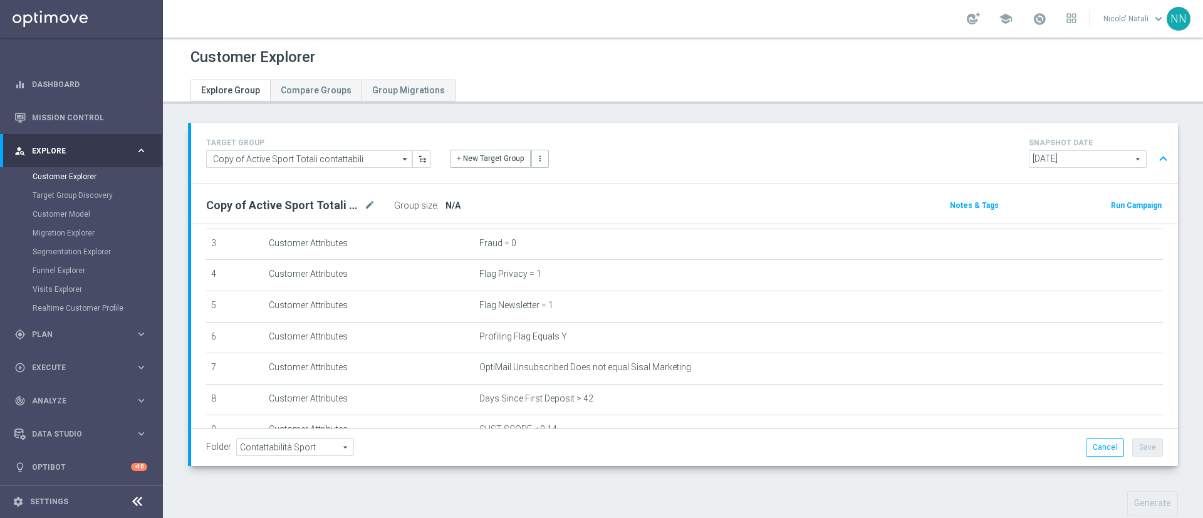
click at [457, 206] on span "N/A" at bounding box center [452, 205] width 15 height 10
click at [1055, 157] on span "2025-05-31" at bounding box center [1087, 159] width 116 height 16
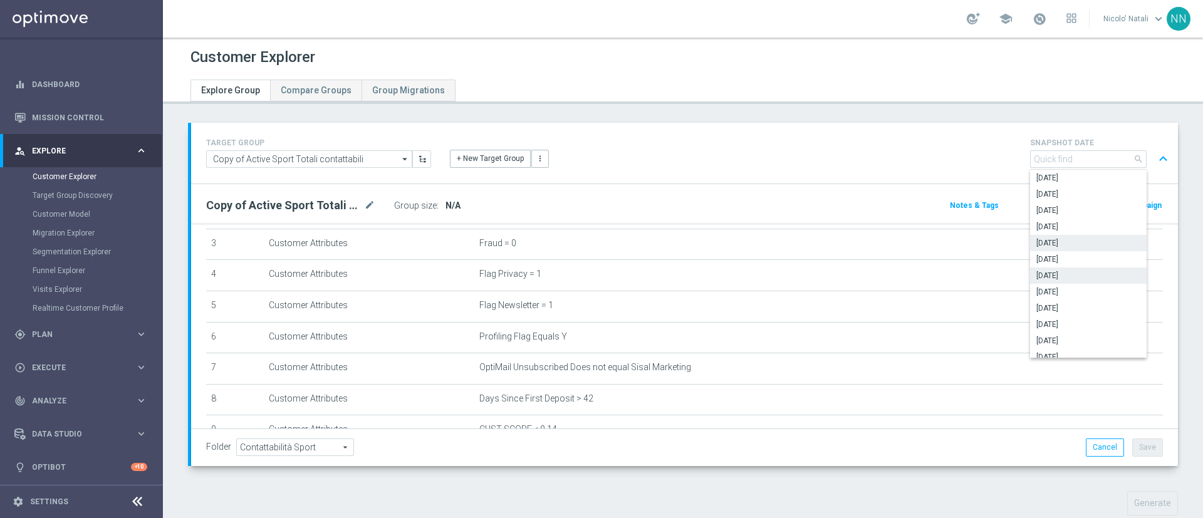
click at [1052, 237] on label "2025-06-28" at bounding box center [1088, 243] width 116 height 16
type input "2025-06-28"
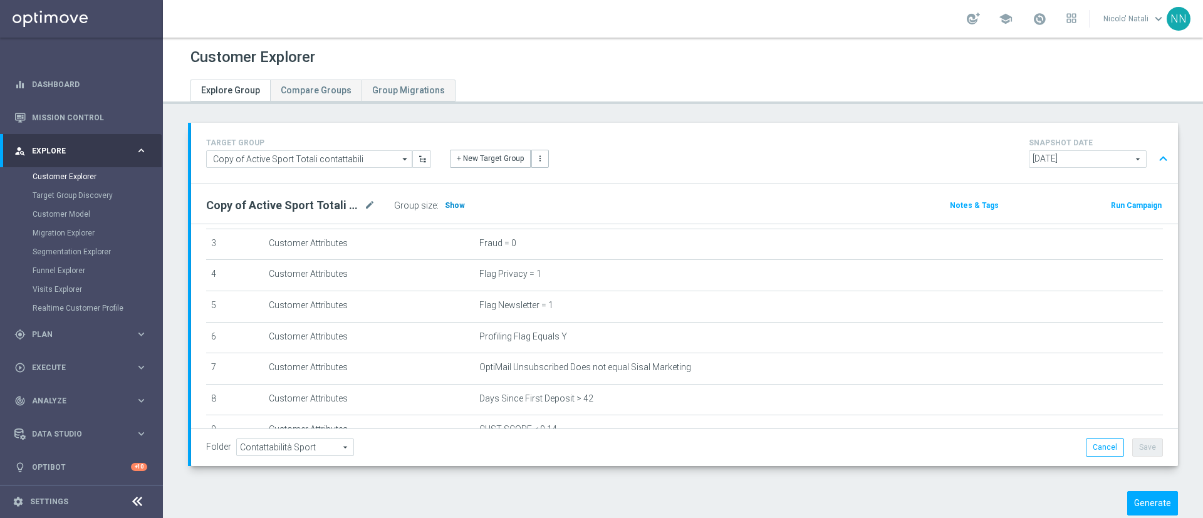
click at [460, 201] on span "Show" at bounding box center [455, 205] width 20 height 9
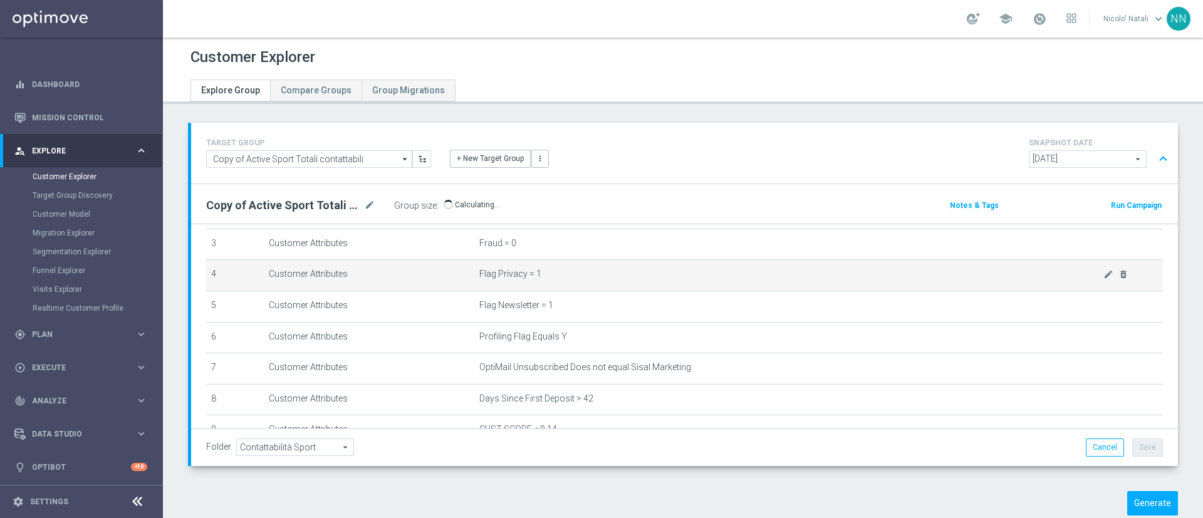
scroll to position [206, 0]
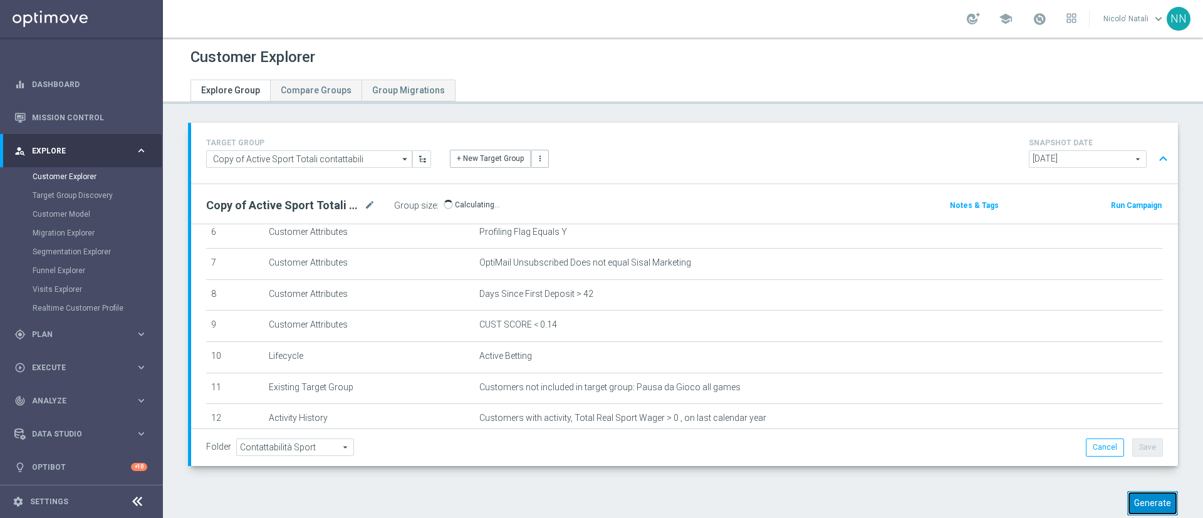
click at [1130, 496] on button "Generate" at bounding box center [1152, 503] width 51 height 24
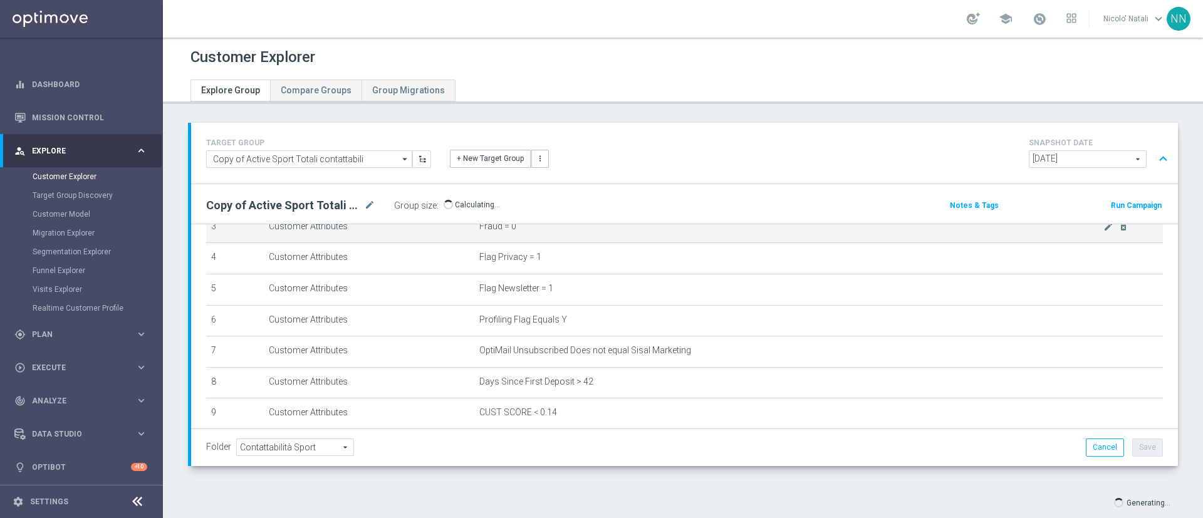
scroll to position [0, 0]
